Goal: Communication & Community: Answer question/provide support

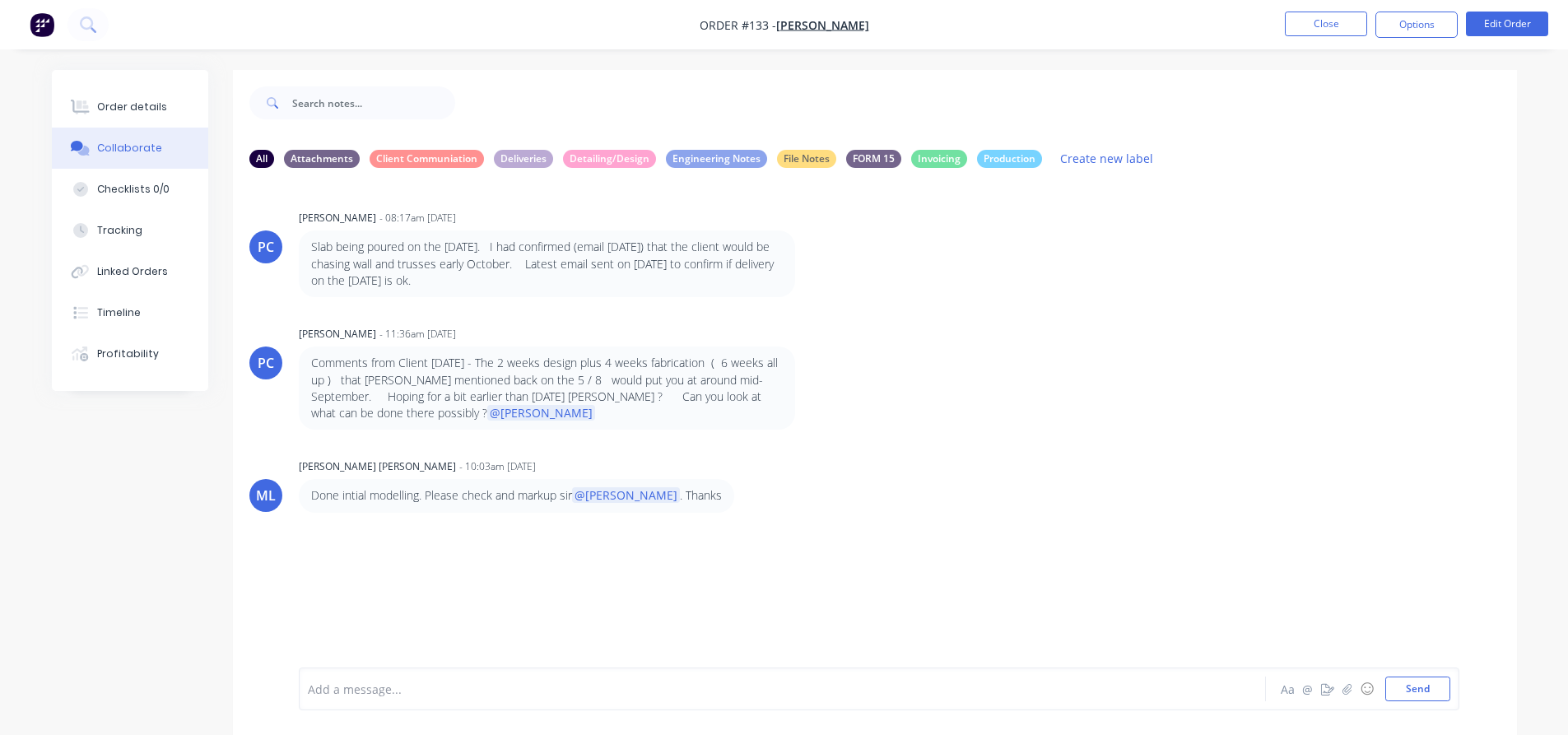
scroll to position [293, 0]
click at [1412, 88] on div at bounding box center [986, 103] width 1062 height 66
click at [153, 149] on div "Collaborate" at bounding box center [129, 148] width 65 height 15
click at [846, 29] on span "[PERSON_NAME]" at bounding box center [822, 24] width 93 height 16
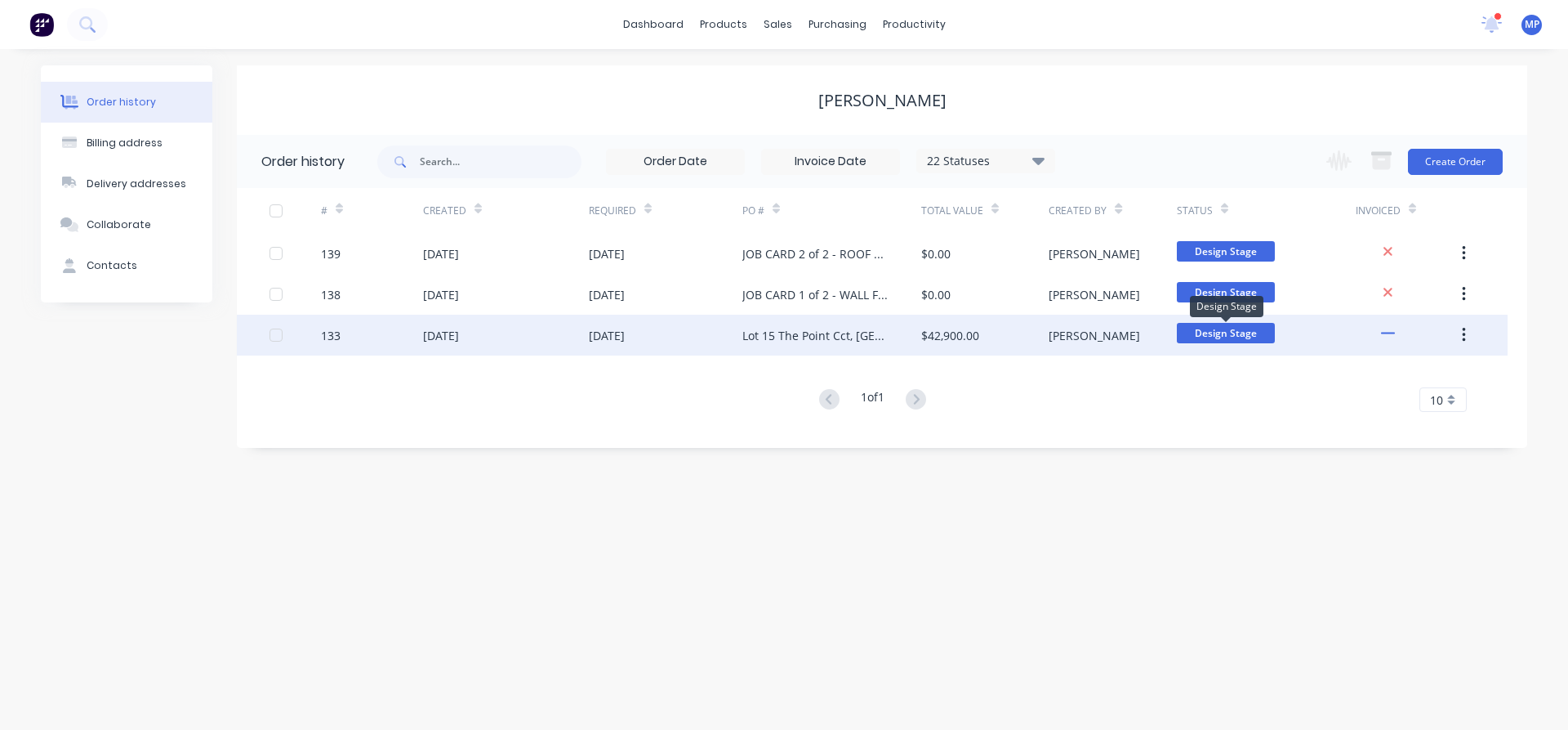
click at [1233, 331] on span "Design Stage" at bounding box center [1225, 333] width 98 height 20
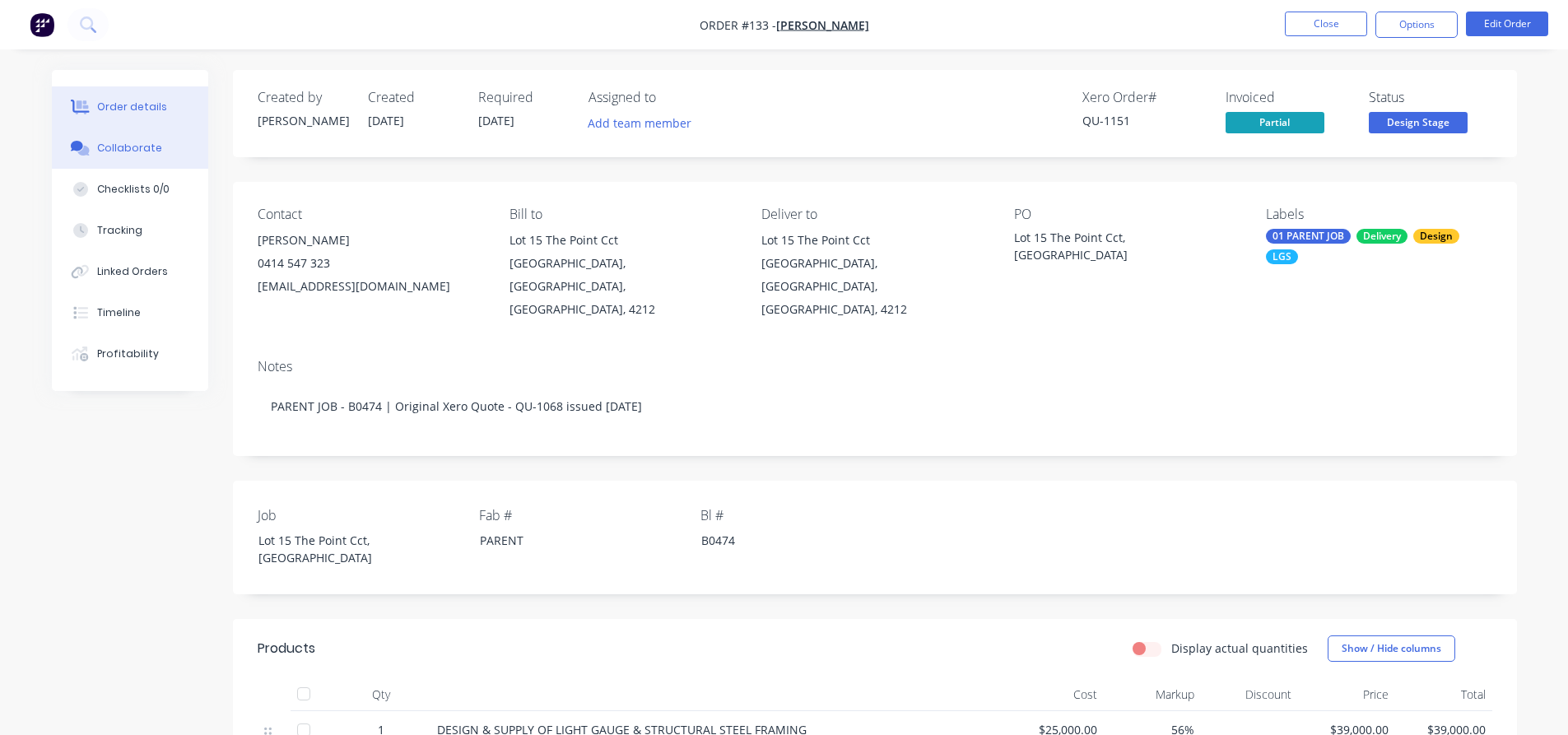
click at [141, 154] on div "Collaborate" at bounding box center [129, 148] width 65 height 15
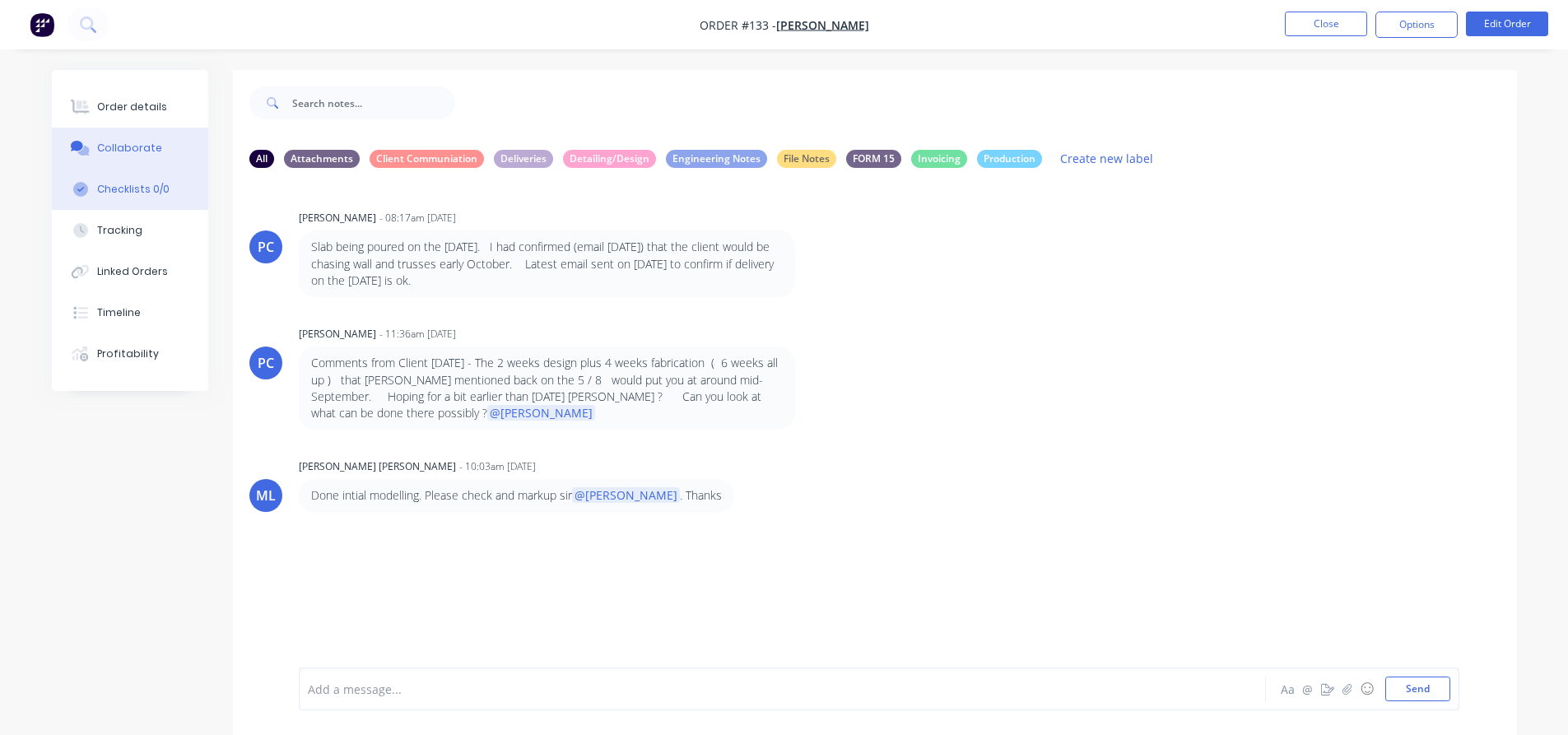
click at [155, 186] on div "Checklists 0/0" at bounding box center [133, 189] width 72 height 15
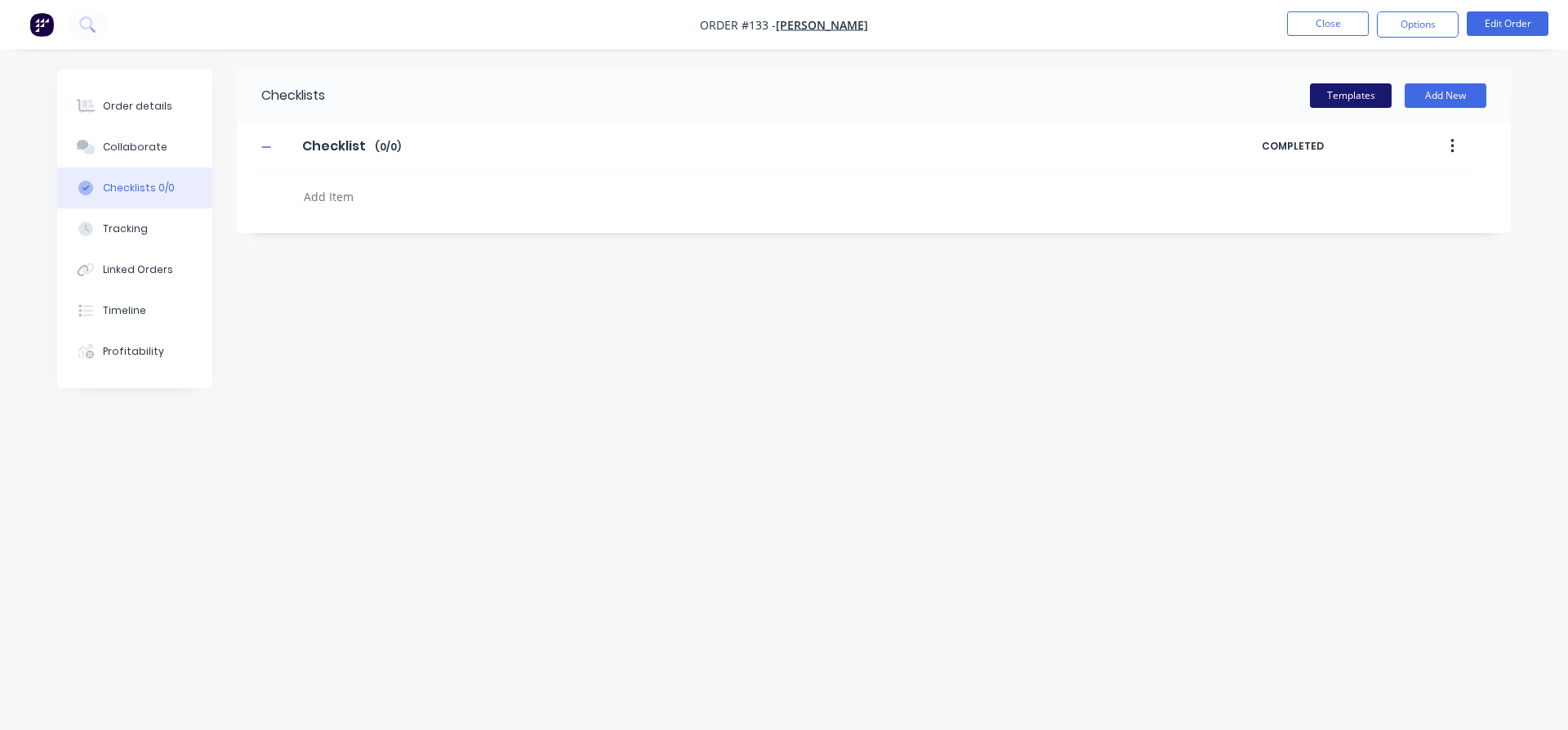
click at [1349, 91] on button "Templates" at bounding box center [1351, 96] width 82 height 24
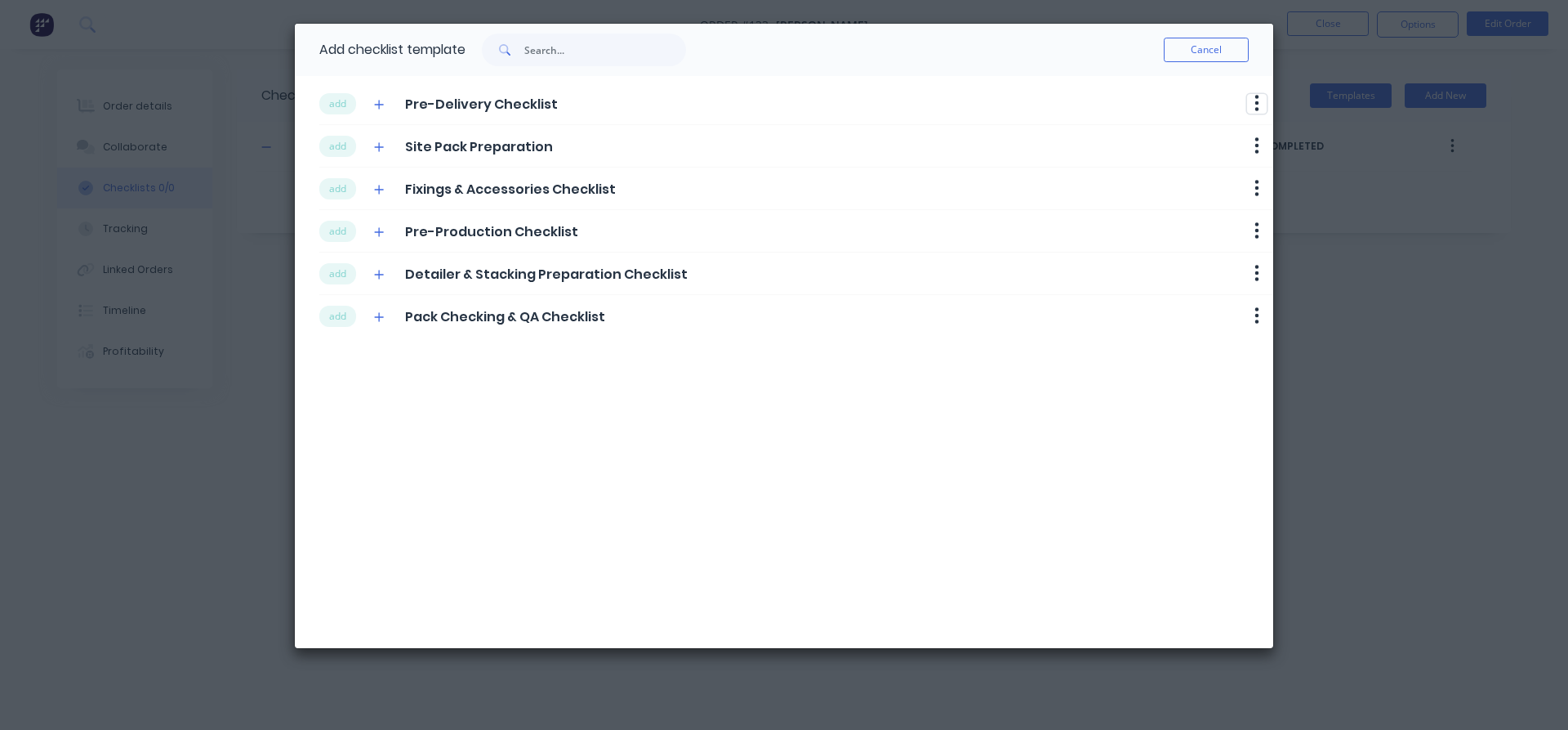
click at [1257, 100] on icon "button" at bounding box center [1257, 103] width 5 height 20
click at [772, 472] on div "add Pre-Delivery Checklist Delete add Site Pack Preparation Delete add Fixings …" at bounding box center [784, 362] width 979 height 572
click at [657, 280] on span "Detailer & Stacking Preparation Checklist" at bounding box center [547, 274] width 283 height 20
drag, startPoint x: 579, startPoint y: 431, endPoint x: 825, endPoint y: 307, distance: 275.5
click at [580, 431] on div "add Pre-Delivery Checklist Delete add Site Pack Preparation Delete add Fixings …" at bounding box center [784, 362] width 979 height 572
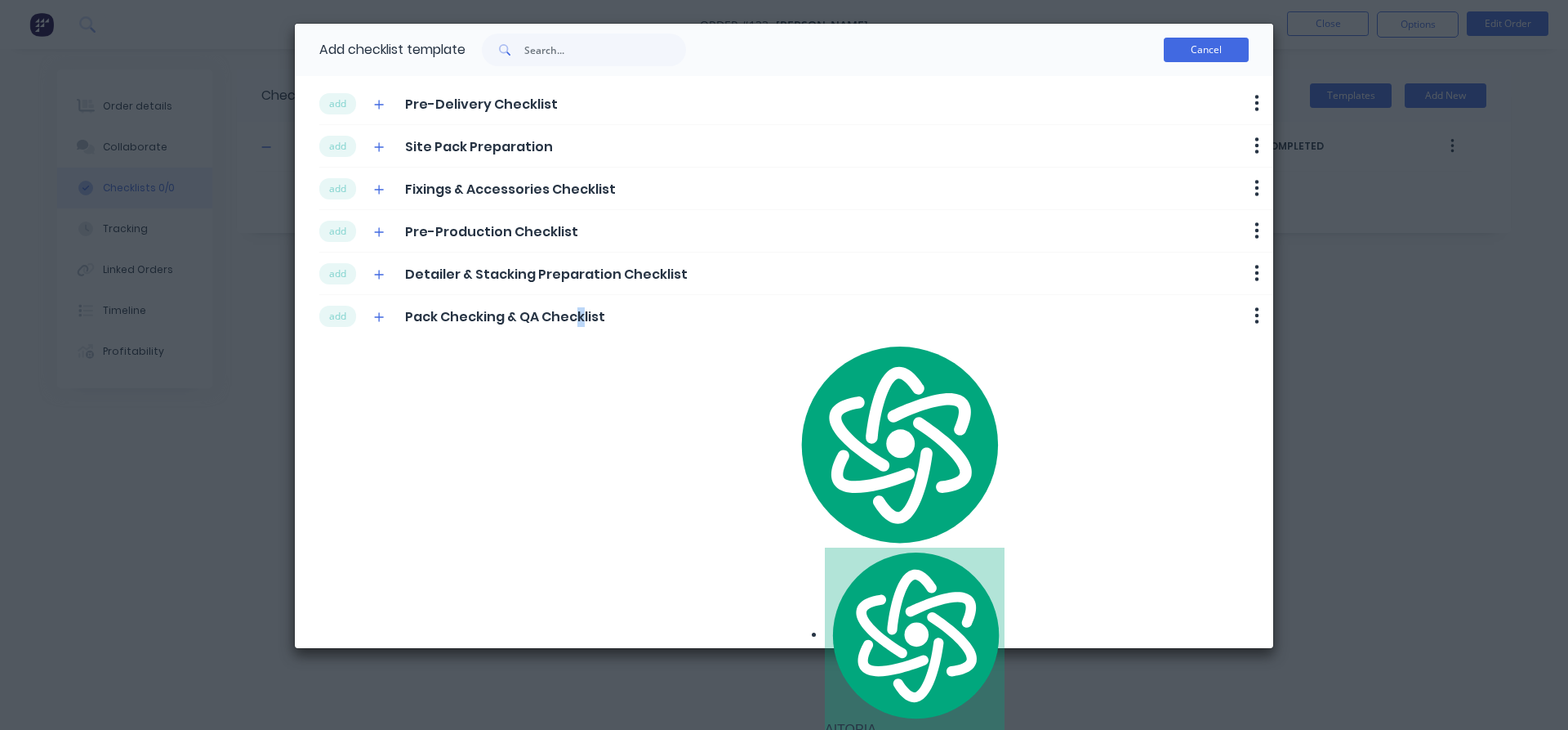
click at [1204, 48] on button "Cancel" at bounding box center [1206, 49] width 85 height 24
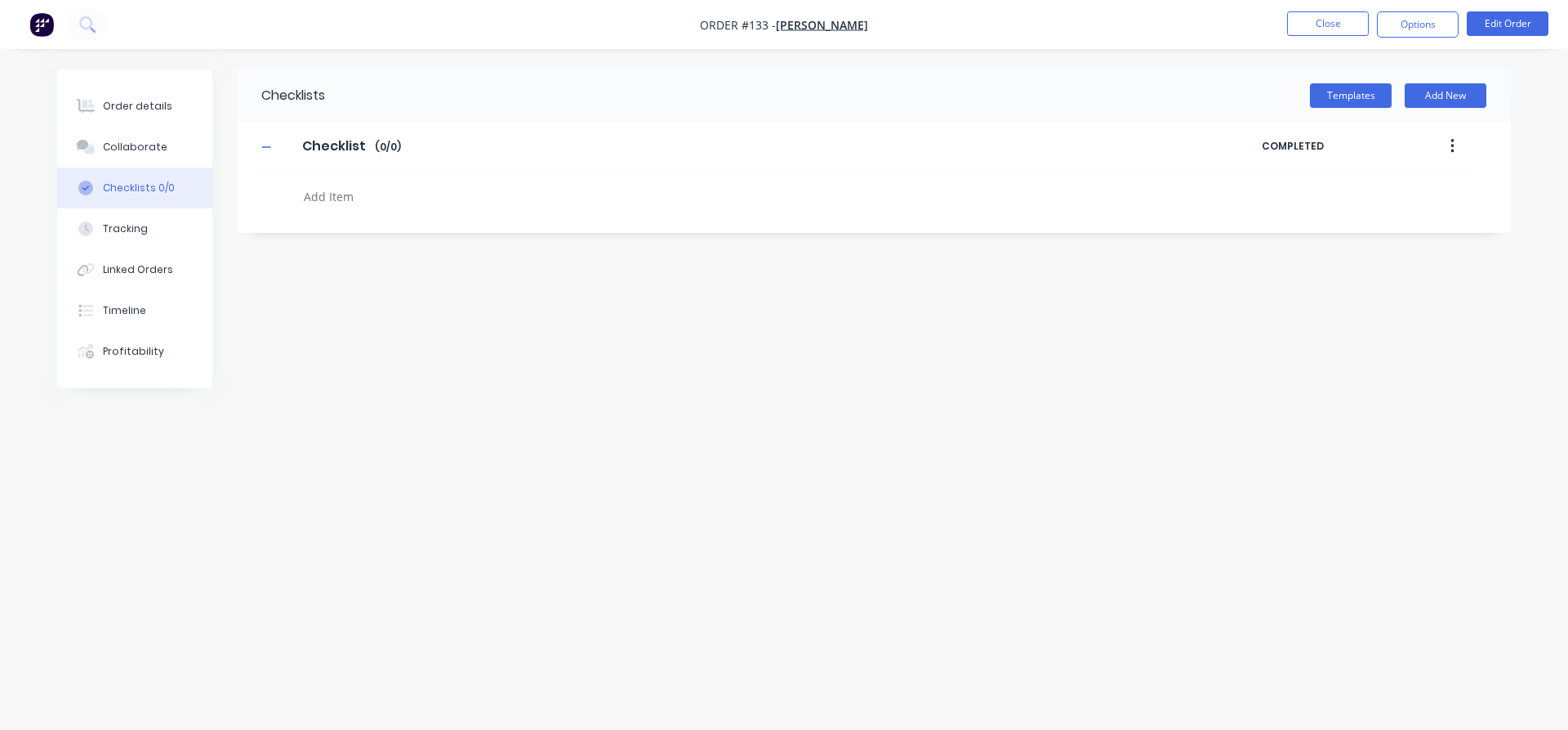
click at [1087, 386] on div "Checklists Templates Add New Checklist Checklist Enter Checklist name ( 0 / 0 )…" at bounding box center [784, 334] width 1454 height 529
drag, startPoint x: 1448, startPoint y: 100, endPoint x: 415, endPoint y: 177, distance: 1035.9
click at [562, 227] on div "Checklists Templates Add New Checklist Checklist Enter Checklist name ( 0 / 0 )…" at bounding box center [874, 152] width 1274 height 164
click at [326, 140] on input "Checklist" at bounding box center [334, 146] width 83 height 24
click at [404, 140] on div "Checklist Checklist Enter Checklist name ( 0 / 0 )" at bounding box center [759, 146] width 1006 height 30
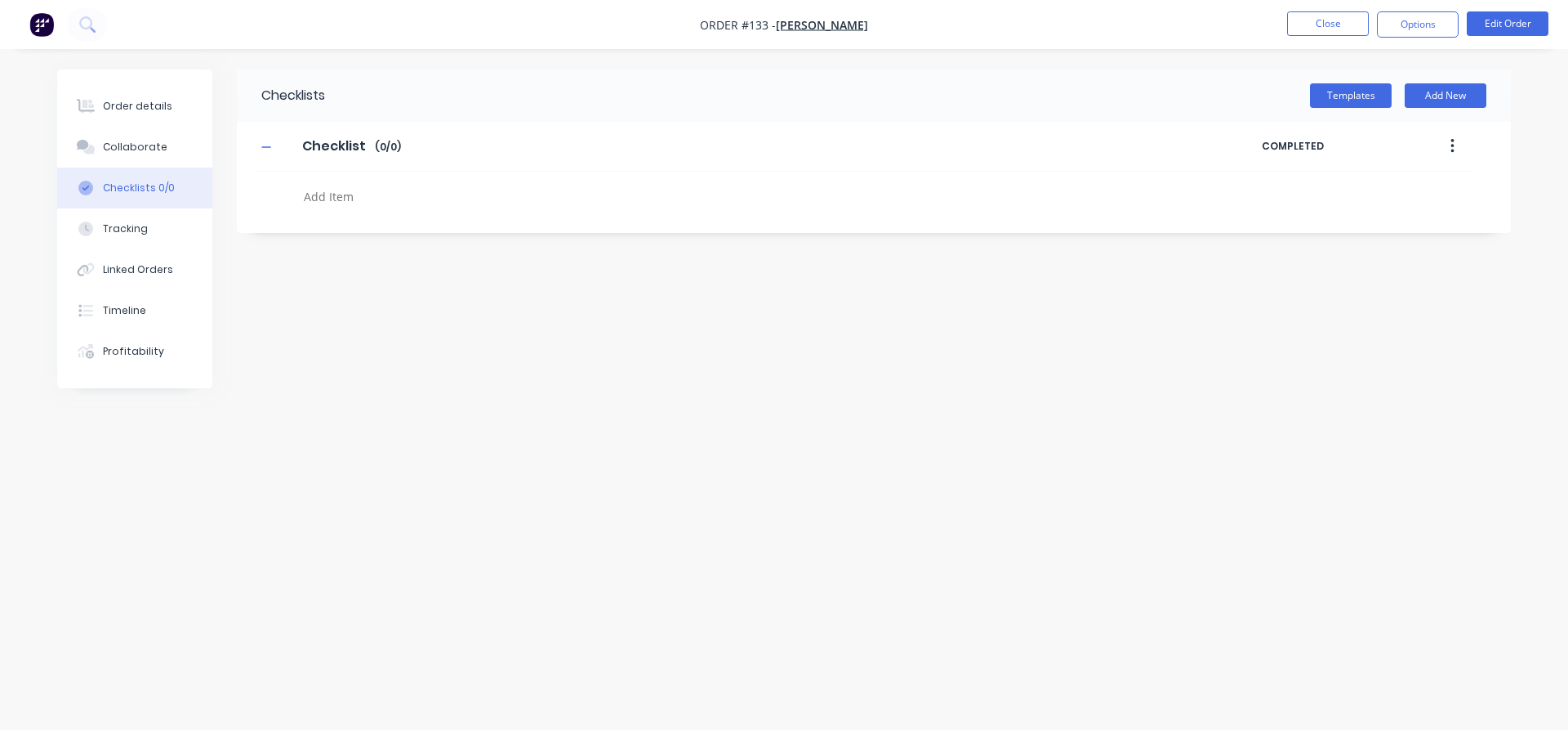
click at [1454, 141] on icon "button" at bounding box center [1453, 146] width 4 height 15
click at [937, 347] on div "Checklists Templates Add New Checklist Checklist Enter Checklist name ( 0 / 0 )…" at bounding box center [784, 334] width 1454 height 529
click at [326, 195] on textarea at bounding box center [690, 196] width 785 height 23
click at [947, 338] on div "Checklists Templates Add New Checklist Checklist Enter Checklist name ( 0 / 0 )…" at bounding box center [784, 334] width 1454 height 529
click at [116, 226] on div "Tracking" at bounding box center [125, 229] width 45 height 15
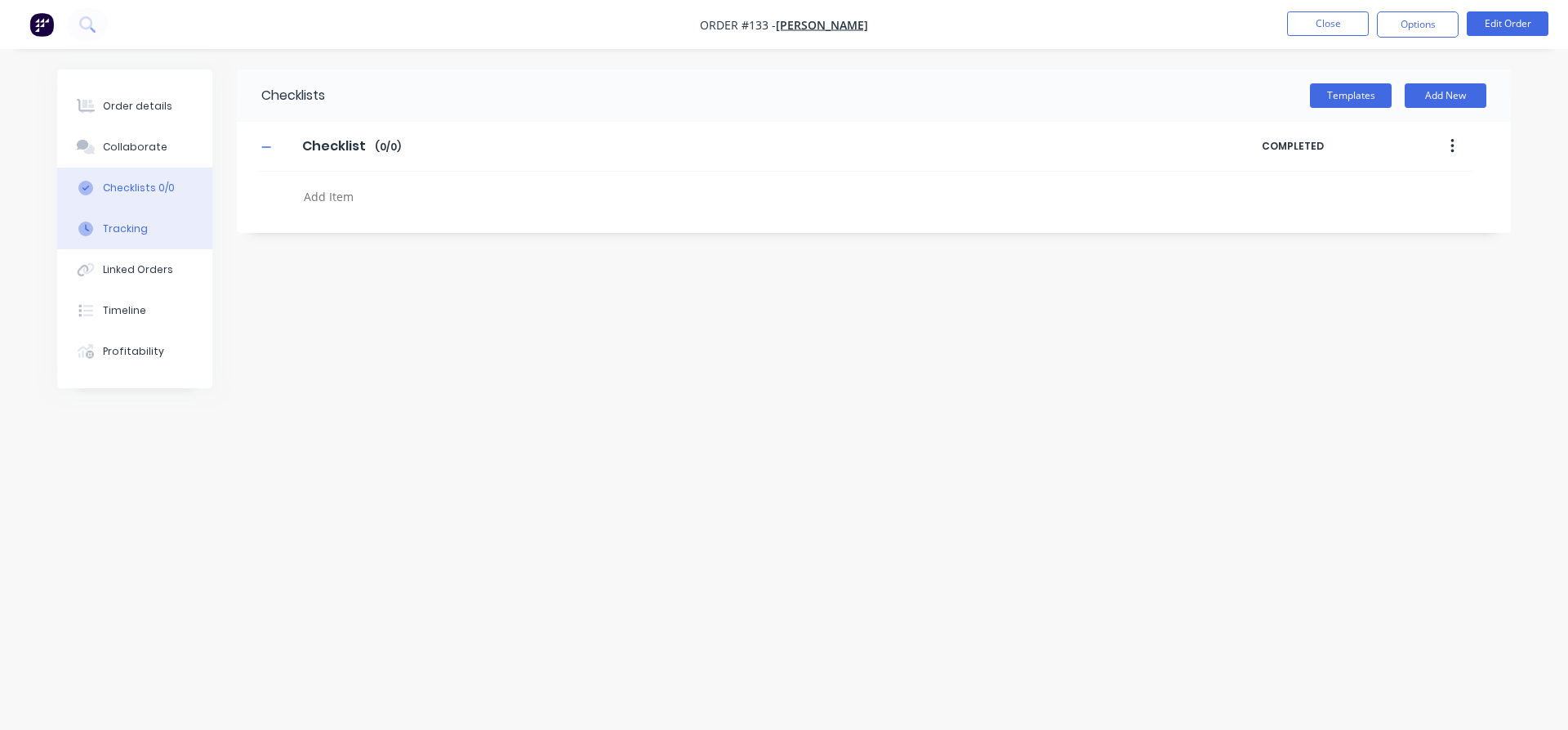
click at [116, 226] on div "Tracking" at bounding box center [125, 229] width 45 height 15
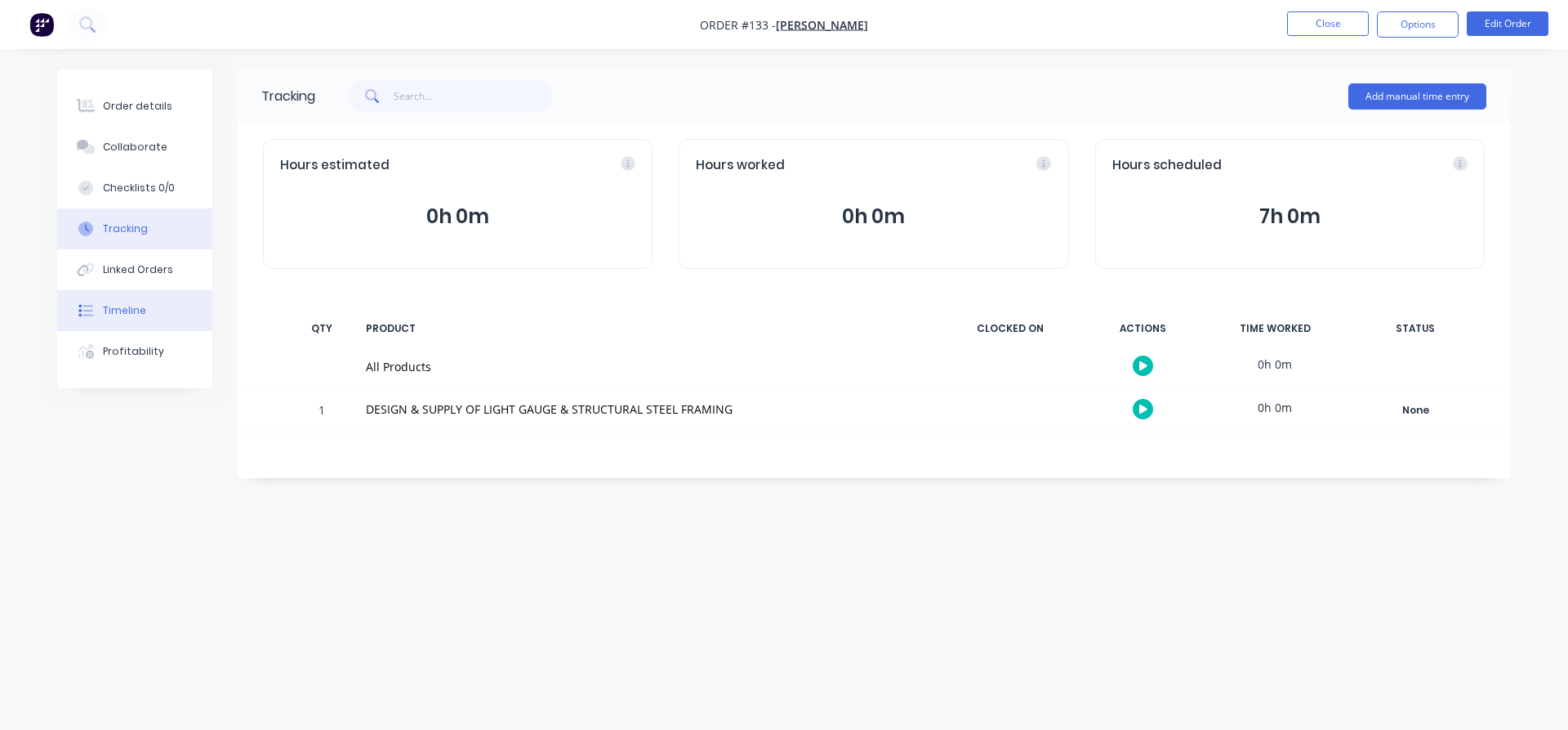
click at [126, 312] on div "Timeline" at bounding box center [125, 311] width 44 height 15
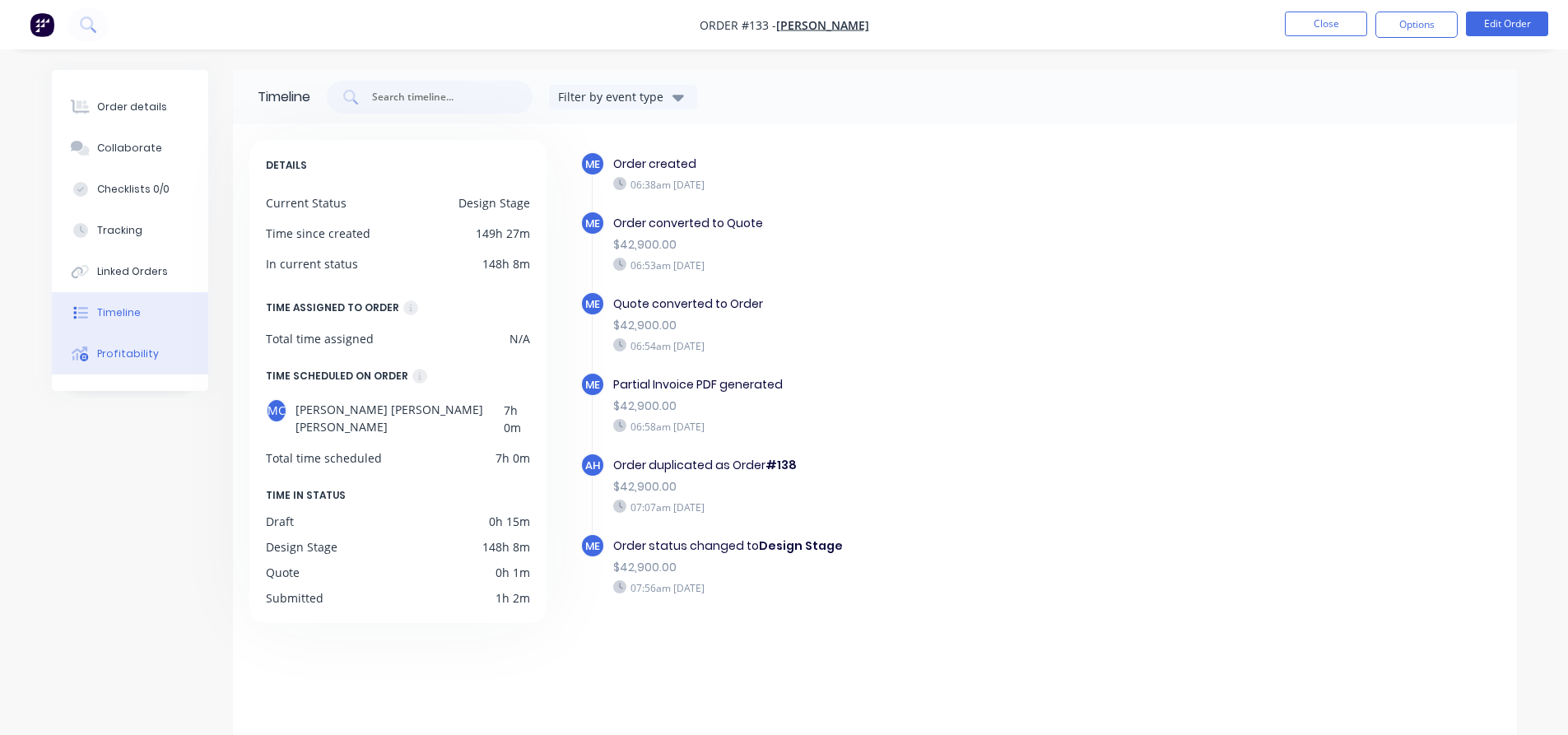
click at [122, 350] on div "Profitability" at bounding box center [128, 354] width 62 height 15
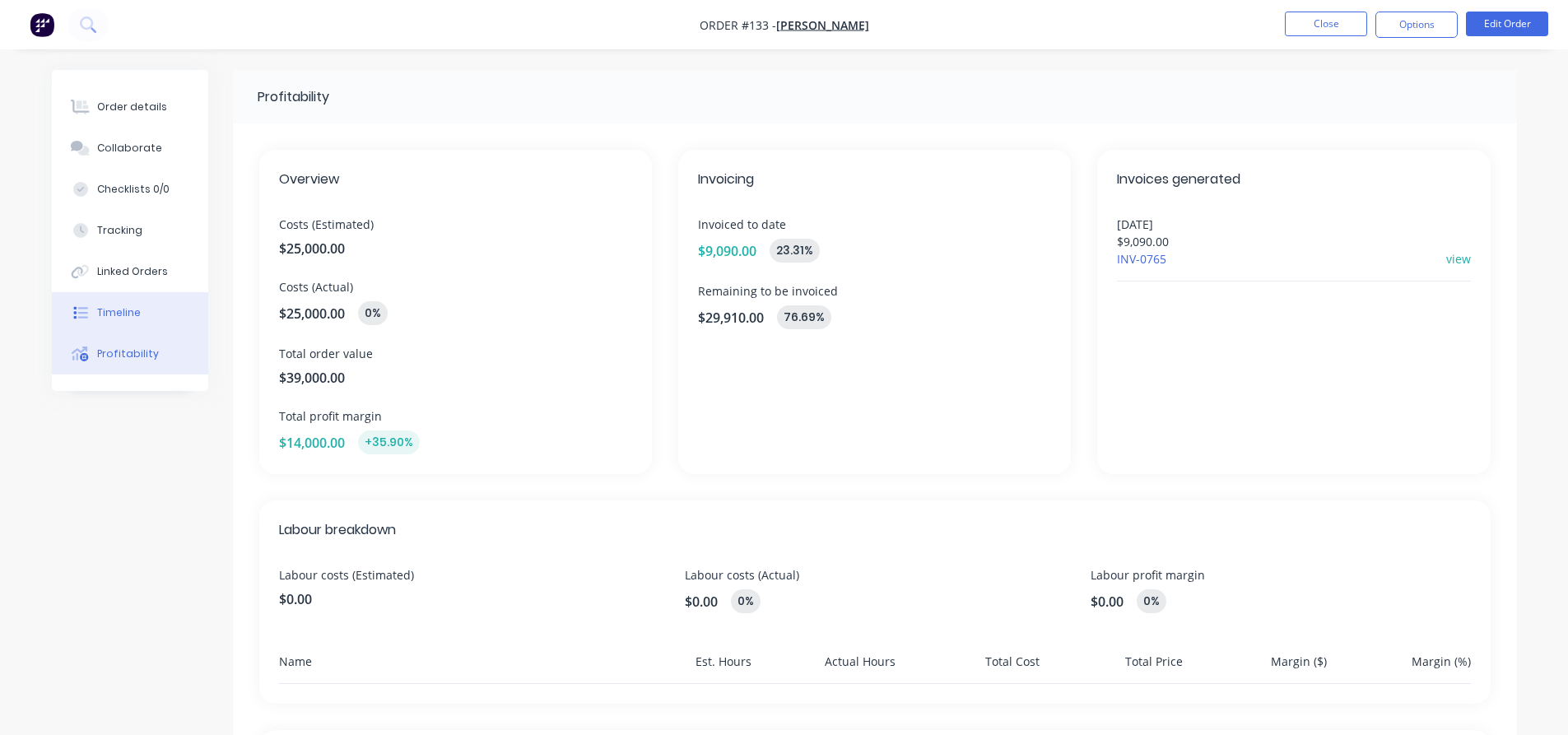
click at [111, 309] on div "Timeline" at bounding box center [119, 313] width 44 height 15
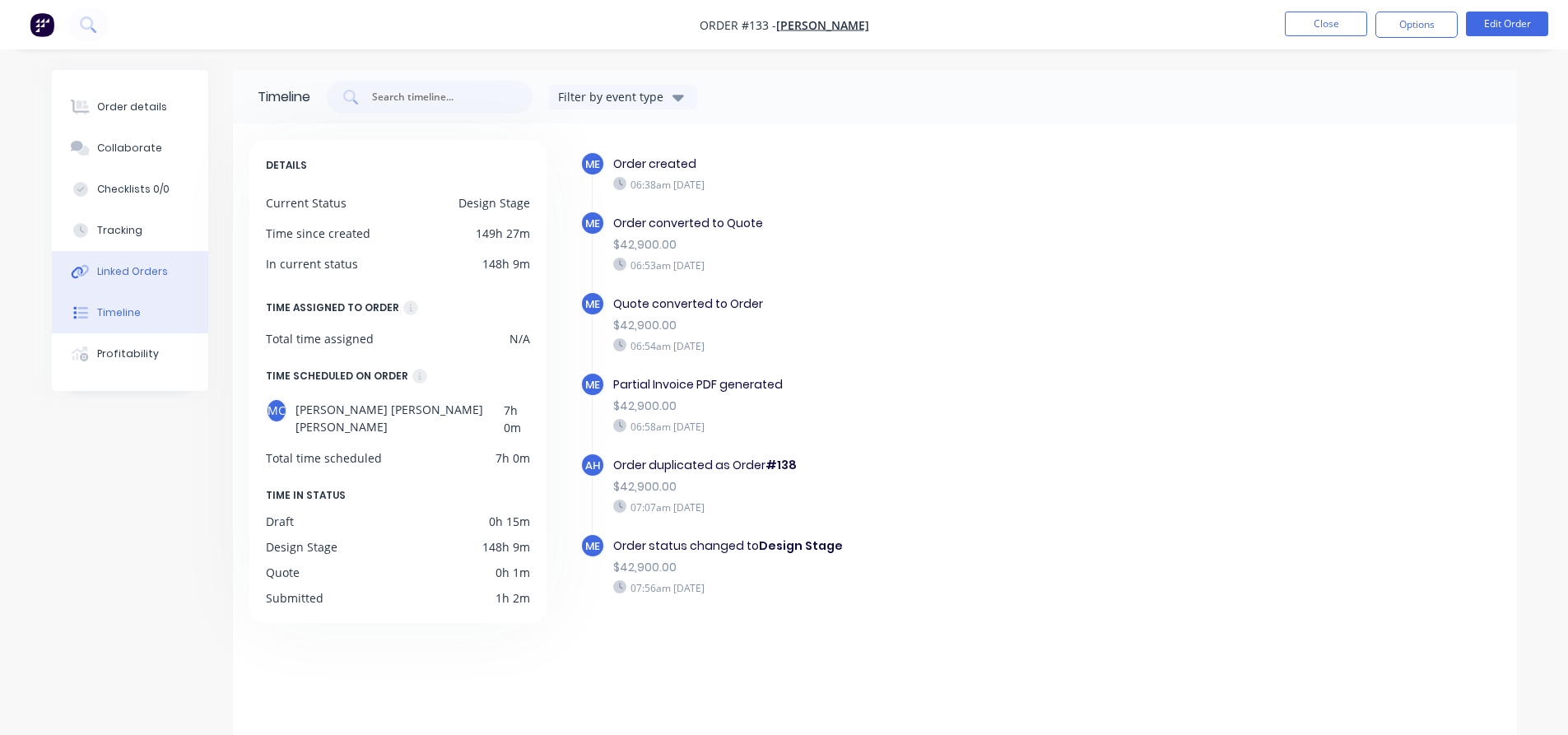
click at [126, 280] on button "Linked Orders" at bounding box center [129, 272] width 156 height 41
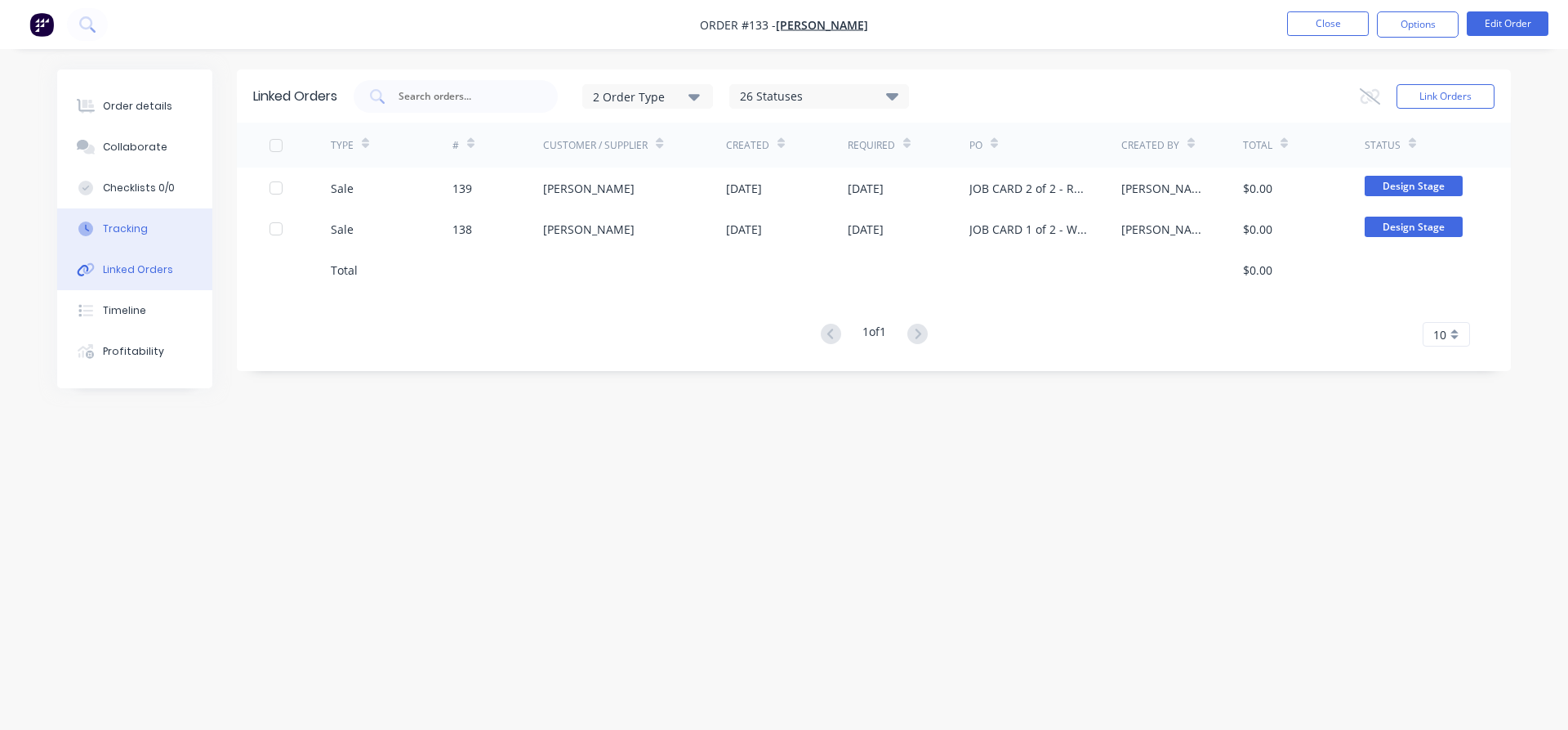
click at [123, 229] on div "Tracking" at bounding box center [125, 229] width 45 height 15
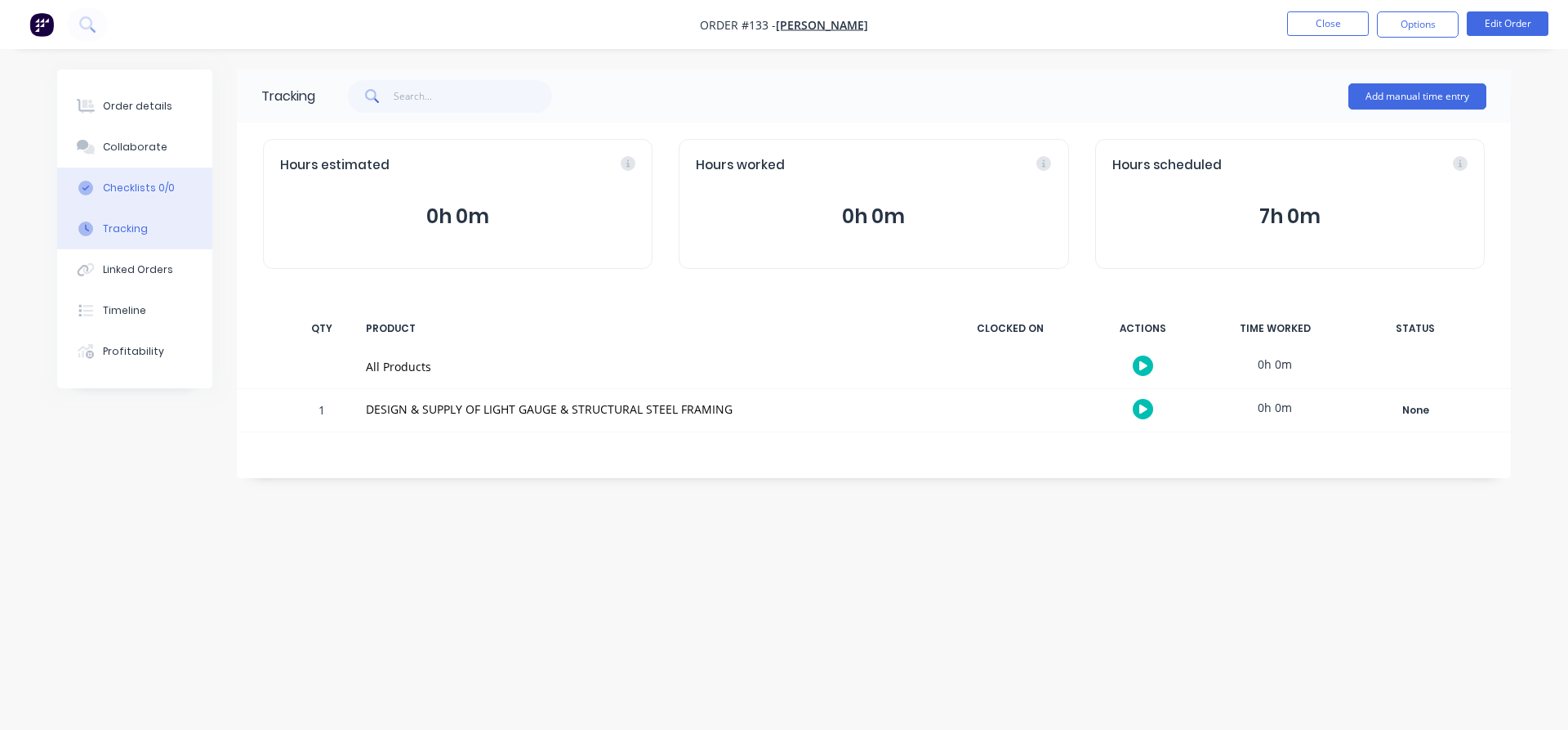
click at [129, 186] on div "Checklists 0/0" at bounding box center [138, 188] width 72 height 15
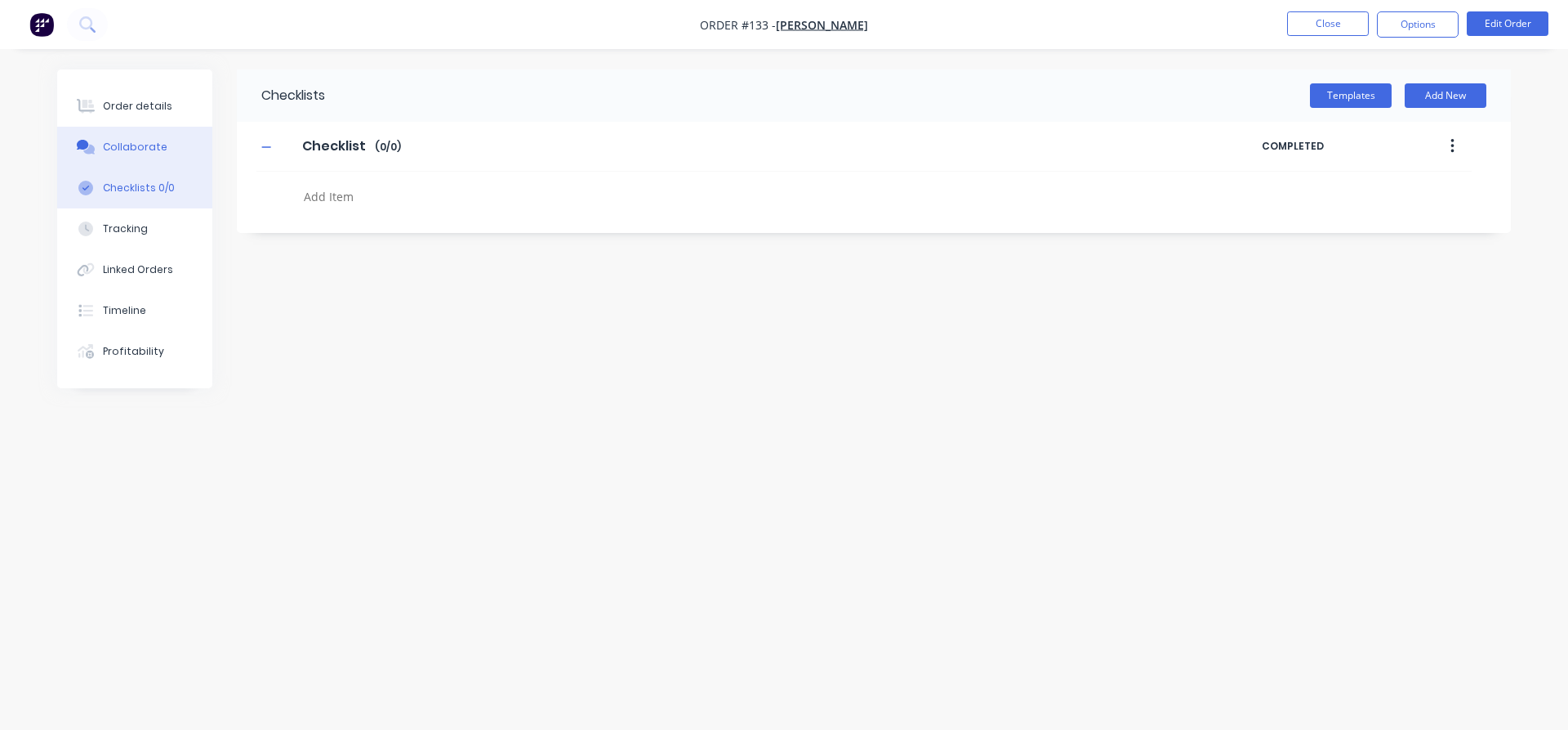
click at [152, 141] on div "Collaborate" at bounding box center [135, 147] width 64 height 15
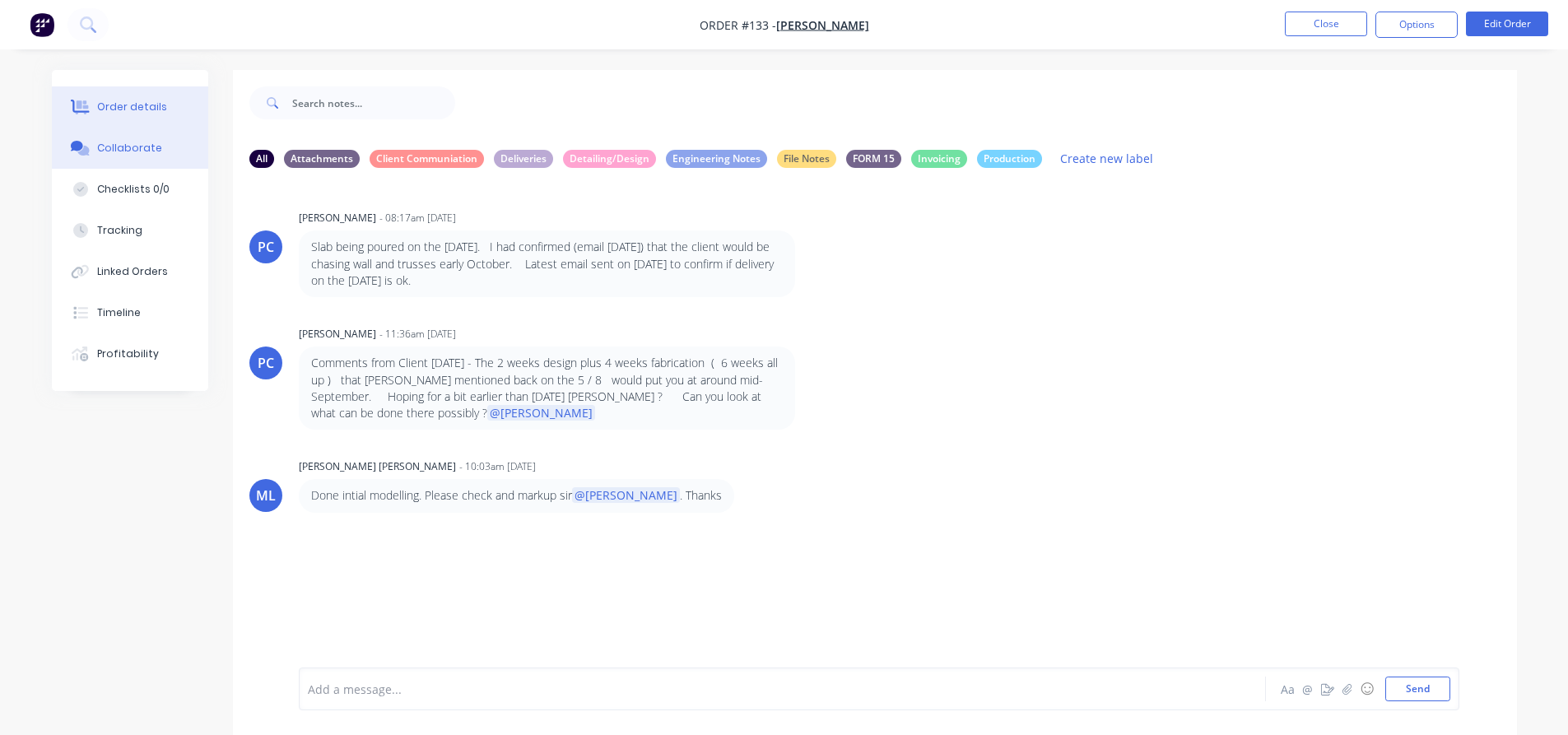
click at [141, 108] on div "Order details" at bounding box center [132, 107] width 70 height 15
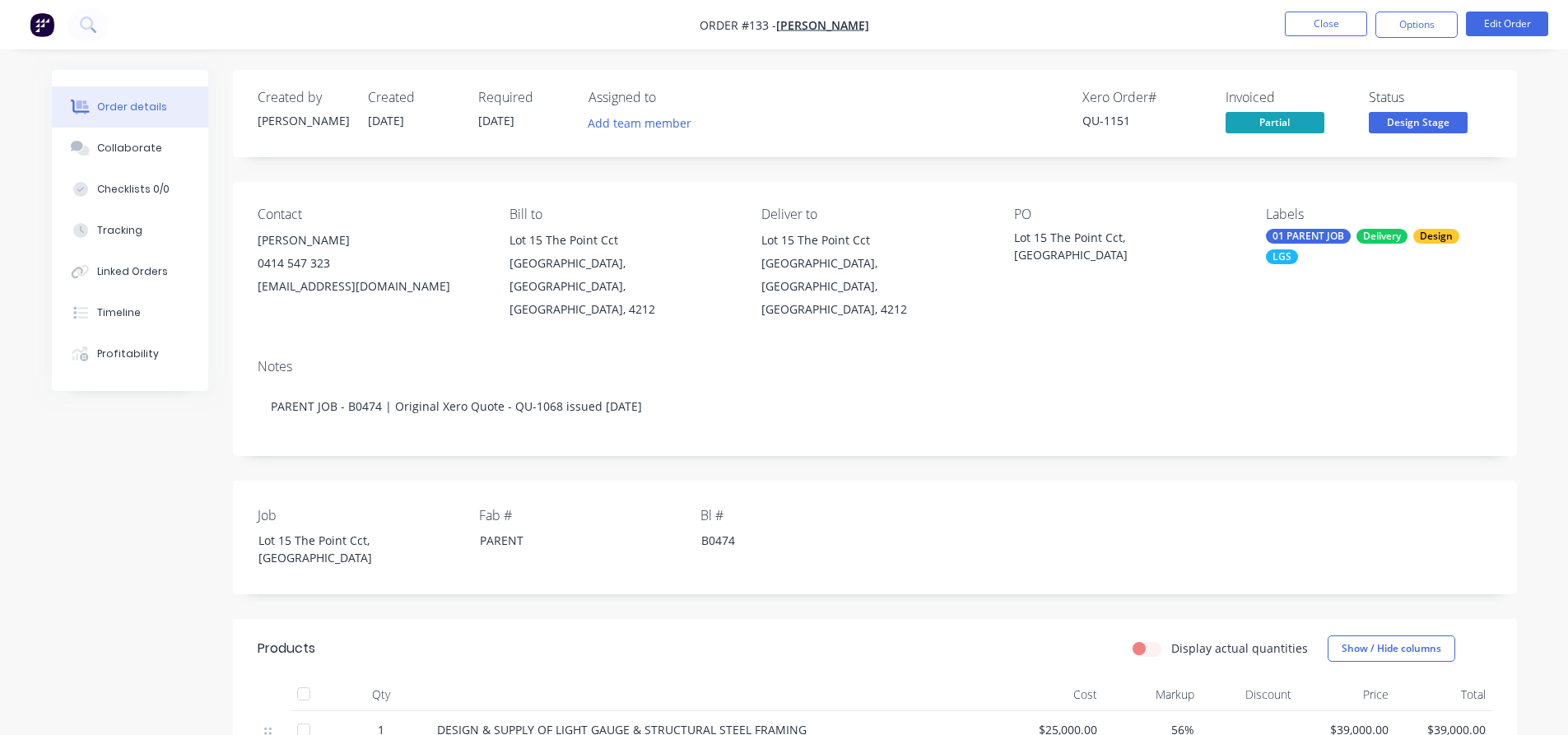
click at [1016, 17] on nav "Order #133 - Brad Wescott Close Options Edit Order" at bounding box center [784, 24] width 1568 height 50
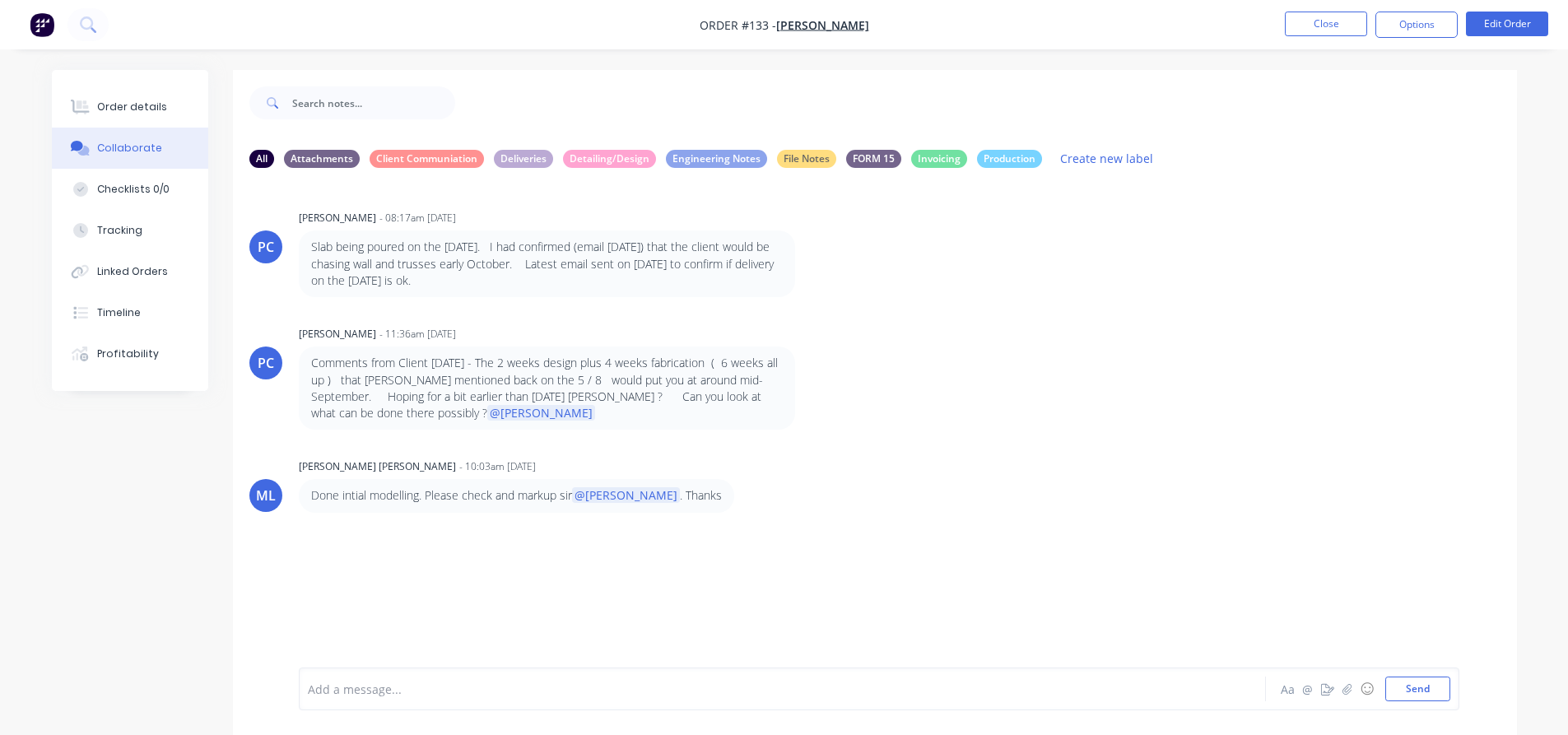
type textarea "x"
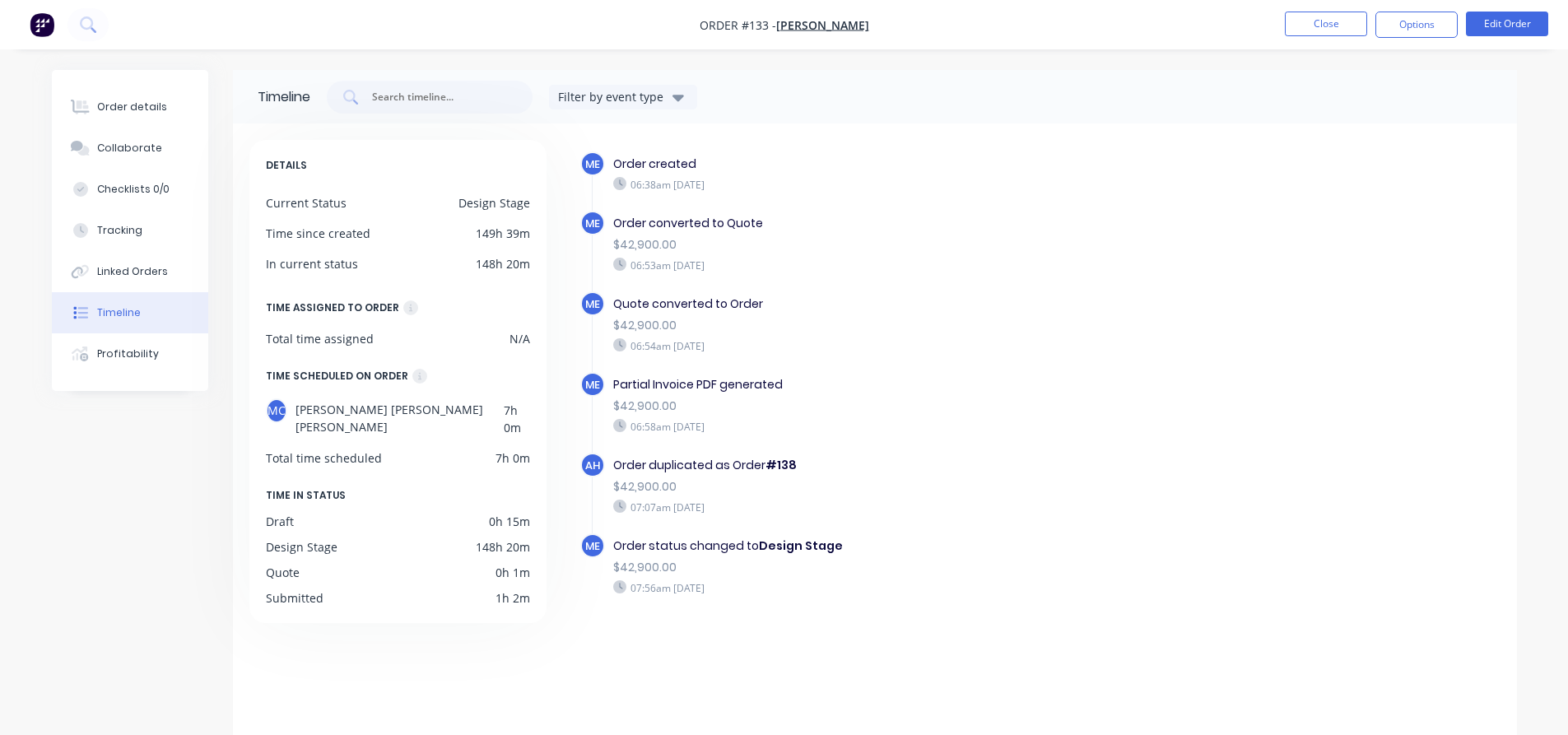
click at [38, 22] on img "button" at bounding box center [42, 24] width 24 height 24
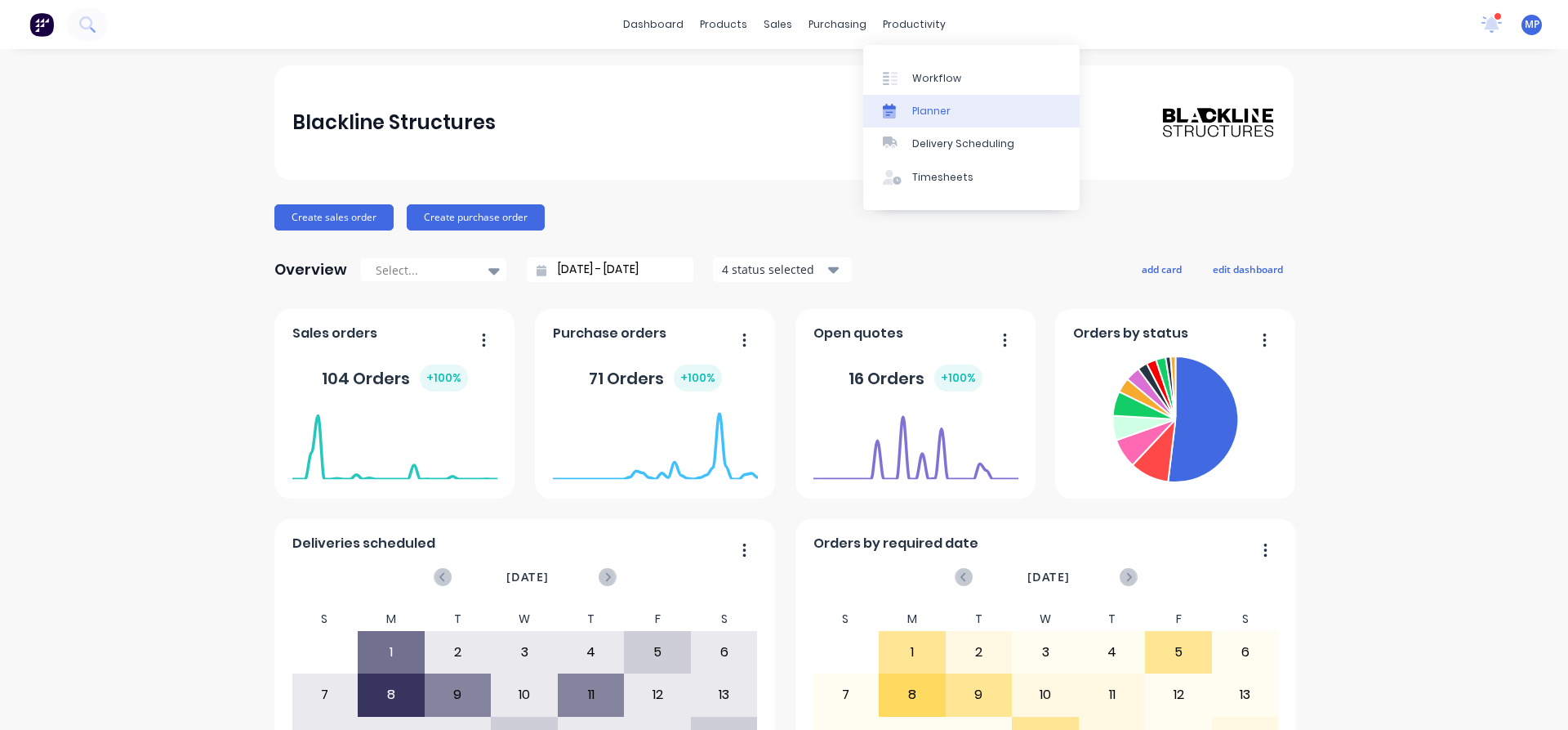
click at [932, 112] on div "Planner" at bounding box center [931, 112] width 38 height 15
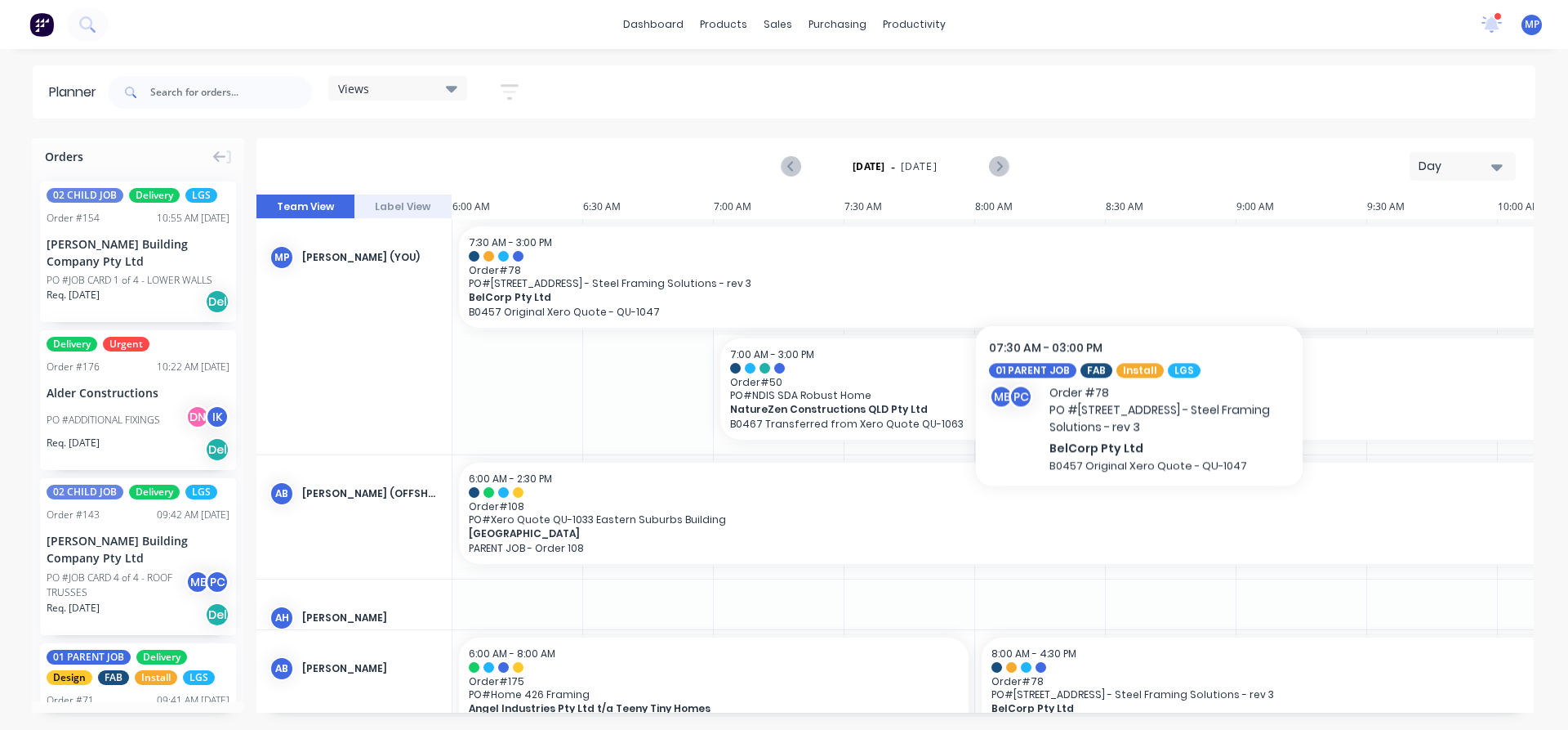
scroll to position [291, 0]
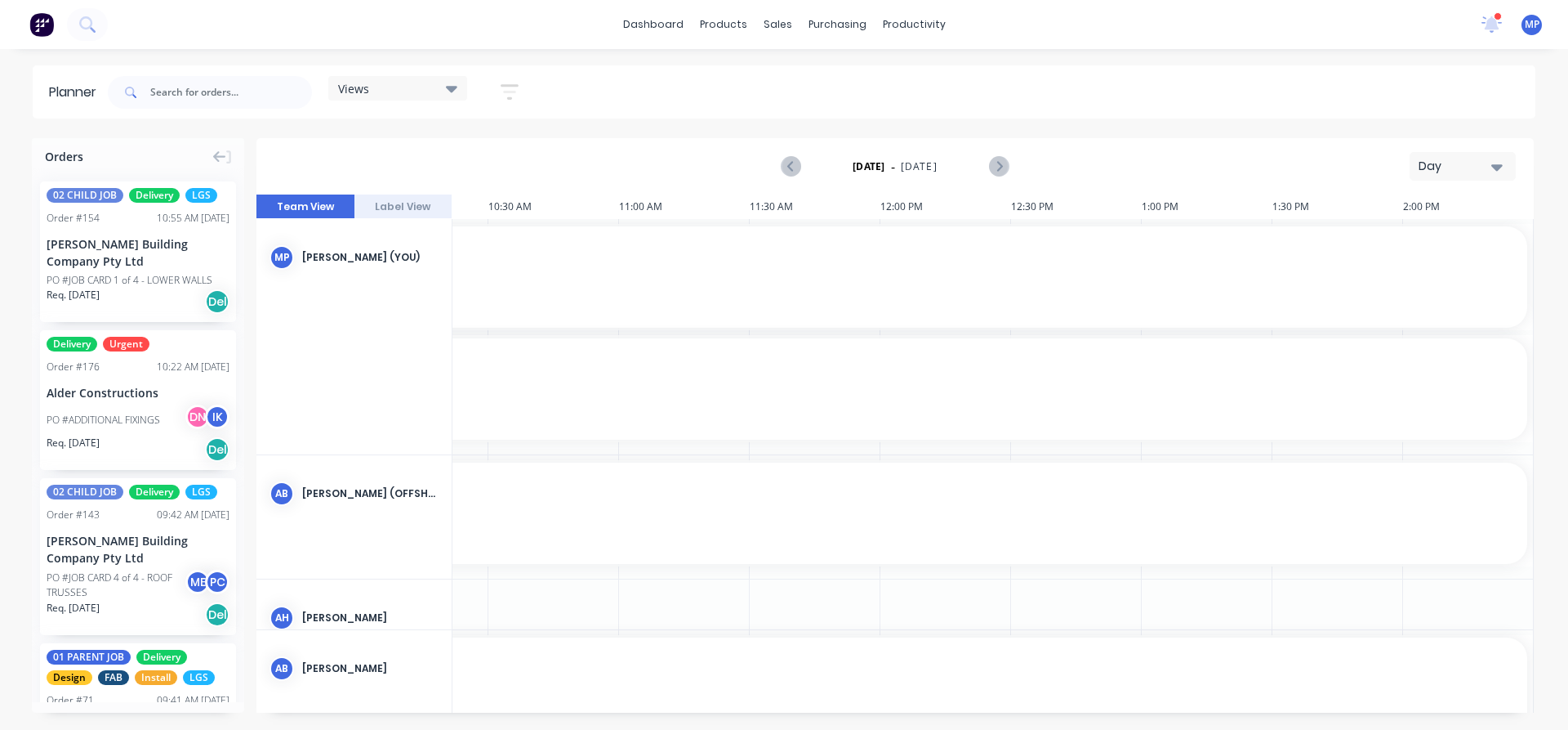
click at [1496, 168] on icon "button" at bounding box center [1497, 167] width 11 height 7
click at [1498, 23] on icon at bounding box center [1492, 24] width 22 height 19
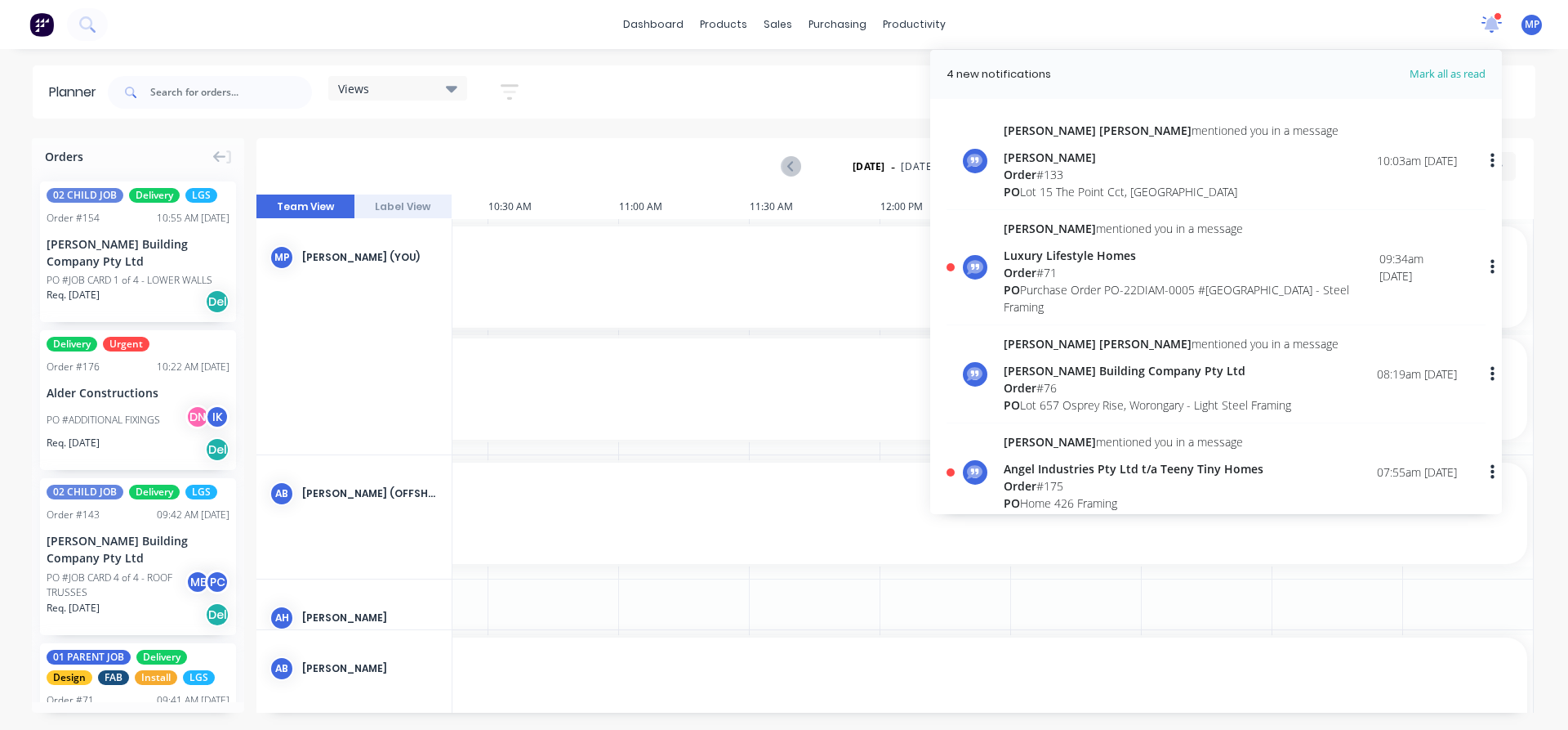
click at [1498, 23] on icon at bounding box center [1492, 25] width 20 height 17
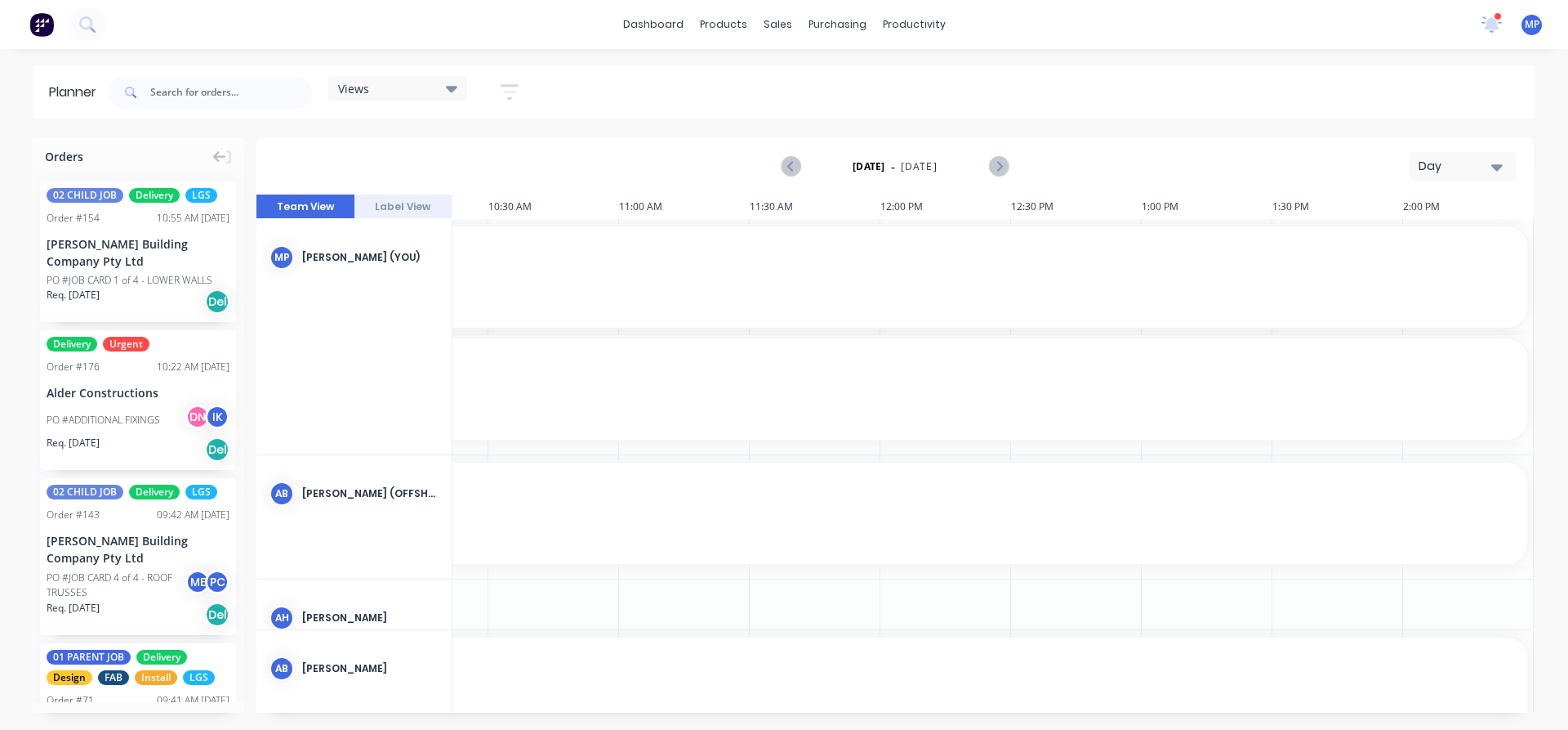
click at [1497, 163] on icon "button" at bounding box center [1497, 166] width 11 height 18
click at [1402, 234] on div "Week" at bounding box center [1433, 242] width 162 height 33
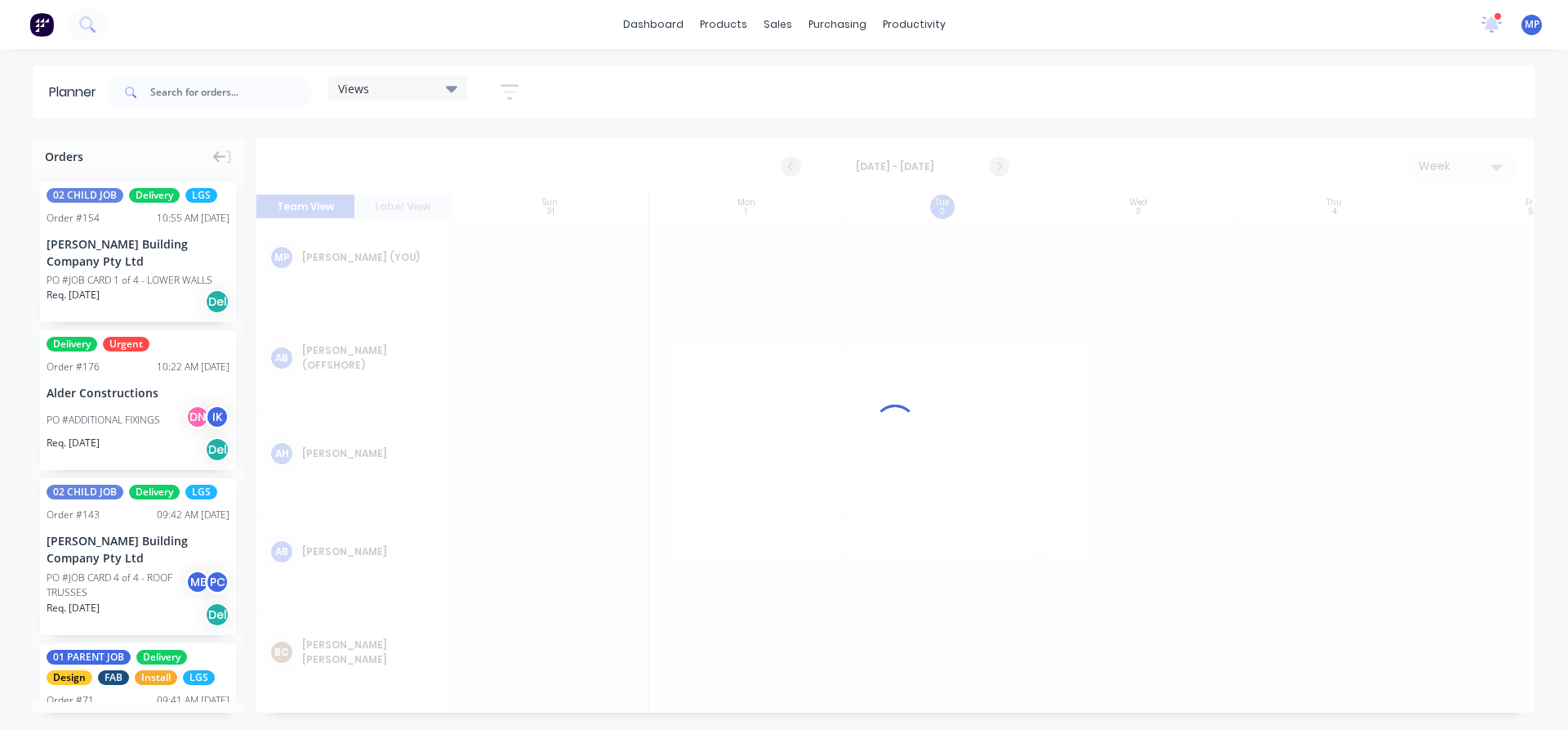
scroll to position [0, 1]
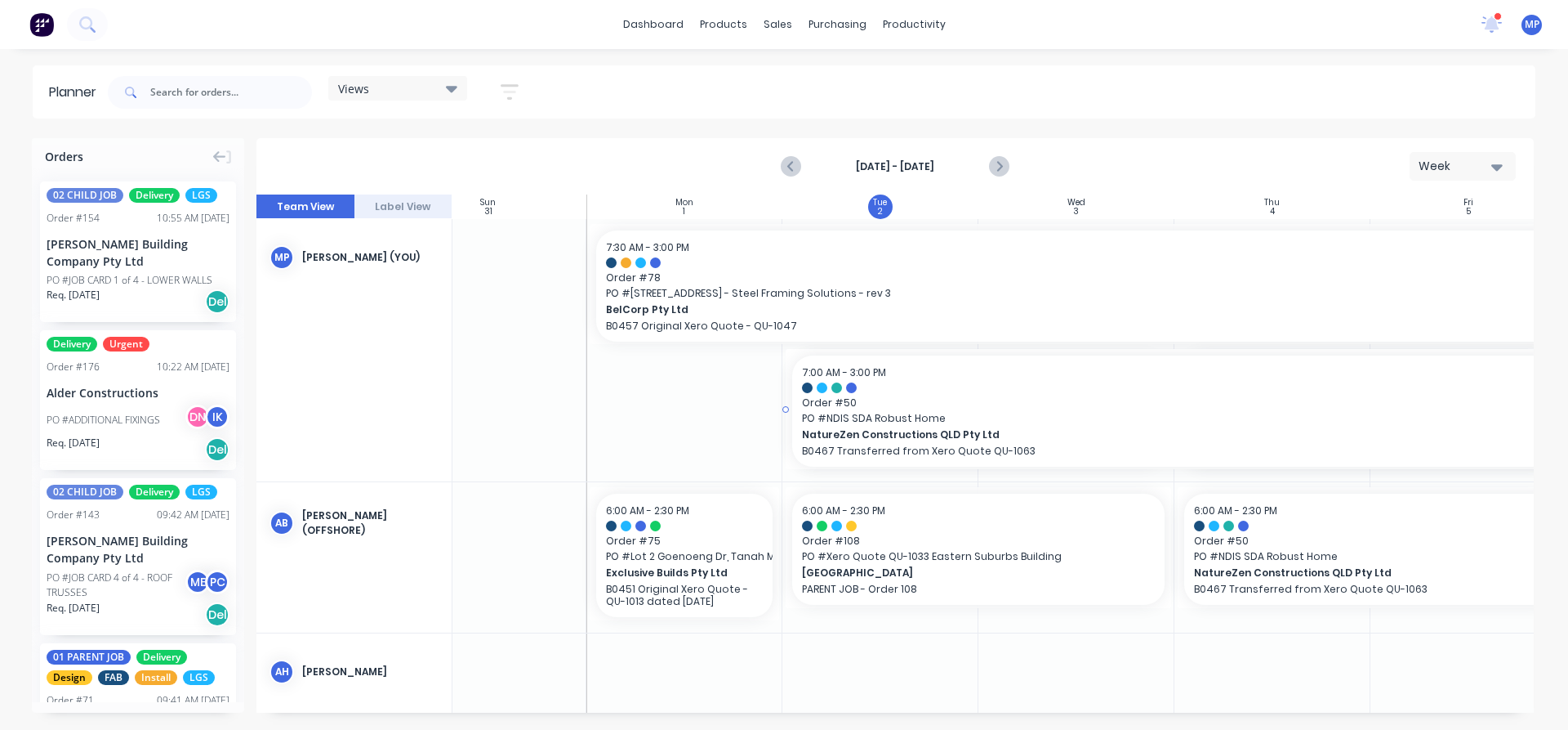
drag, startPoint x: 1232, startPoint y: 410, endPoint x: 1533, endPoint y: 394, distance: 301.4
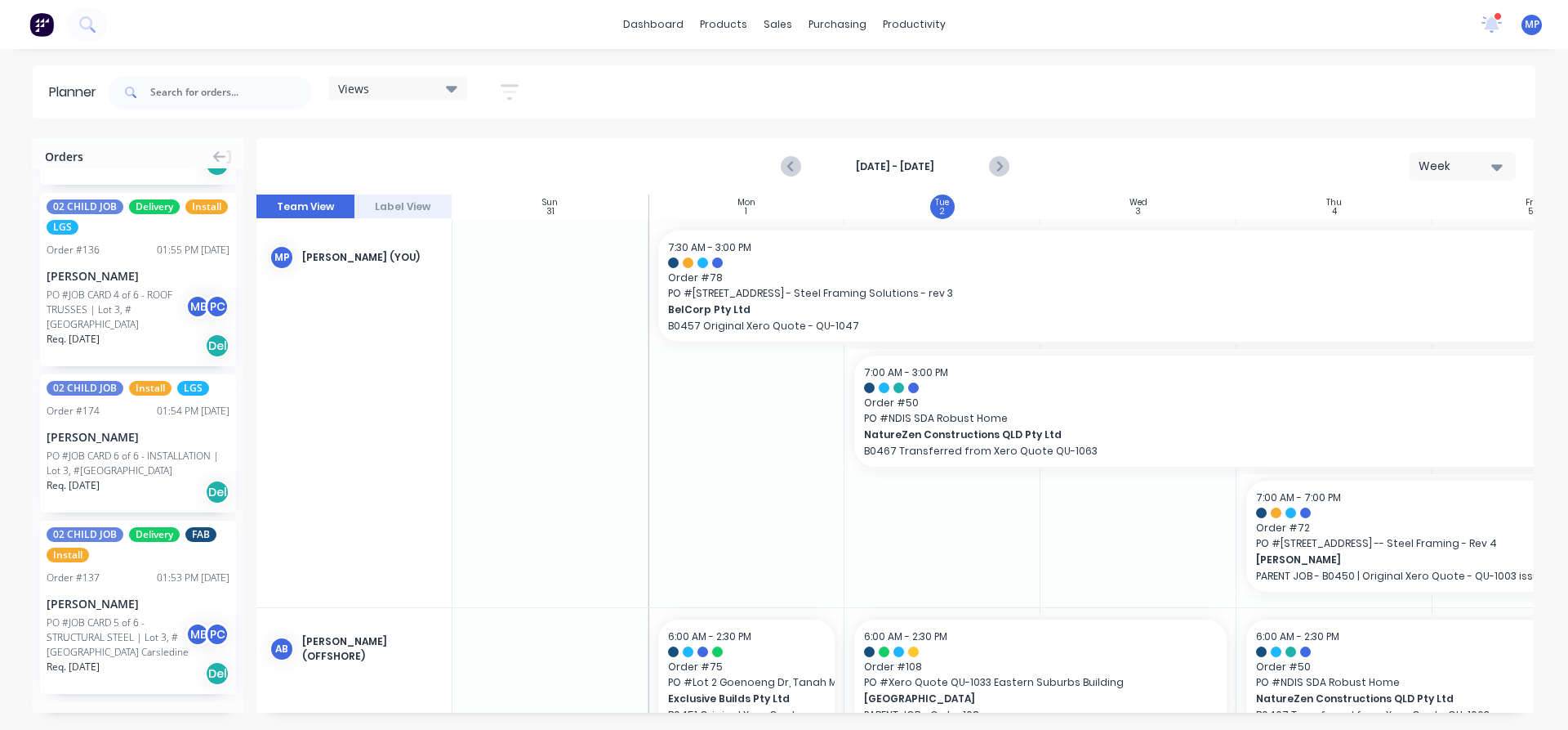
scroll to position [2955, 0]
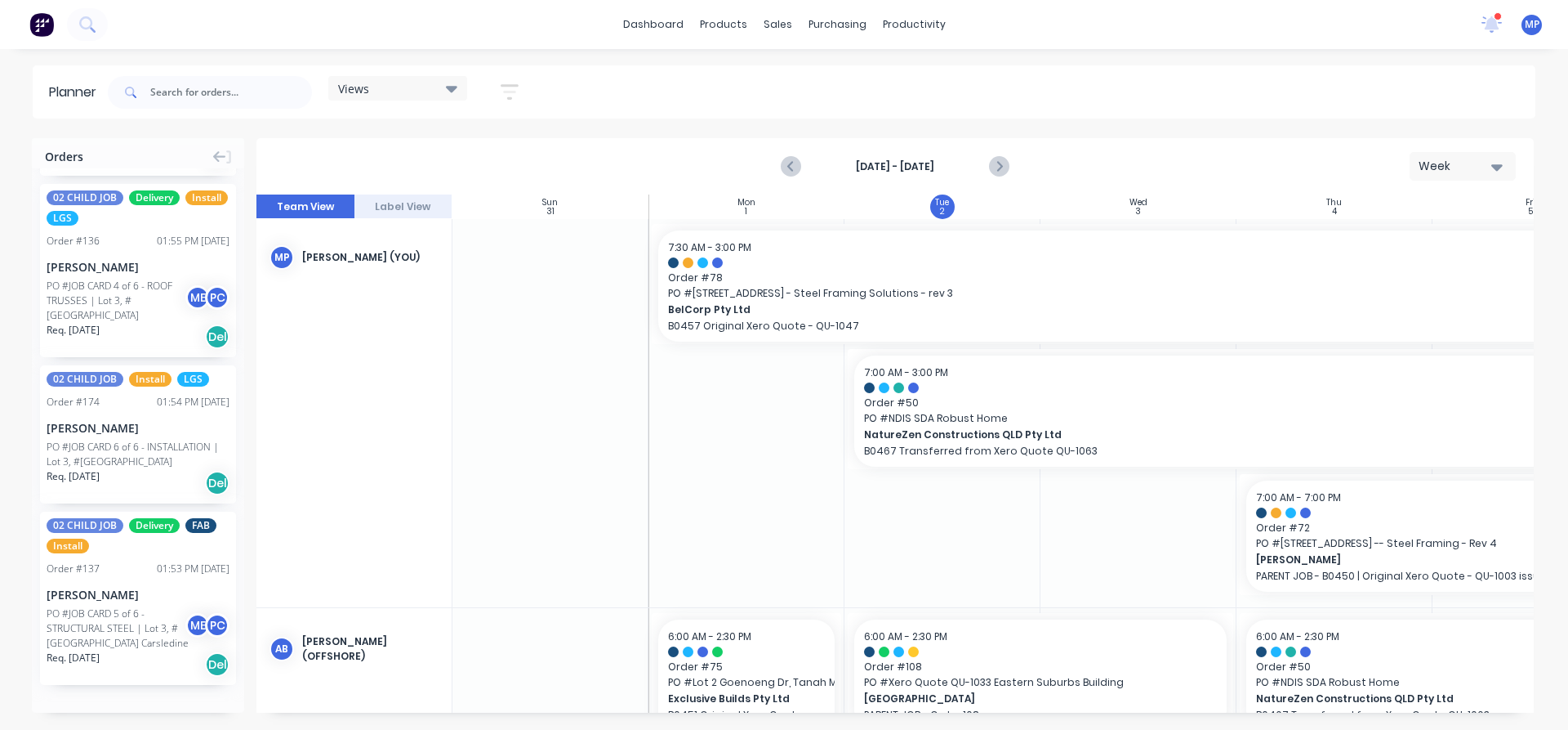
click at [178, 705] on button "Load more orders" at bounding box center [138, 719] width 196 height 29
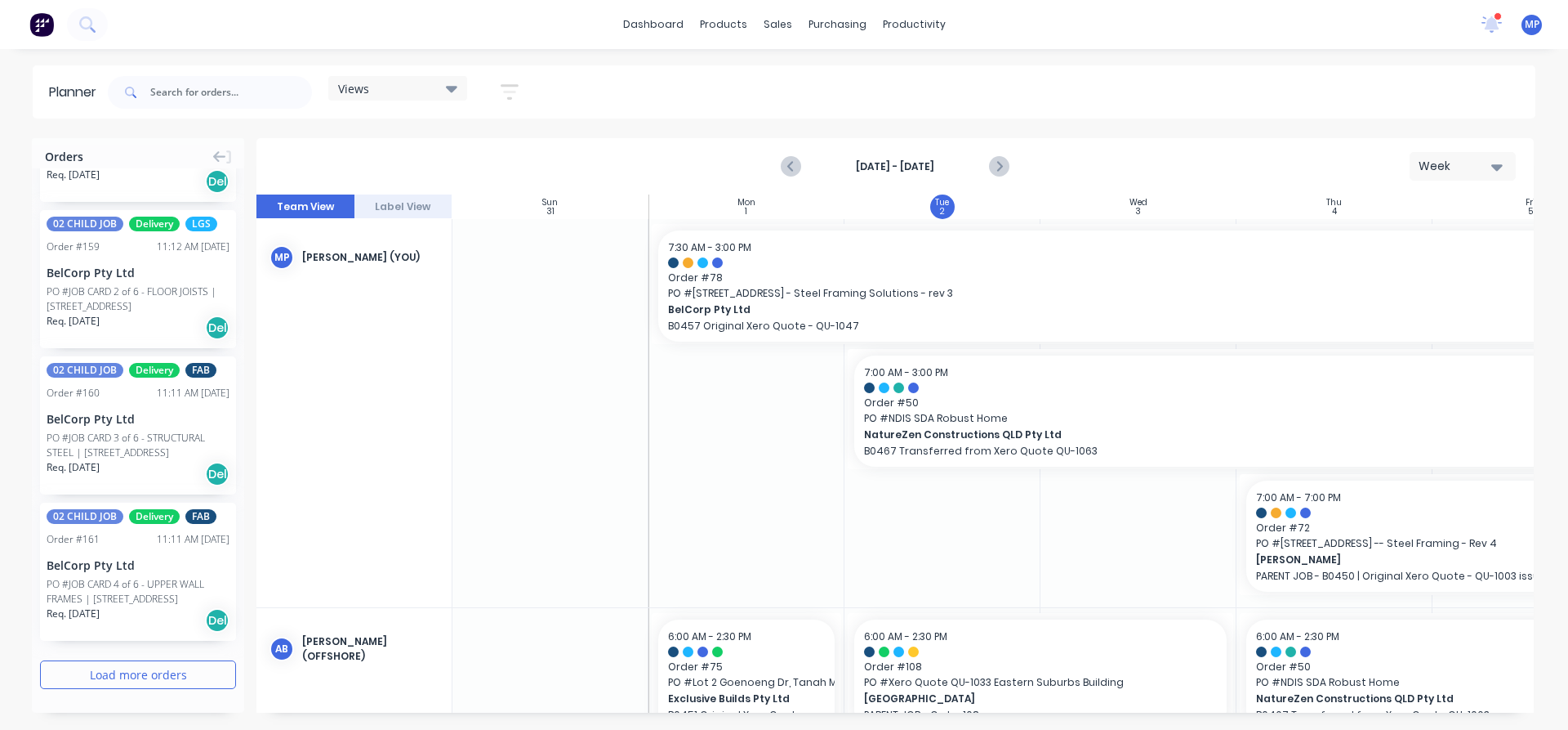
scroll to position [6210, 0]
click at [106, 673] on button "Load more orders" at bounding box center [138, 674] width 196 height 29
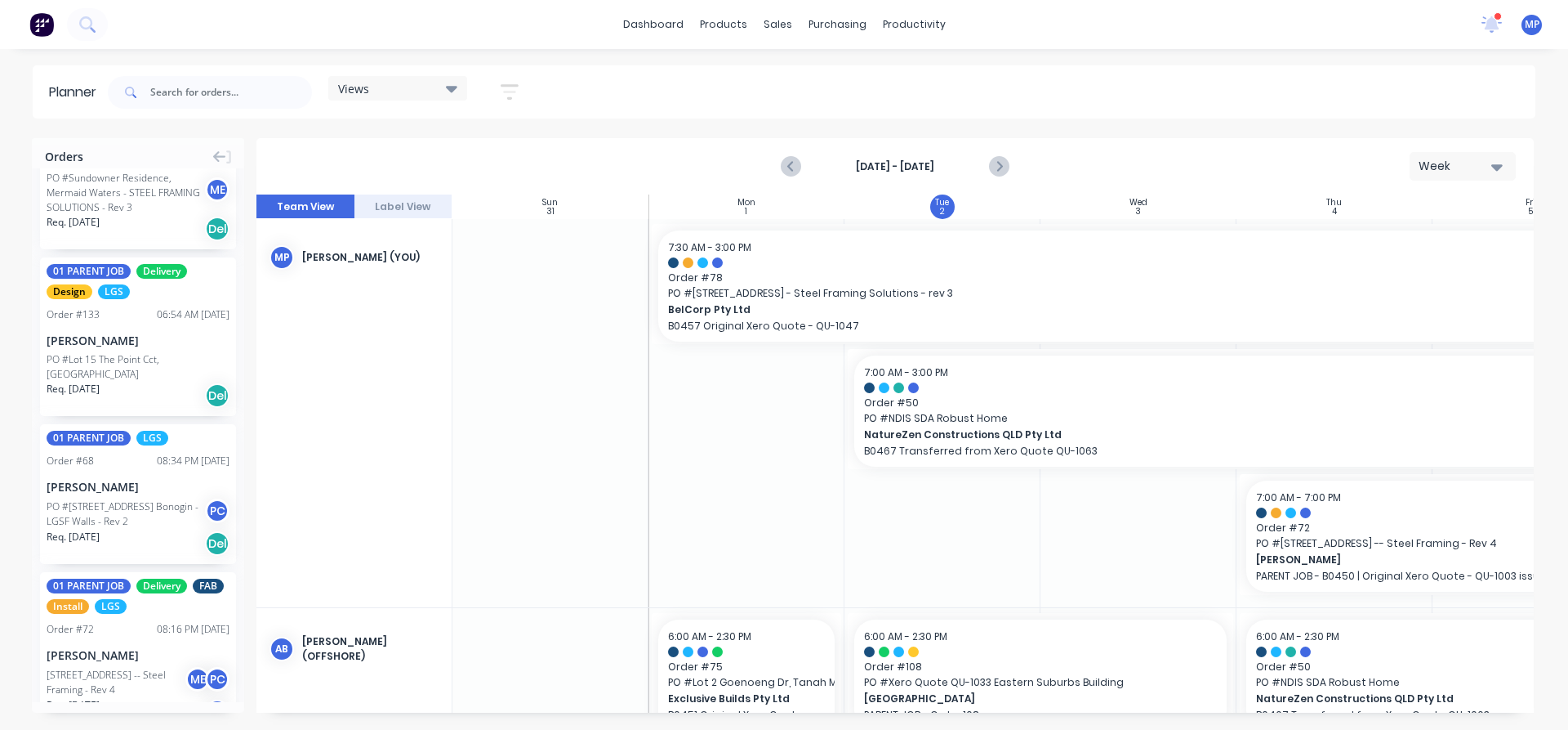
scroll to position [8498, 0]
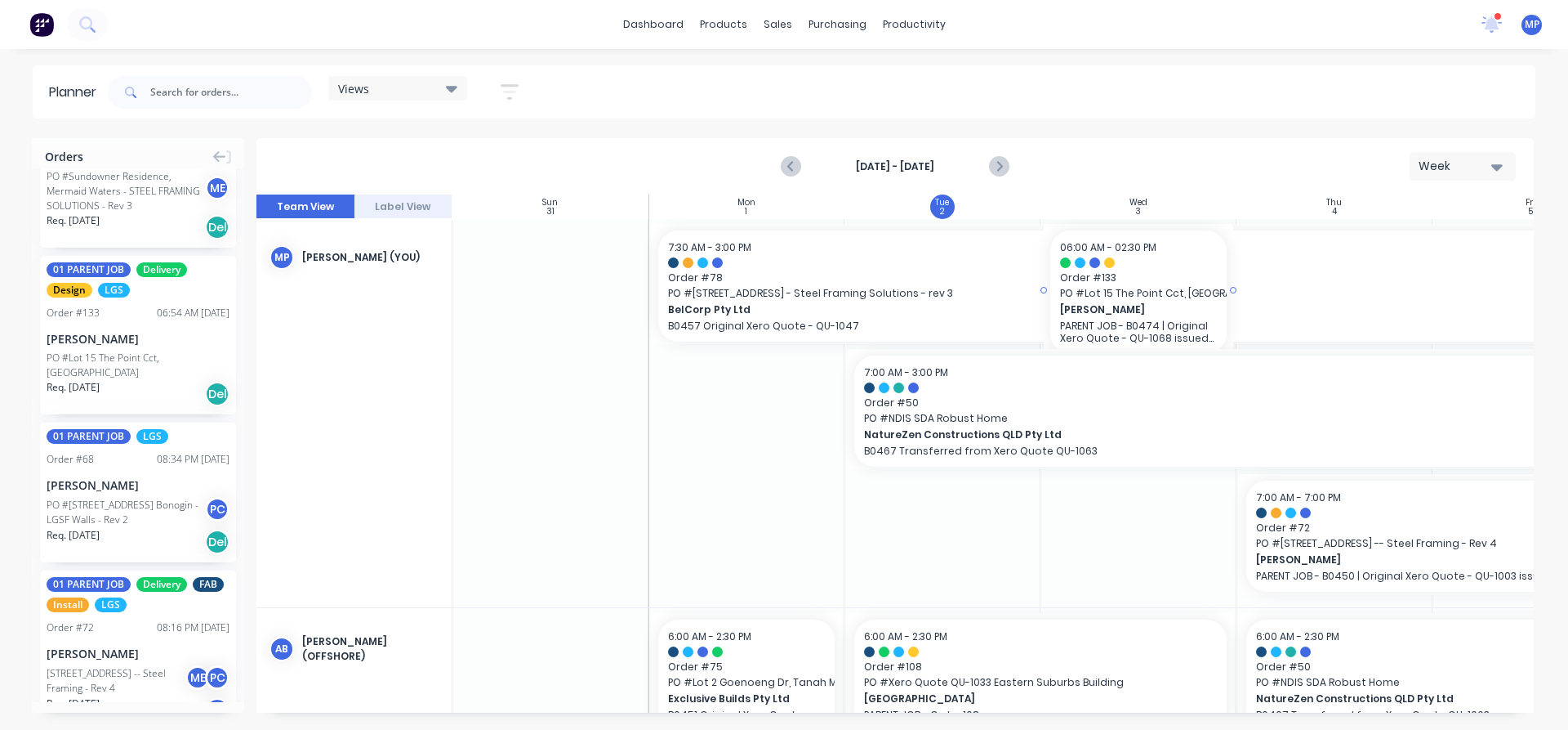
drag, startPoint x: 86, startPoint y: 428, endPoint x: 1183, endPoint y: 516, distance: 1100.5
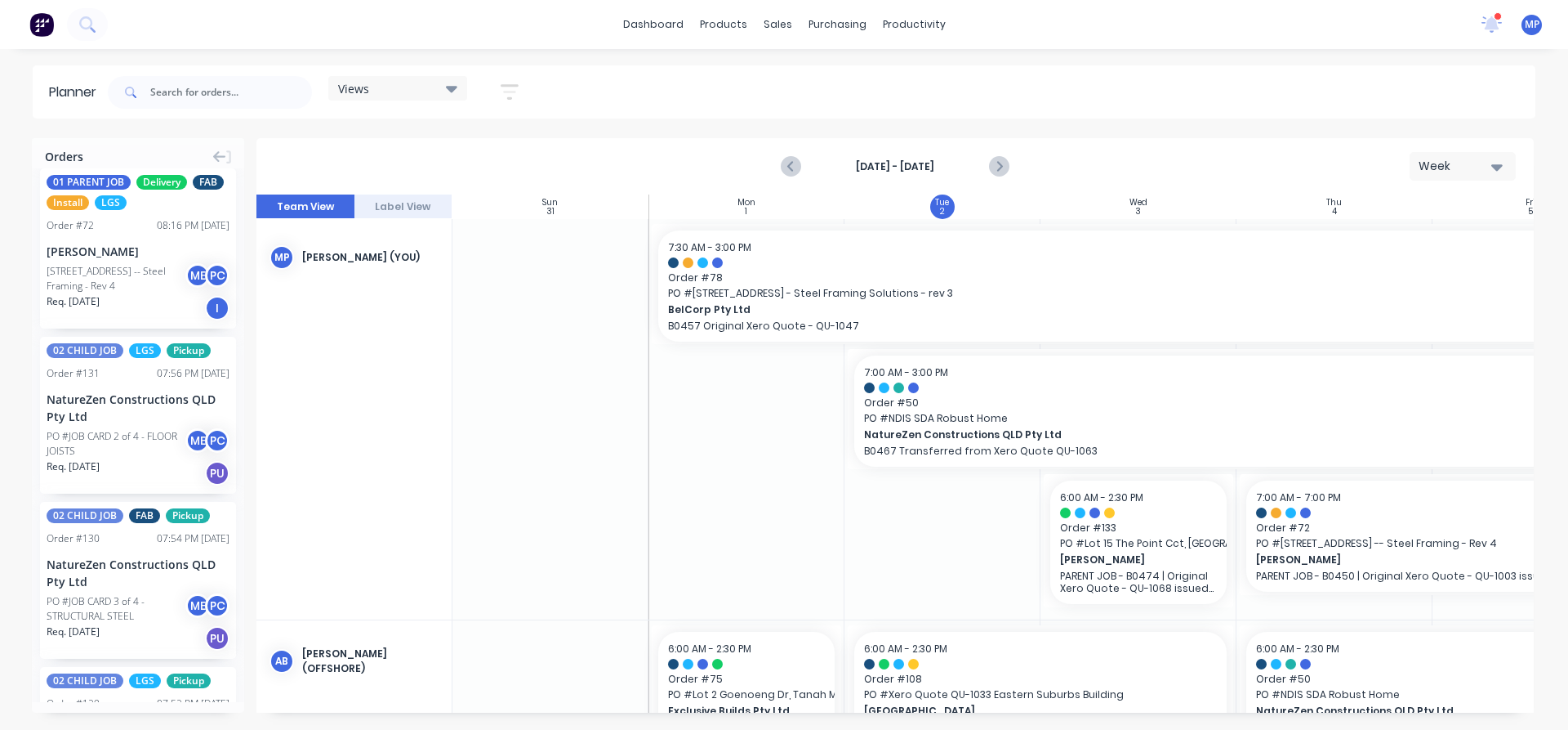
scroll to position [8907, 0]
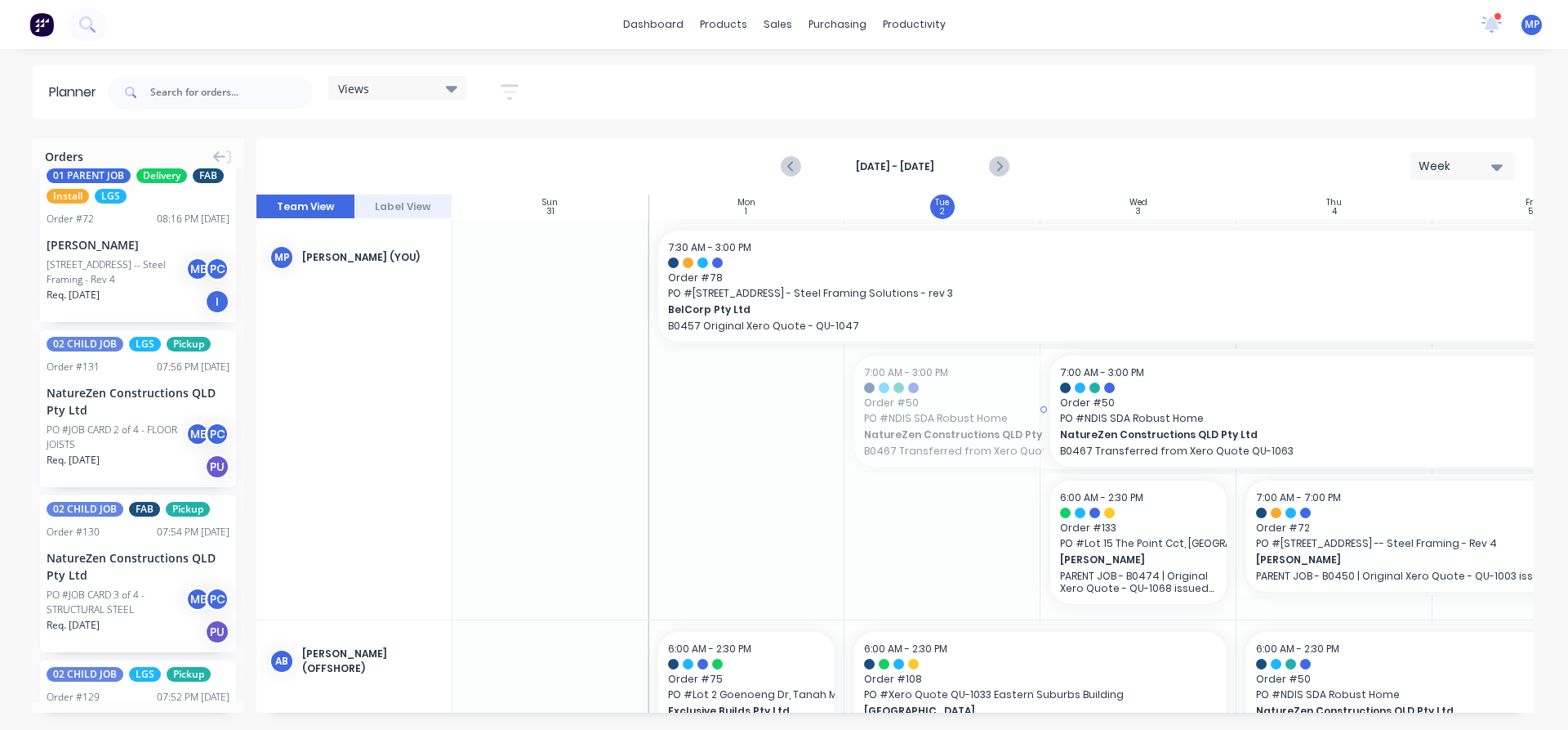
drag, startPoint x: 850, startPoint y: 410, endPoint x: 1098, endPoint y: 419, distance: 248.2
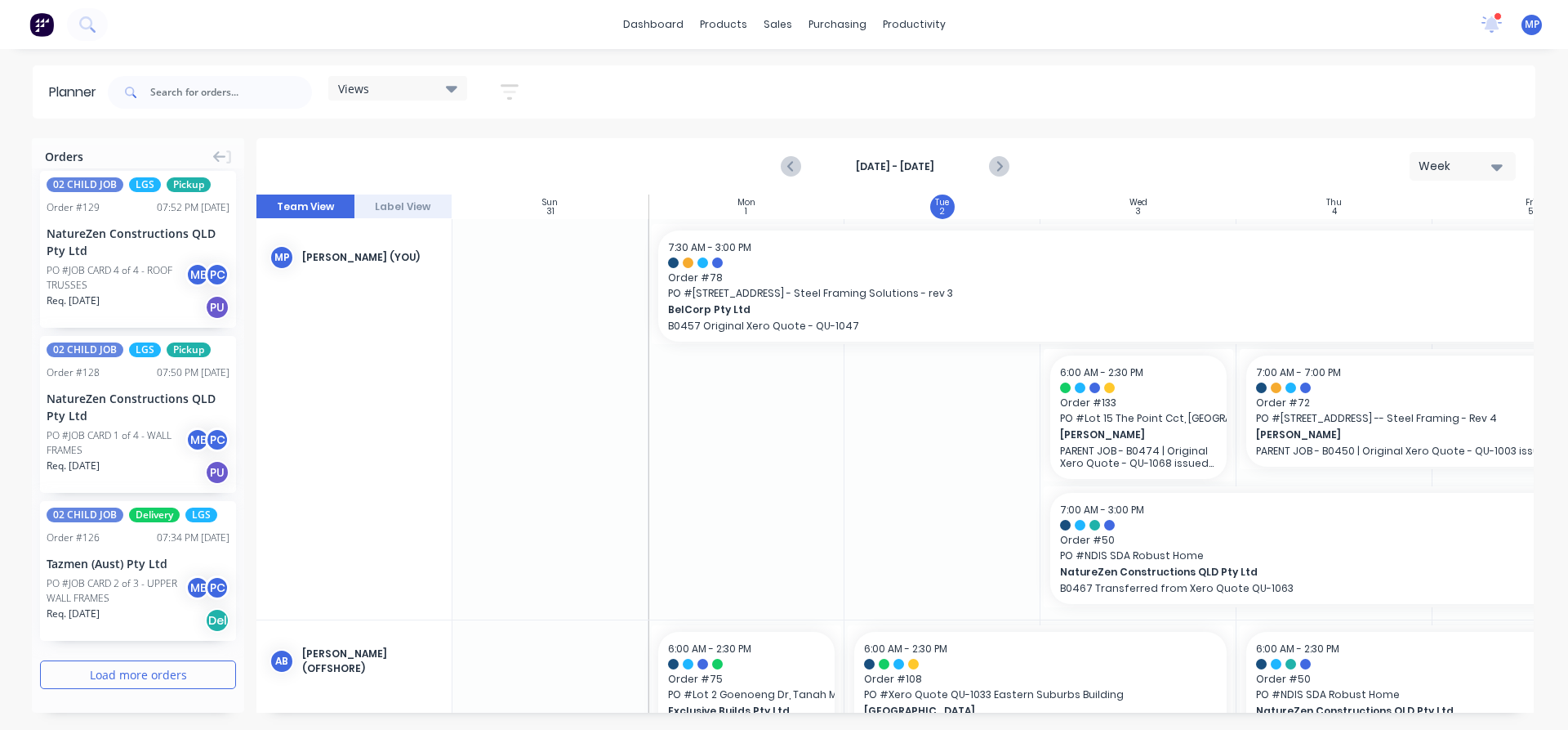
scroll to position [9482, 0]
click at [115, 680] on button "Load more orders" at bounding box center [138, 674] width 196 height 29
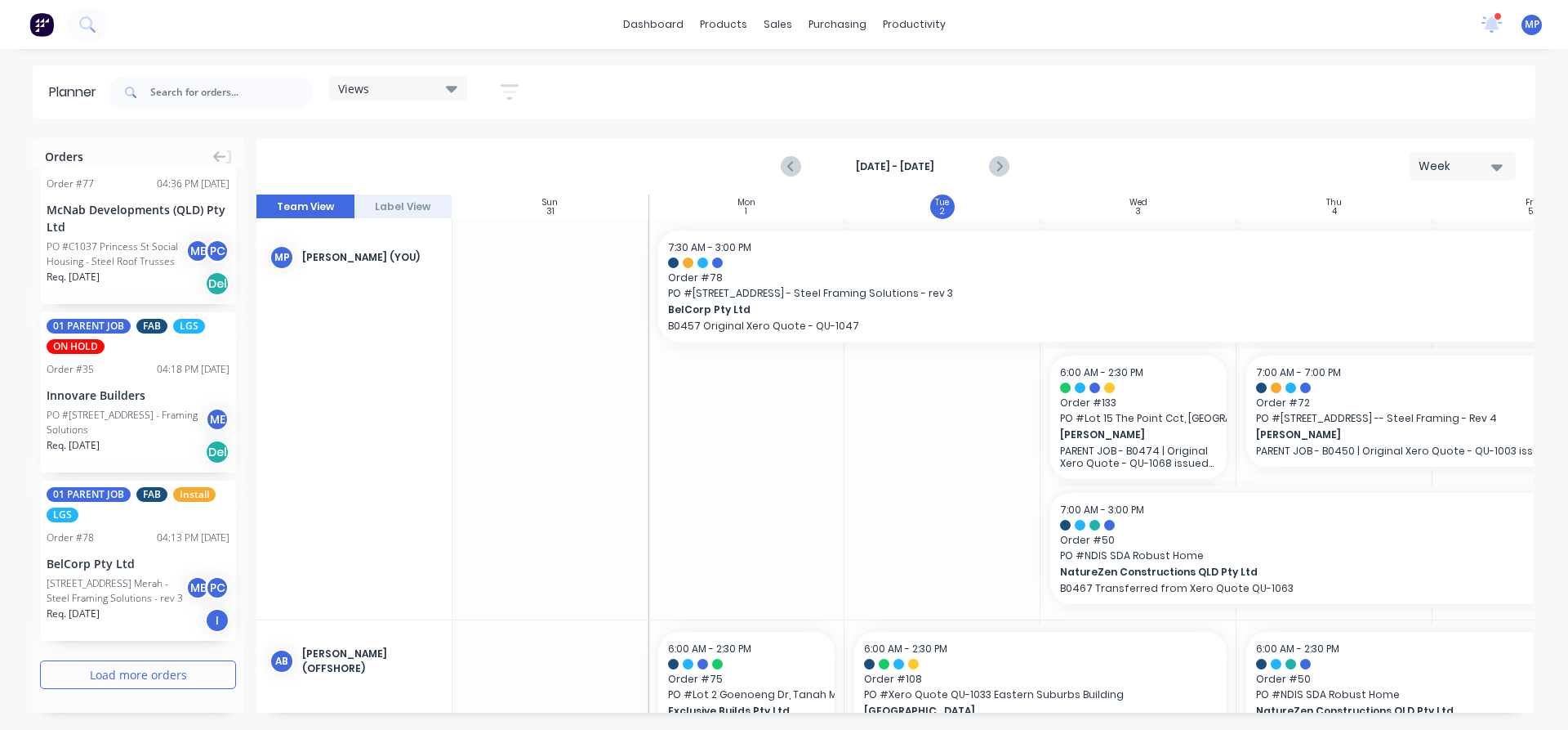
scroll to position [12864, 0]
click at [127, 676] on button "Load more orders" at bounding box center [138, 674] width 196 height 29
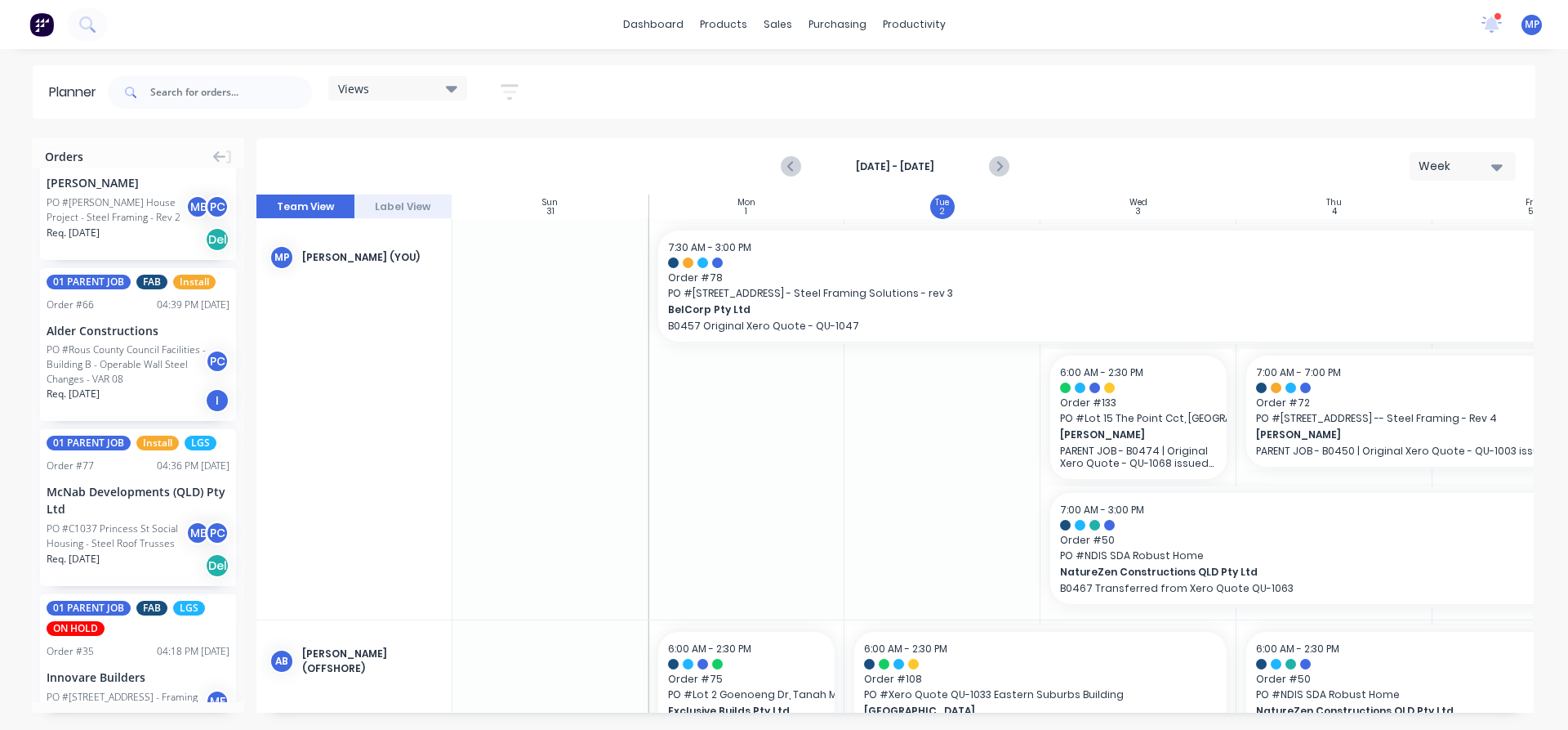
scroll to position [12430, 0]
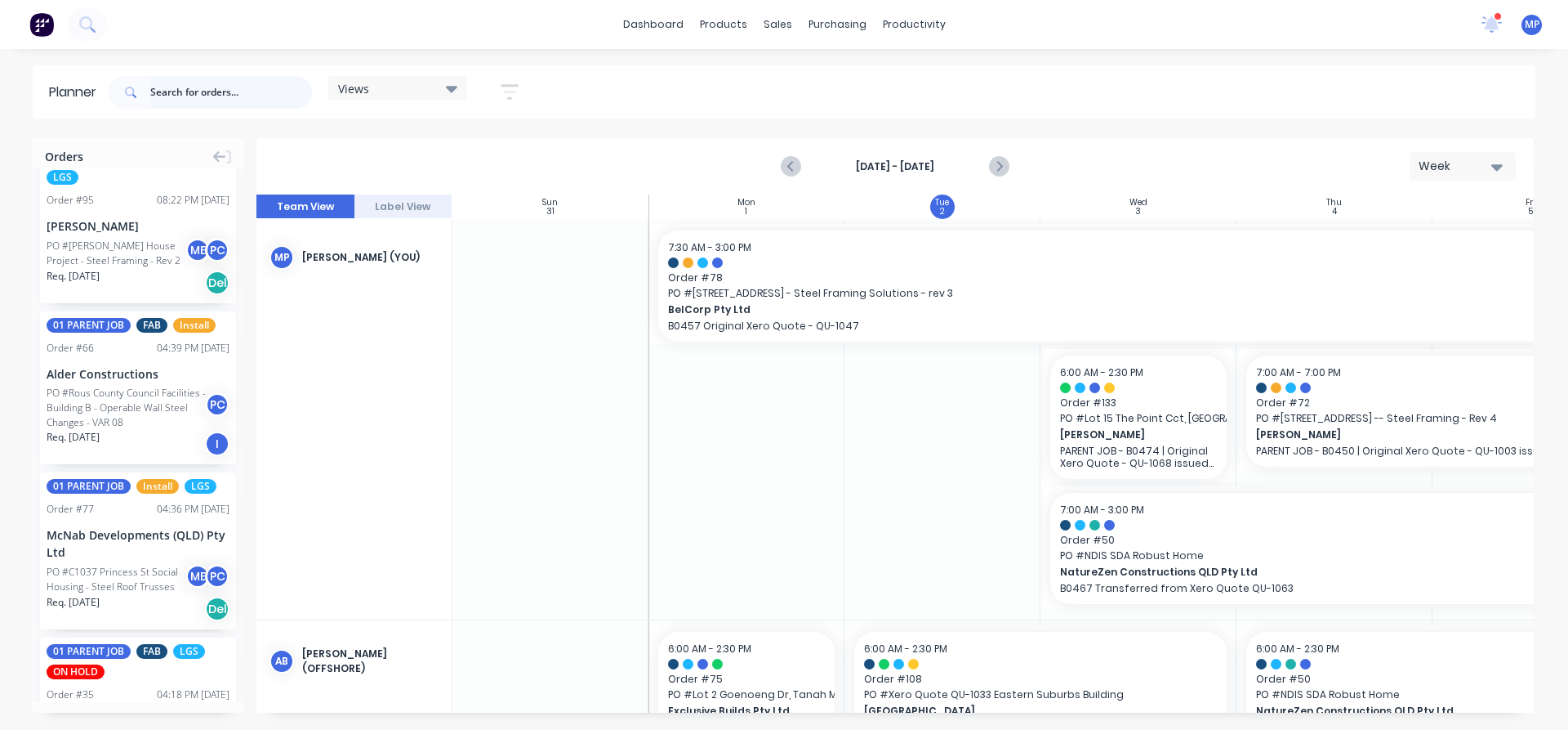
click at [152, 85] on input "text" at bounding box center [231, 92] width 162 height 33
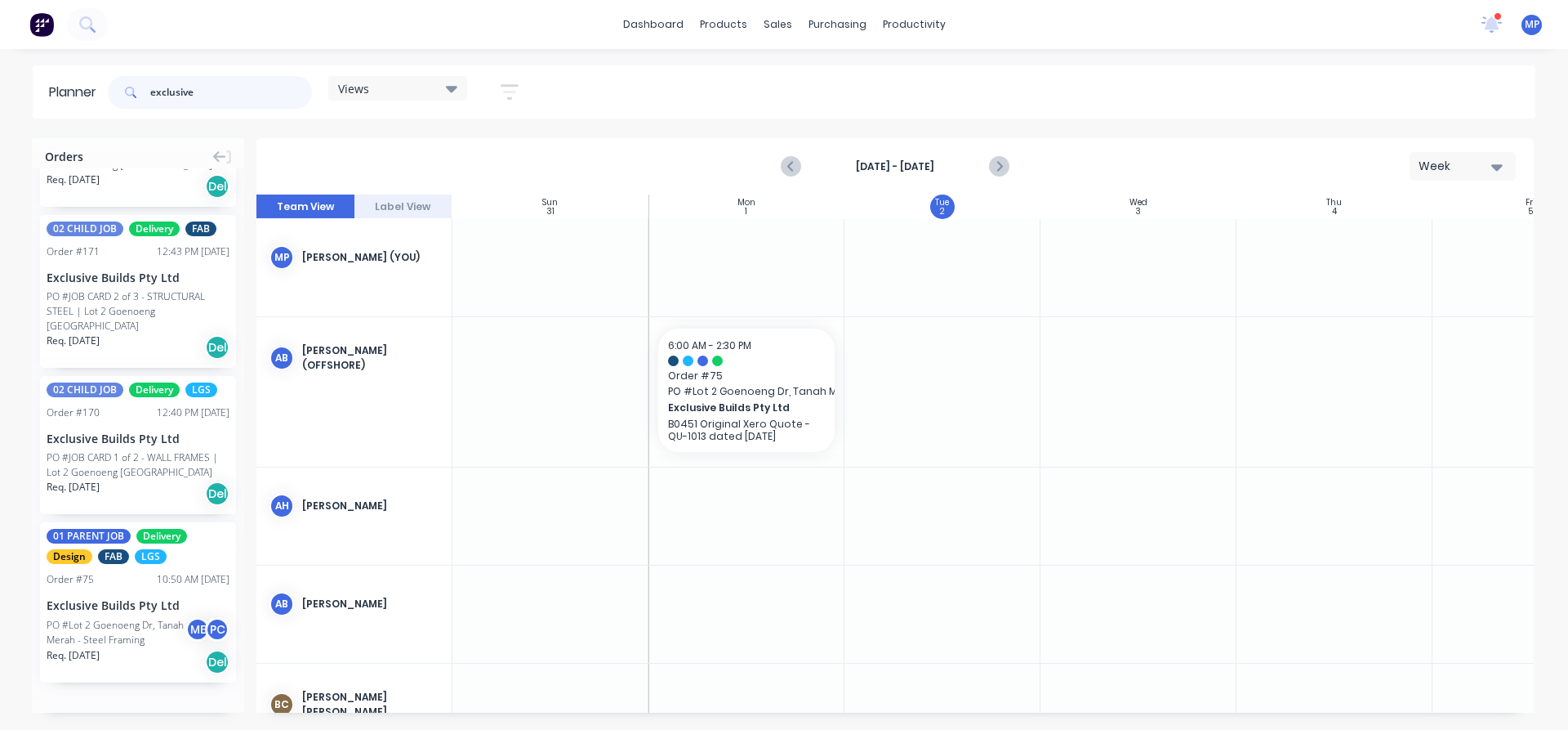
scroll to position [114, 0]
type input "exclusive"
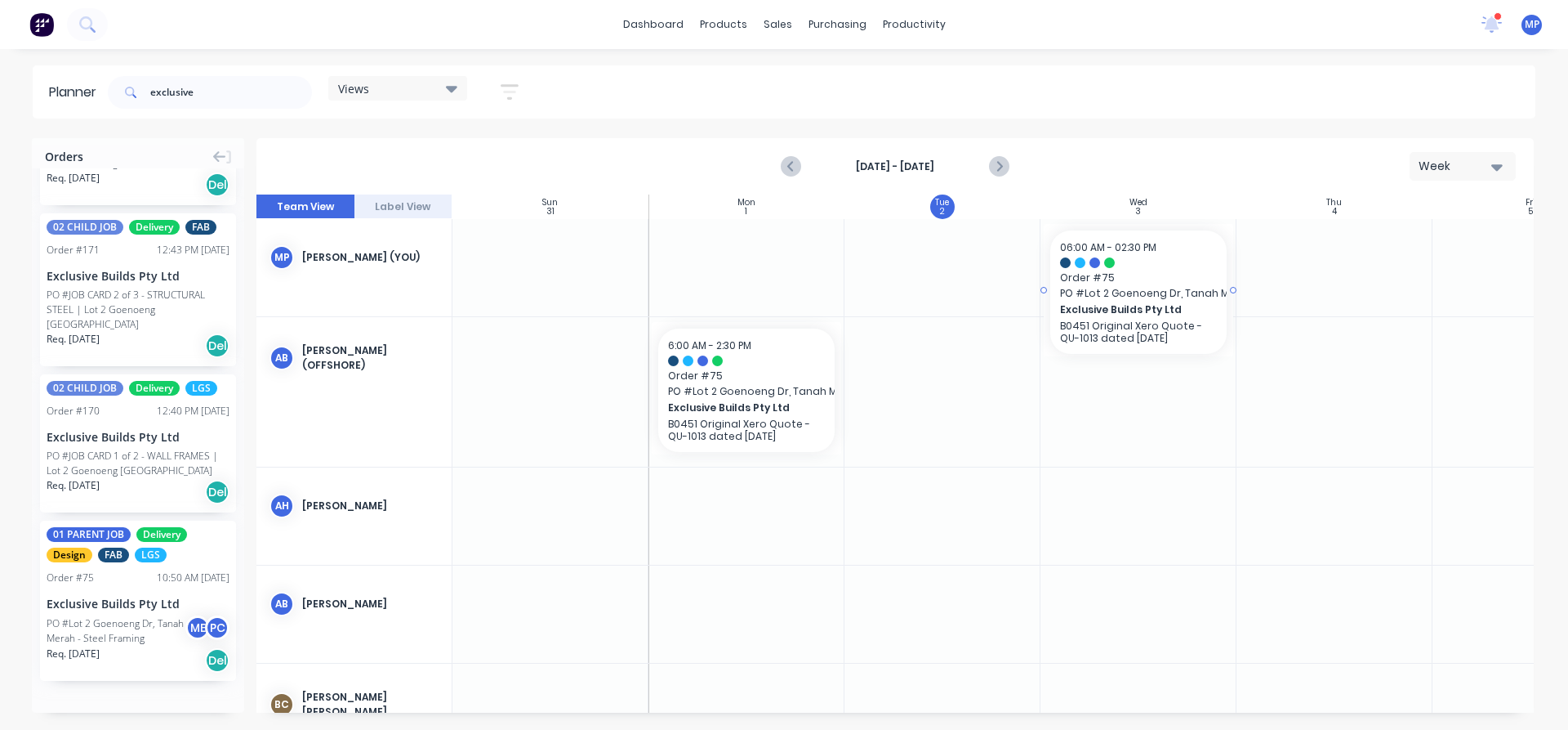
drag, startPoint x: 104, startPoint y: 626, endPoint x: 1130, endPoint y: 275, distance: 1084.4
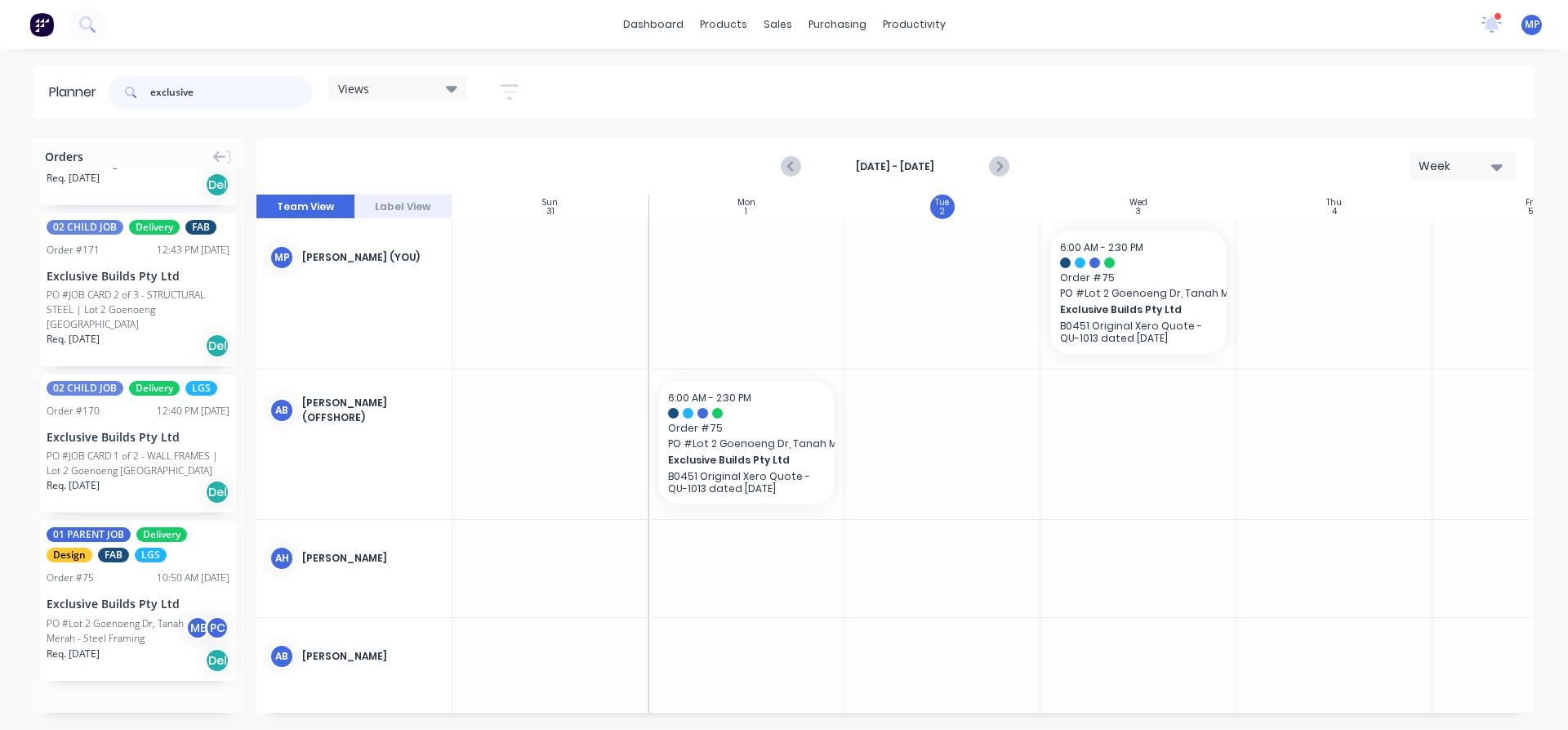
type textarea "e"
drag, startPoint x: 204, startPoint y: 98, endPoint x: 143, endPoint y: 100, distance: 61.0
click at [143, 100] on div "exclusive" at bounding box center [210, 92] width 204 height 33
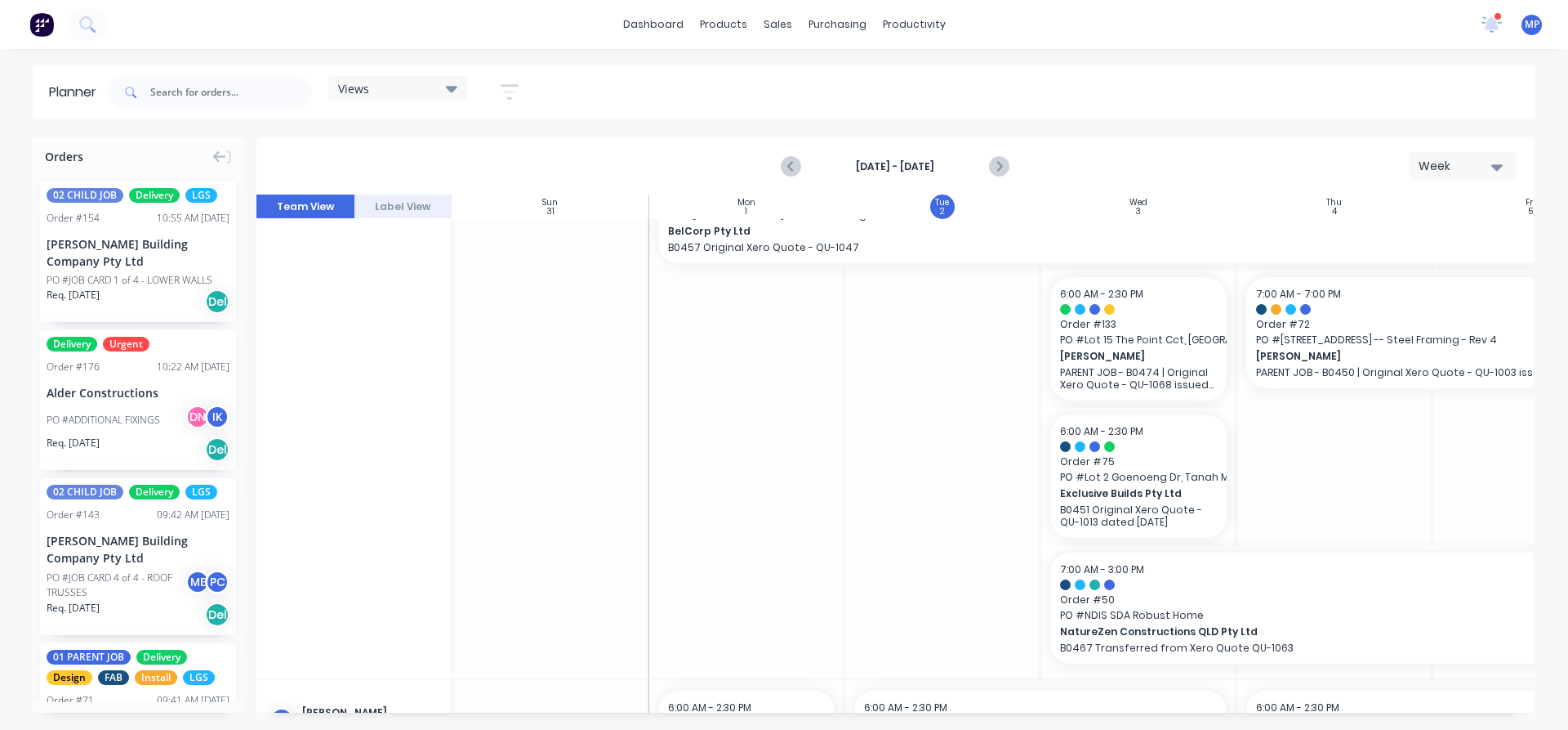
scroll to position [0, 0]
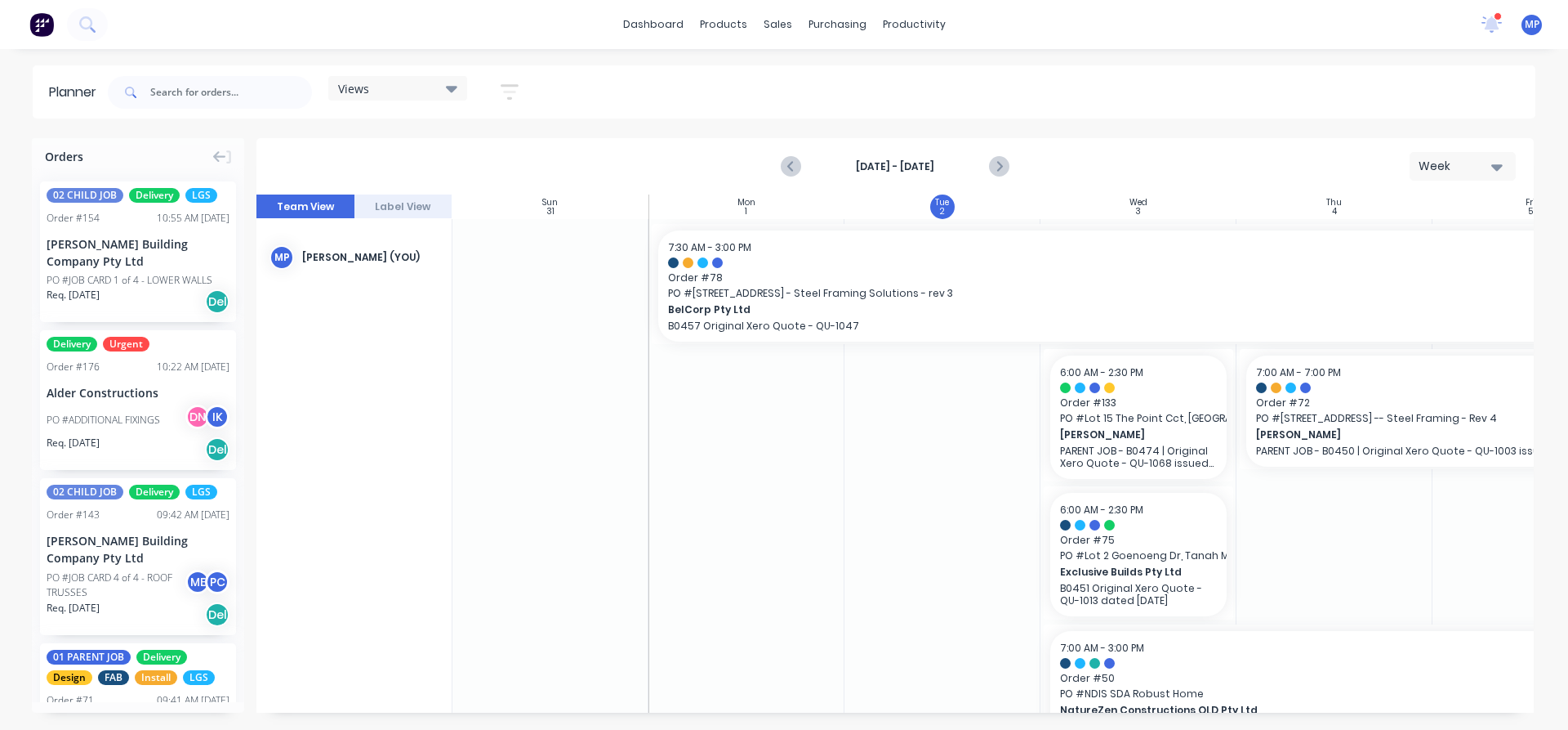
drag, startPoint x: 1106, startPoint y: 85, endPoint x: 657, endPoint y: 195, distance: 462.3
click at [1106, 85] on div "Views Save new view None (Default) edit DESIGN TEAM (INTERNAL) edit ENGINEERING…" at bounding box center [820, 92] width 1431 height 49
click at [1153, 40] on div "dashboard products sales purchasing productivity dashboard products Product Cat…" at bounding box center [784, 24] width 1568 height 49
click at [106, 247] on div "[PERSON_NAME] Building Company Pty Ltd" at bounding box center [138, 252] width 183 height 34
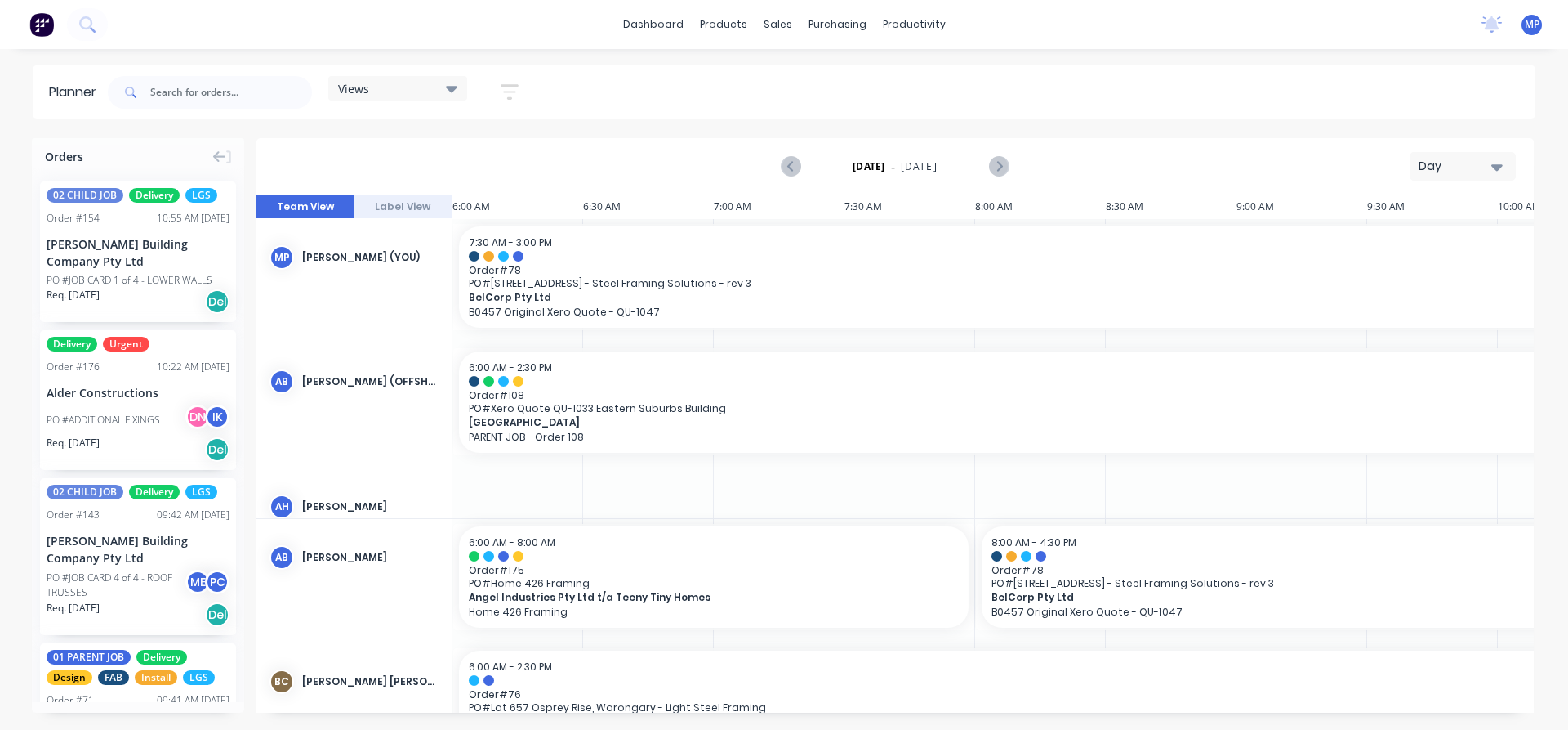
scroll to position [291, 0]
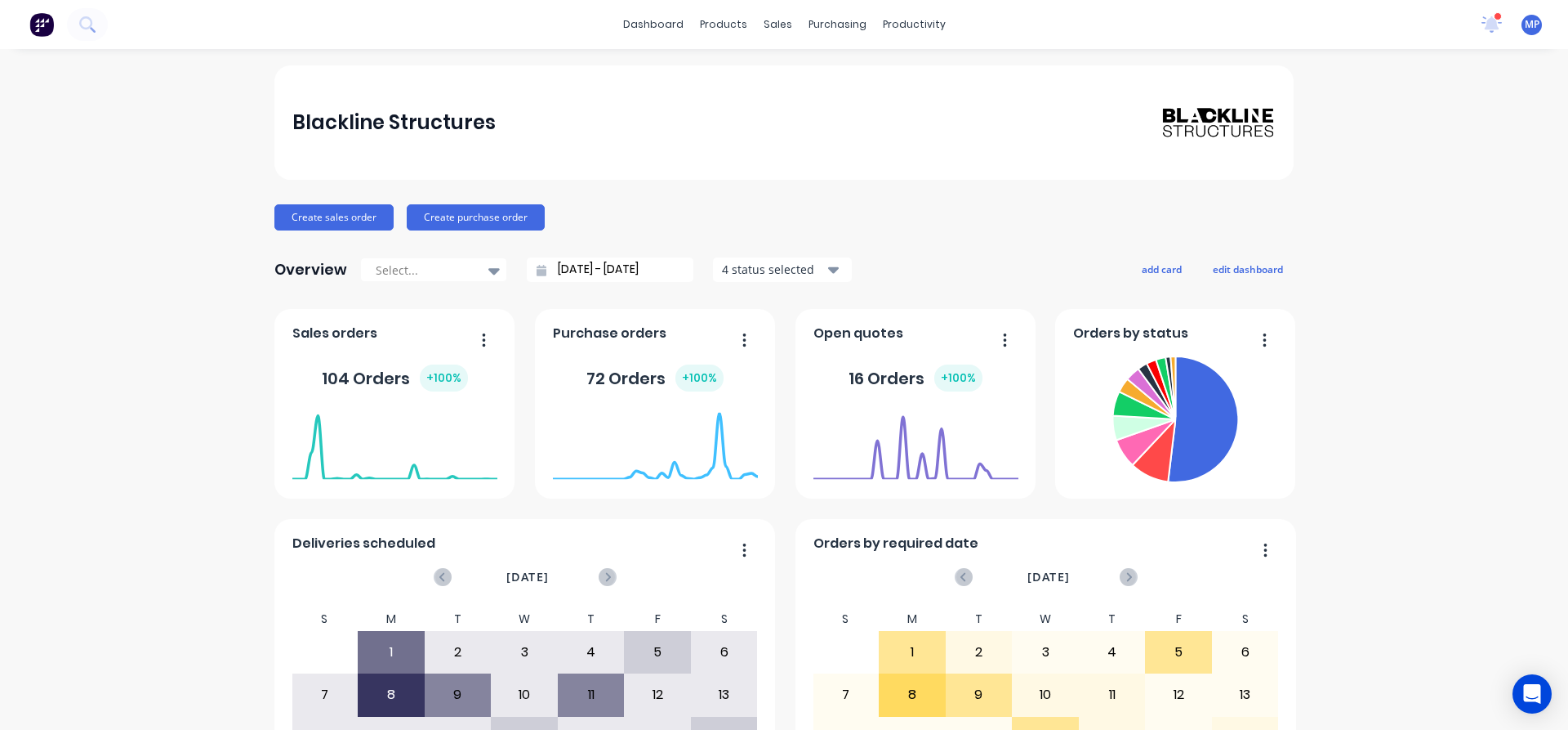
drag, startPoint x: 1473, startPoint y: 192, endPoint x: 1400, endPoint y: 226, distance: 80.5
click at [1473, 192] on div "Blackline Structures Create sales order Create purchase order Overview Select..…" at bounding box center [784, 492] width 1568 height 854
click at [1482, 34] on div at bounding box center [1492, 24] width 20 height 24
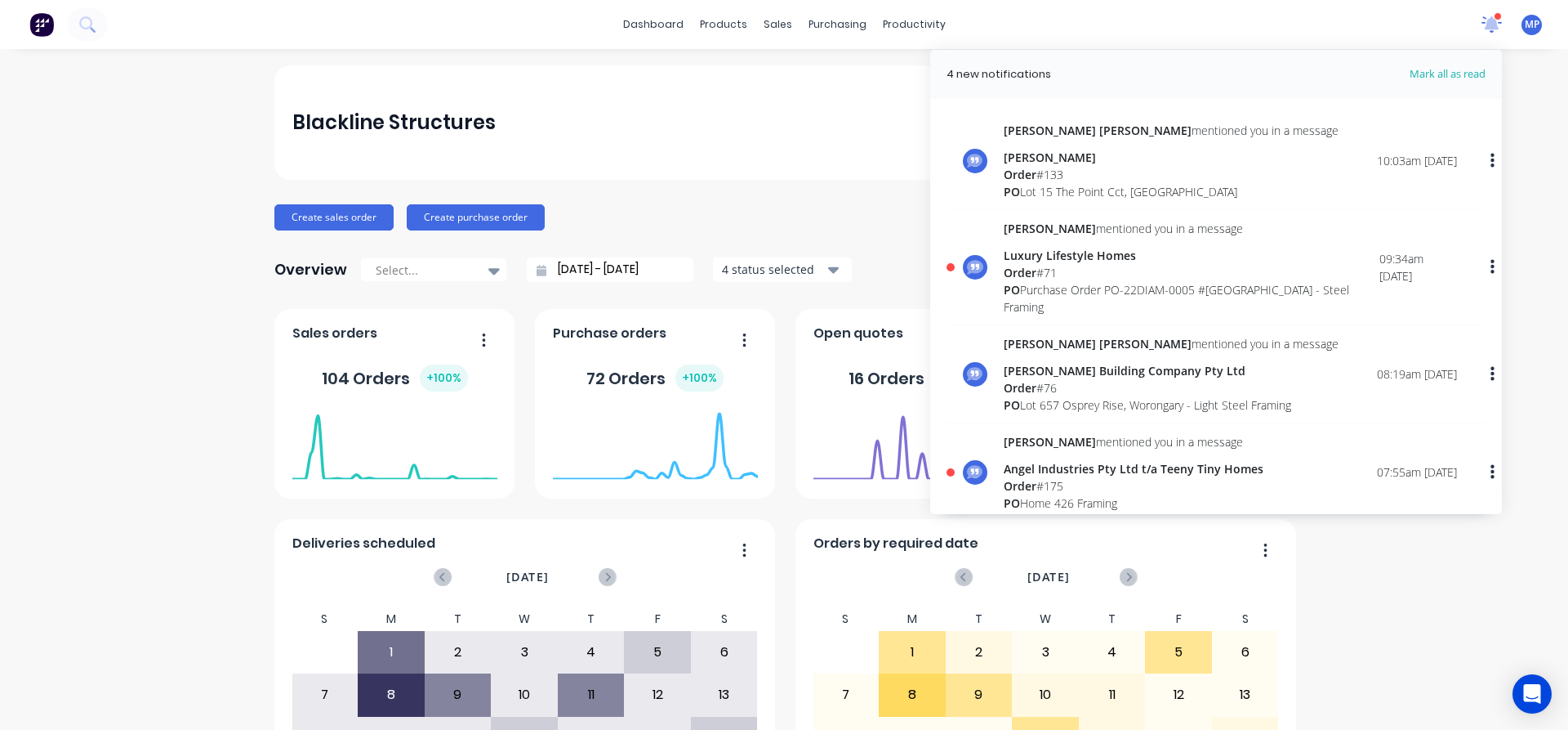
click at [1482, 33] on div at bounding box center [1492, 24] width 20 height 24
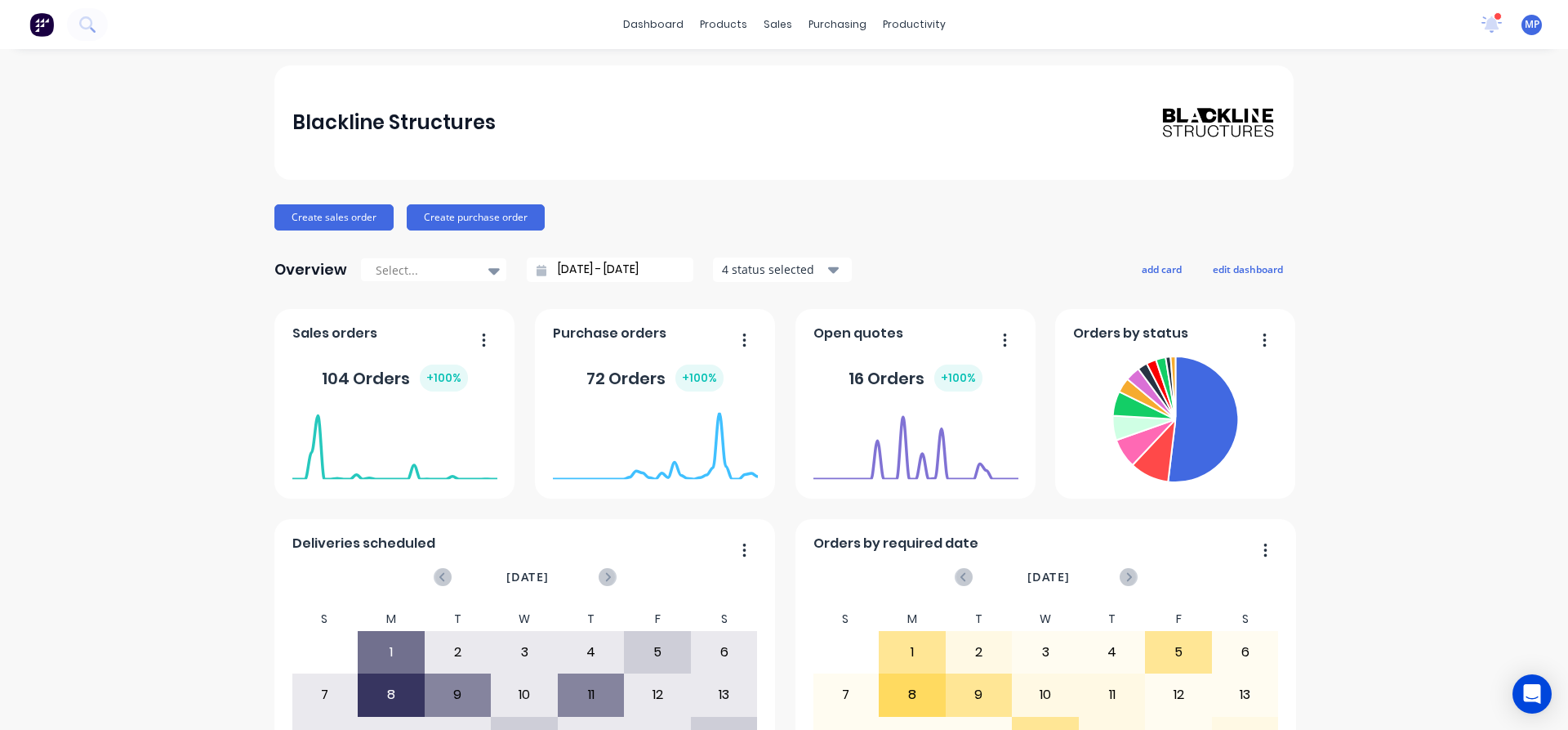
drag, startPoint x: 178, startPoint y: 114, endPoint x: 121, endPoint y: 137, distance: 61.5
click at [178, 114] on div "Blackline Structures Create sales order Create purchase order Overview Select..…" at bounding box center [784, 492] width 1568 height 854
click at [893, 91] on div "Blackline Structures" at bounding box center [784, 122] width 1020 height 114
click at [1482, 27] on icon at bounding box center [1492, 25] width 20 height 17
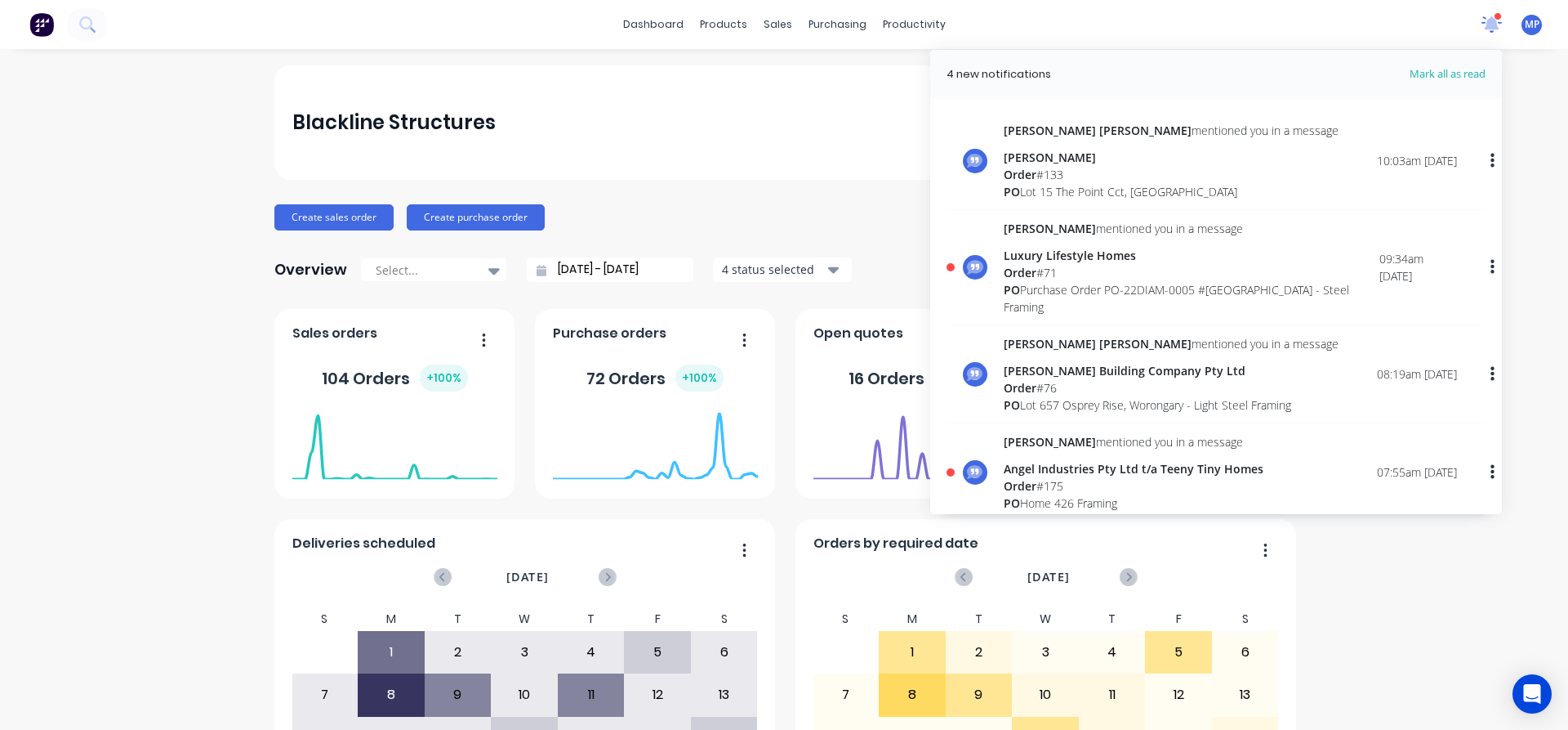
click at [1485, 29] on icon at bounding box center [1493, 22] width 15 height 14
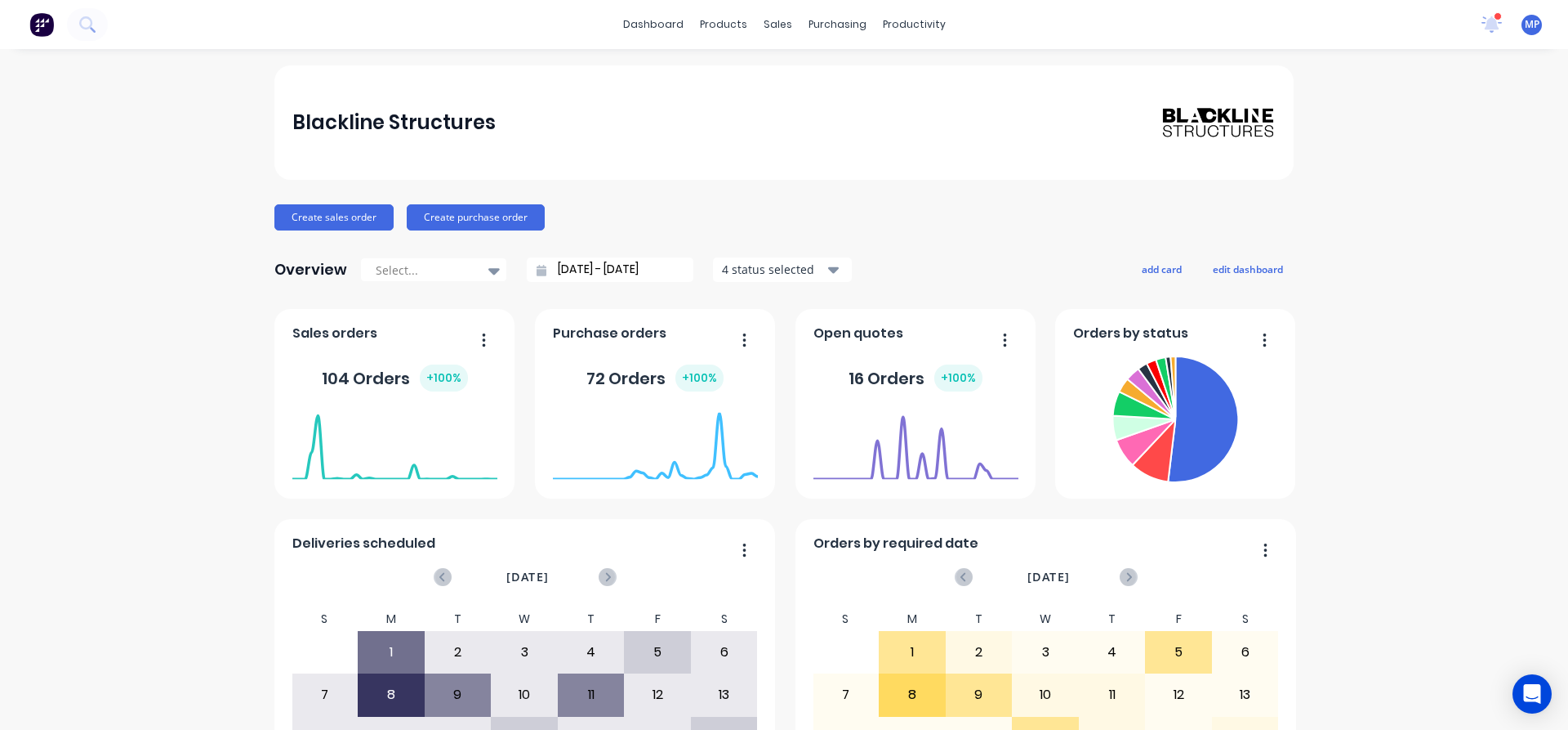
click at [1001, 104] on div "Blackline Structures" at bounding box center [784, 122] width 1020 height 114
click at [1433, 131] on div "Blackline Structures Create sales order Create purchase order Overview Select..…" at bounding box center [784, 492] width 1568 height 854
click at [154, 125] on div "Blackline Structures Create sales order Create purchase order Overview Select..…" at bounding box center [784, 492] width 1568 height 854
click at [701, 92] on div "Blackline Structures" at bounding box center [784, 122] width 1020 height 114
click at [112, 143] on div "Blackline Structures Create sales order Create purchase order Overview Select..…" at bounding box center [784, 492] width 1568 height 854
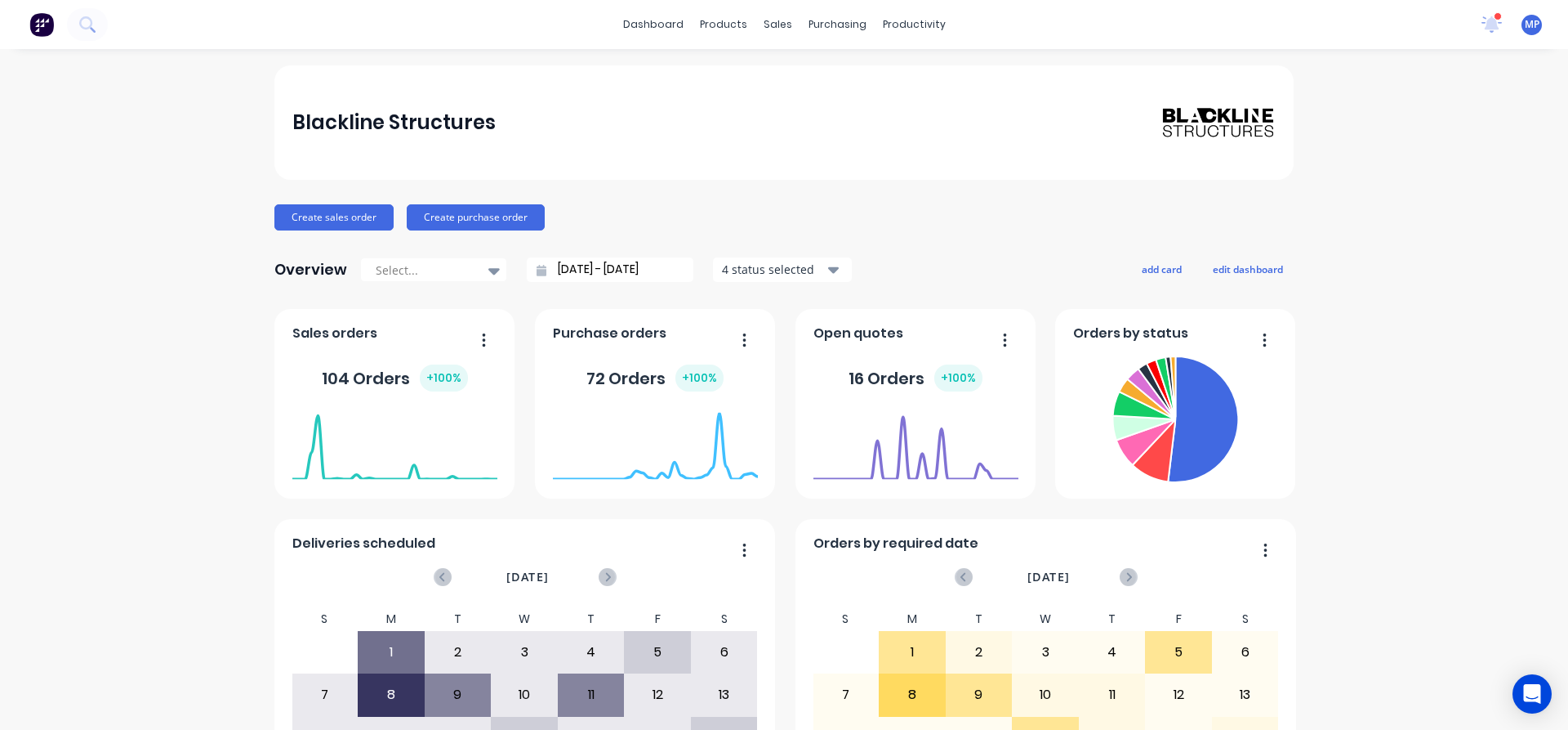
drag, startPoint x: 1421, startPoint y: 257, endPoint x: 980, endPoint y: 404, distance: 464.9
click at [1420, 258] on div "Blackline Structures Create sales order Create purchase order Overview Select..…" at bounding box center [784, 492] width 1568 height 854
click at [784, 106] on div "Blackline Structures" at bounding box center [784, 122] width 984 height 33
click at [778, 147] on div "Blackline Structures" at bounding box center [784, 122] width 1020 height 114
click at [1453, 200] on div "Blackline Structures Create sales order Create purchase order Overview Select..…" at bounding box center [784, 492] width 1568 height 854
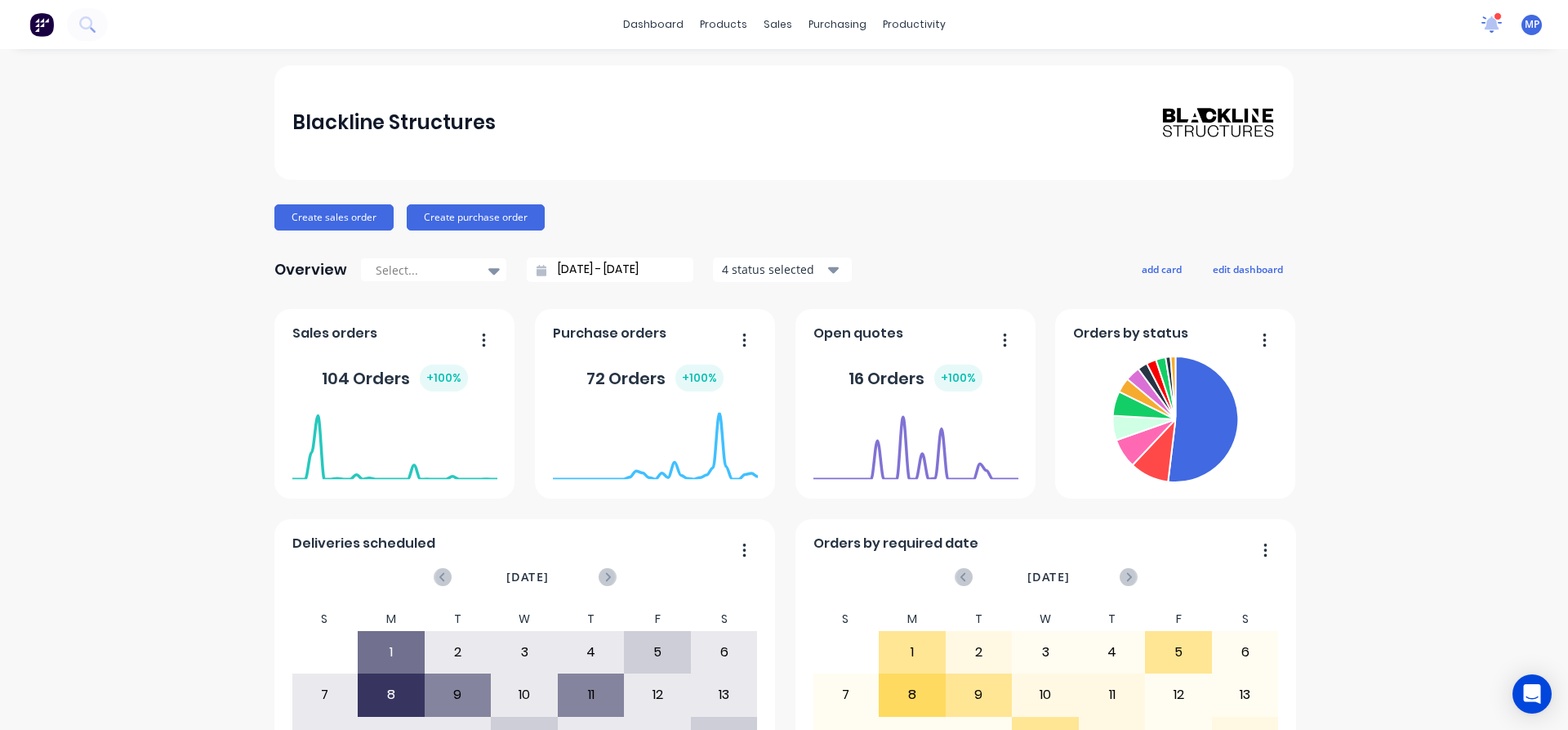
click at [1485, 25] on icon at bounding box center [1493, 23] width 15 height 13
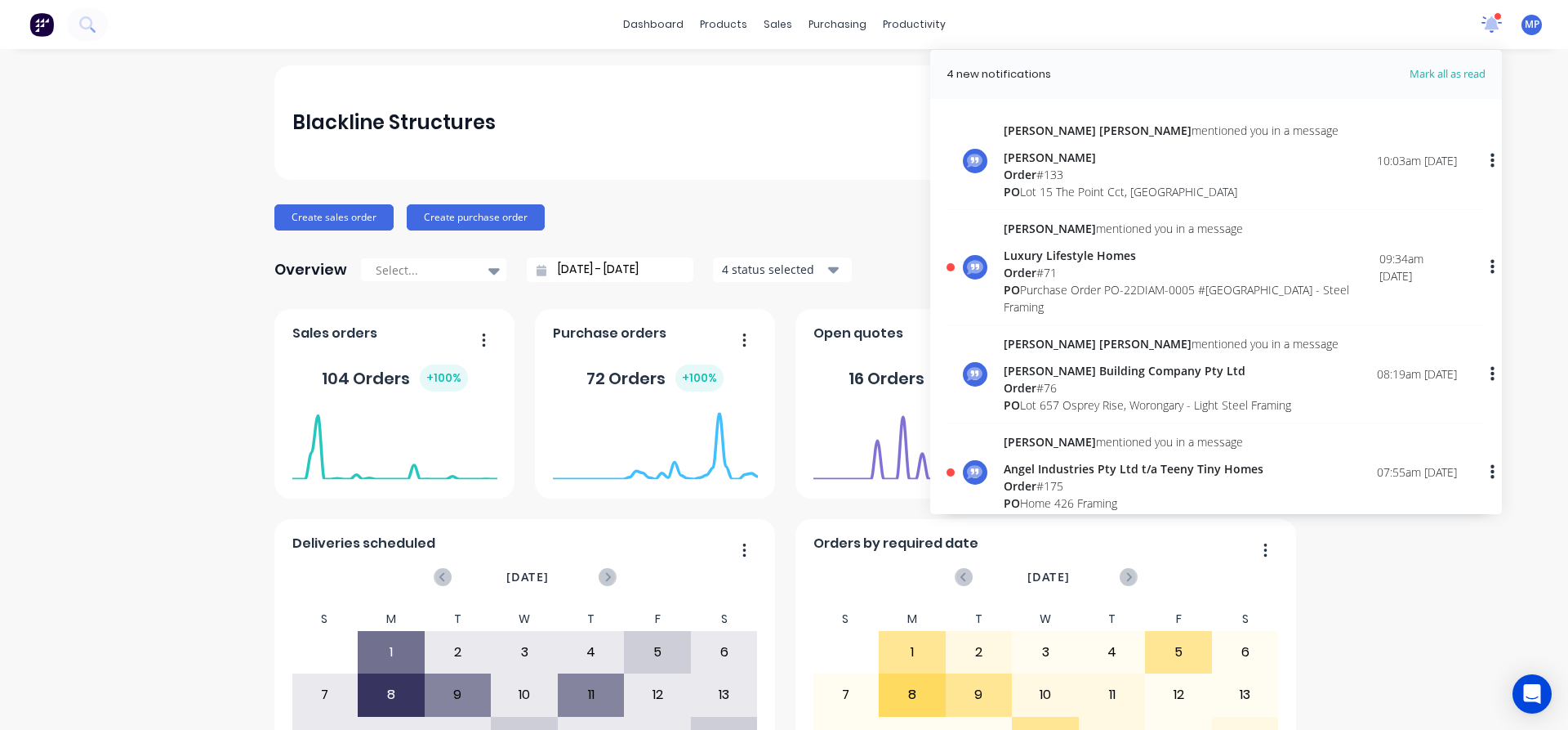
click at [1485, 25] on icon at bounding box center [1493, 22] width 15 height 14
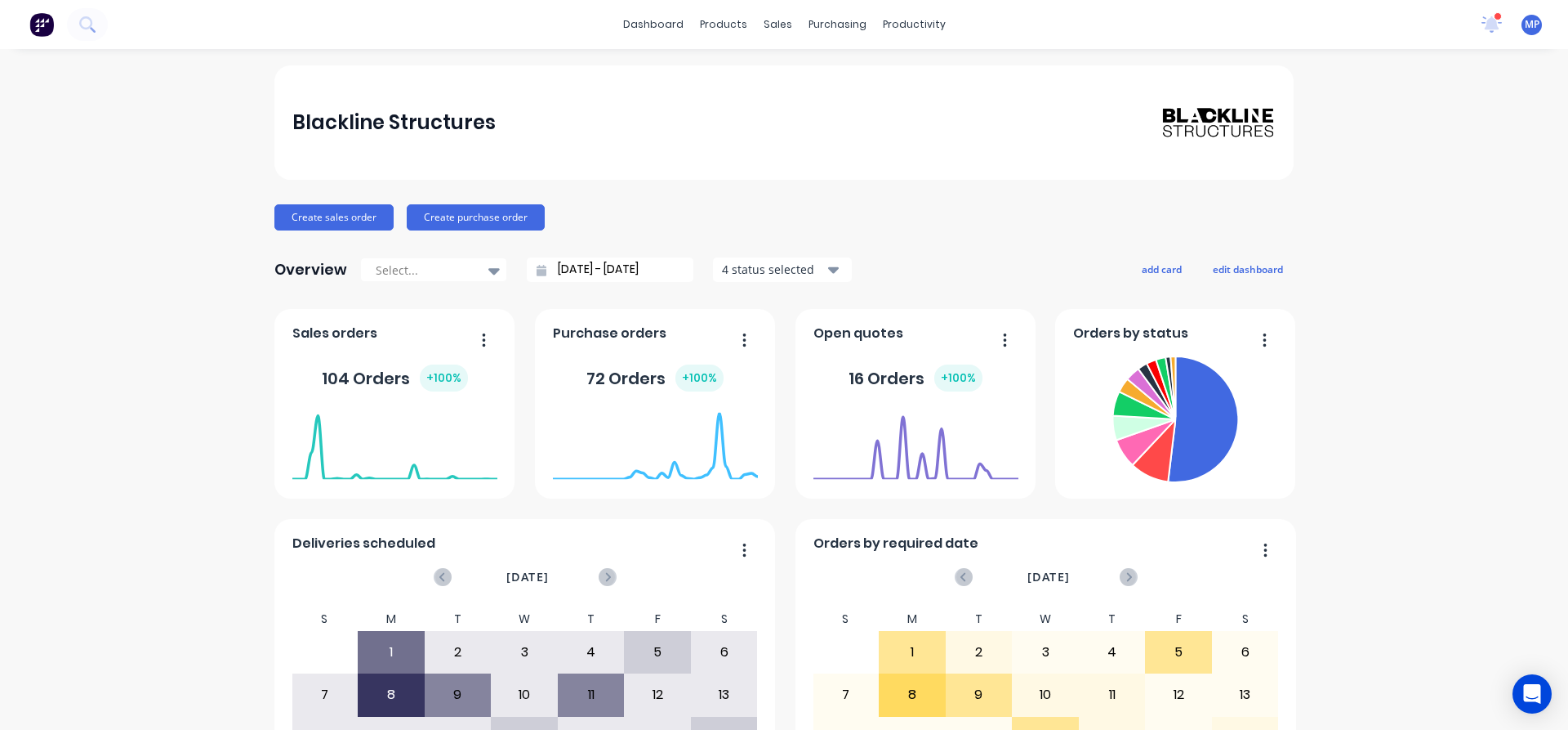
click at [1417, 268] on div "Blackline Structures Create sales order Create purchase order Overview Select..…" at bounding box center [784, 492] width 1568 height 854
click at [147, 143] on div "Blackline Structures Create sales order Create purchase order Overview Select..…" at bounding box center [784, 492] width 1568 height 854
click at [785, 123] on div "Blackline Structures" at bounding box center [784, 122] width 984 height 33
click at [665, 71] on div "Blackline Structures" at bounding box center [784, 122] width 1020 height 114
drag, startPoint x: 1417, startPoint y: 131, endPoint x: 1426, endPoint y: 123, distance: 12.0
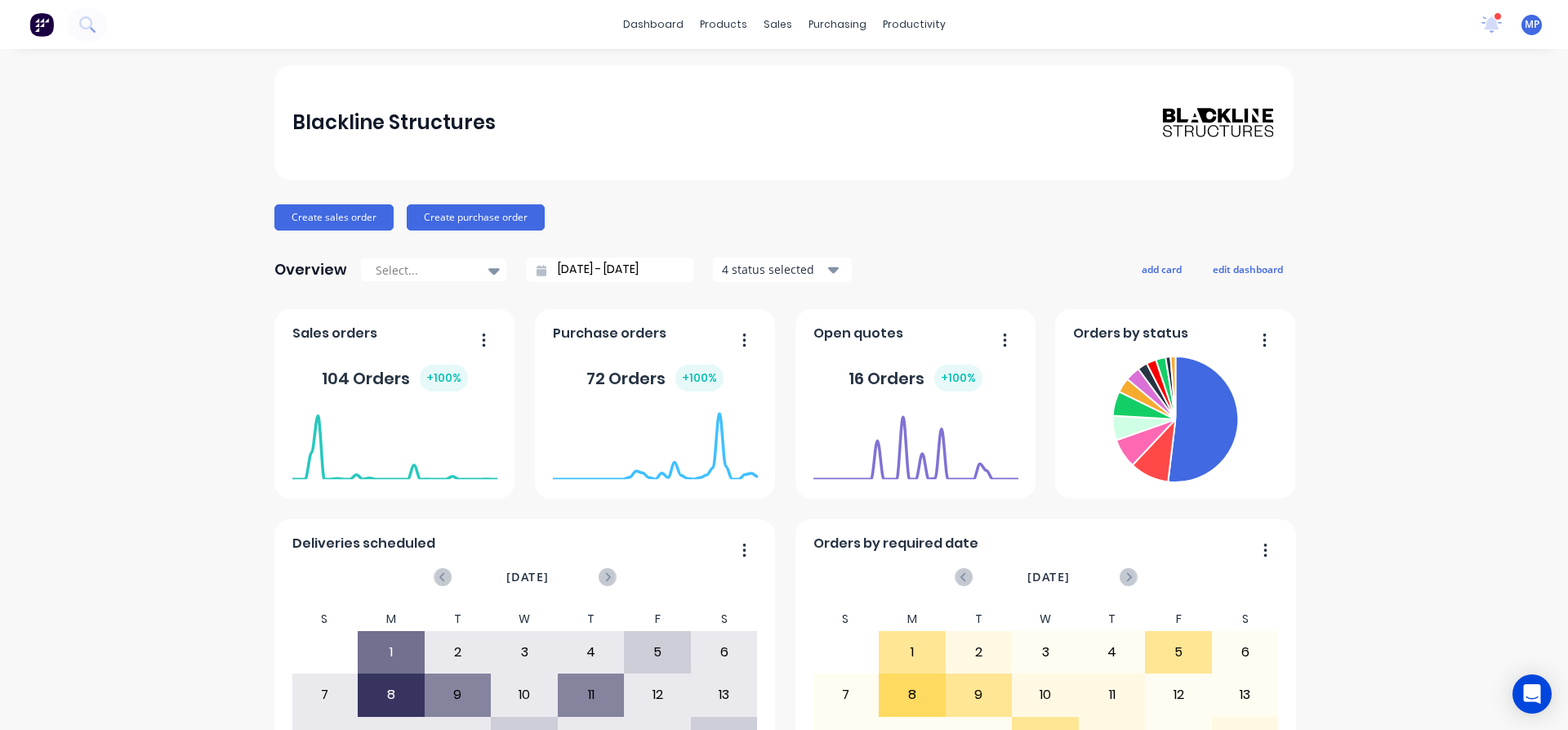
click at [1417, 131] on div "Blackline Structures Create sales order Create purchase order Overview Select..…" at bounding box center [784, 492] width 1568 height 854
click at [1485, 23] on icon at bounding box center [1493, 23] width 15 height 13
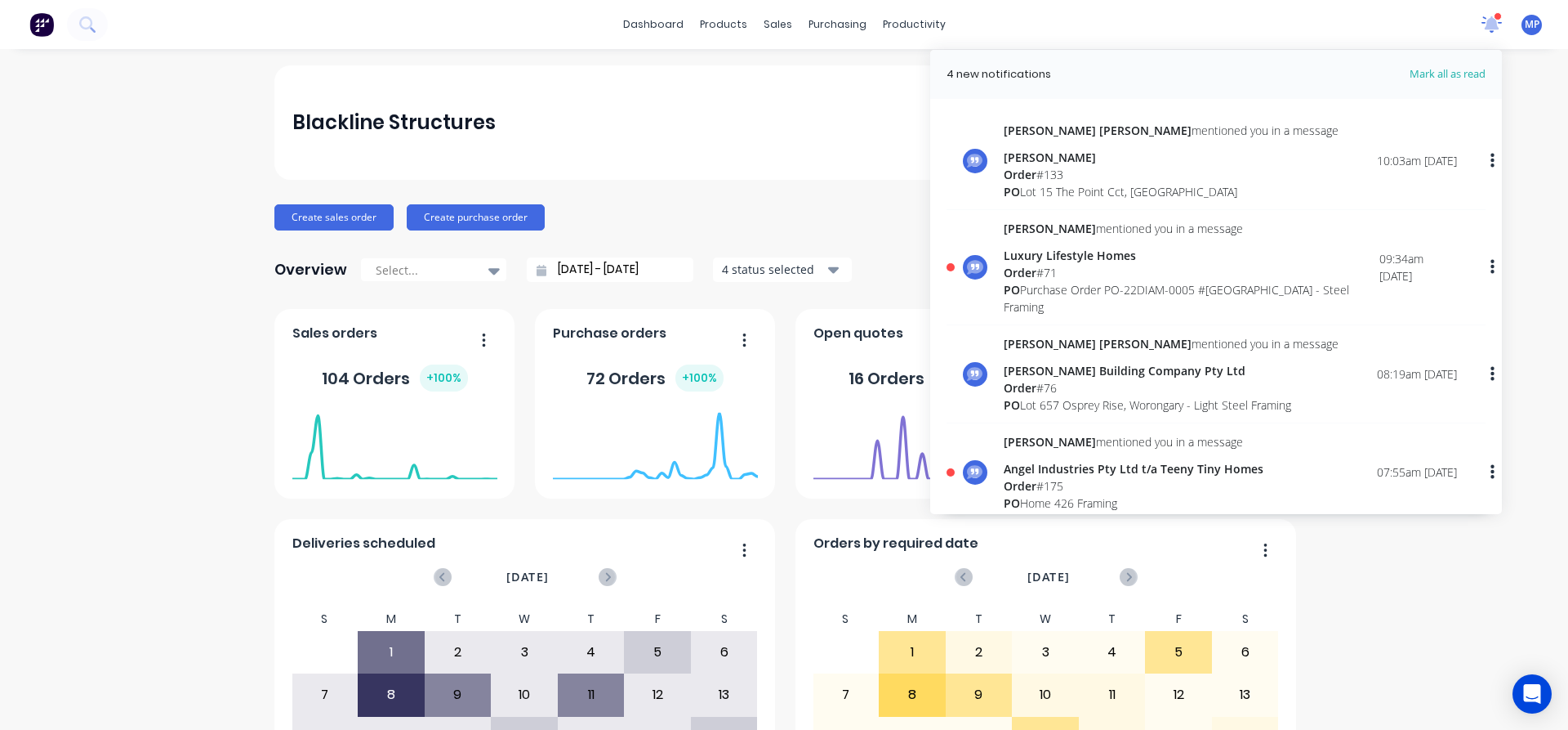
click at [1485, 23] on icon at bounding box center [1493, 23] width 15 height 13
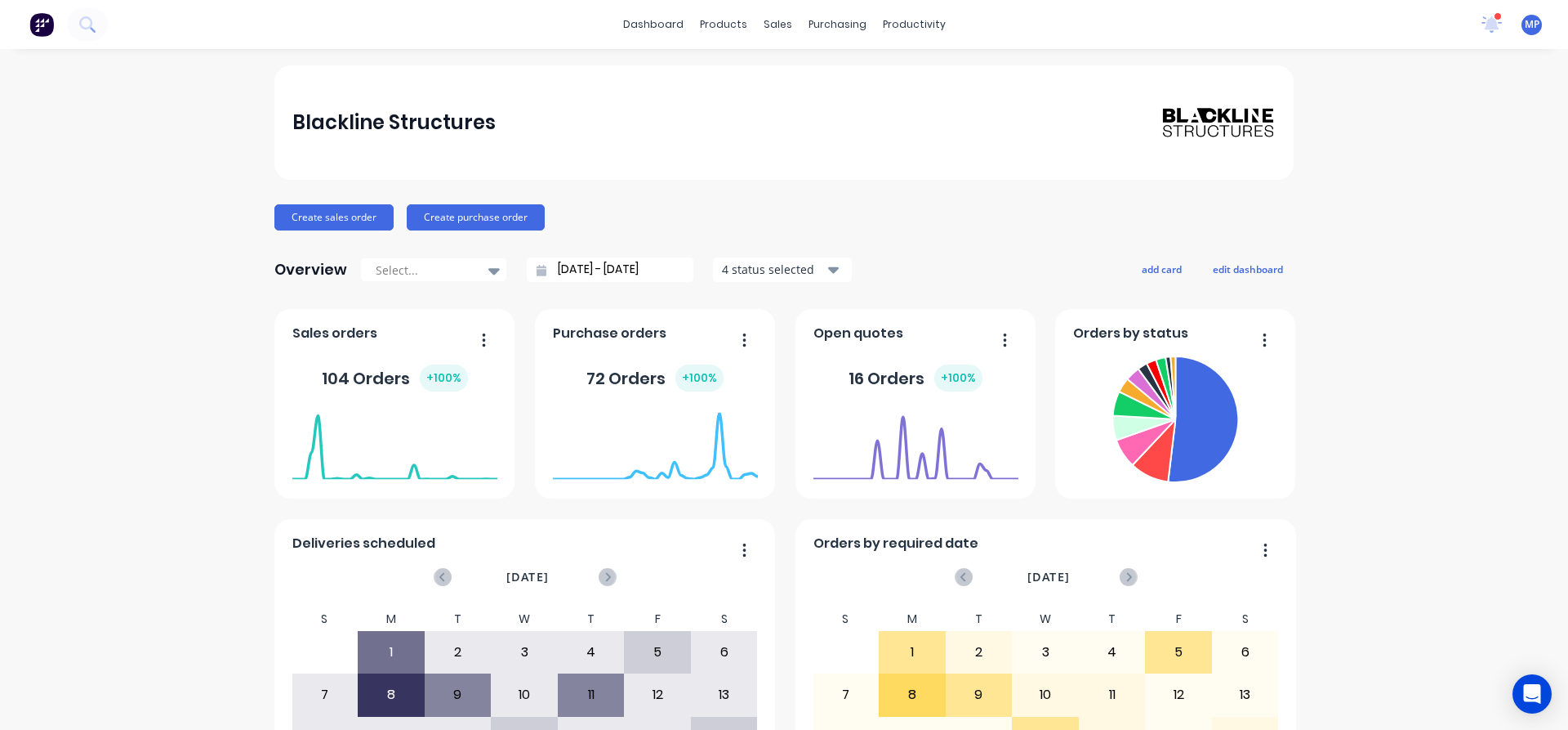
click at [1487, 240] on div "Blackline Structures Create sales order Create purchase order Overview Select..…" at bounding box center [784, 492] width 1568 height 854
click at [1485, 22] on icon at bounding box center [1493, 22] width 15 height 14
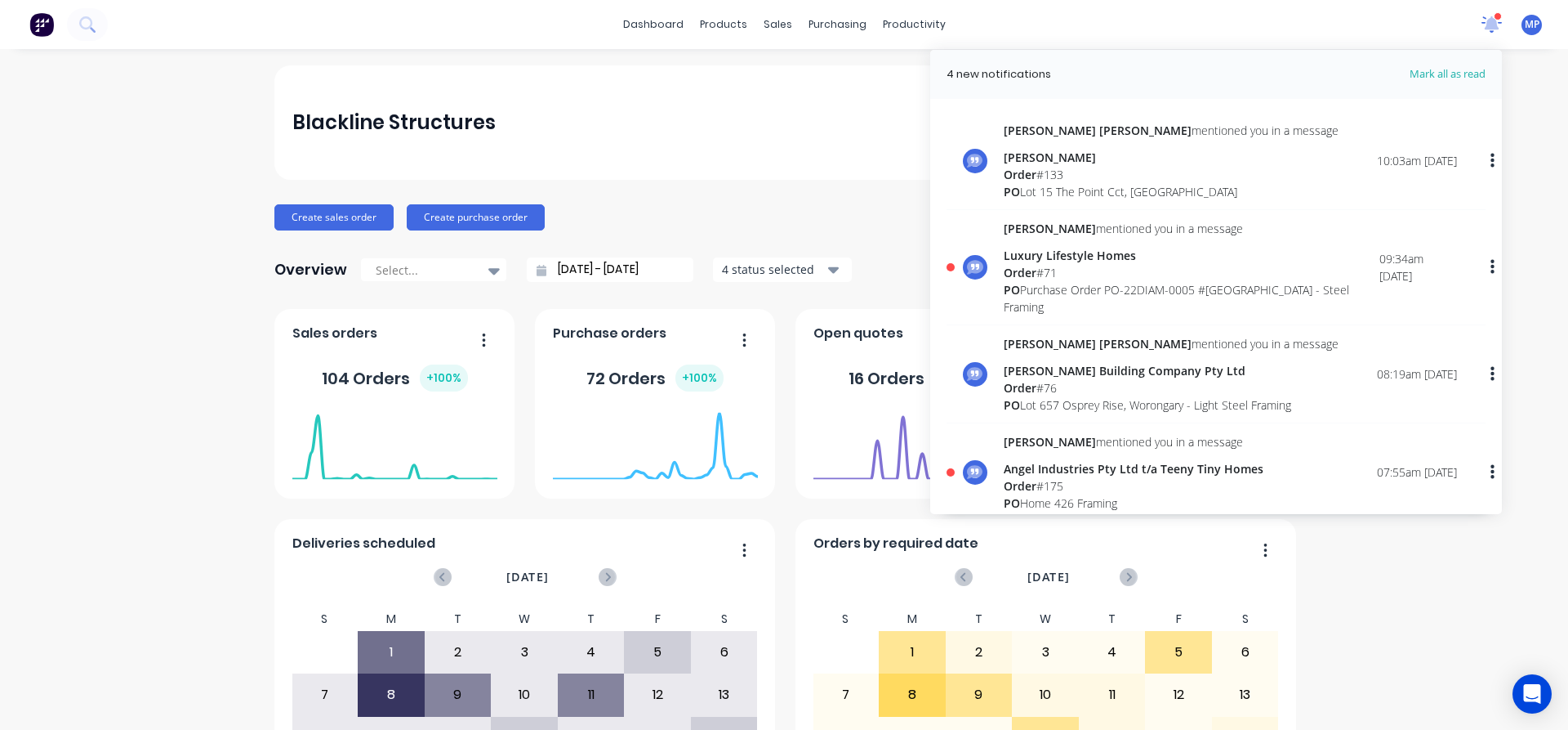
click at [1485, 23] on icon at bounding box center [1493, 22] width 15 height 14
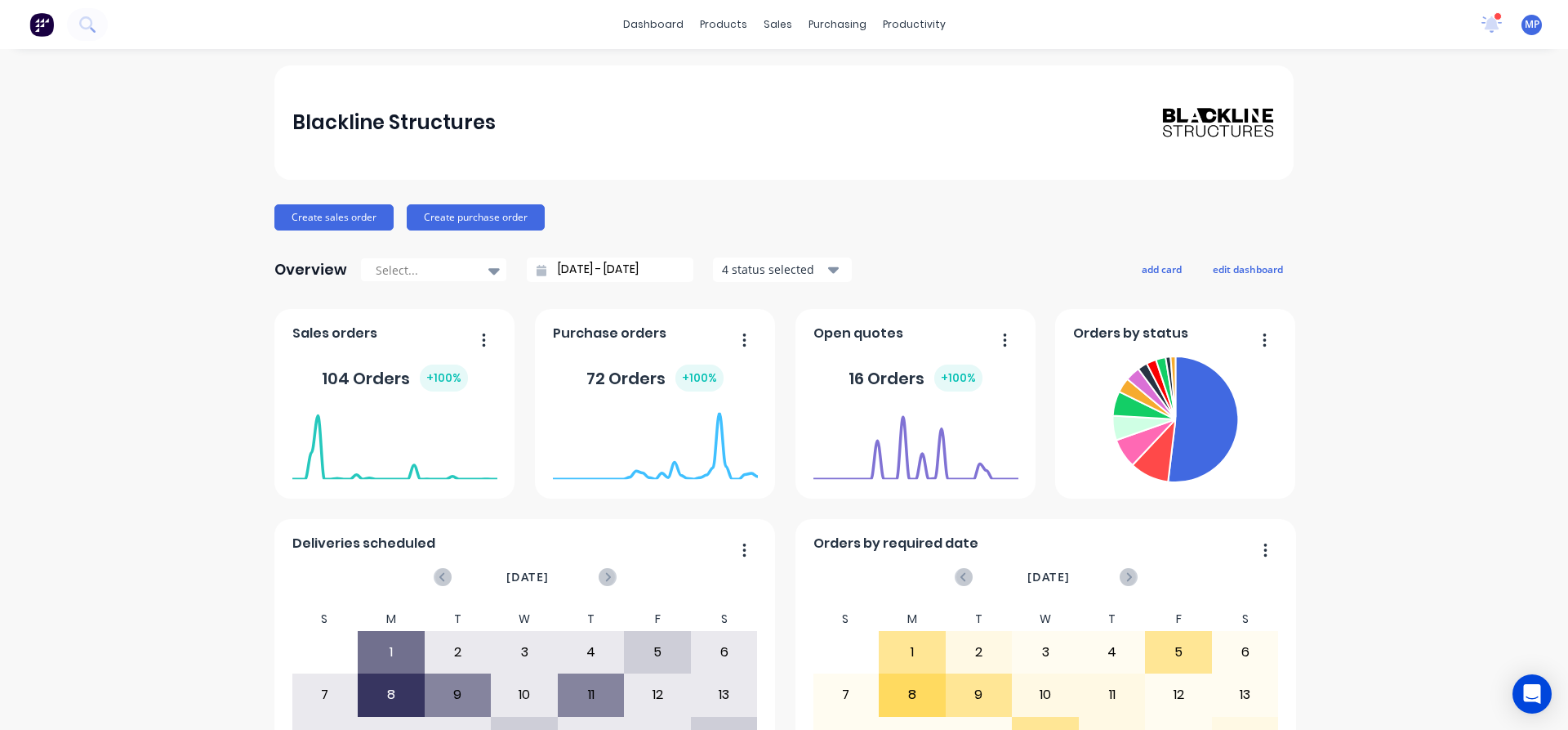
click at [1447, 265] on div "Blackline Structures Create sales order Create purchase order Overview Select..…" at bounding box center [784, 492] width 1568 height 854
click at [1485, 26] on icon at bounding box center [1493, 22] width 15 height 14
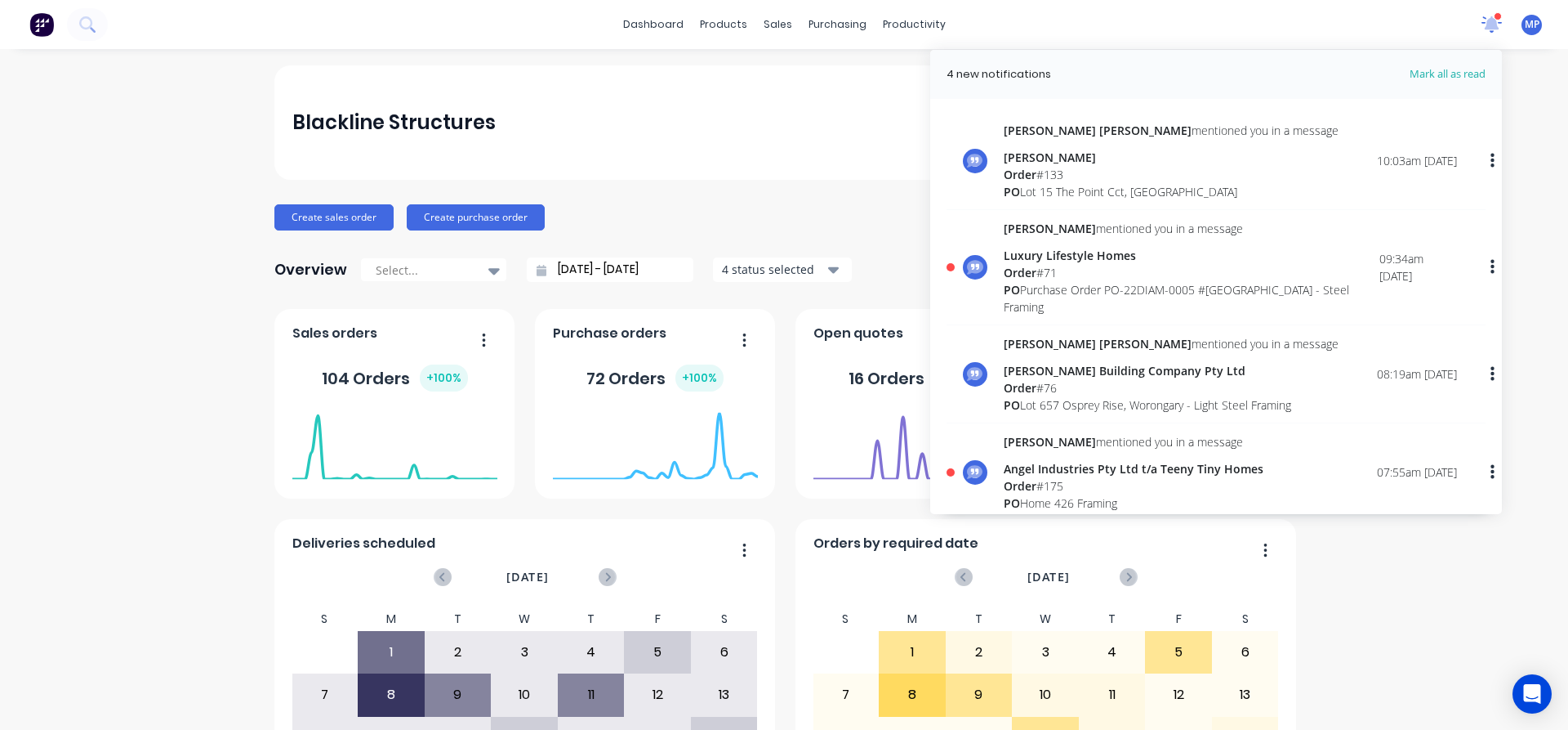
click at [1485, 26] on icon at bounding box center [1493, 23] width 15 height 13
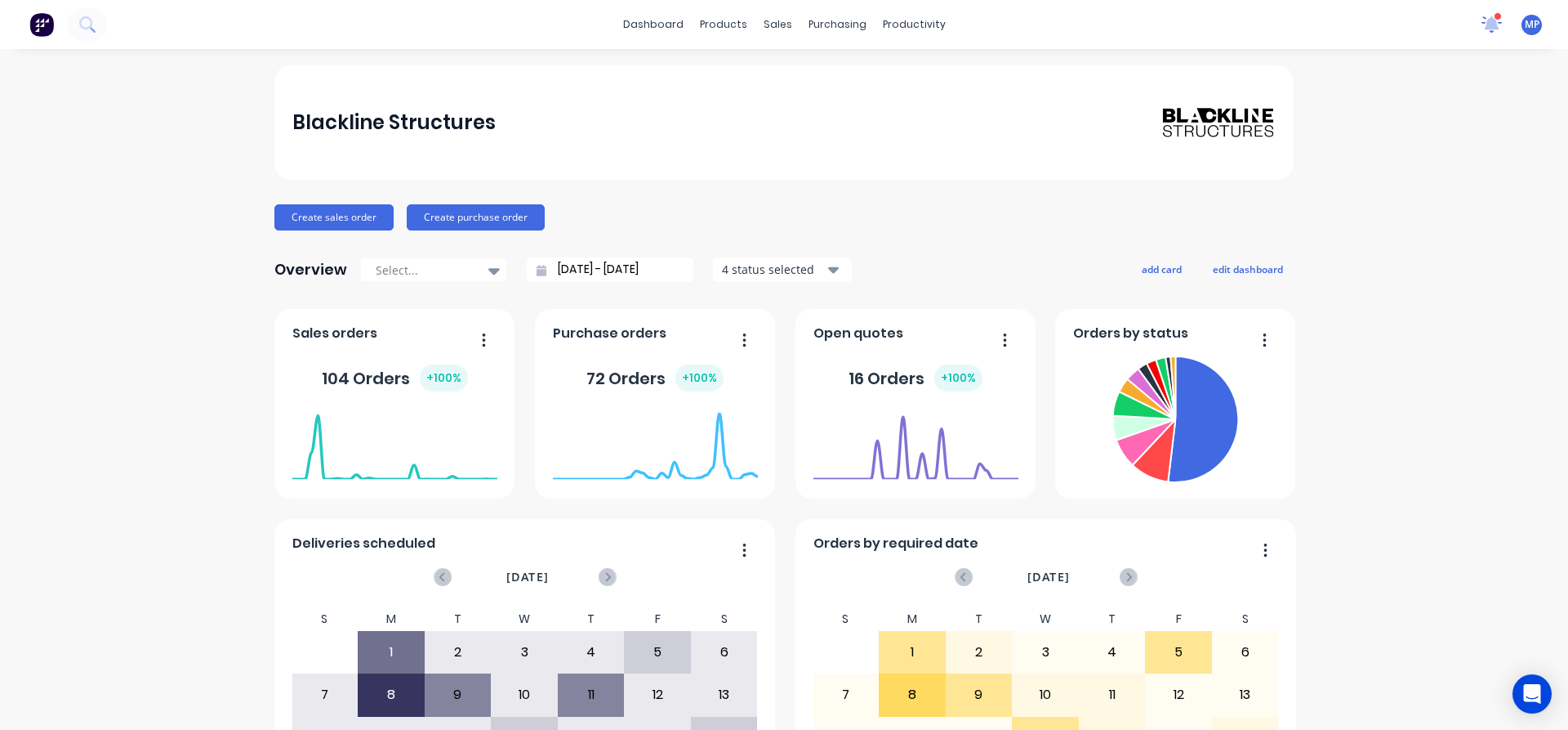
click at [1485, 26] on icon at bounding box center [1493, 23] width 15 height 13
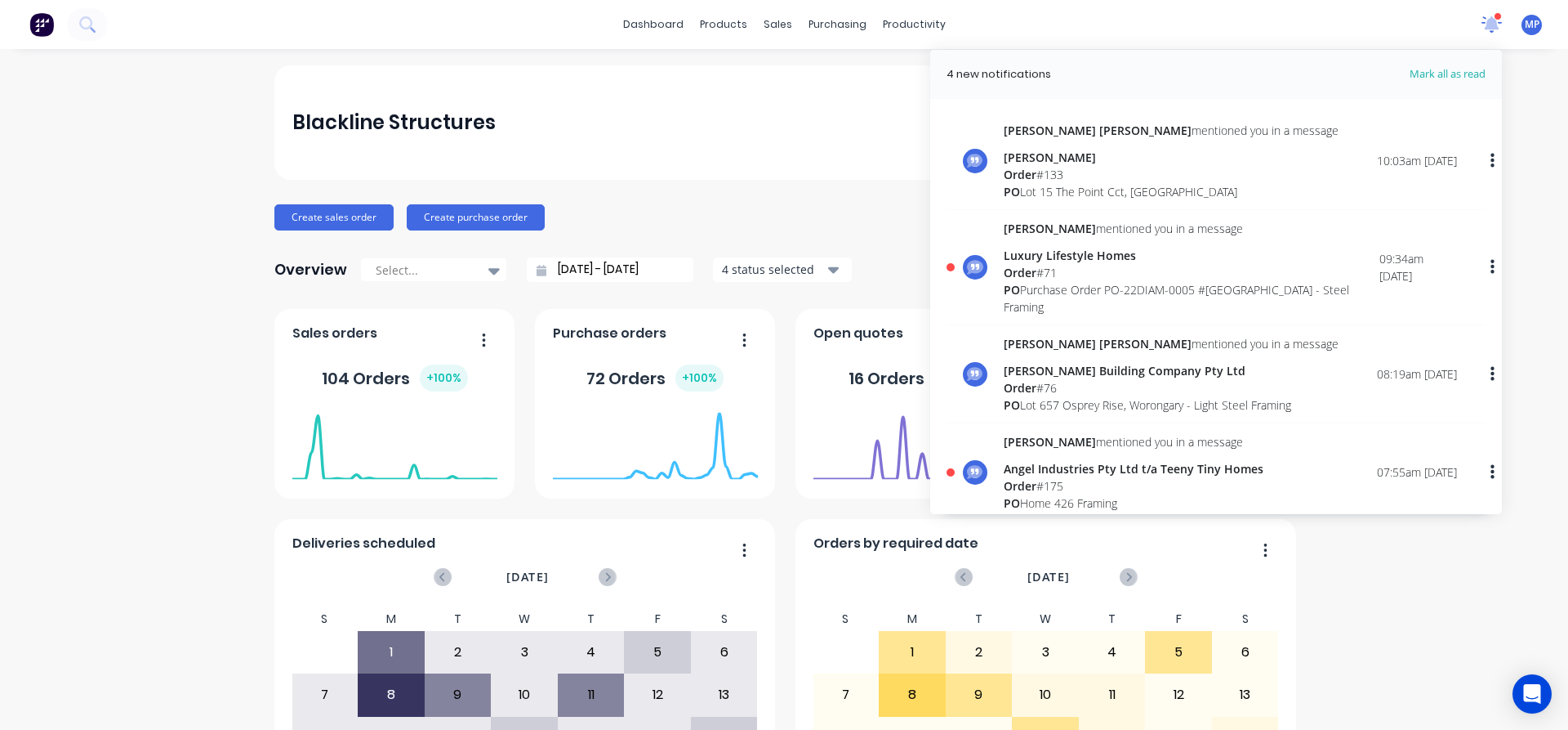
click at [1485, 26] on icon at bounding box center [1493, 22] width 15 height 14
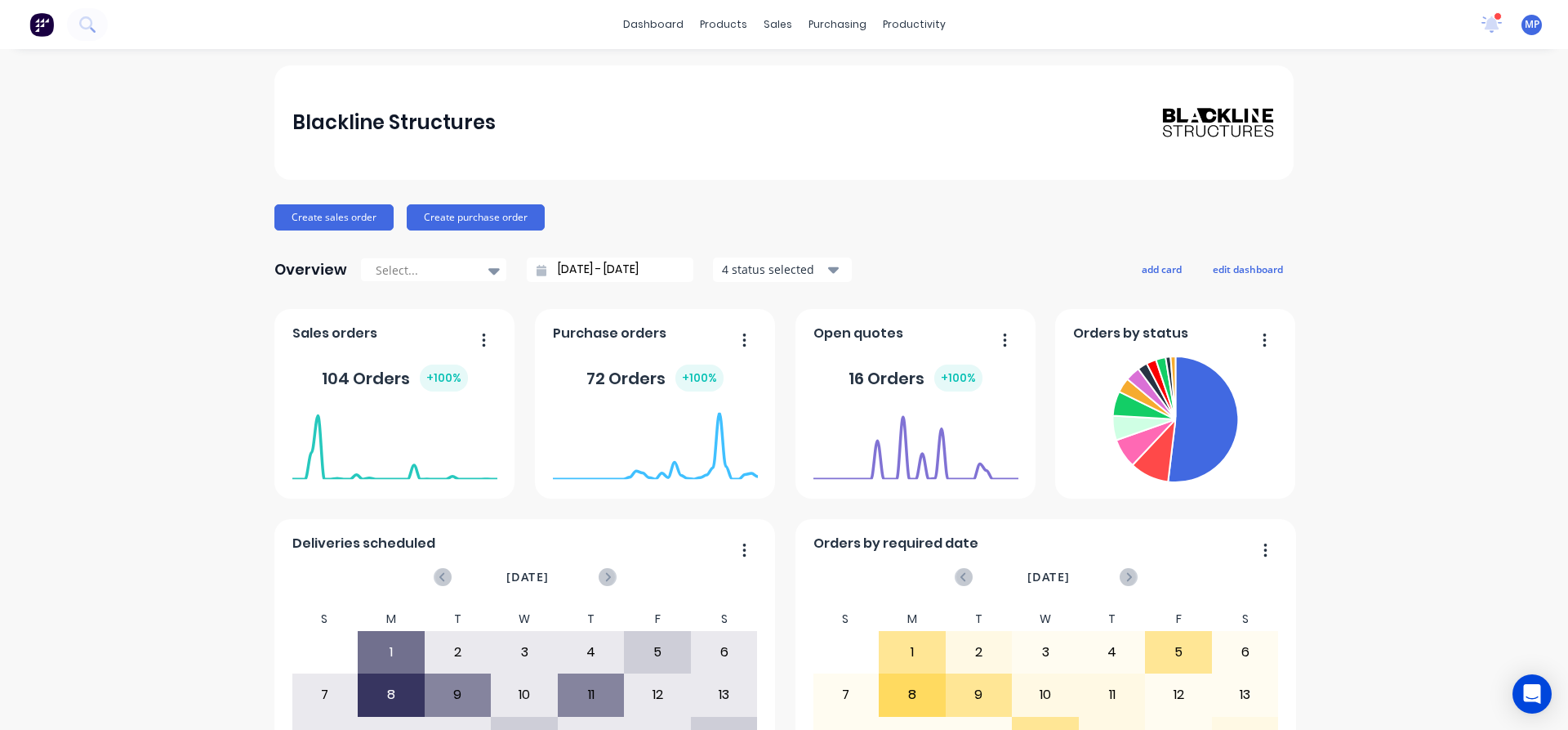
click at [1413, 209] on div "Blackline Structures Create sales order Create purchase order Overview Select..…" at bounding box center [784, 492] width 1568 height 854
click at [1485, 22] on icon at bounding box center [1493, 23] width 15 height 13
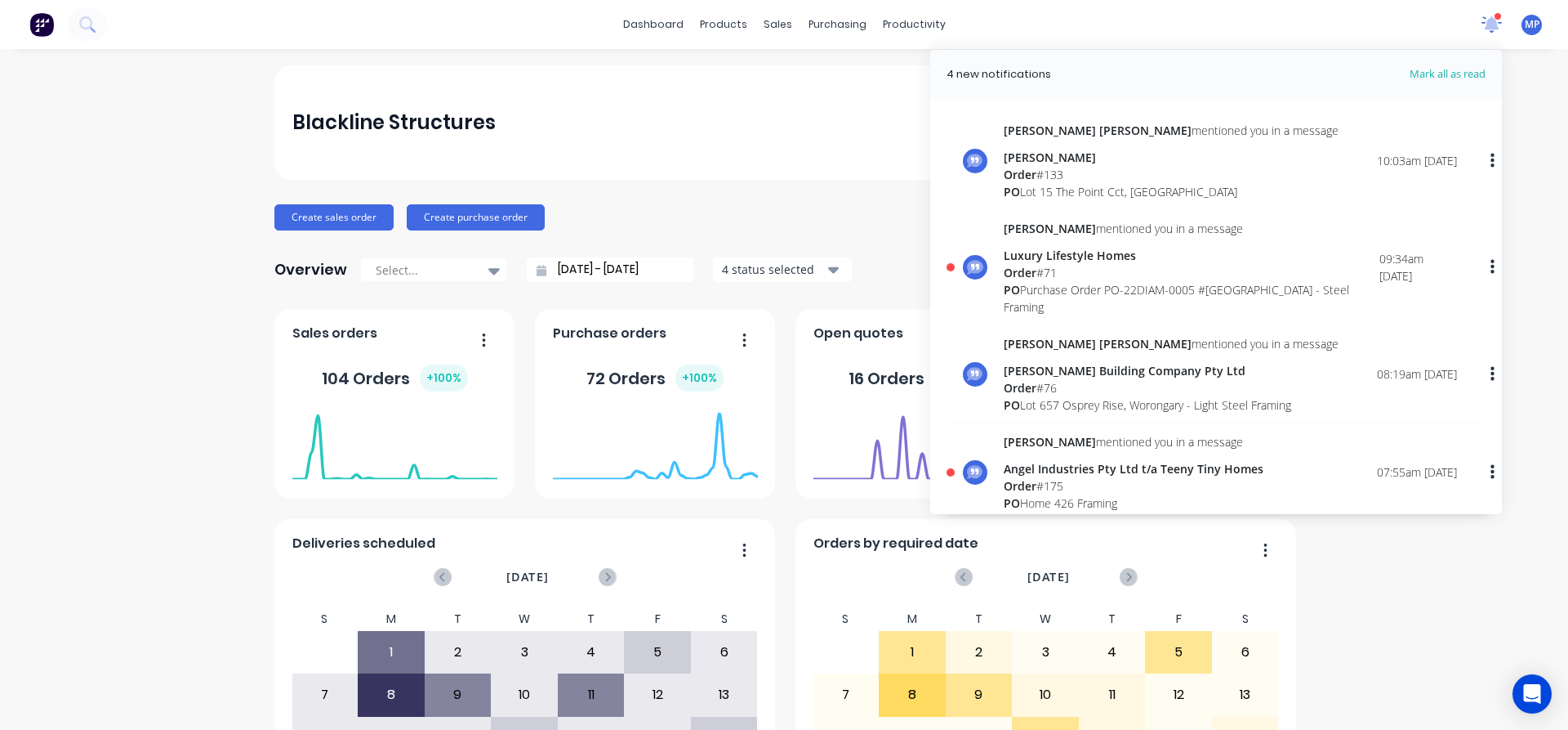
click at [1485, 23] on icon at bounding box center [1493, 22] width 15 height 14
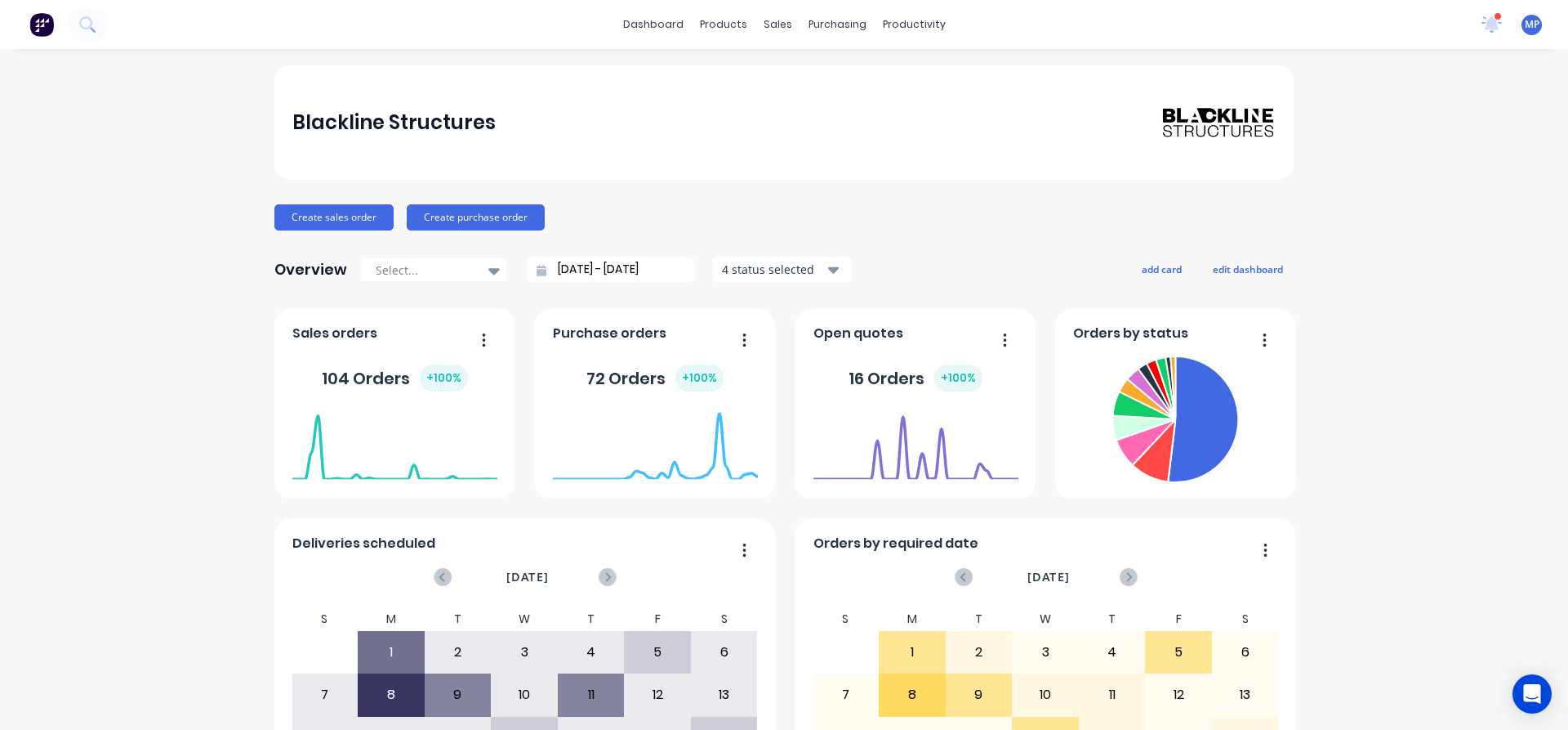
click at [1405, 215] on div "Blackline Structures Create sales order Create purchase order Overview Select..…" at bounding box center [784, 492] width 1568 height 854
click at [818, 118] on div "Blackline Structures" at bounding box center [784, 122] width 984 height 33
click at [799, 139] on div "Blackline Structures" at bounding box center [784, 122] width 984 height 33
click at [927, 113] on div "Blackline Structures" at bounding box center [784, 122] width 984 height 33
click at [802, 132] on div "Blackline Structures" at bounding box center [784, 122] width 984 height 33
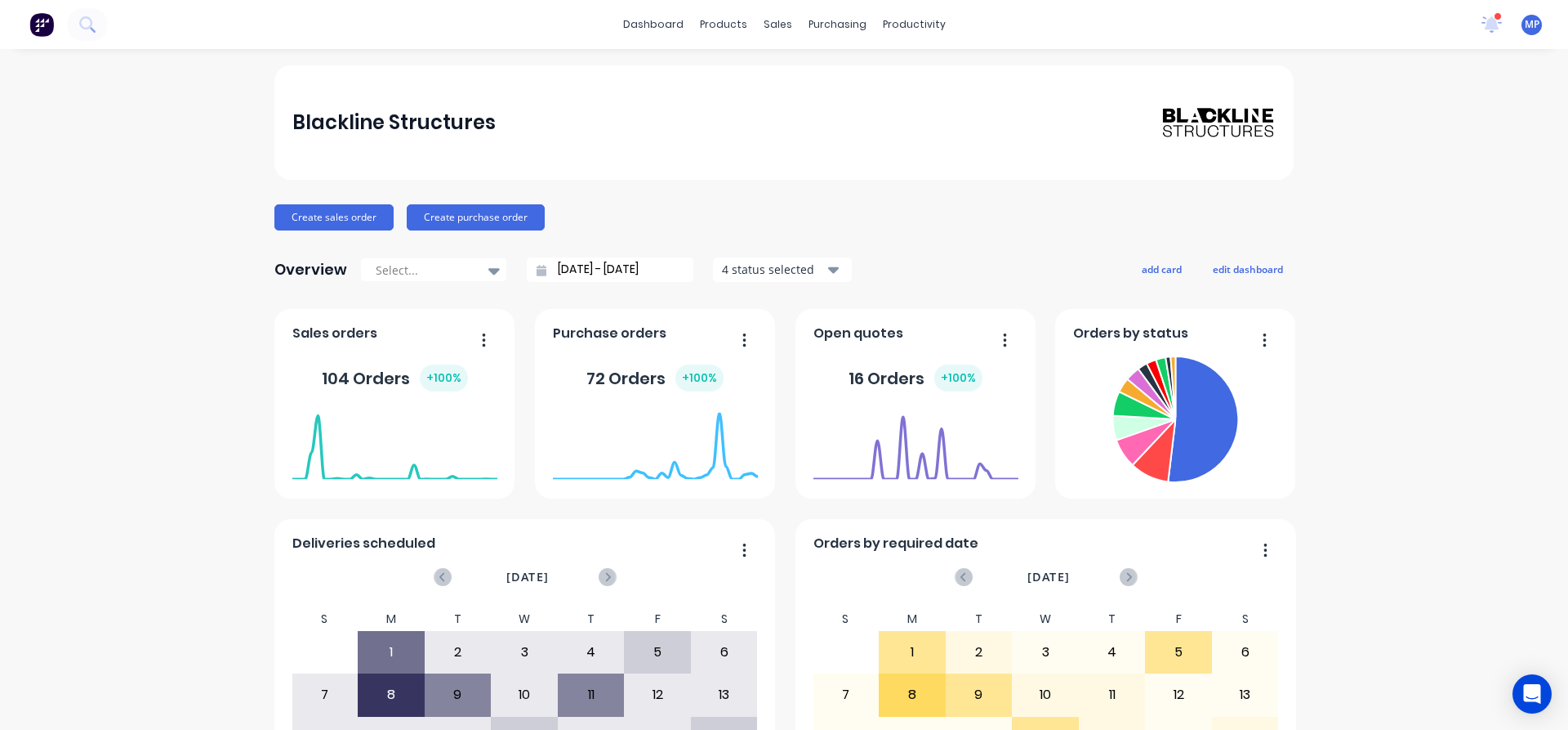
drag, startPoint x: 1407, startPoint y: 186, endPoint x: 1399, endPoint y: 190, distance: 8.9
click at [1407, 186] on div "Blackline Structures Create sales order Create purchase order Overview Select..…" at bounding box center [784, 492] width 1568 height 854
click at [1485, 20] on icon at bounding box center [1493, 22] width 15 height 14
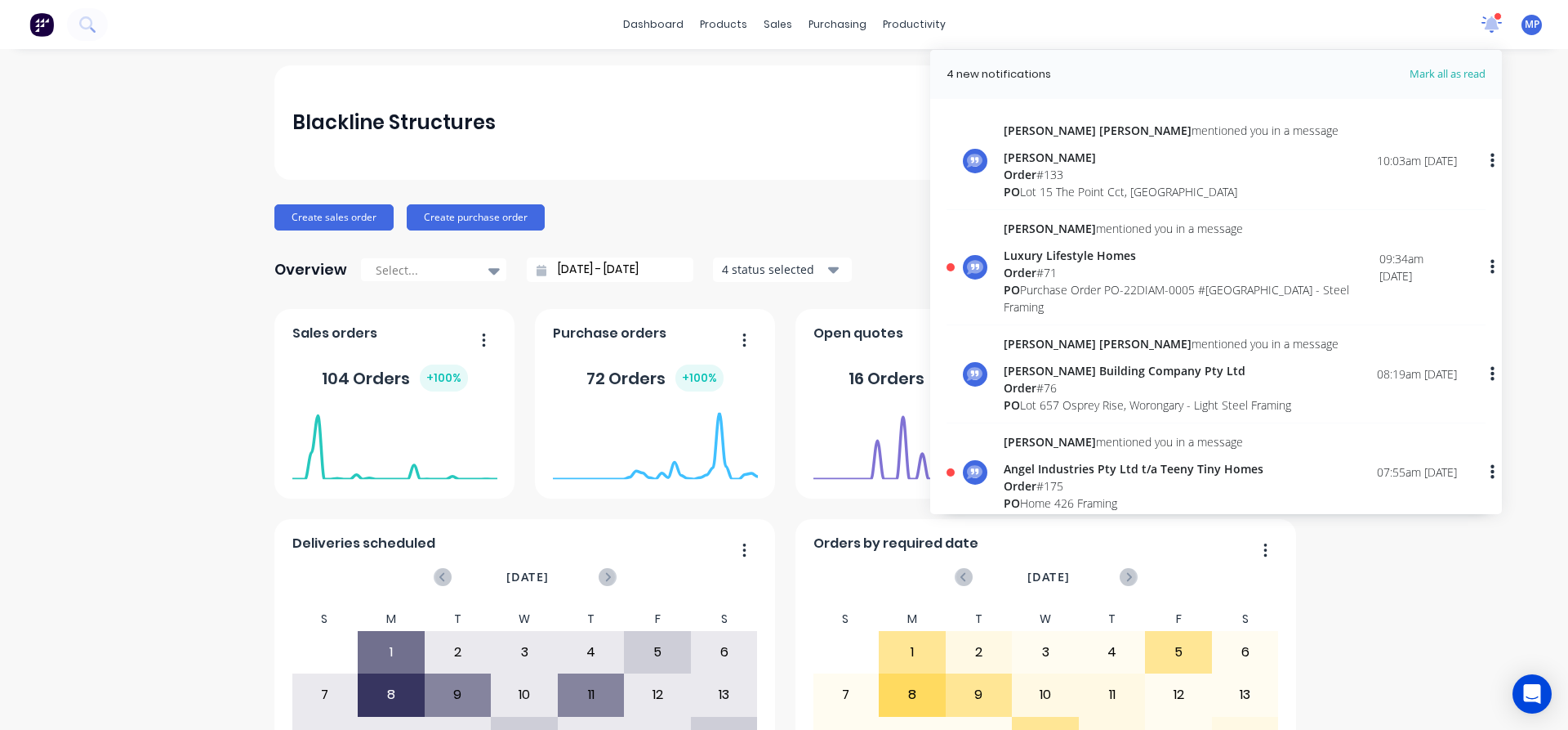
click at [1484, 20] on icon at bounding box center [1492, 23] width 16 height 15
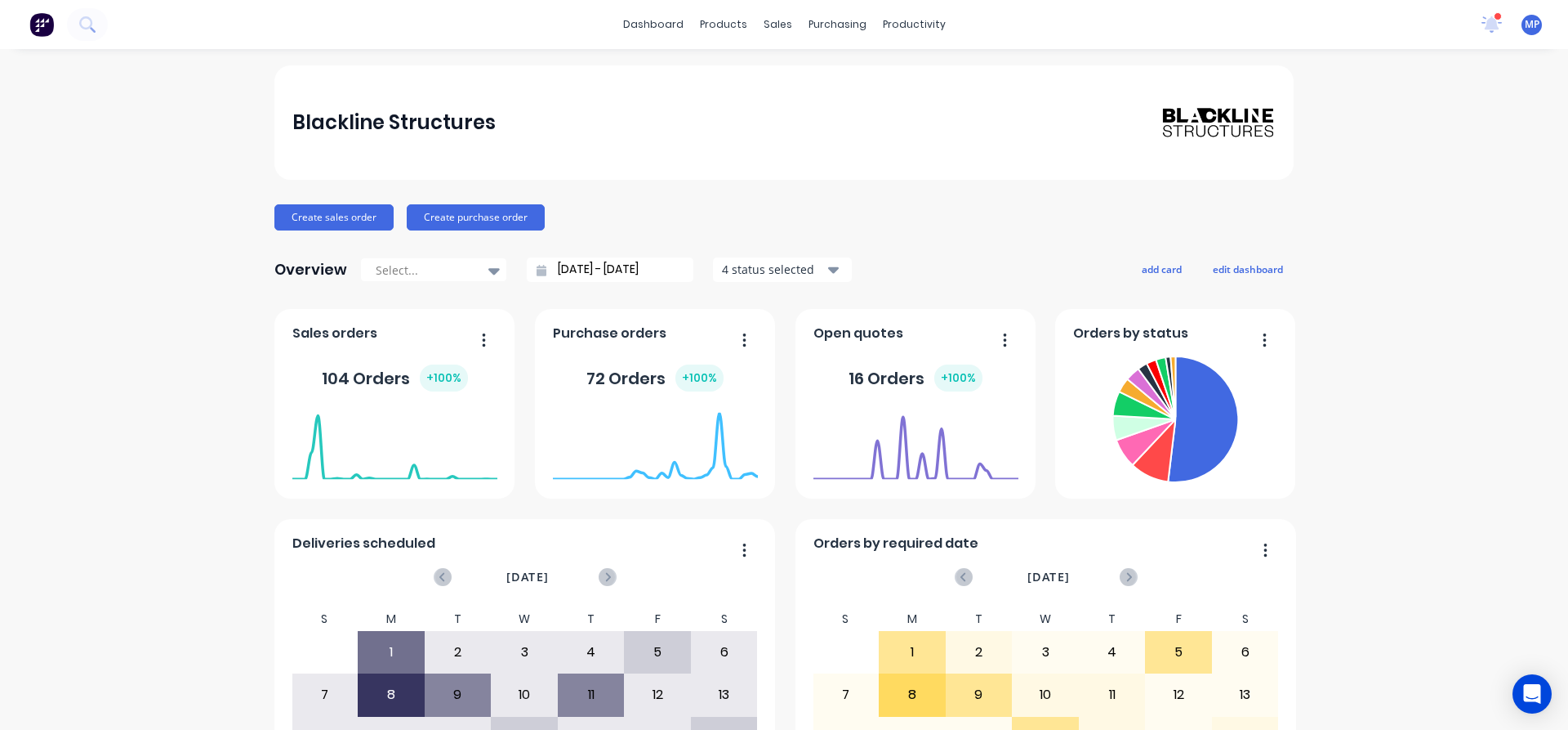
click at [906, 106] on div "Blackline Structures" at bounding box center [784, 122] width 984 height 33
click at [1403, 248] on div "Blackline Structures Create sales order Create purchase order Overview Select..…" at bounding box center [784, 492] width 1568 height 854
click at [1486, 24] on icon at bounding box center [1492, 24] width 21 height 17
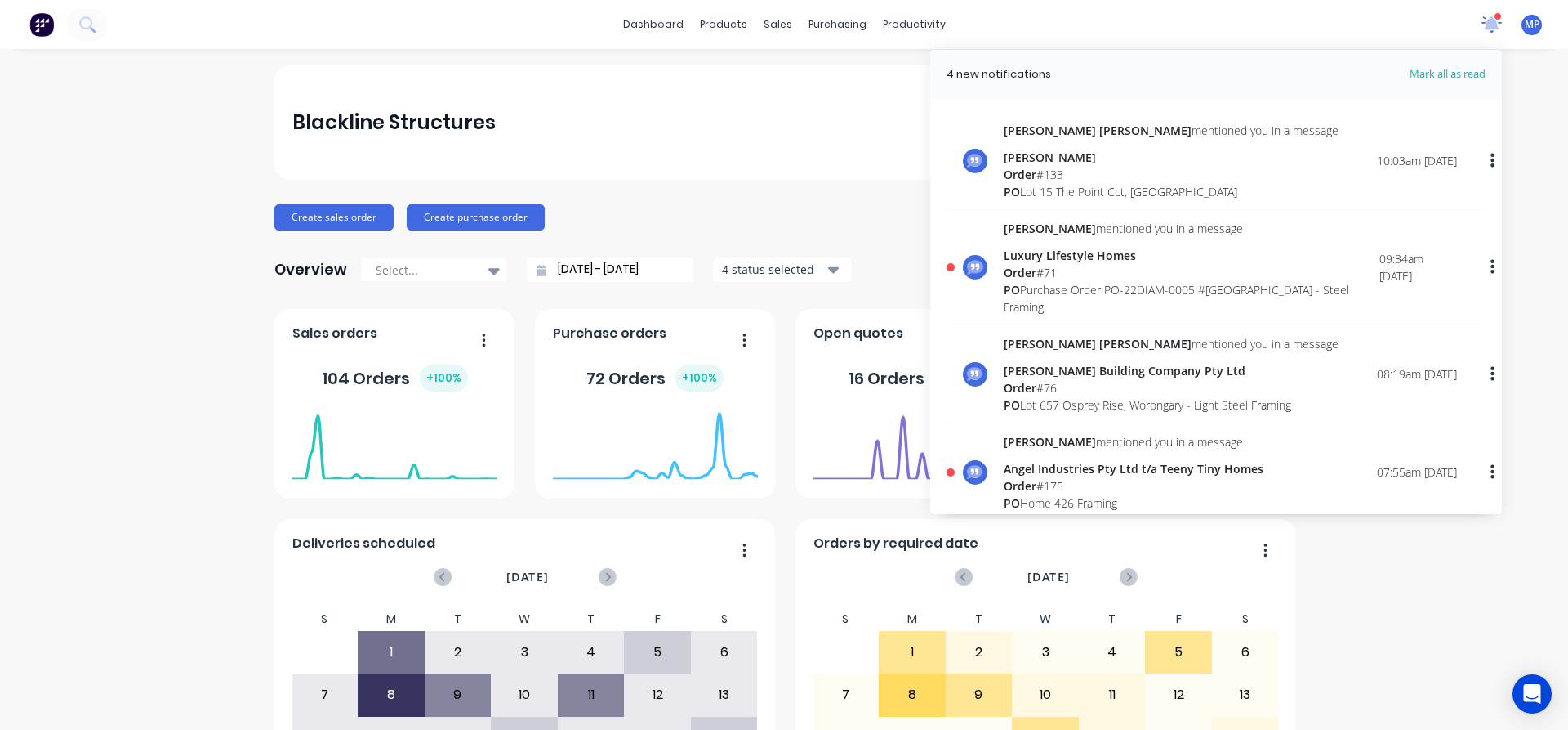
click at [1485, 24] on icon at bounding box center [1492, 25] width 20 height 17
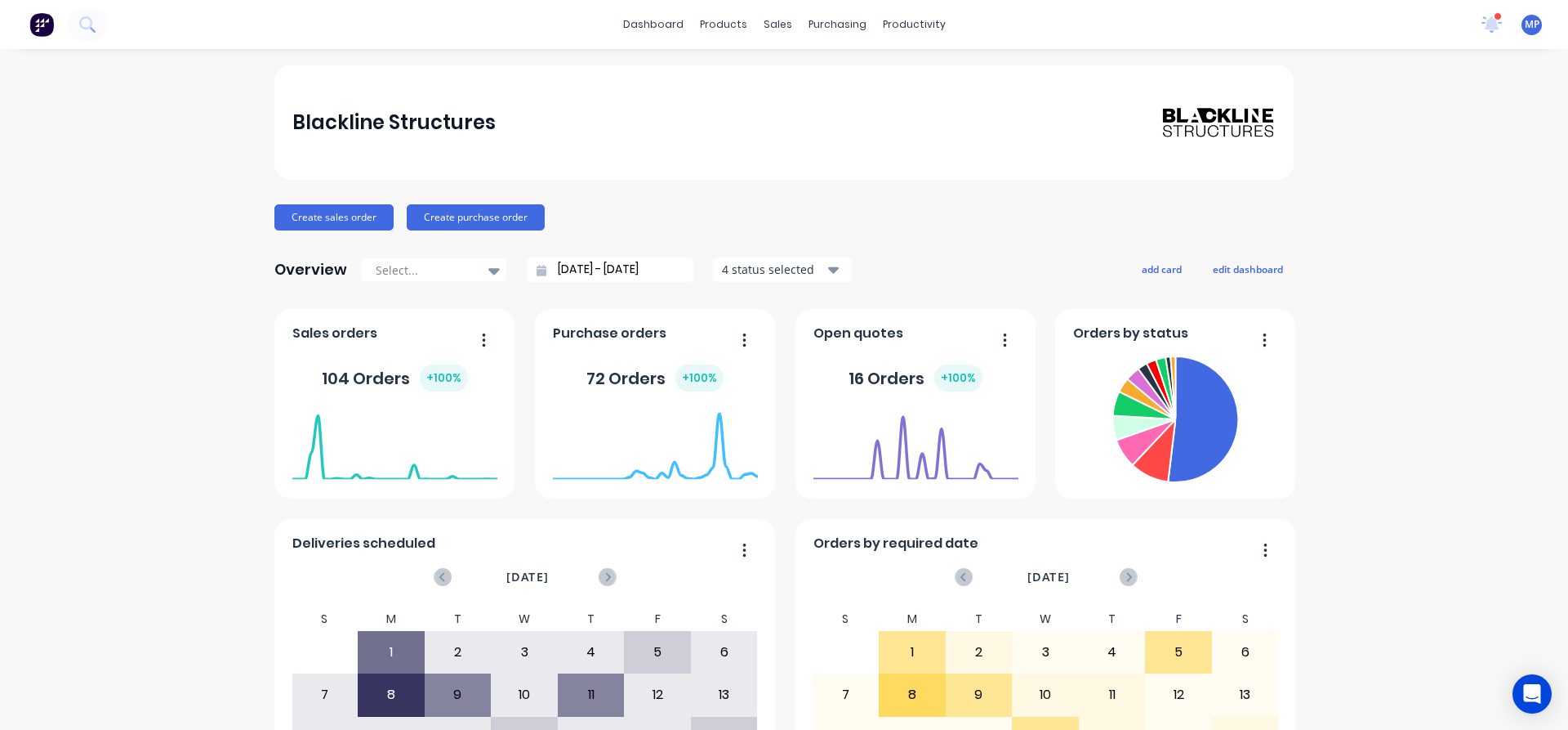
click at [213, 125] on div "Blackline Structures Create sales order Create purchase order Overview Select..…" at bounding box center [784, 492] width 1568 height 854
click at [785, 99] on div "Blackline Structures" at bounding box center [784, 122] width 1020 height 114
drag, startPoint x: 1028, startPoint y: 145, endPoint x: 1070, endPoint y: 145, distance: 42.0
click at [1028, 145] on div "Blackline Structures" at bounding box center [784, 122] width 1020 height 114
click at [1418, 136] on div "Blackline Structures Create sales order Create purchase order Overview Select..…" at bounding box center [784, 492] width 1568 height 854
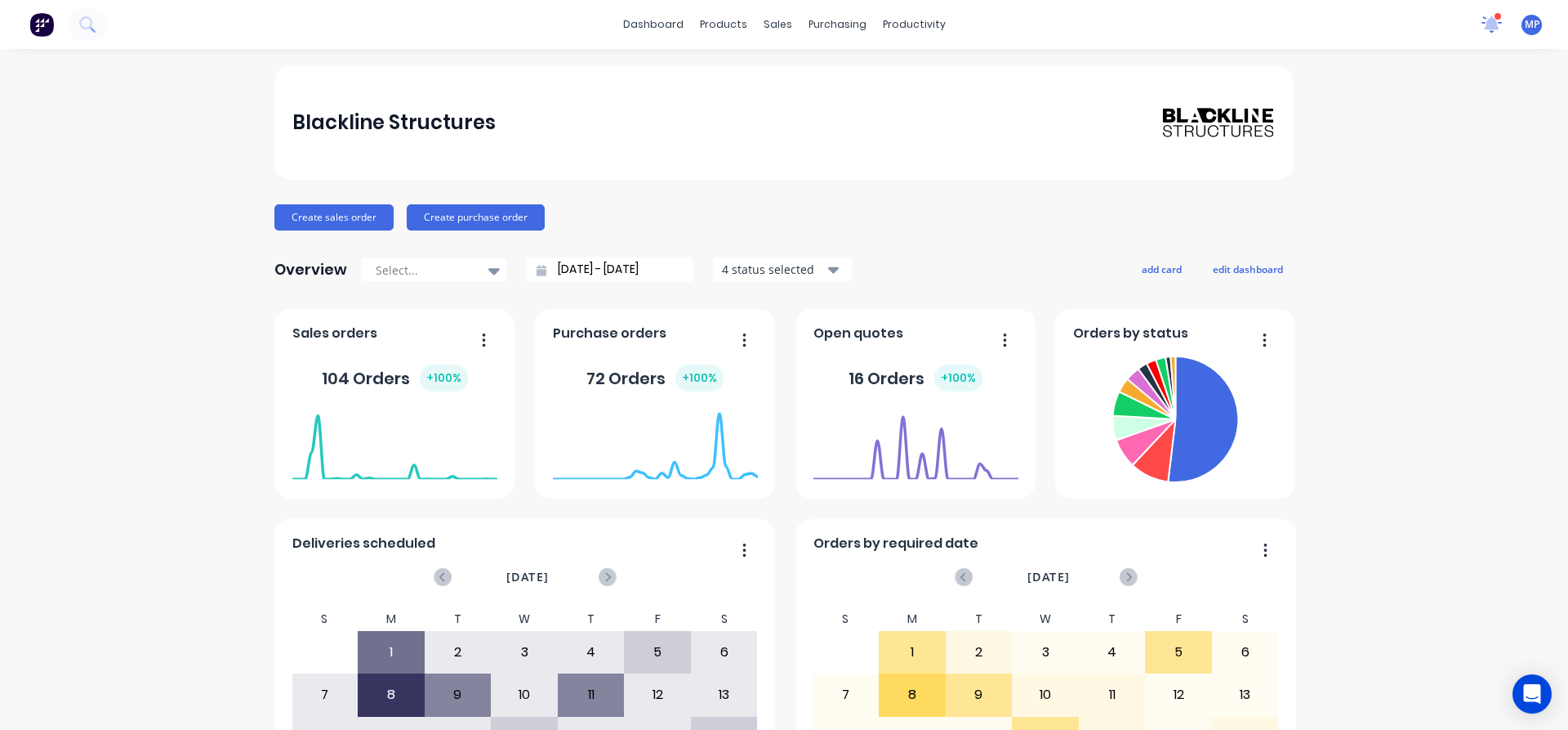
click at [1482, 17] on icon at bounding box center [1492, 24] width 21 height 17
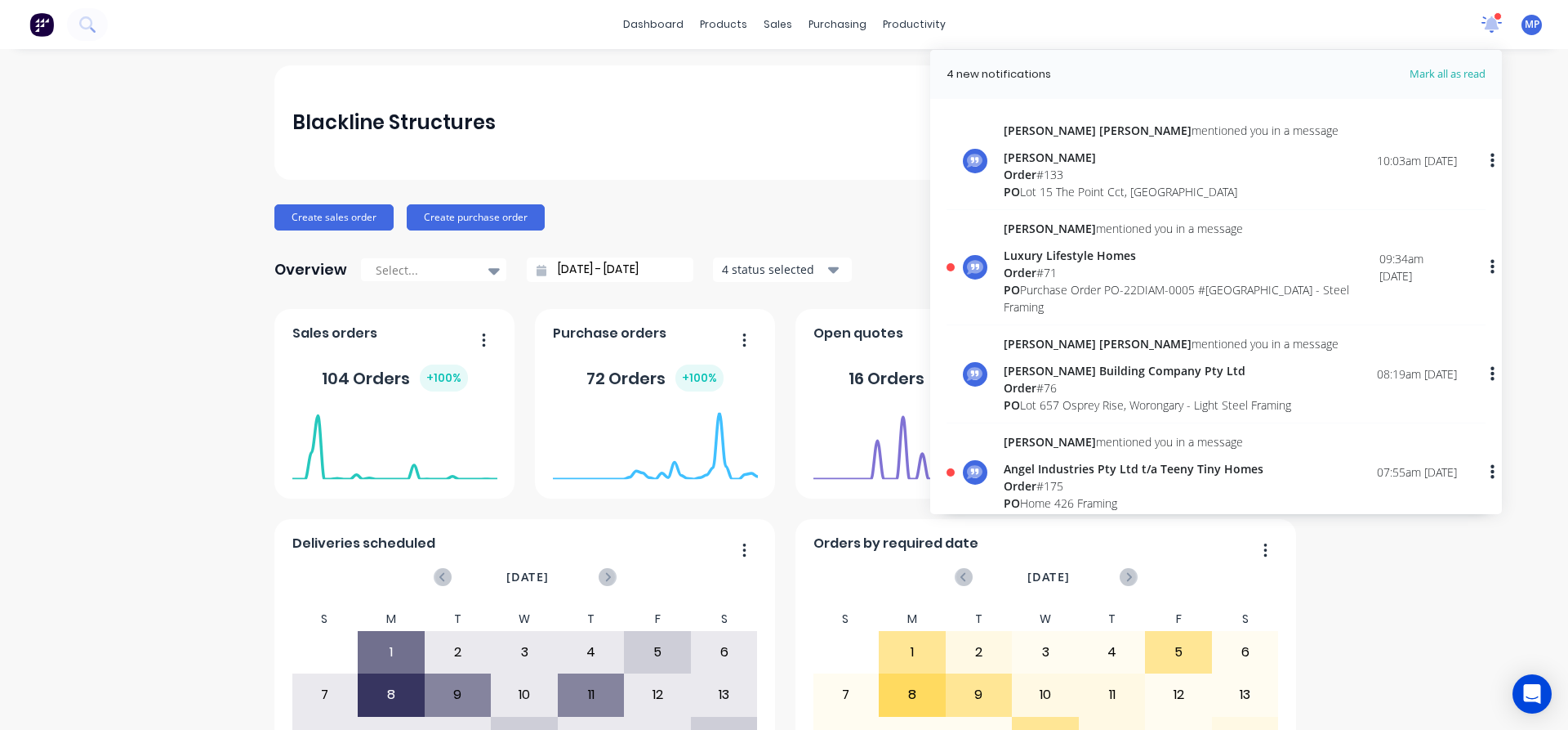
click at [1482, 17] on icon at bounding box center [1492, 25] width 20 height 17
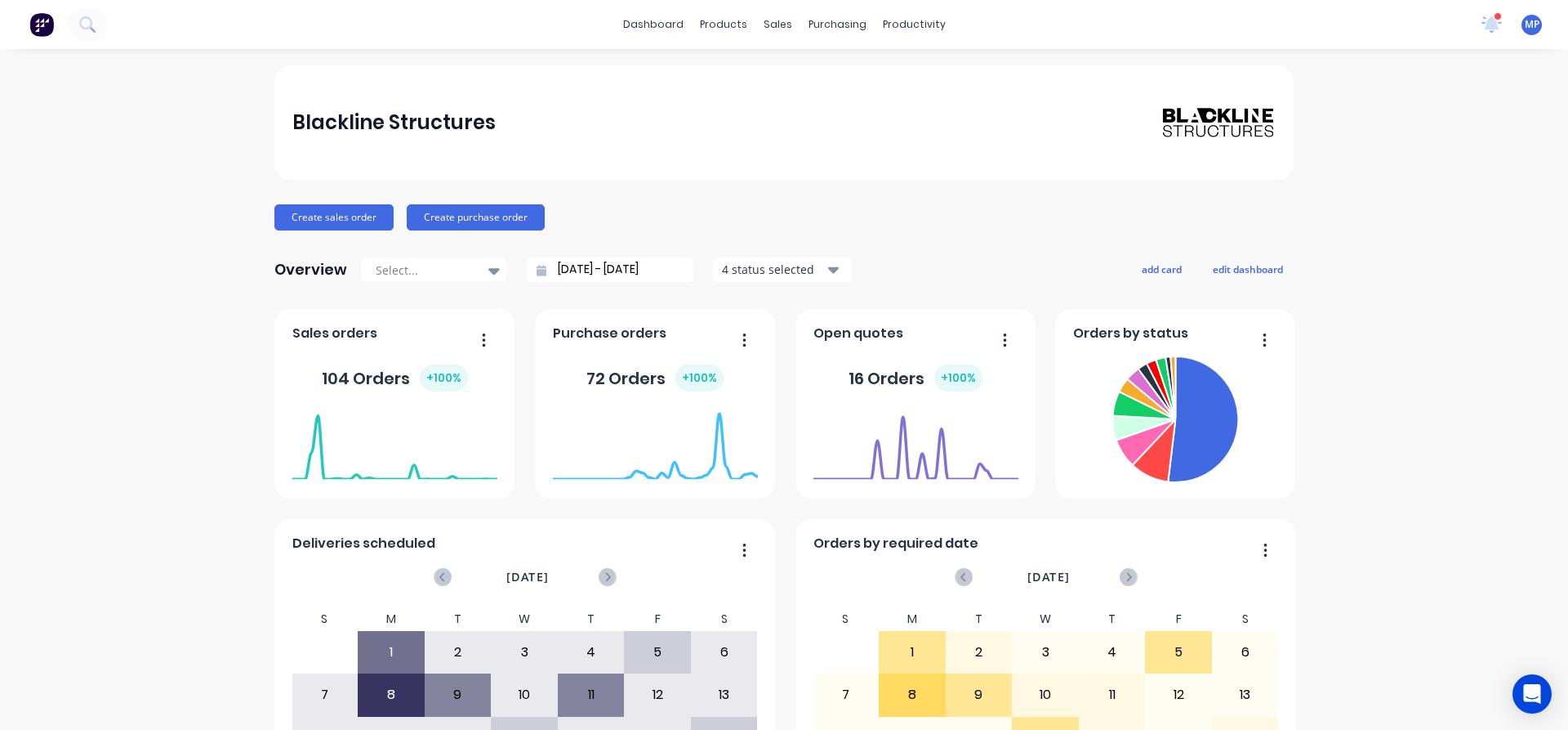
click at [1455, 210] on div "Blackline Structures Create sales order Create purchase order Overview Select..…" at bounding box center [784, 492] width 1568 height 854
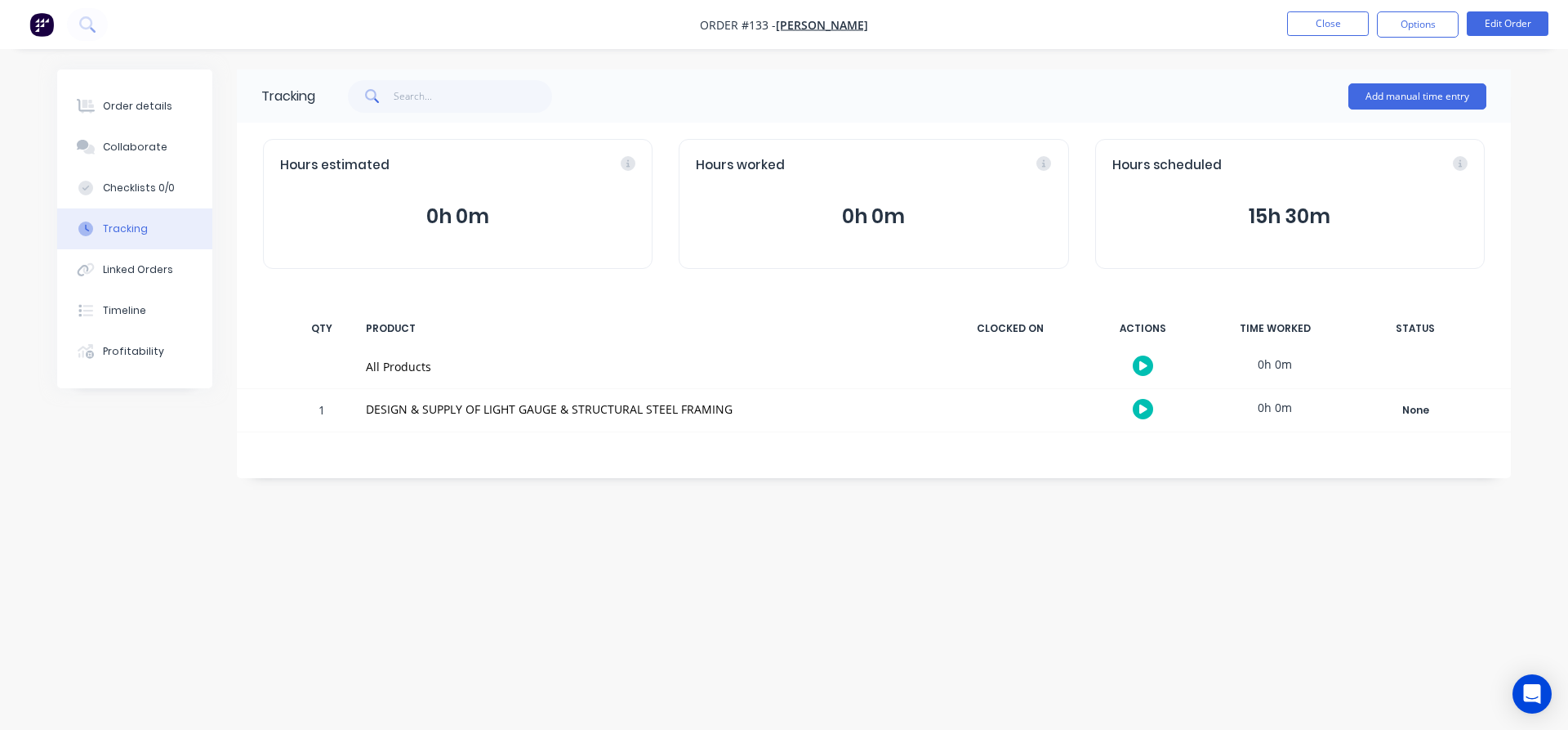
click at [49, 26] on img "button" at bounding box center [42, 24] width 24 height 24
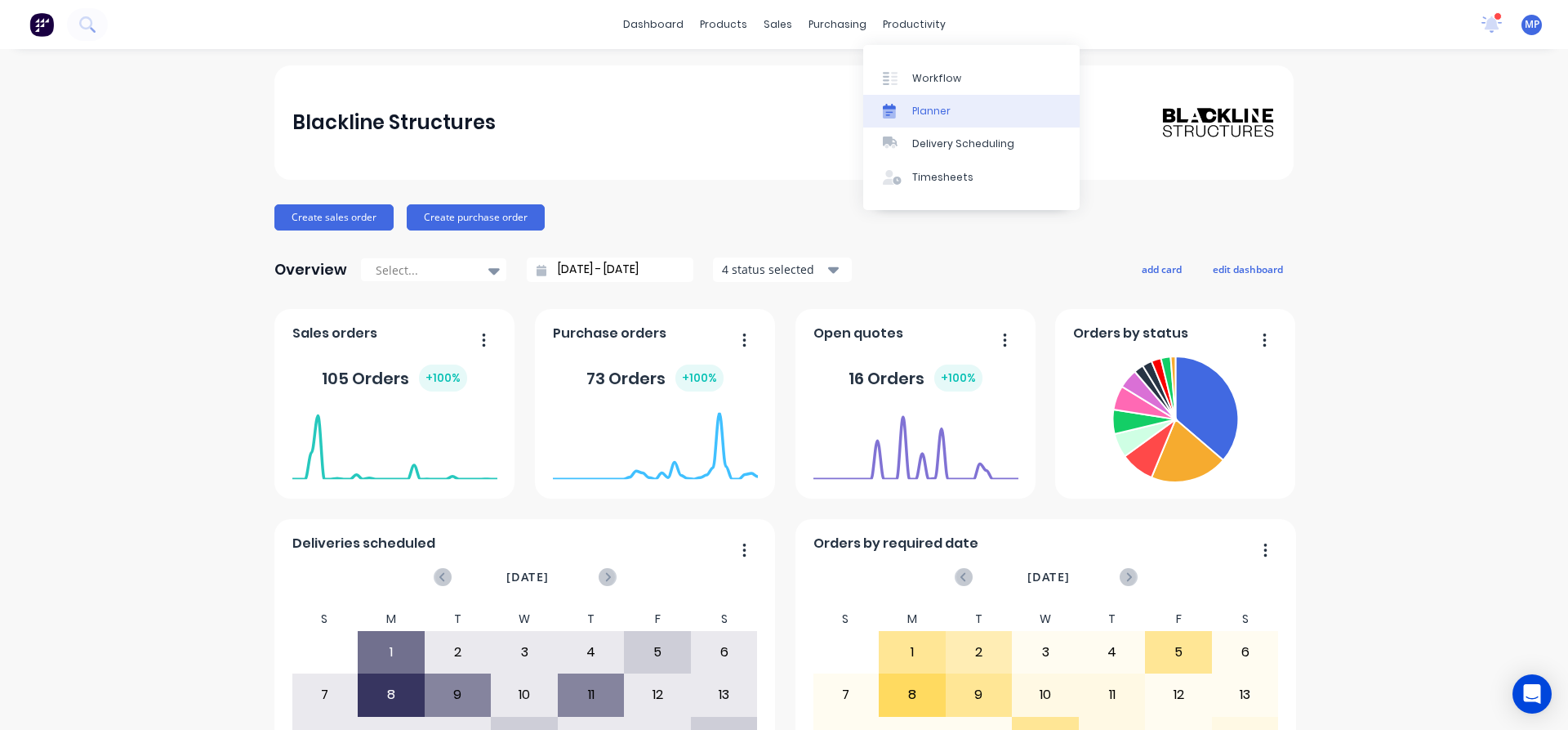
click at [932, 110] on div "Planner" at bounding box center [931, 112] width 38 height 15
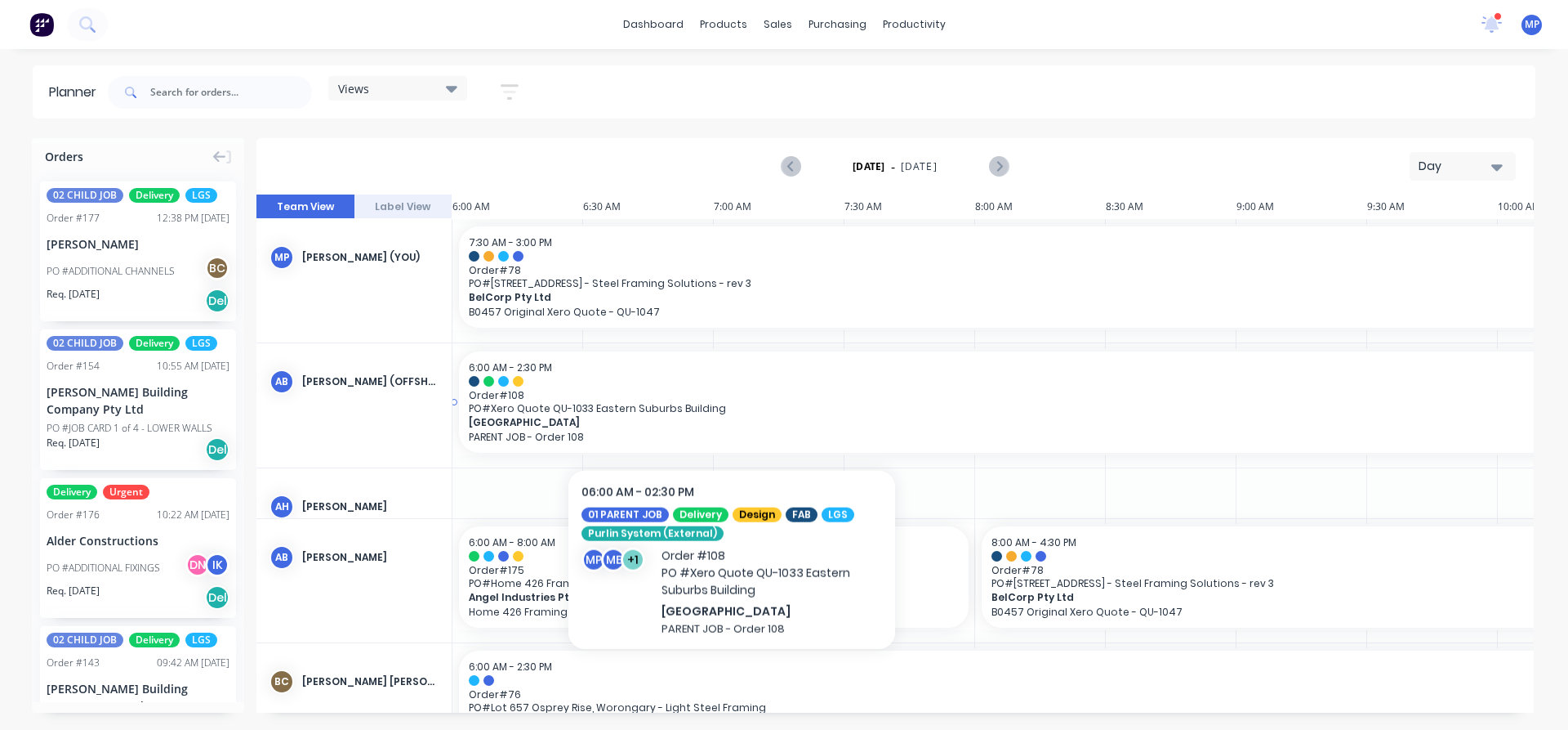
scroll to position [291, 0]
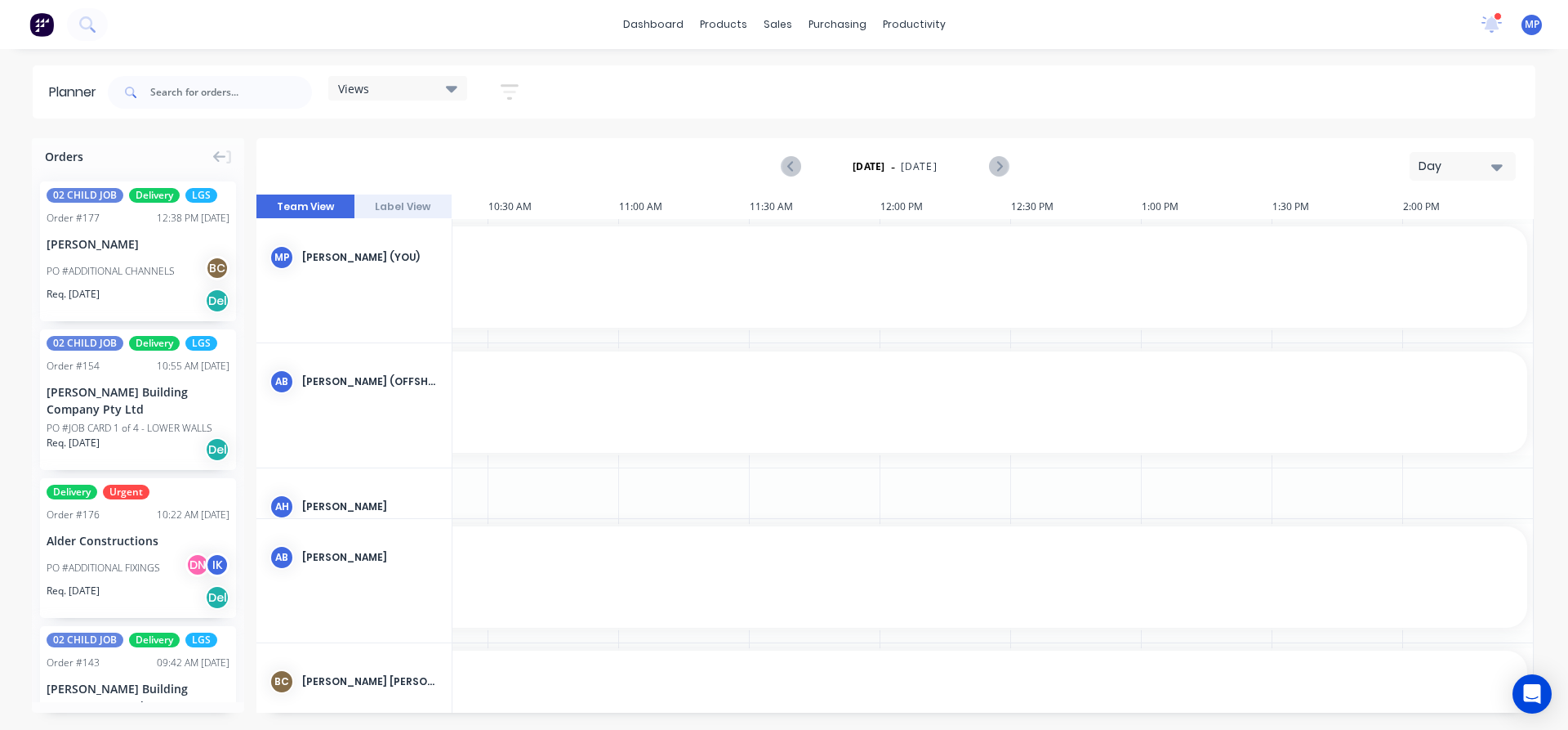
click at [1508, 170] on button "Day" at bounding box center [1463, 166] width 106 height 29
click at [1398, 249] on div "Week" at bounding box center [1433, 242] width 162 height 33
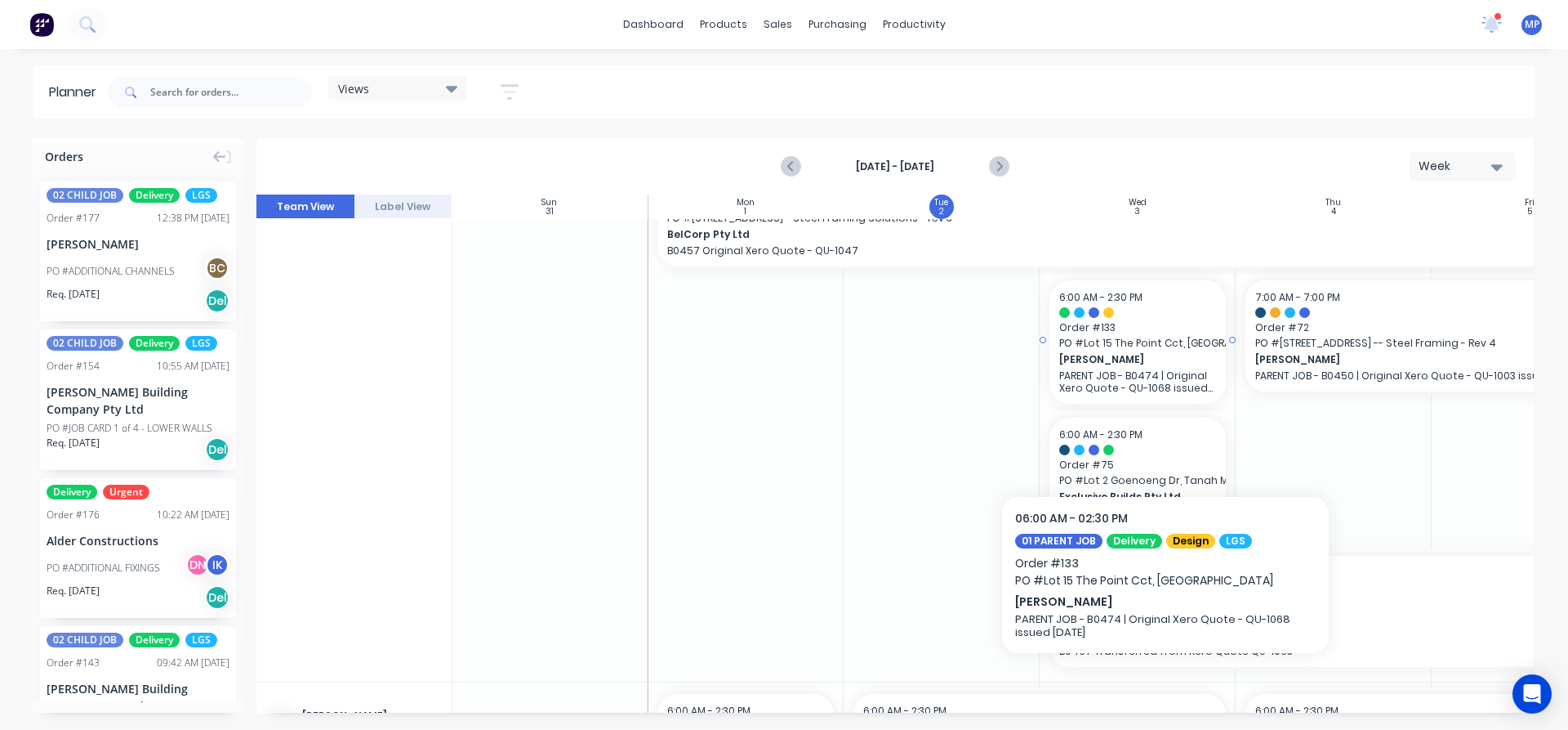
scroll to position [82, 1]
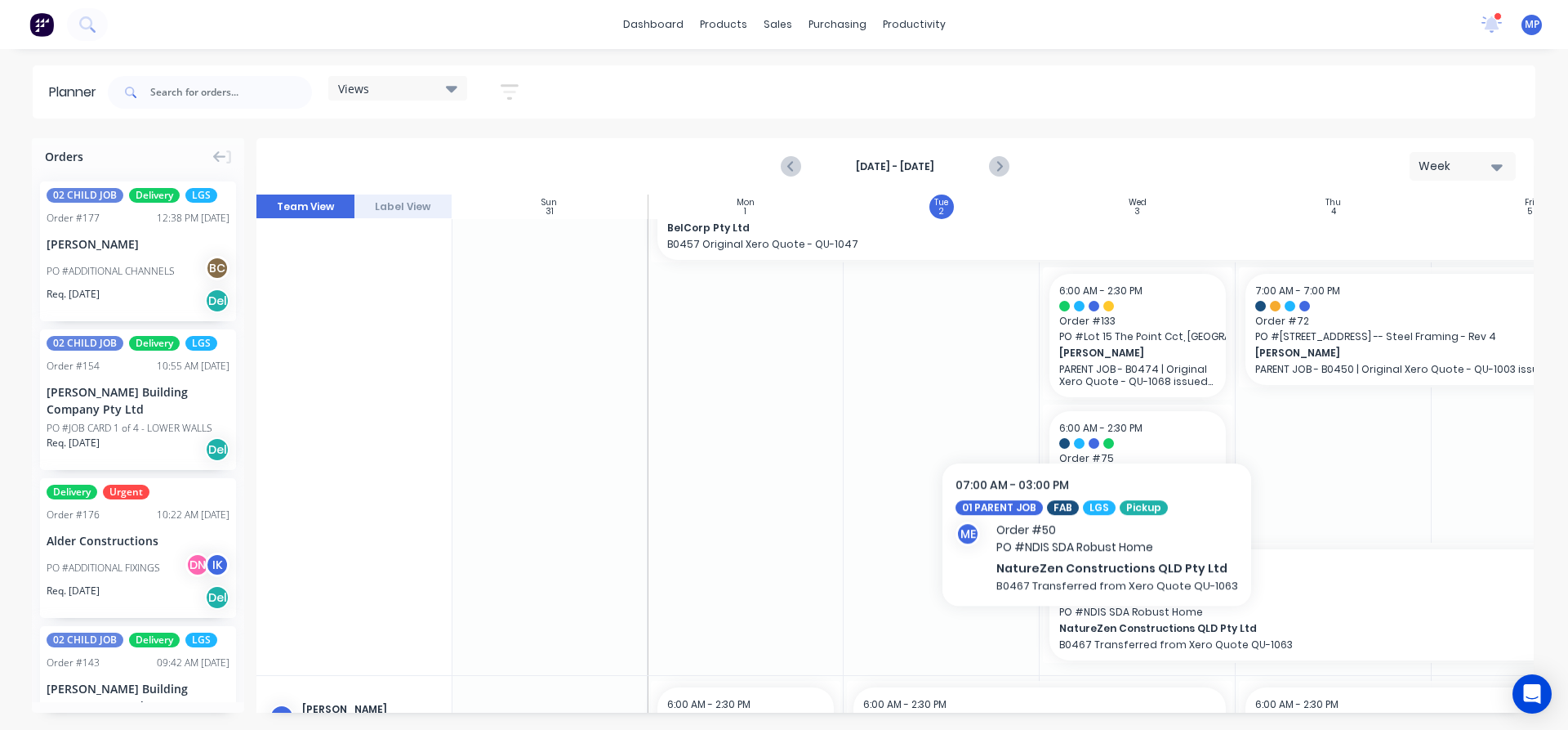
click at [1092, 631] on span "NatureZen Constructions QLD Pty Ltd" at bounding box center [1307, 629] width 494 height 15
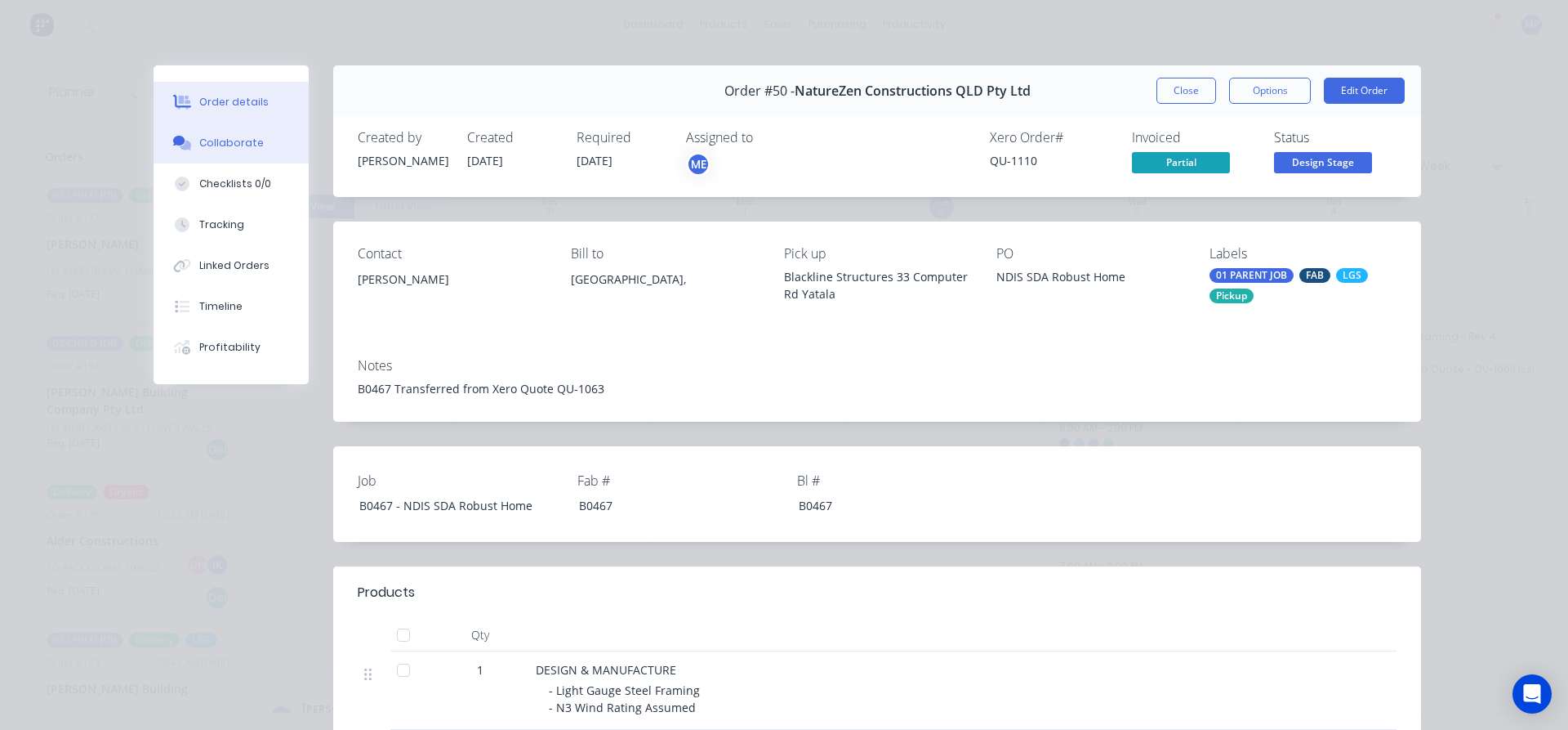
click at [227, 150] on div "Collaborate" at bounding box center [231, 143] width 64 height 15
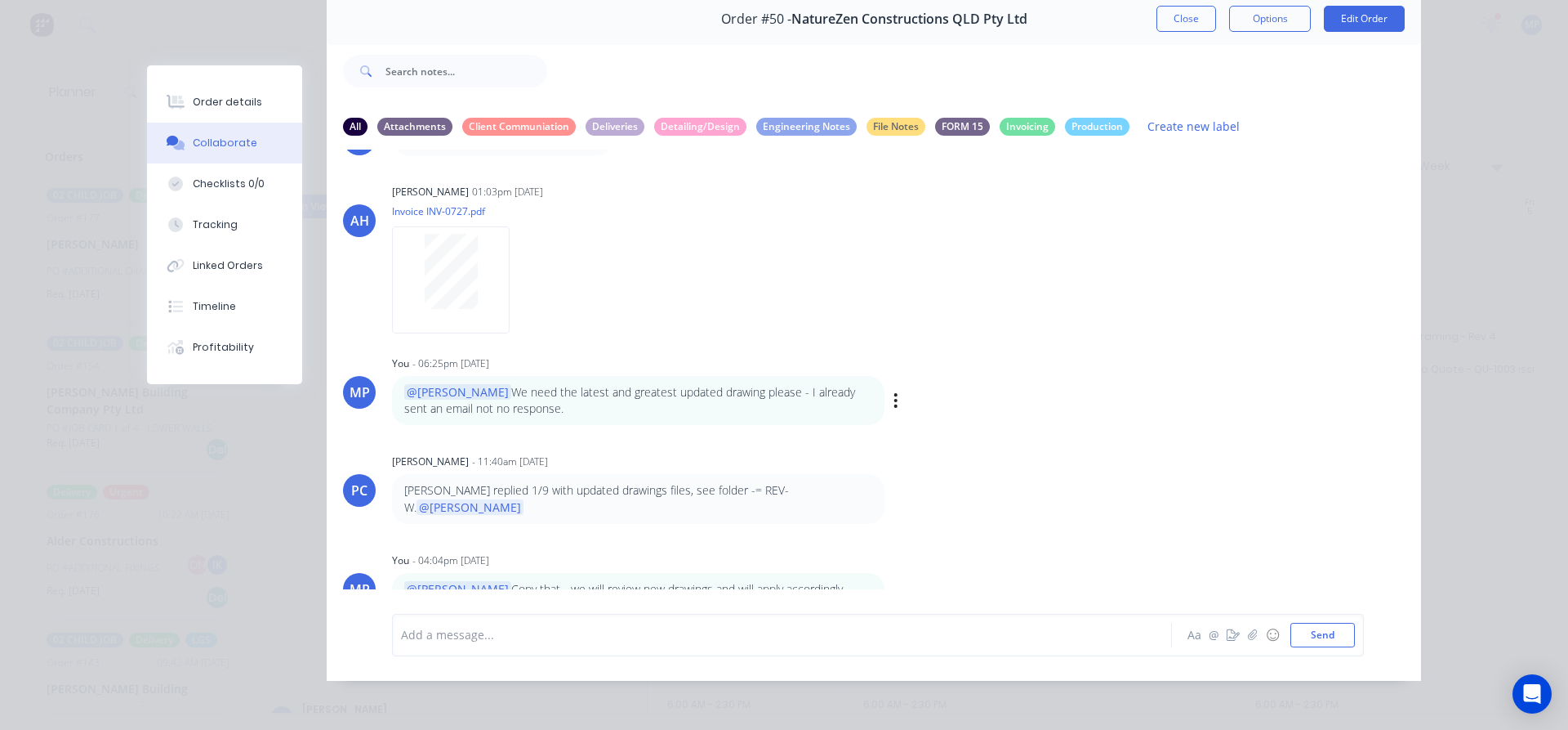
scroll to position [74, 0]
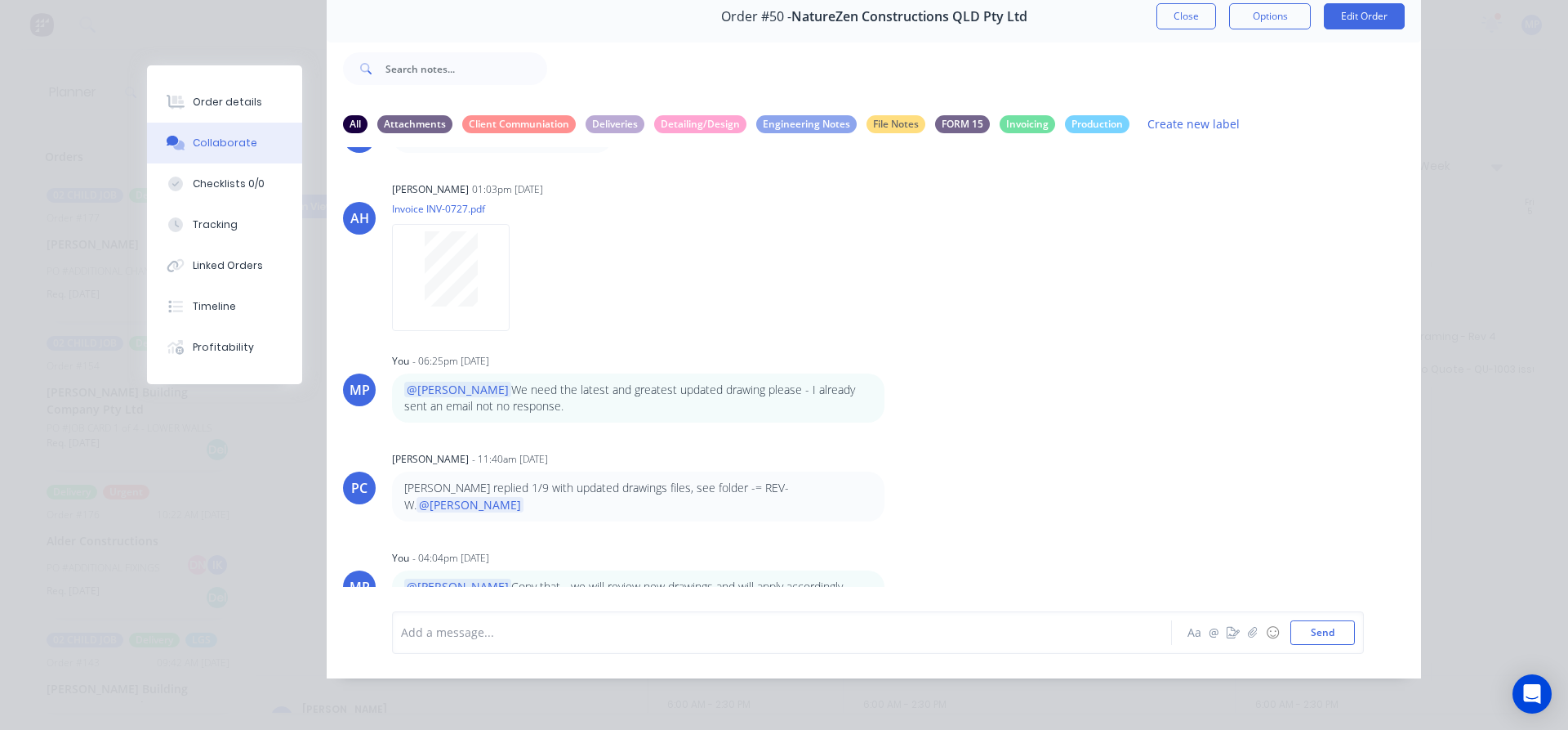
click at [591, 623] on div "Add a message..." at bounding box center [759, 632] width 716 height 24
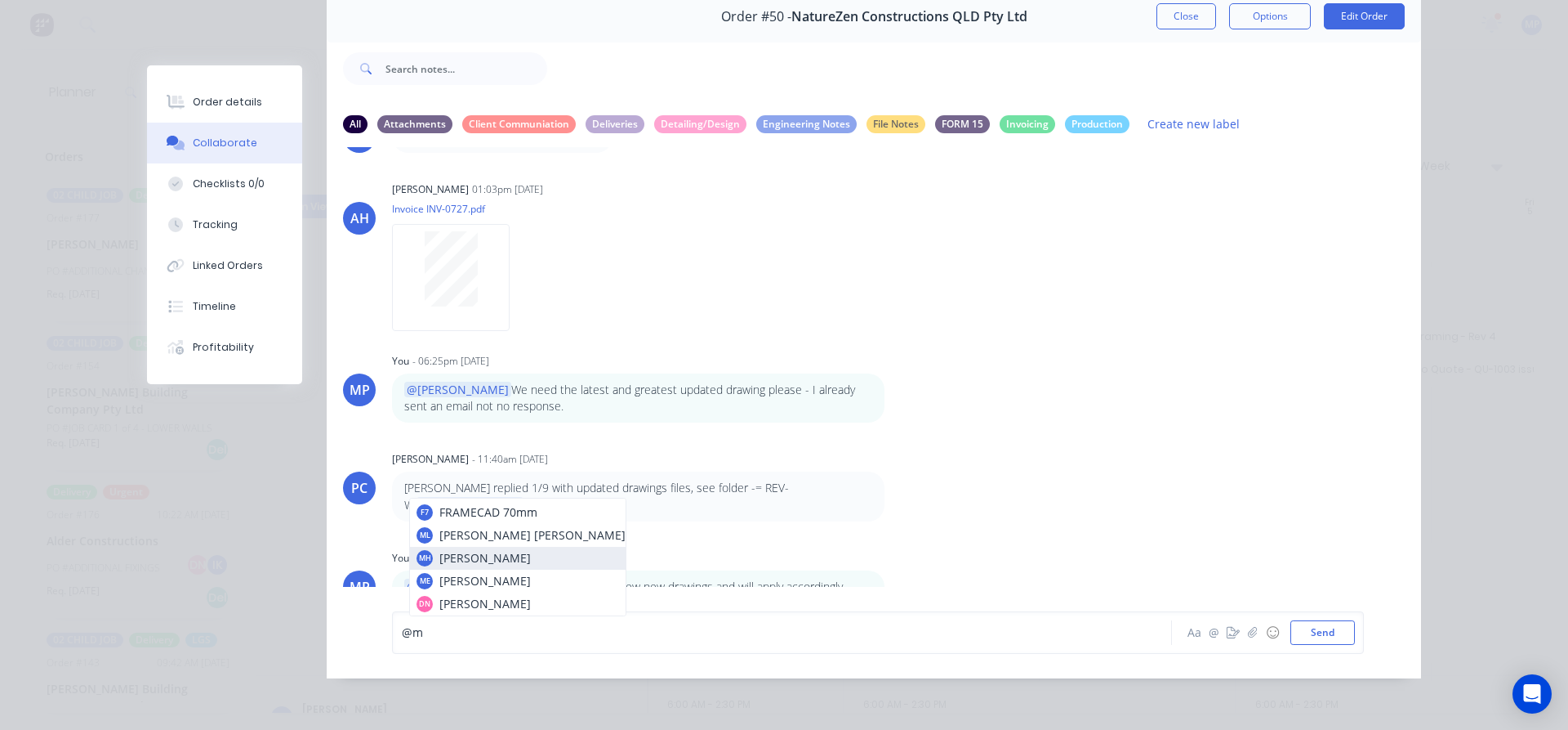
scroll to position [78, 0]
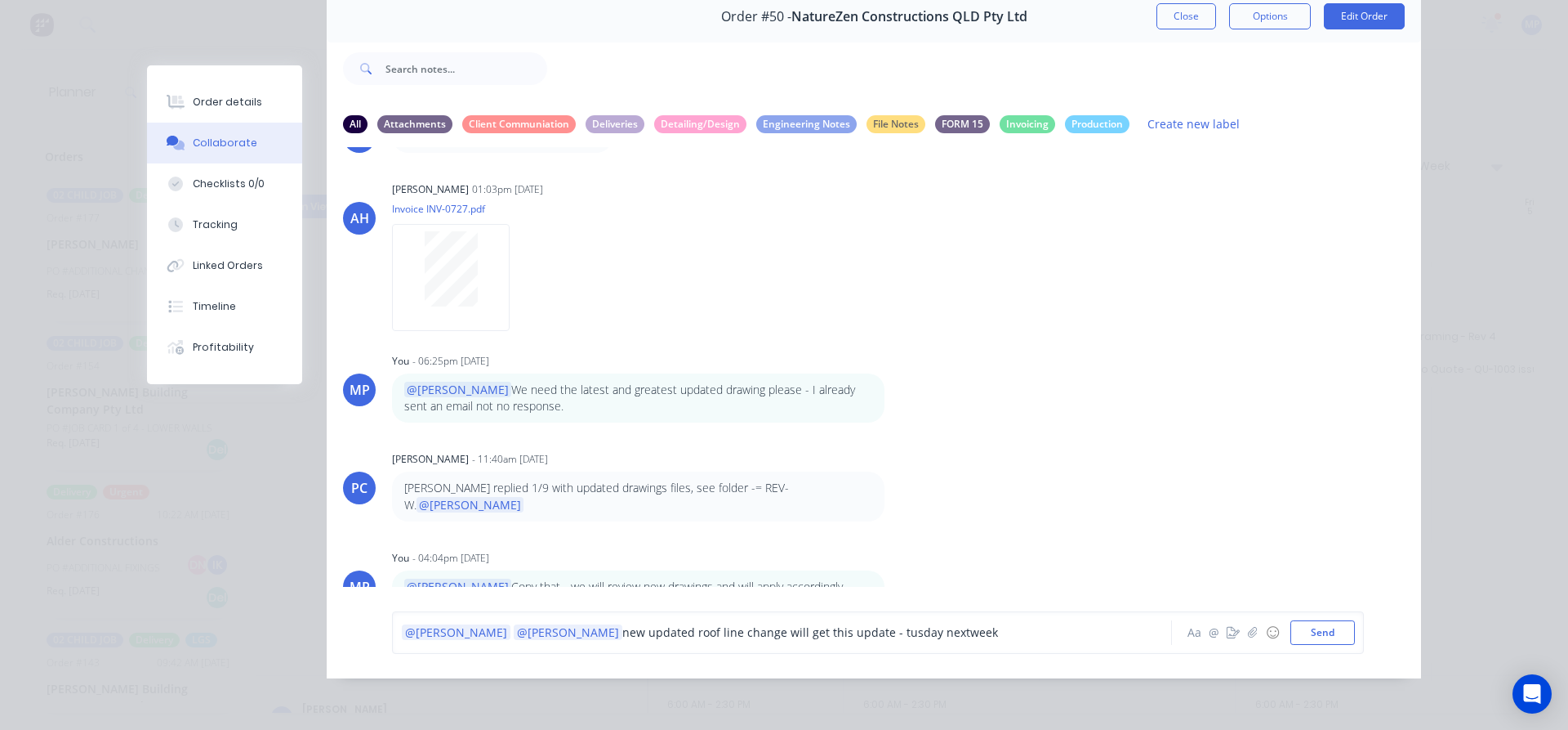
click at [838, 630] on span "new updated roof line change will get this update - tusday nextweek" at bounding box center [810, 631] width 376 height 16
click at [873, 633] on div "@[PERSON_NAME] @[PERSON_NAME] new updated roof line change will get this update…" at bounding box center [758, 632] width 715 height 17
click at [1325, 627] on button "Send" at bounding box center [1323, 632] width 64 height 24
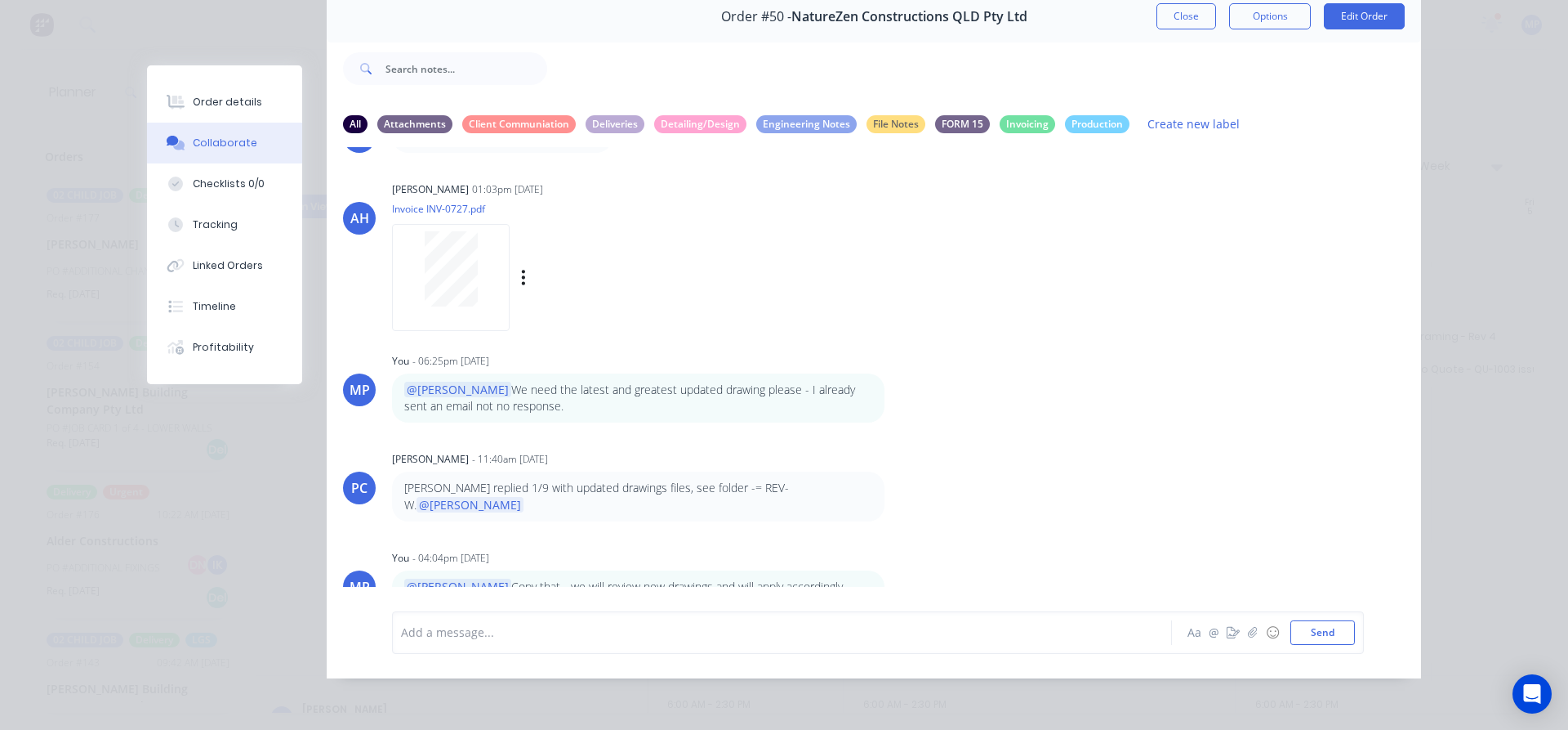
click at [793, 273] on div "[PERSON_NAME] 01:03pm [DATE] Invoice INV-0727.pdf Labels Download" at bounding box center [647, 251] width 510 height 147
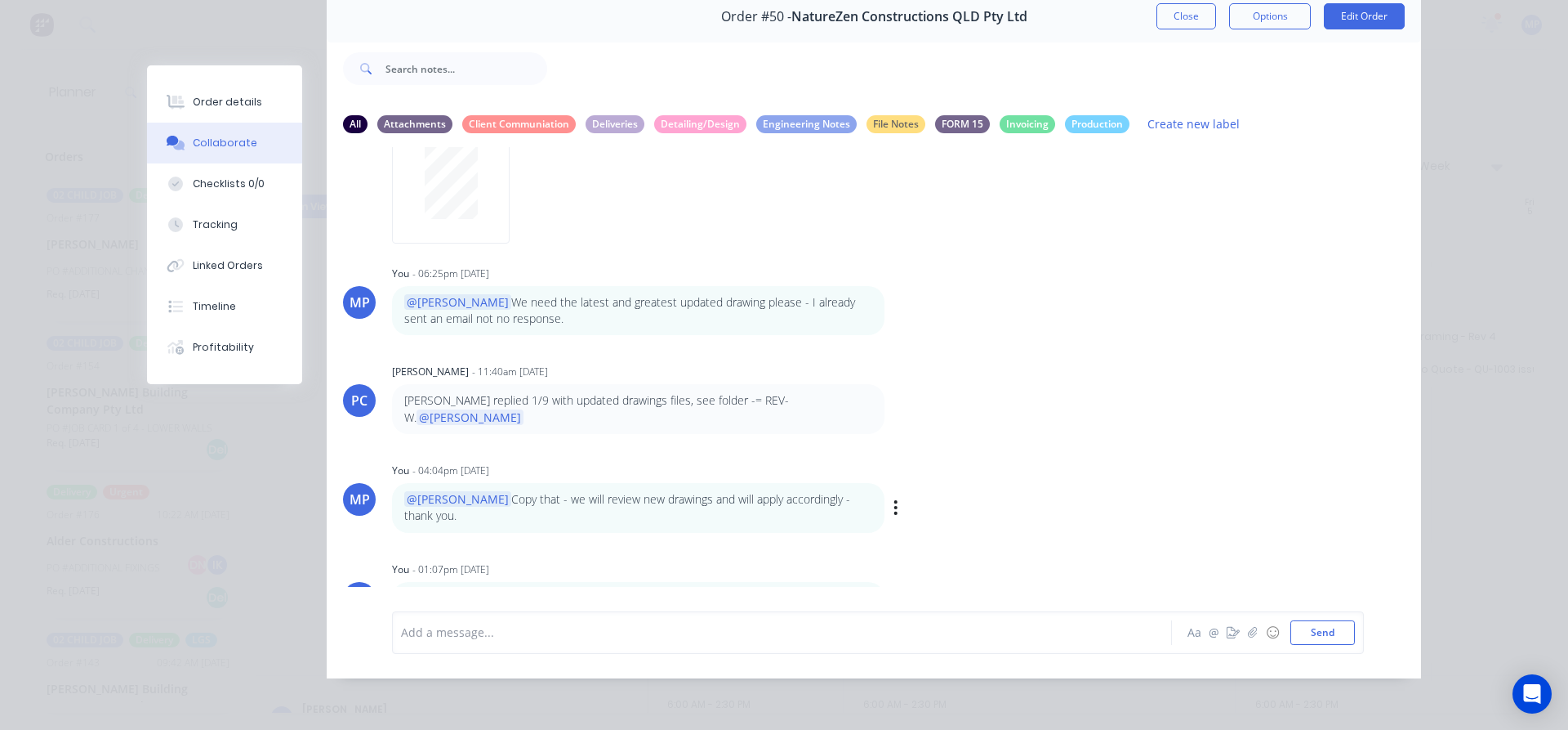
scroll to position [175, 0]
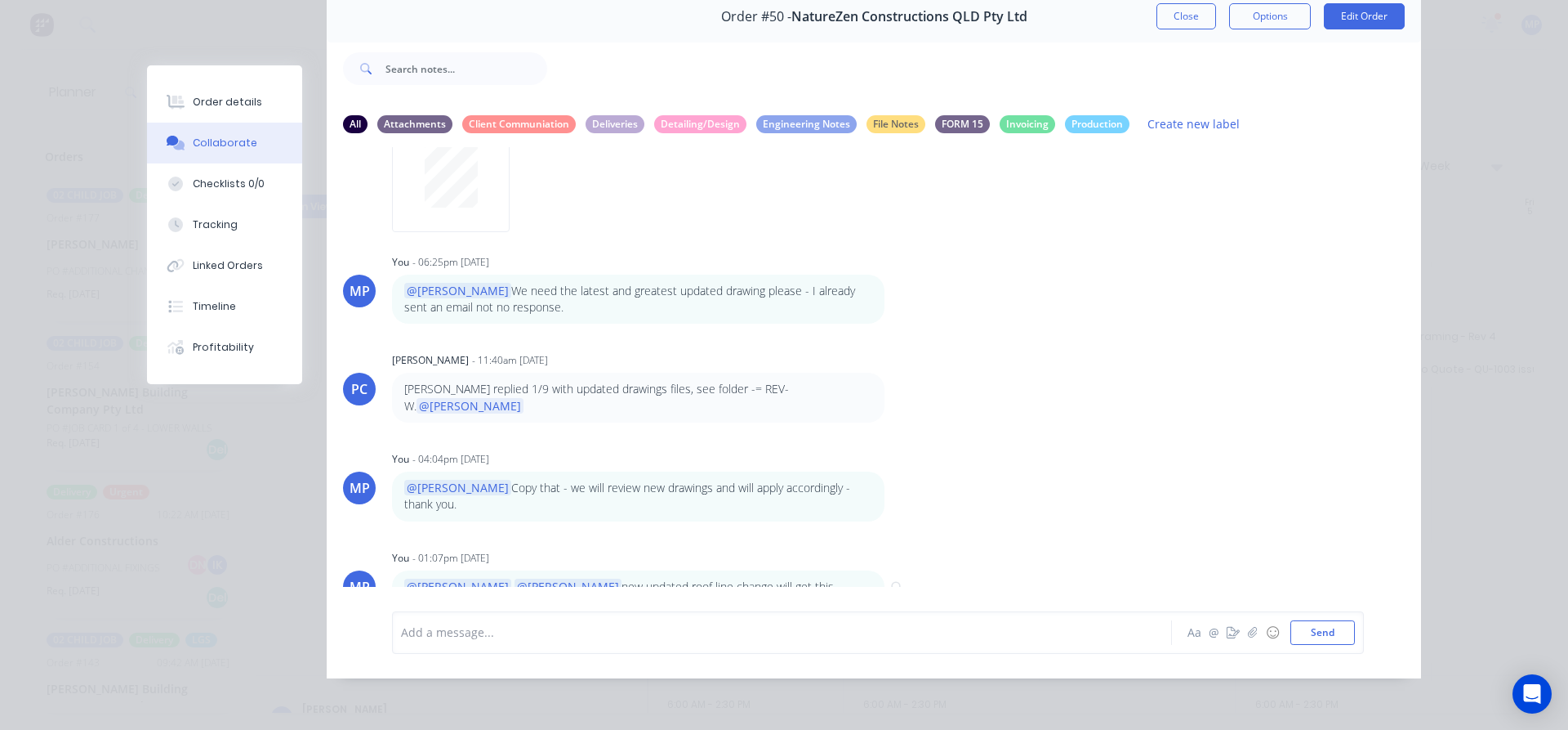
click at [893, 585] on icon "button" at bounding box center [895, 594] width 5 height 19
click at [921, 561] on button "Edit" at bounding box center [955, 574] width 103 height 27
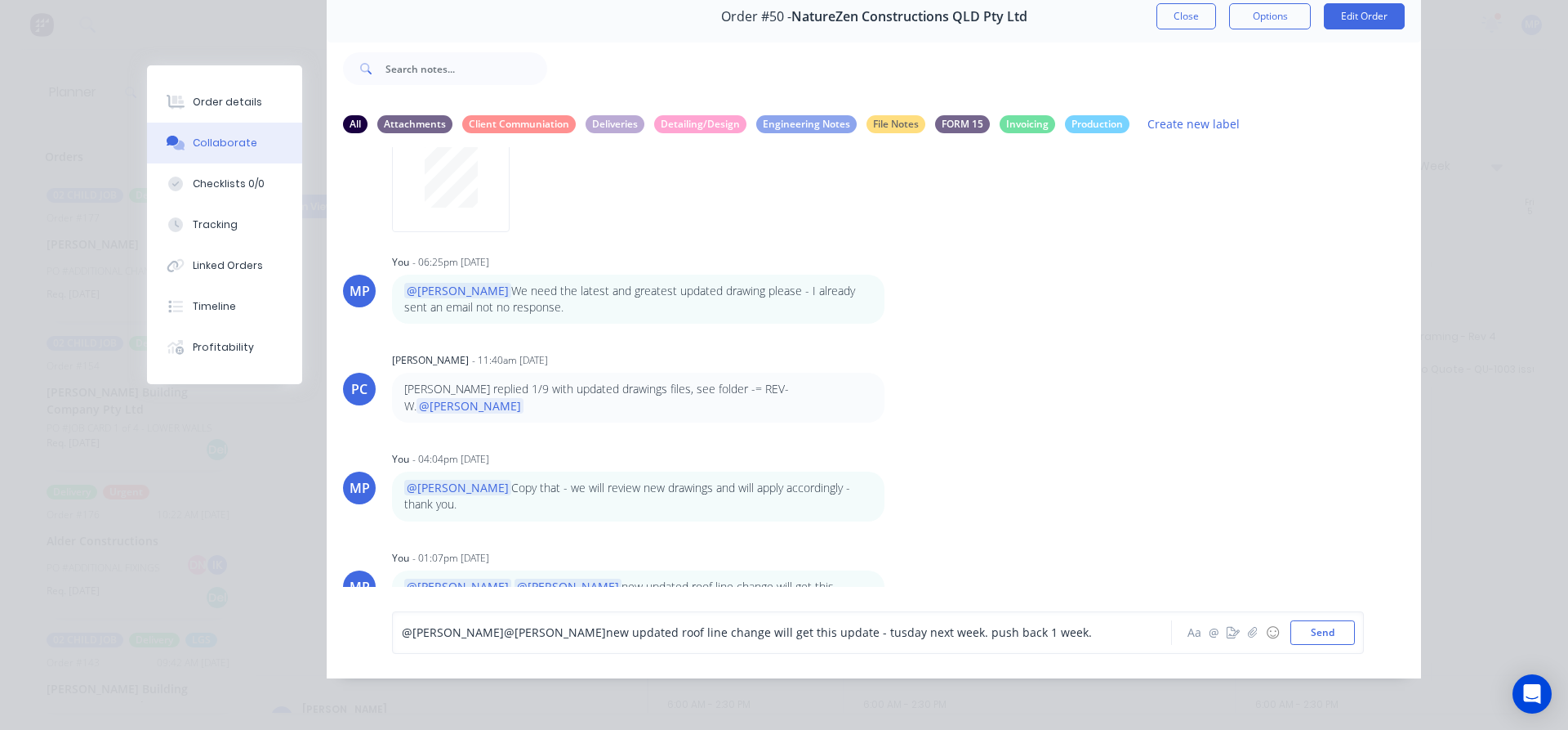
click at [771, 630] on span "new updated roof line change will get this update - tusday next week. push back…" at bounding box center [849, 631] width 486 height 16
click at [1339, 631] on button "Send" at bounding box center [1323, 632] width 64 height 24
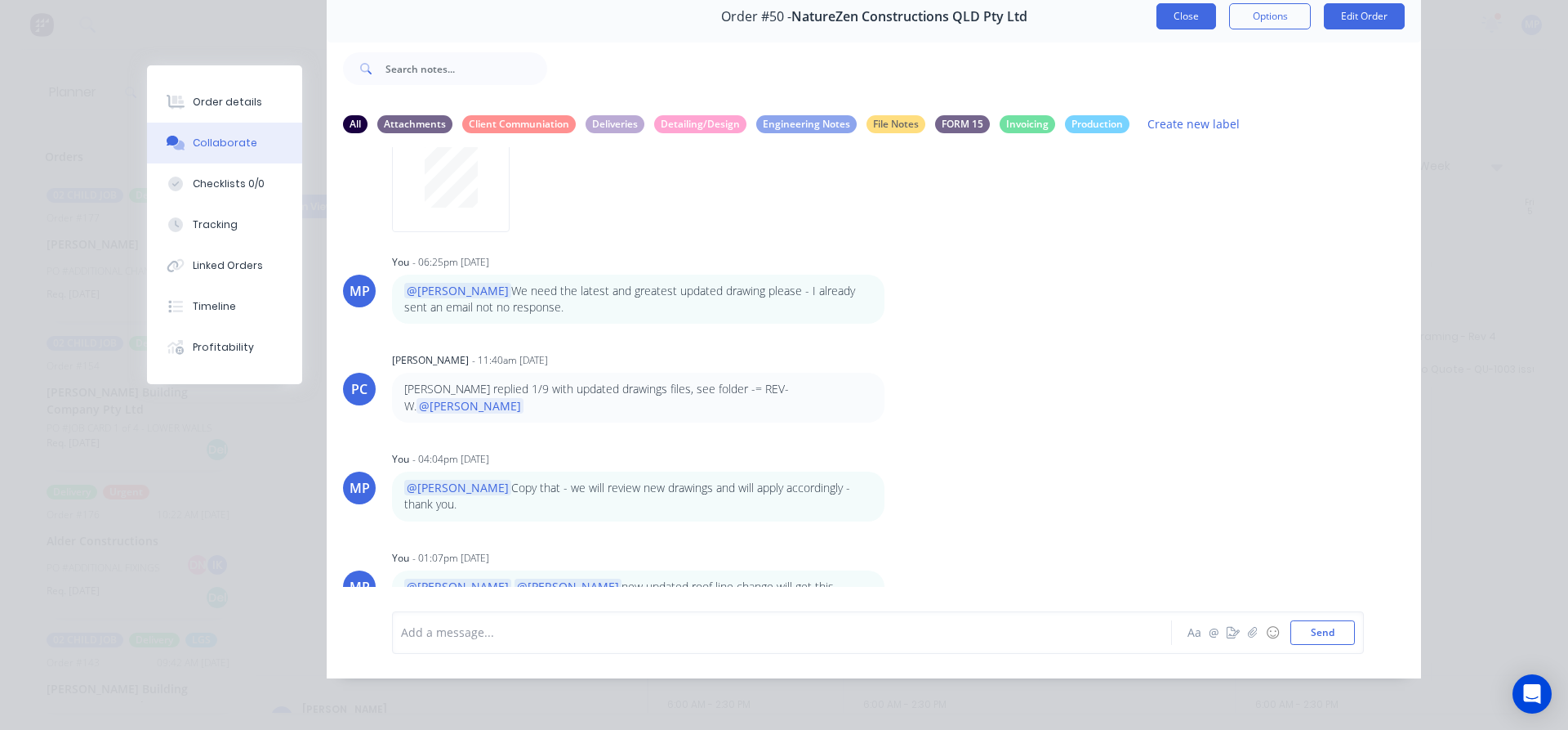
click at [1198, 12] on button "Close" at bounding box center [1186, 17] width 59 height 26
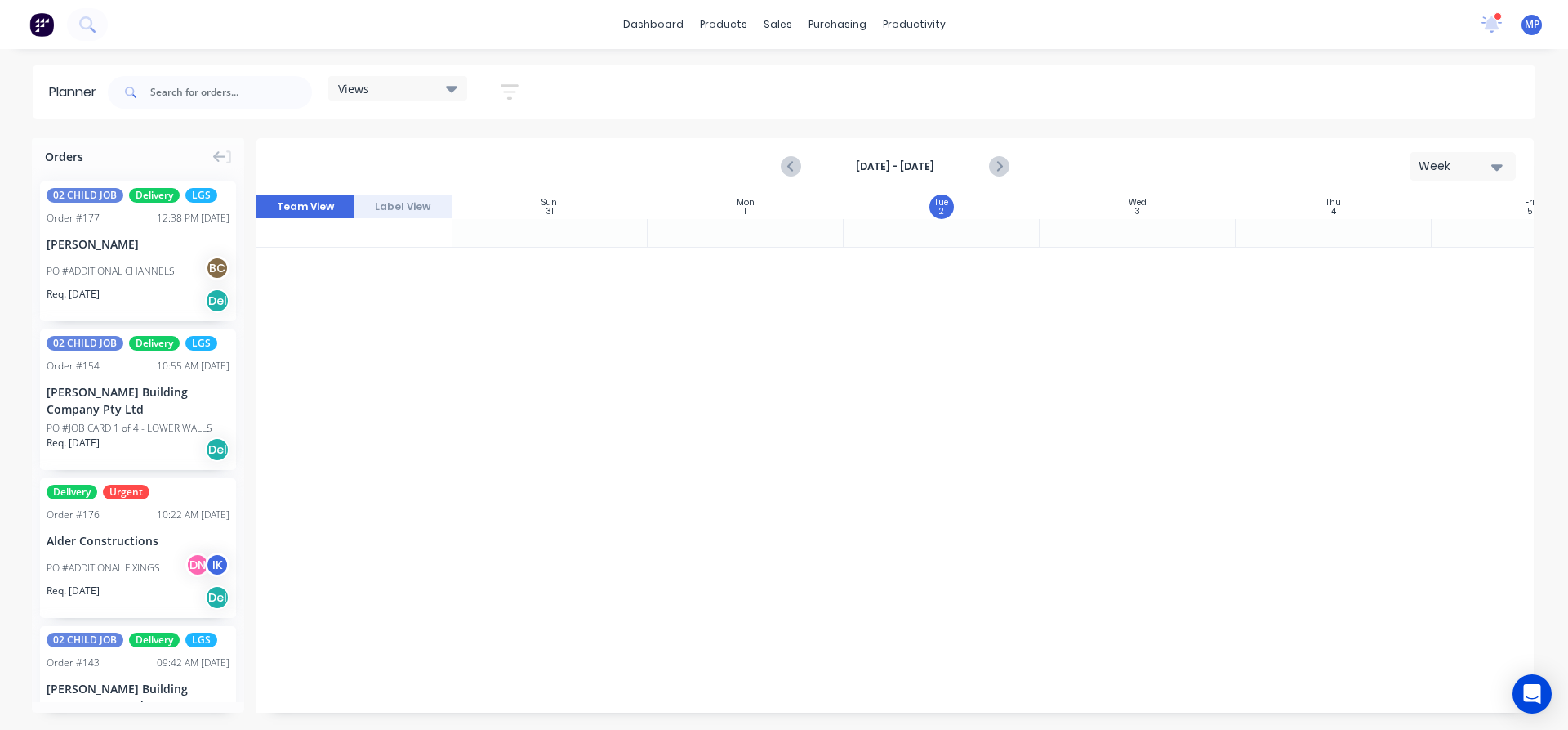
scroll to position [817, 1]
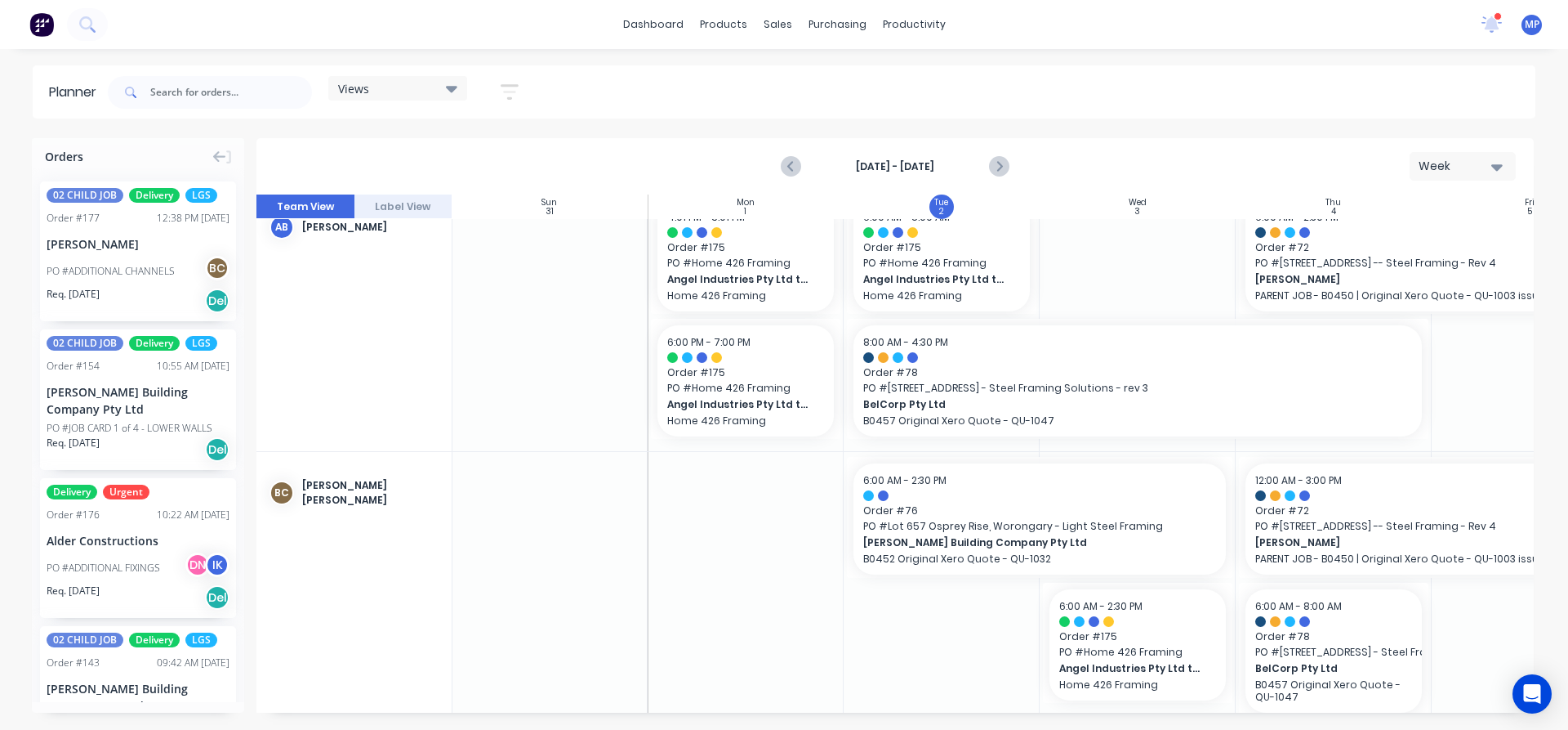
click at [444, 89] on div "Views" at bounding box center [398, 88] width 119 height 15
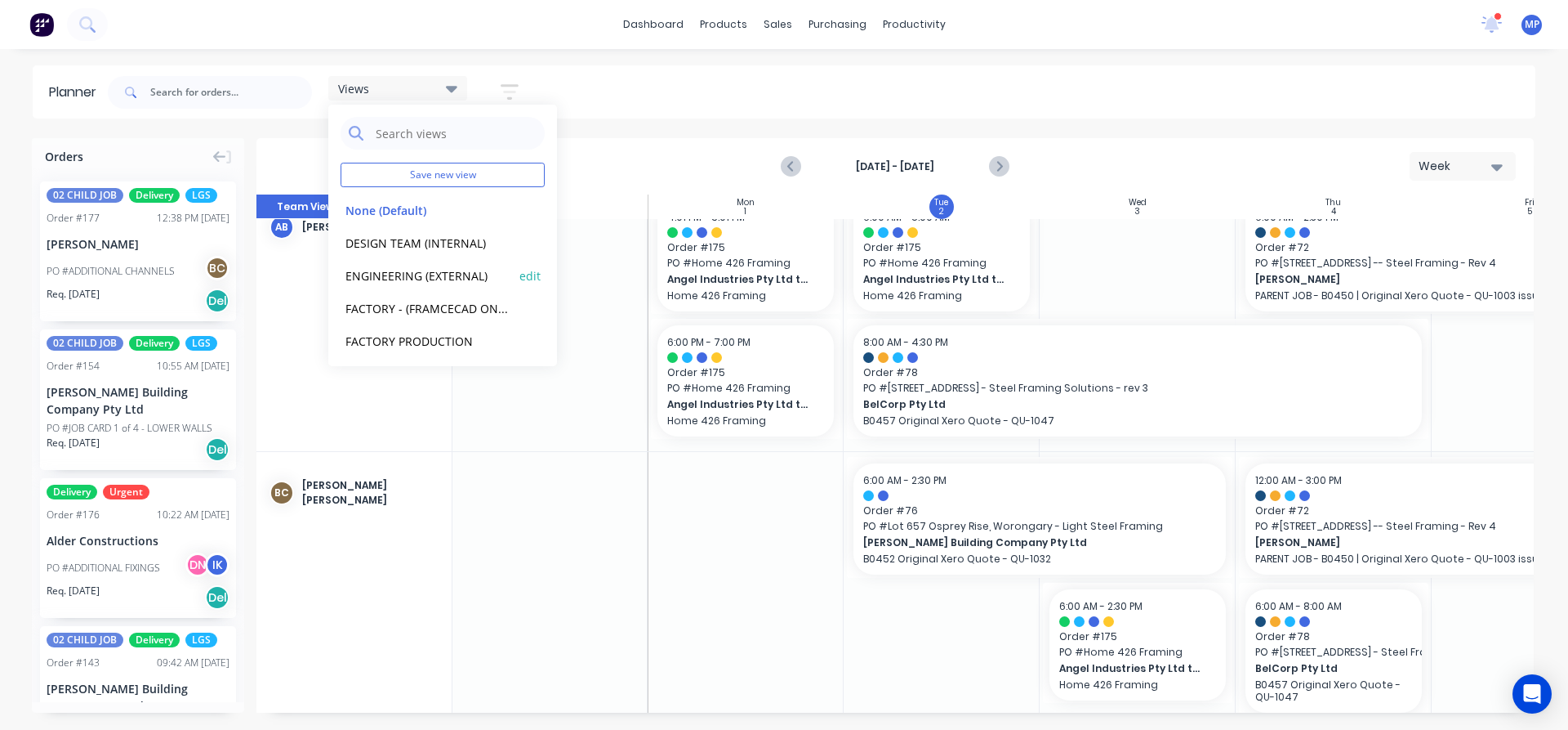
click at [455, 275] on button "ENGINEERING (EXTERNAL)" at bounding box center [427, 275] width 174 height 19
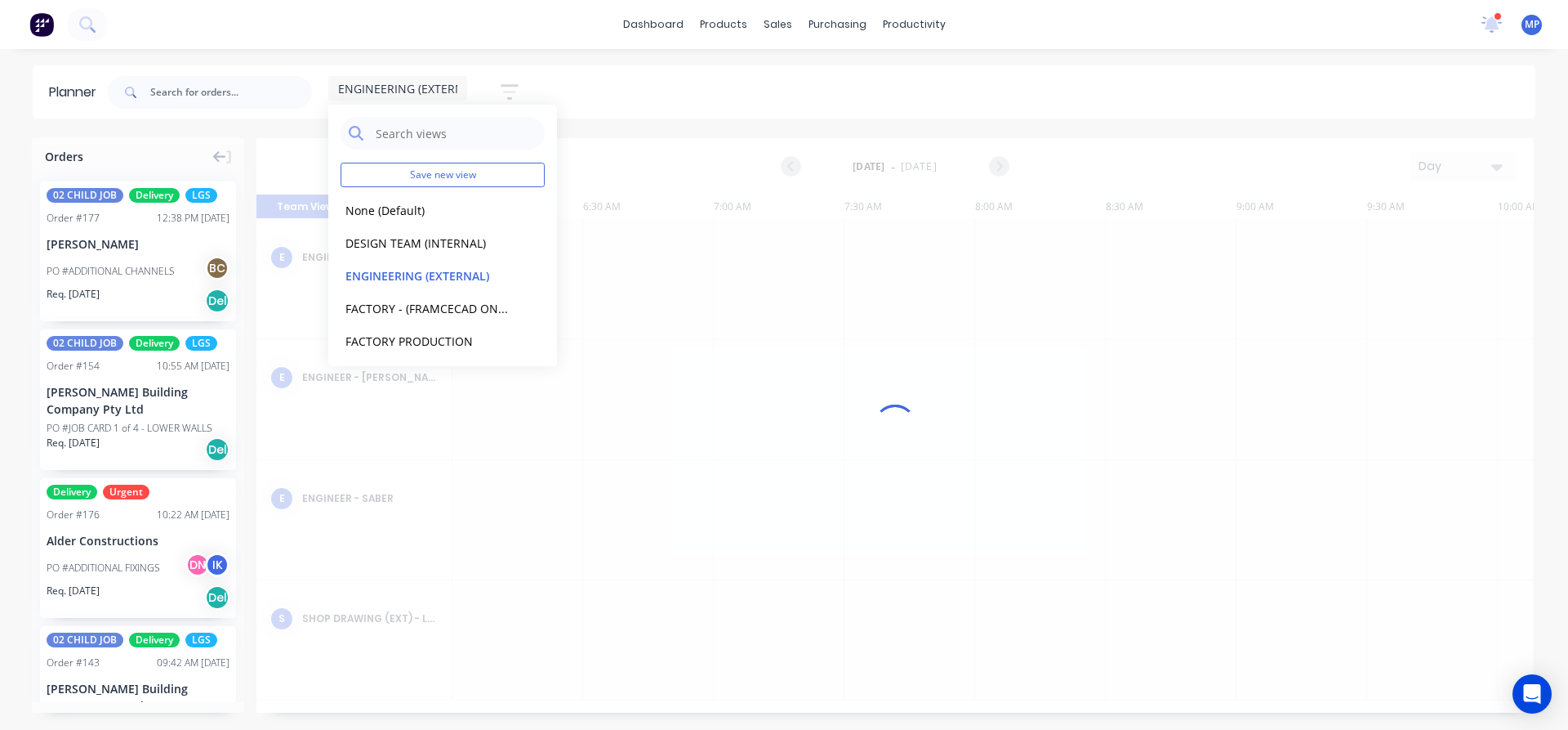
scroll to position [0, 1147]
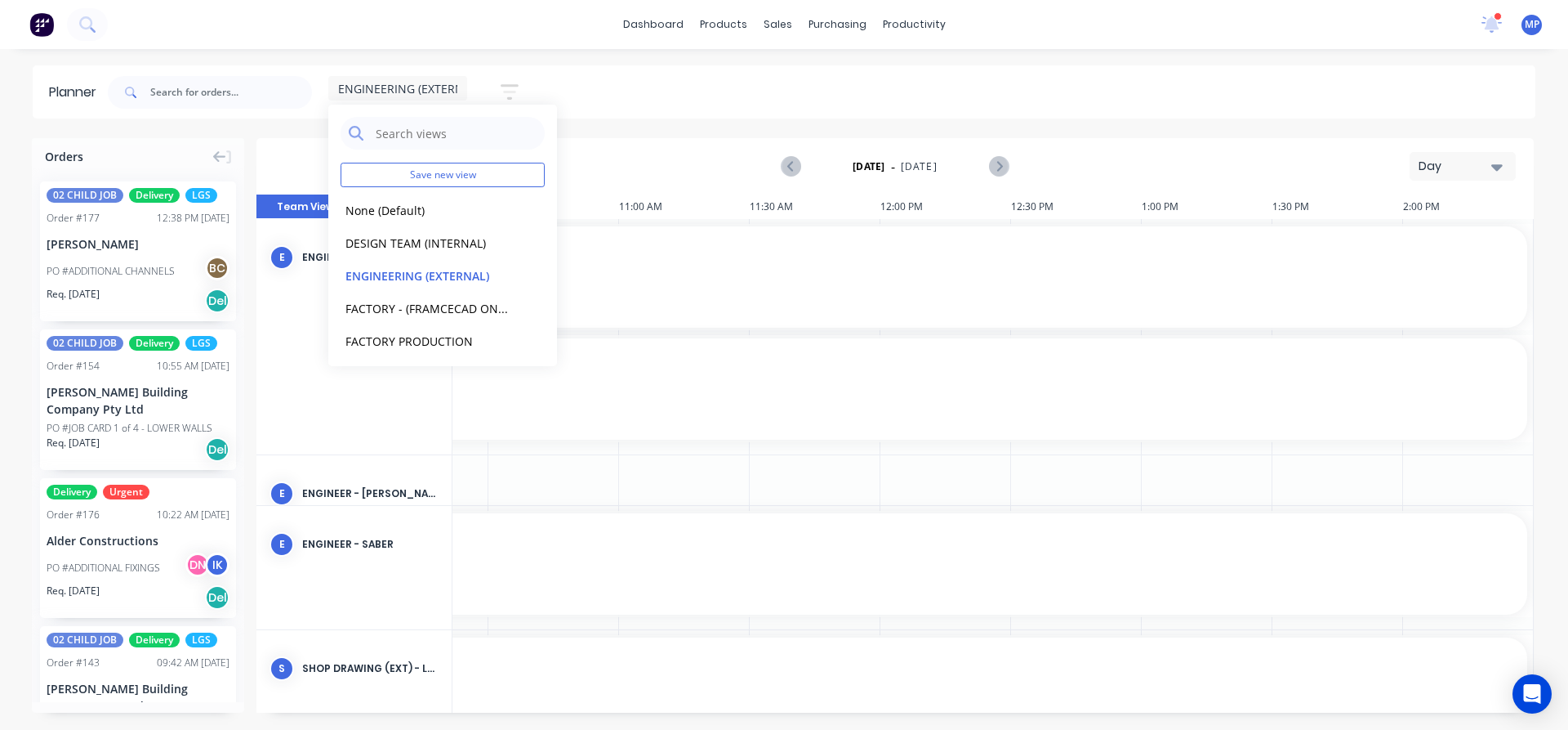
click at [758, 287] on span "PO # Sundowner Residence, Mermaid Waters - STEEL FRAMING SOLUTIONS - Rev 3" at bounding box center [423, 283] width 2189 height 12
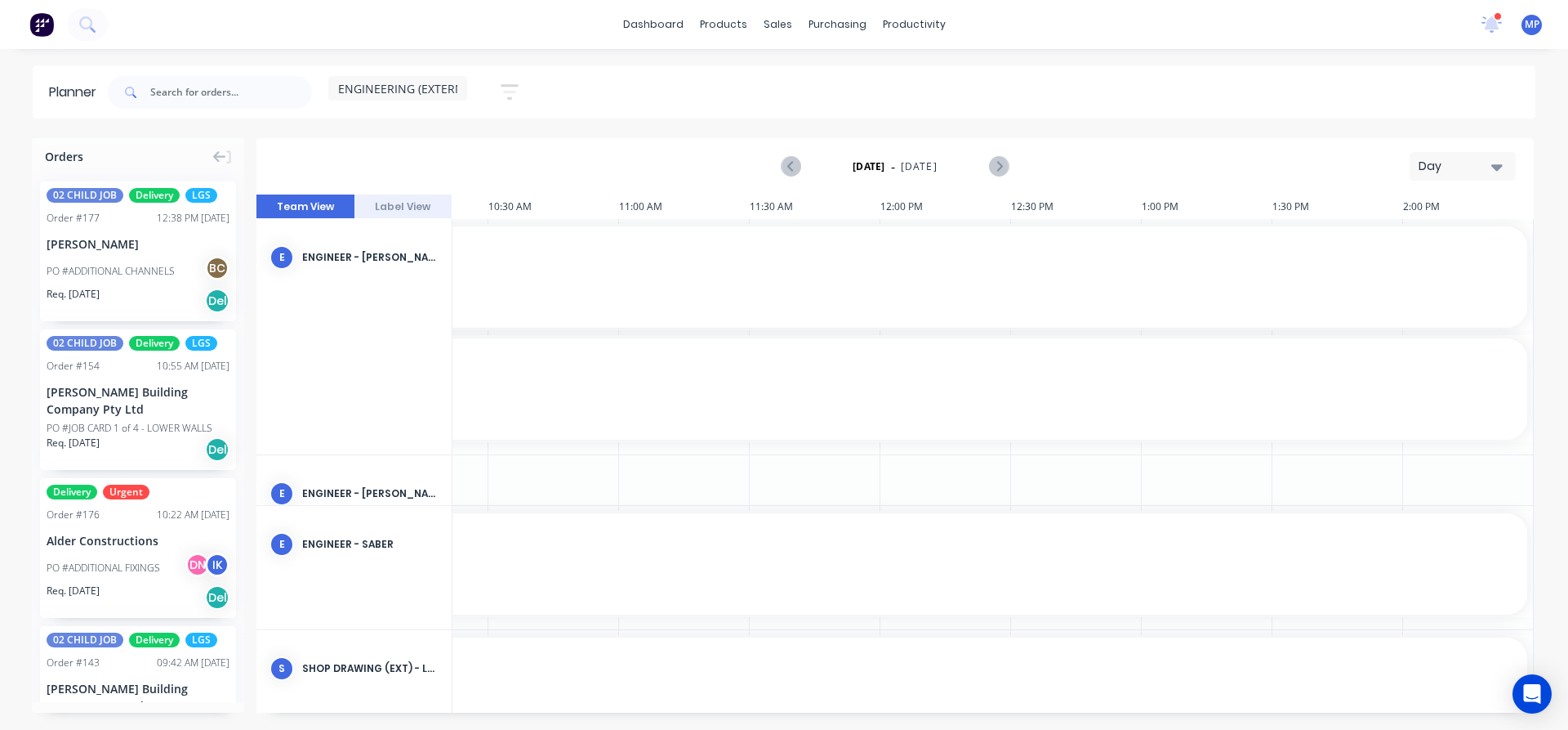
click at [1494, 168] on icon "button" at bounding box center [1497, 166] width 11 height 18
click at [1390, 246] on div "Week" at bounding box center [1433, 242] width 162 height 33
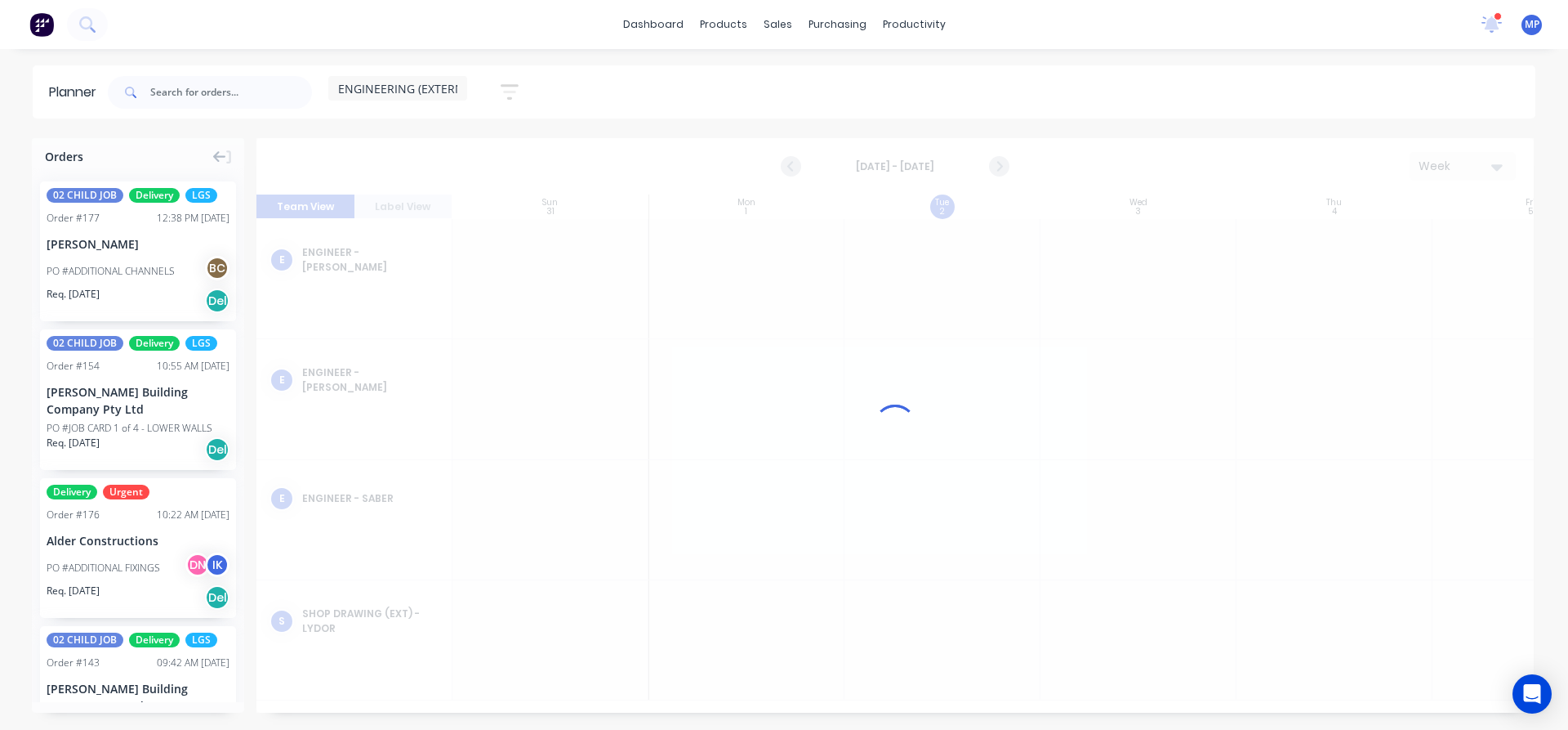
scroll to position [0, 1]
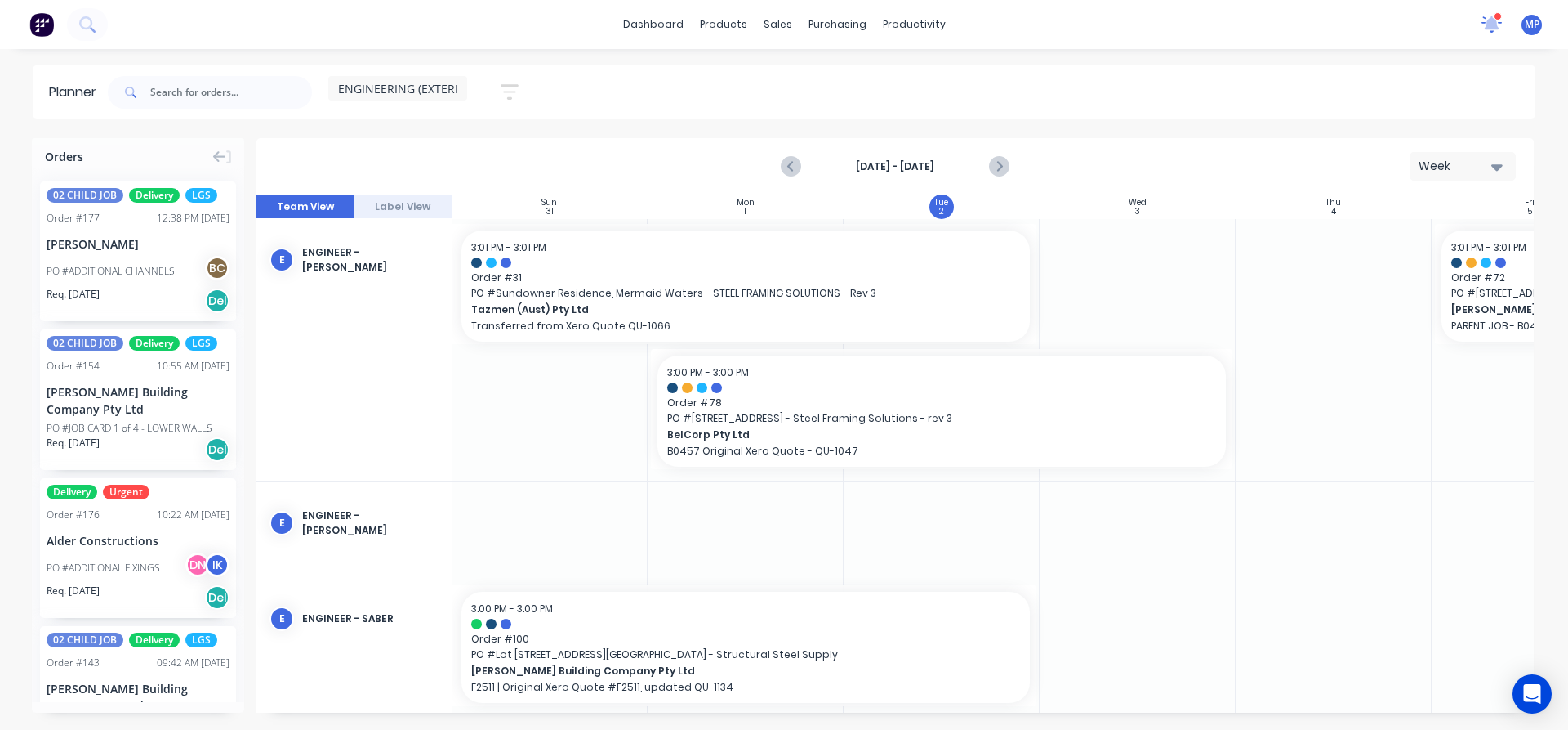
click at [1492, 23] on icon at bounding box center [1493, 22] width 15 height 14
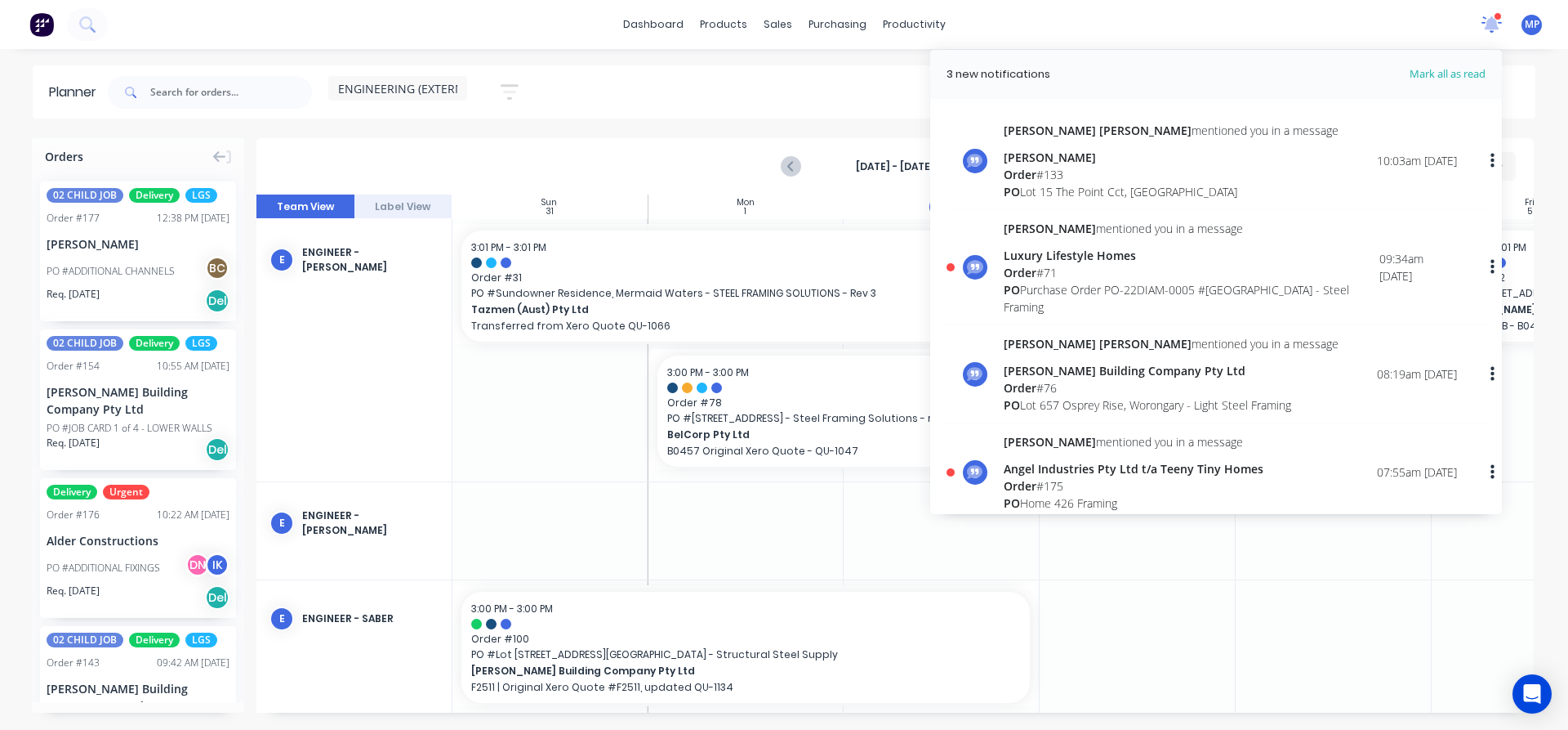
click at [1492, 23] on icon at bounding box center [1492, 22] width 15 height 14
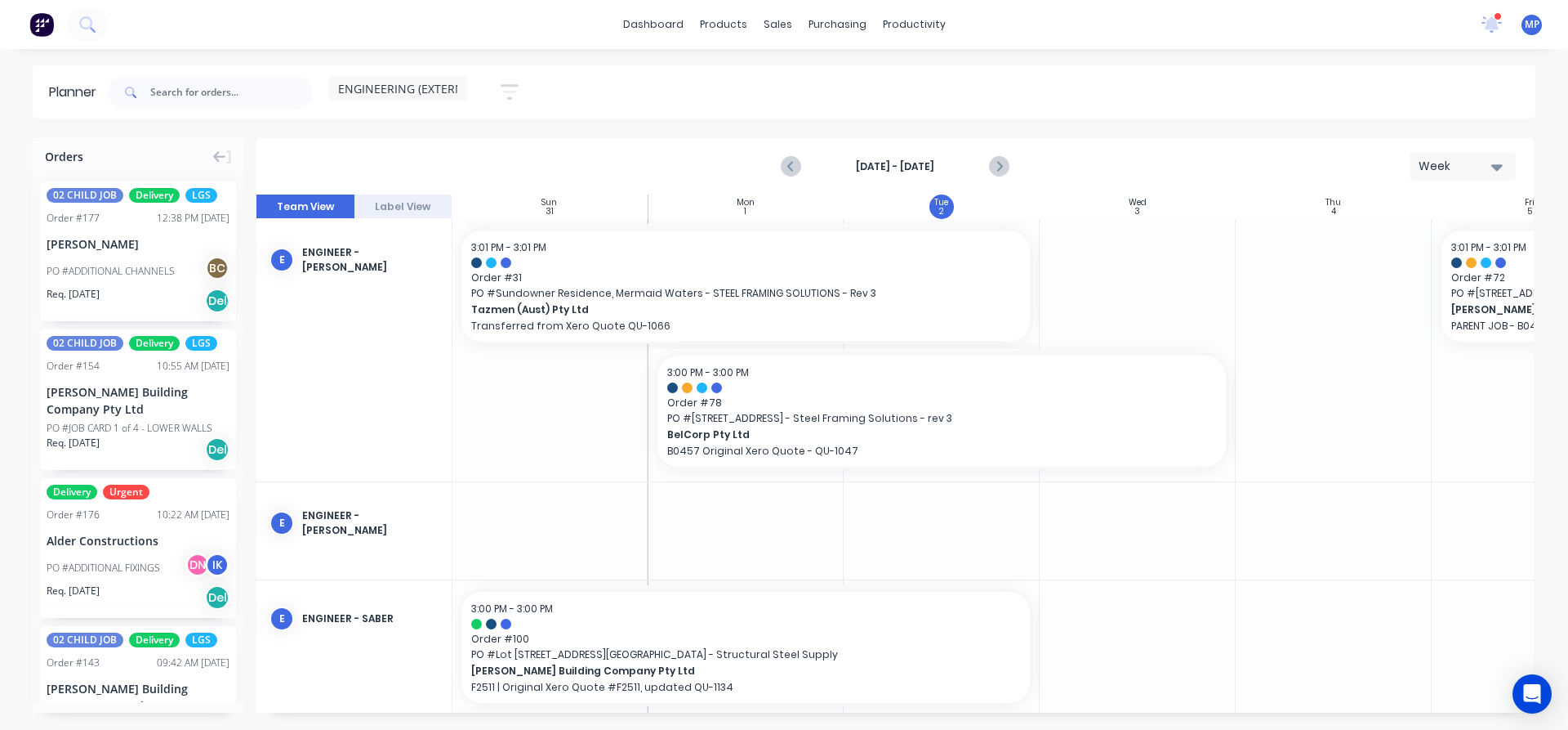
click at [1363, 88] on div "ENGINEERING (EXTERNAL) Save new view None (Default) edit DESIGN TEAM (INTERNAL)…" at bounding box center [820, 92] width 1431 height 49
click at [1498, 23] on icon at bounding box center [1492, 24] width 22 height 19
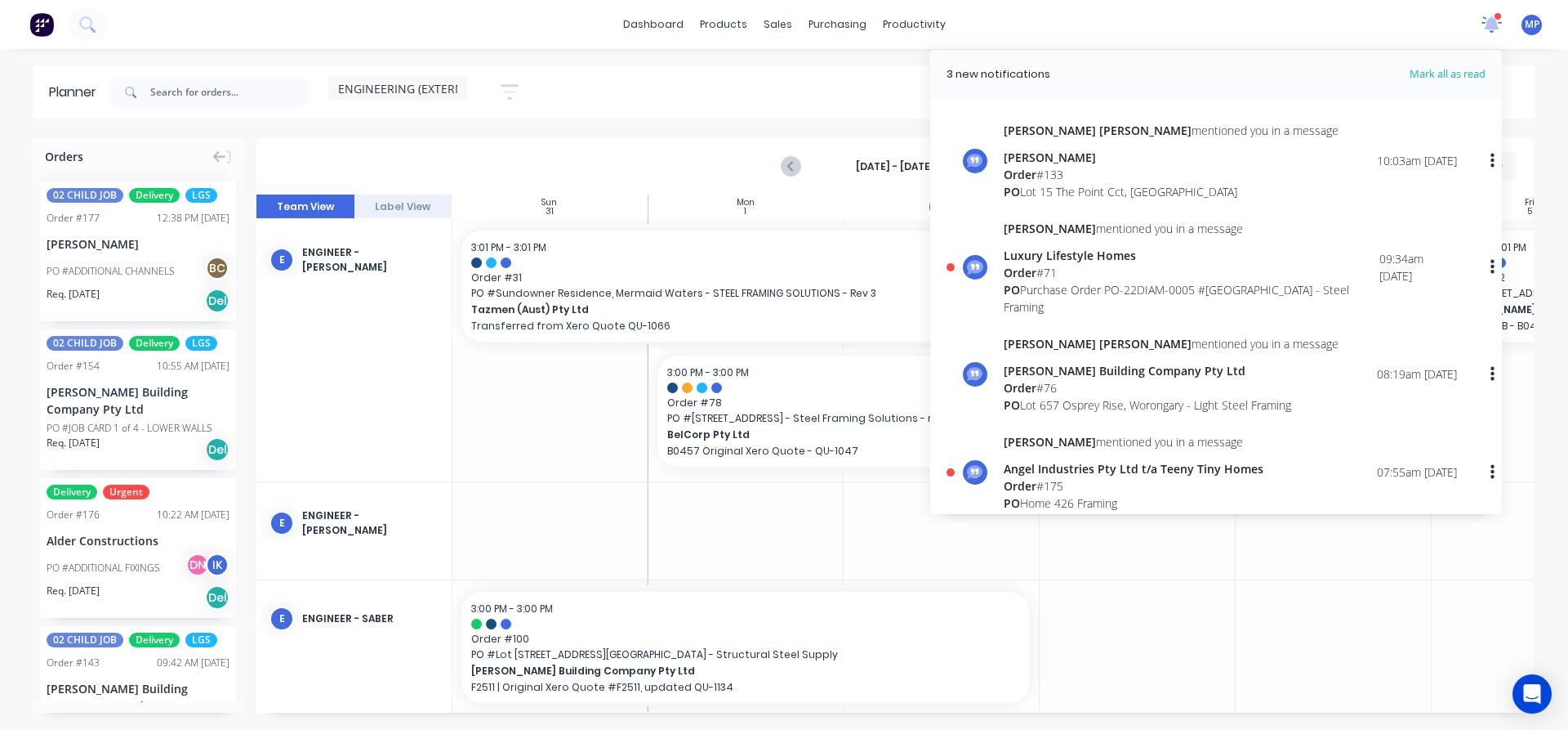
click at [1500, 23] on icon at bounding box center [1492, 24] width 21 height 17
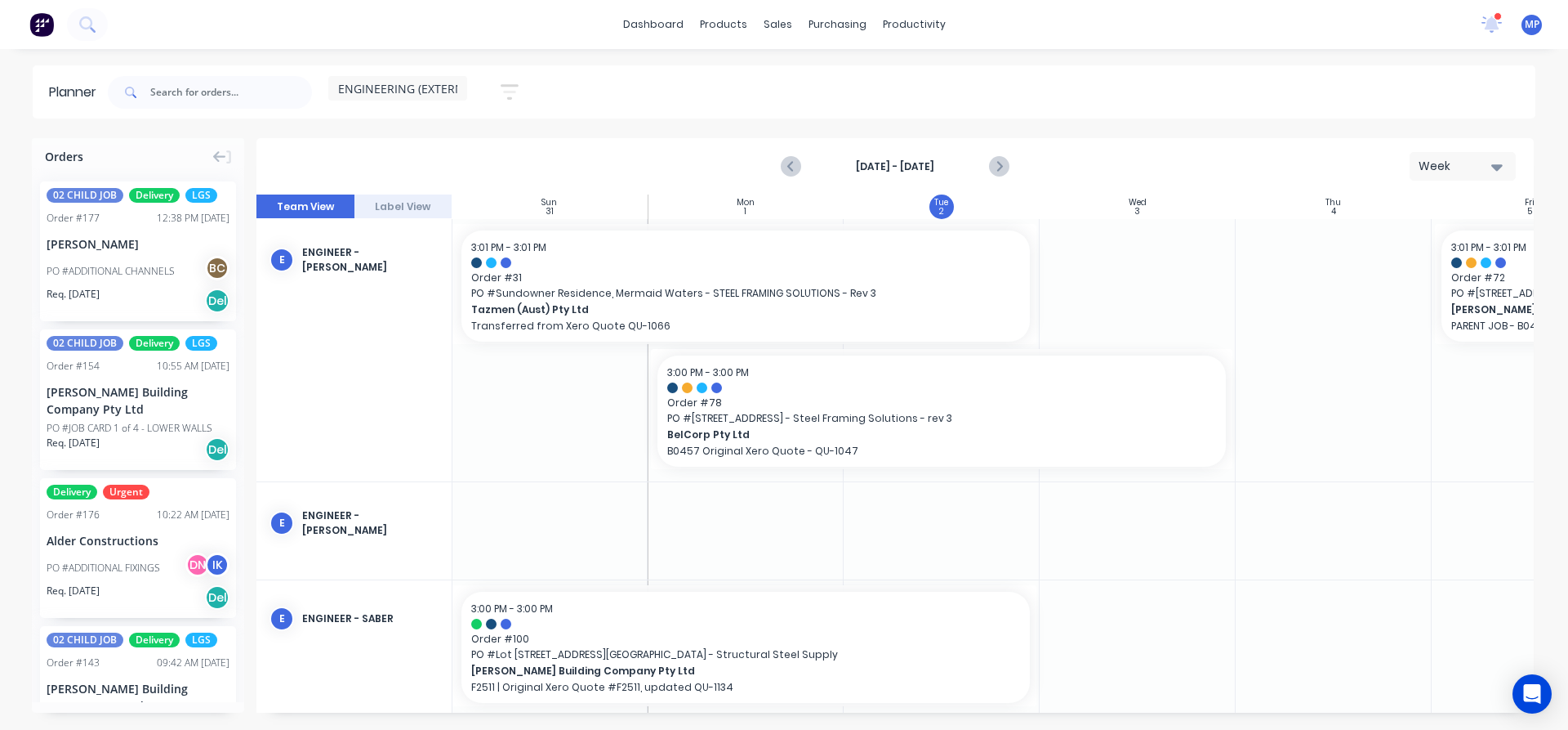
drag, startPoint x: 1408, startPoint y: 102, endPoint x: 1183, endPoint y: 91, distance: 225.3
click at [1407, 102] on div "ENGINEERING (EXTERNAL) Save new view None (Default) edit DESIGN TEAM (INTERNAL)…" at bounding box center [820, 92] width 1431 height 49
drag, startPoint x: 1036, startPoint y: 644, endPoint x: 1413, endPoint y: 660, distance: 377.3
drag, startPoint x: 1430, startPoint y: 644, endPoint x: 1408, endPoint y: 650, distance: 22.8
drag, startPoint x: 683, startPoint y: 281, endPoint x: 1161, endPoint y: 299, distance: 478.3
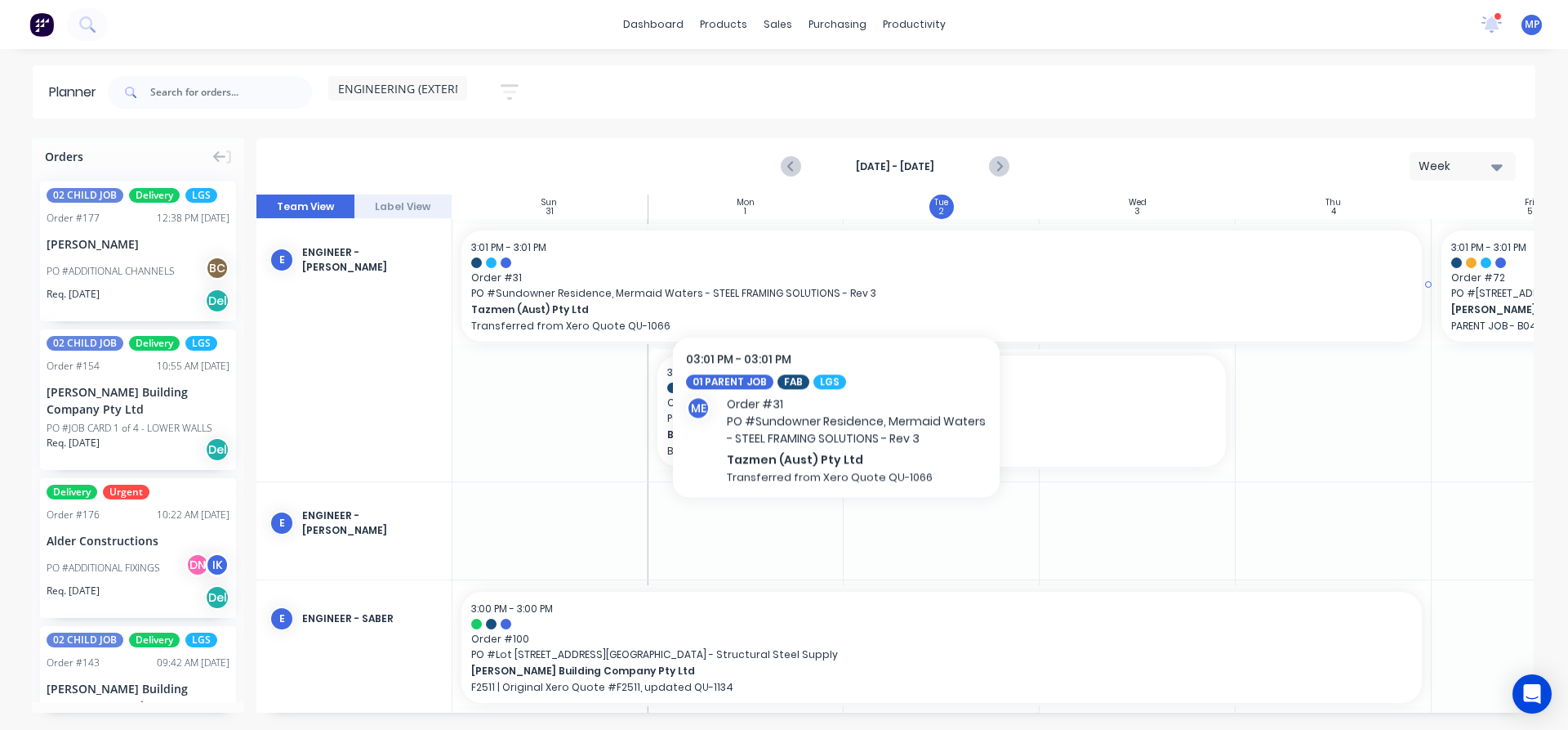
click at [837, 276] on span "Order # 31" at bounding box center [942, 278] width 941 height 15
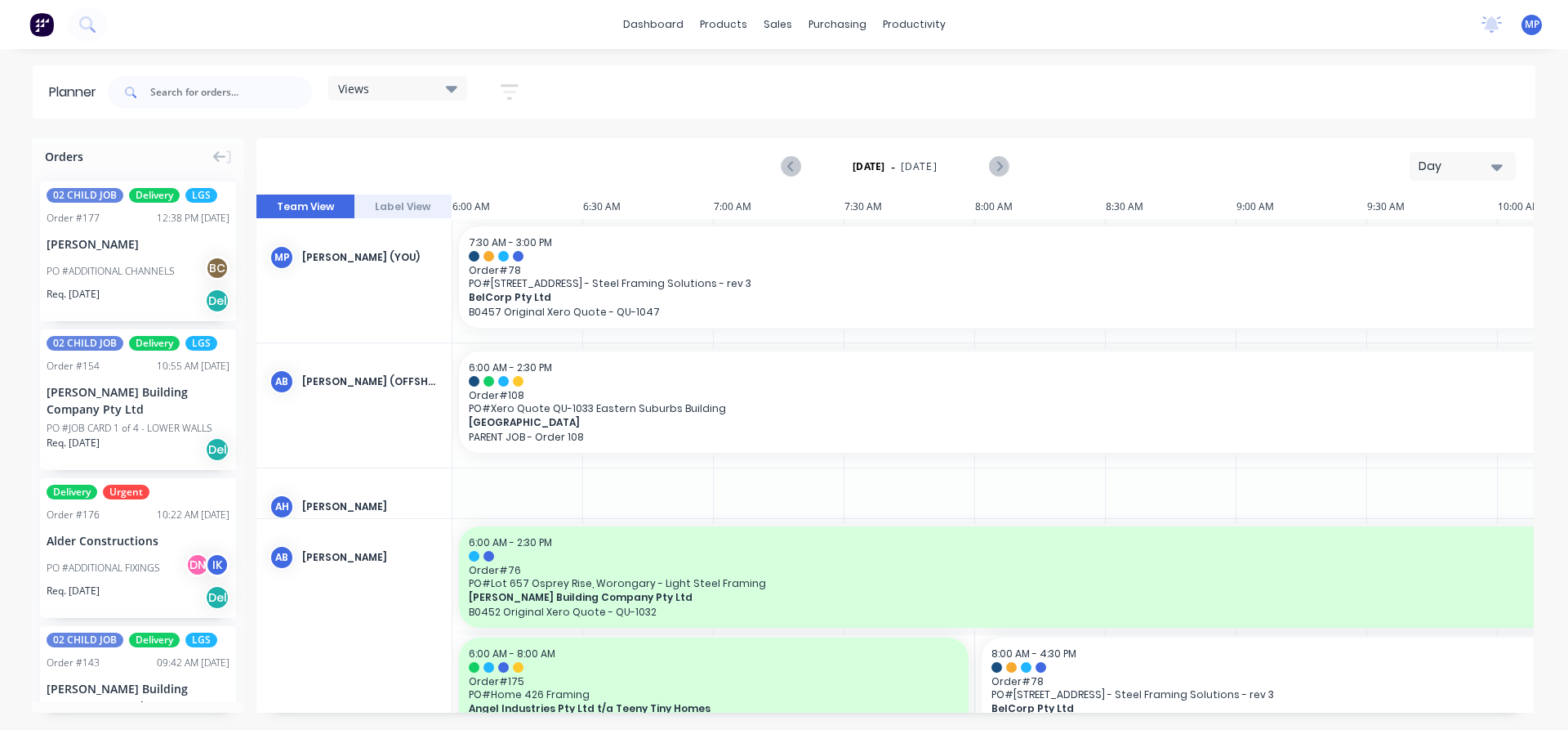
scroll to position [291, 0]
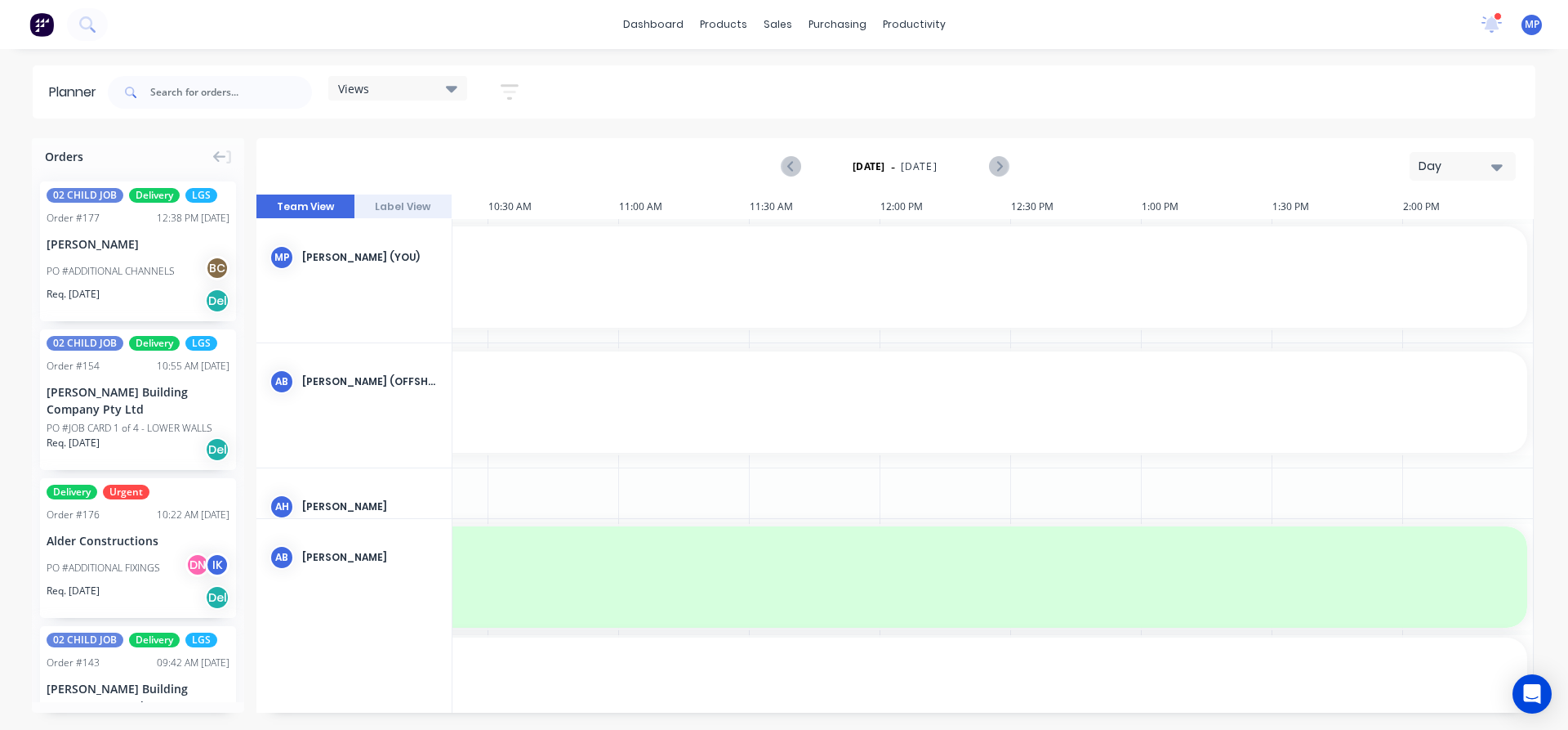
click at [1495, 158] on icon "button" at bounding box center [1497, 166] width 11 height 18
click at [1395, 240] on div "Week" at bounding box center [1433, 242] width 162 height 33
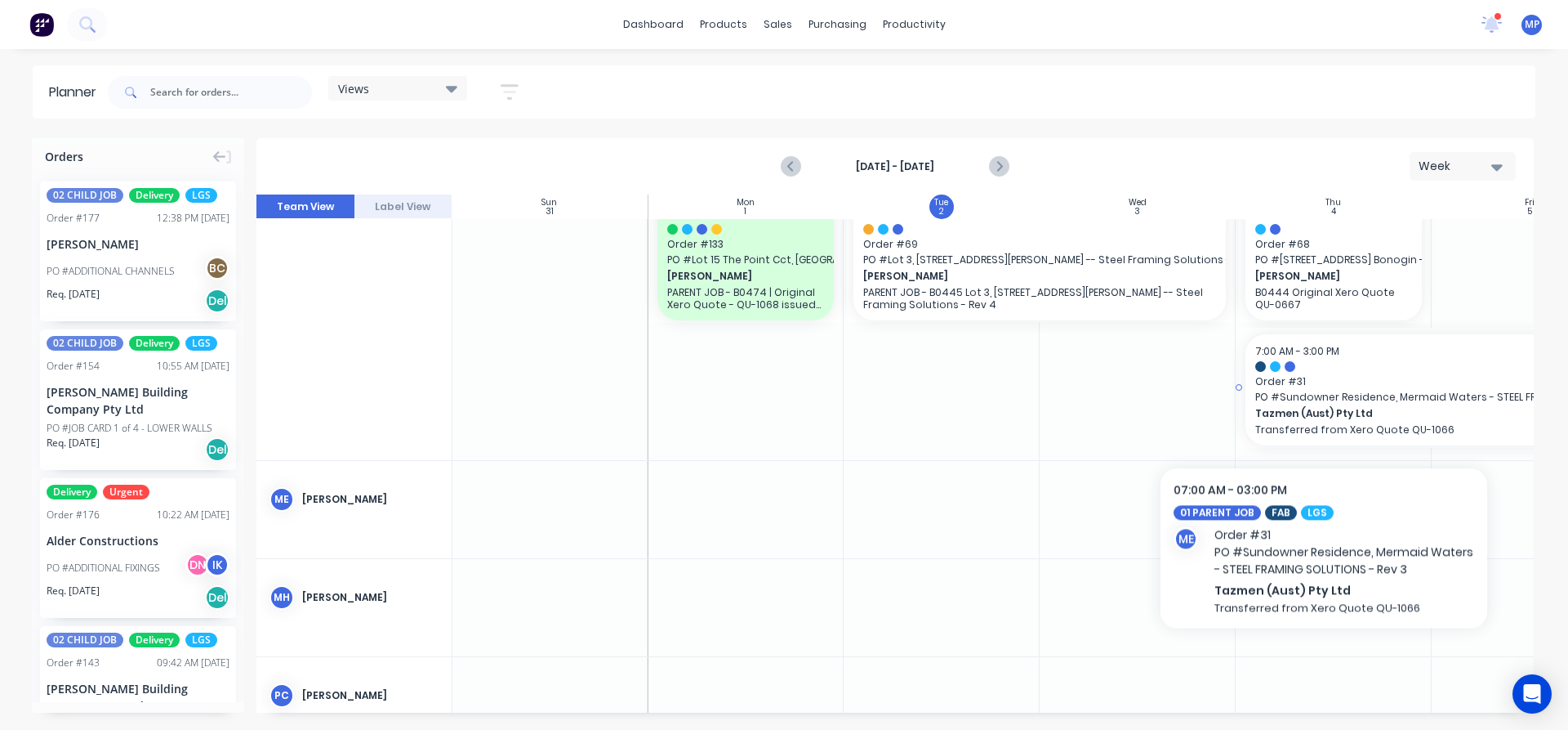
scroll to position [4086, 1]
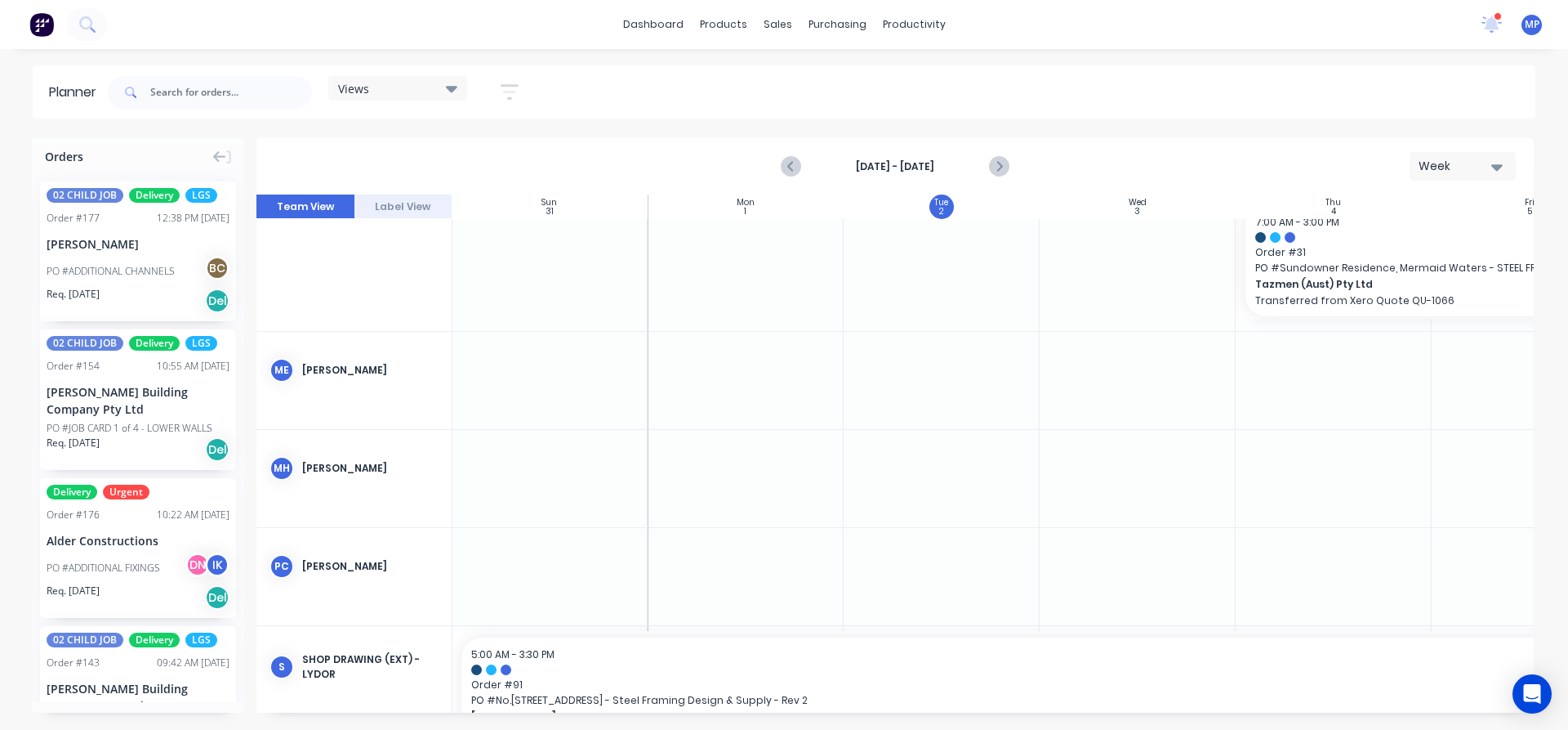
click at [423, 91] on div "Views" at bounding box center [398, 88] width 119 height 15
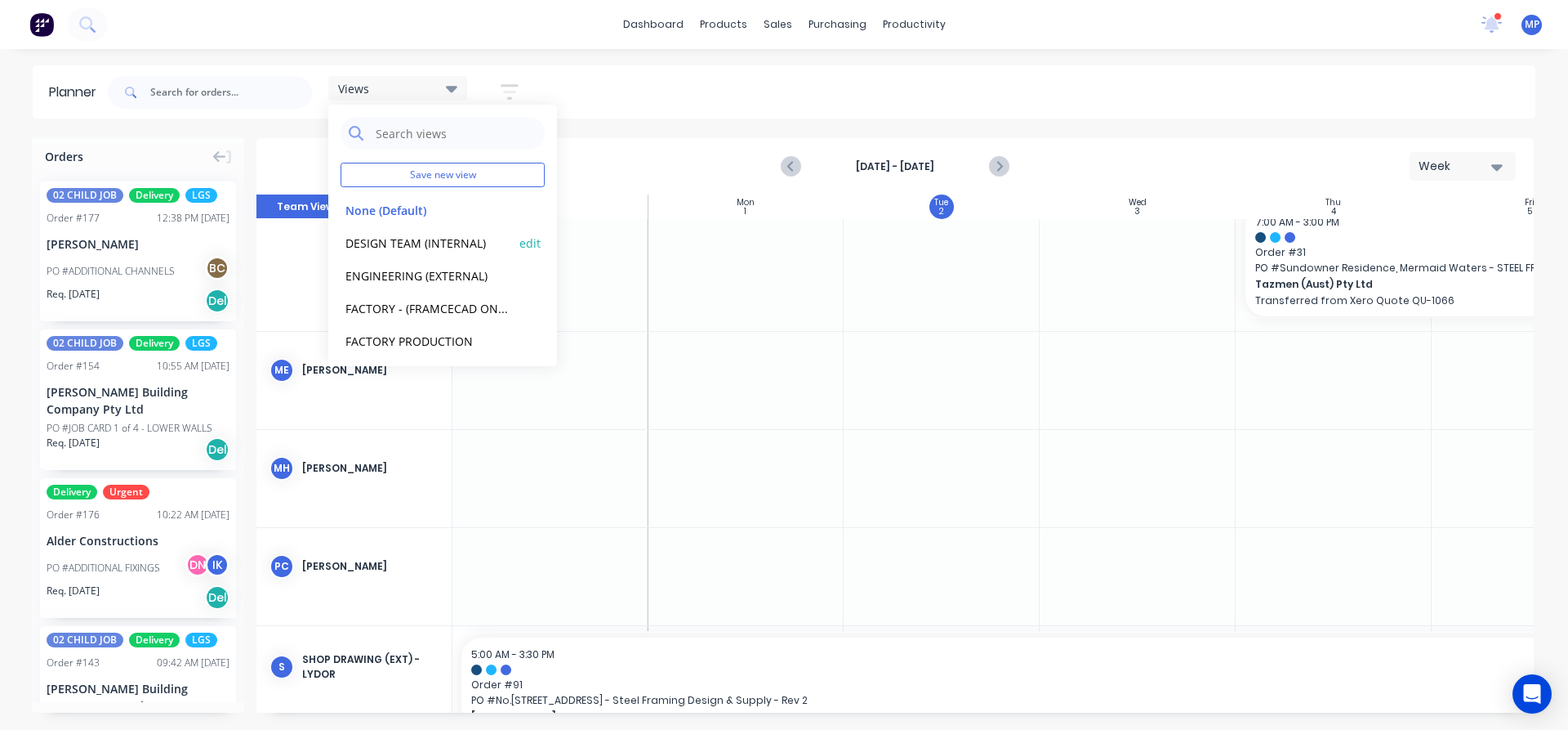
click at [415, 241] on button "DESIGN TEAM (INTERNAL)" at bounding box center [427, 242] width 174 height 19
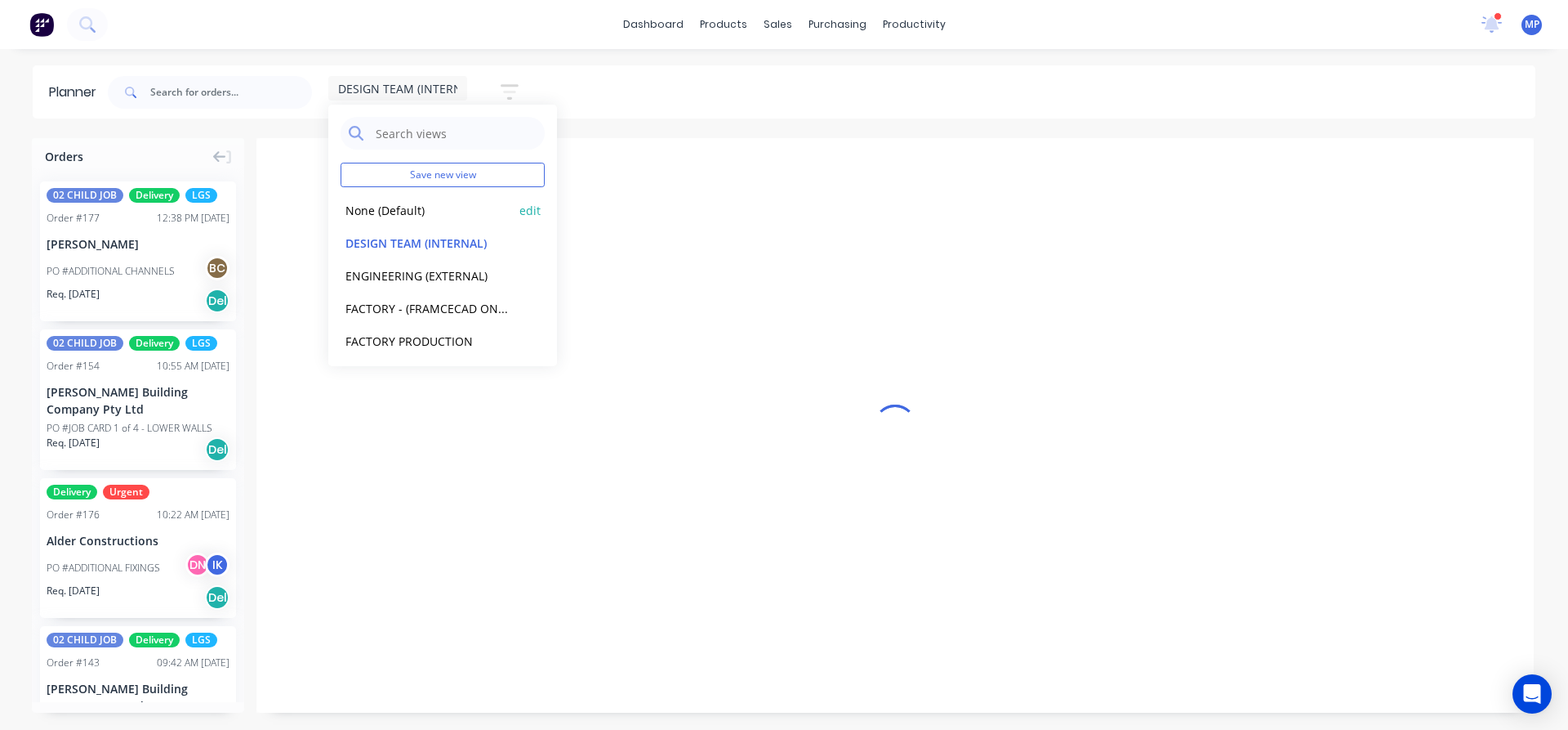
scroll to position [0, 1140]
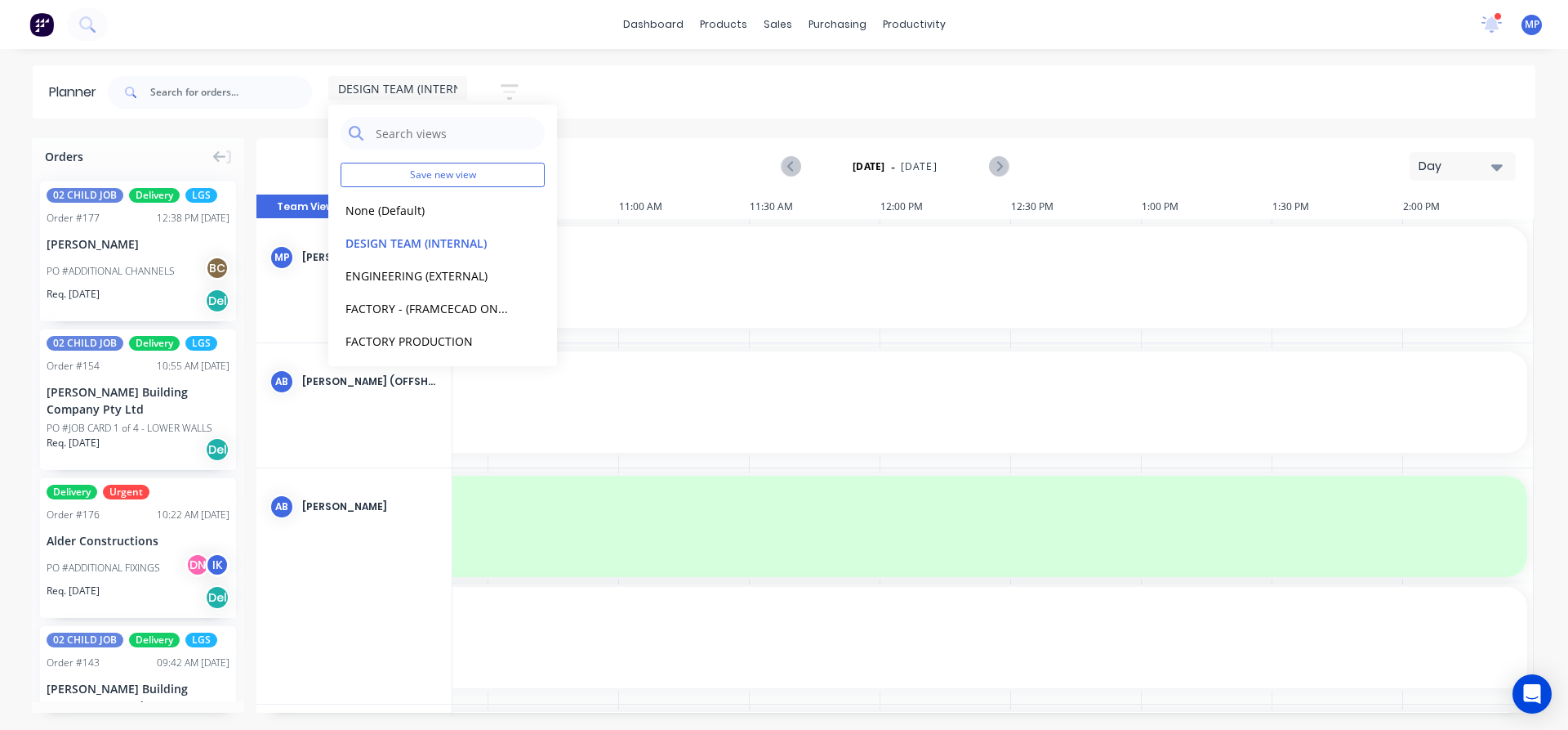
click at [1500, 169] on icon "button" at bounding box center [1497, 166] width 11 height 18
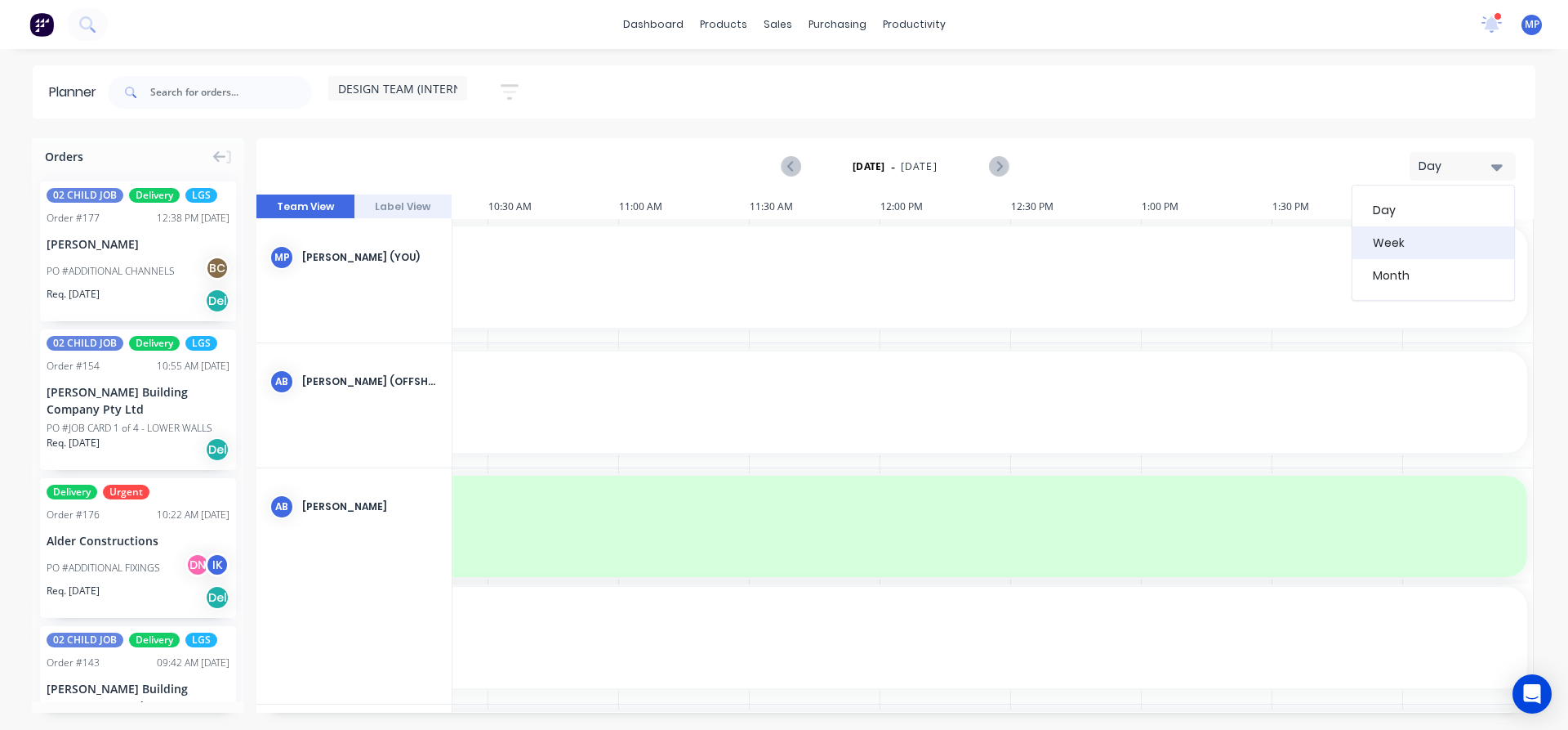
click at [1408, 245] on div "Week" at bounding box center [1433, 242] width 162 height 33
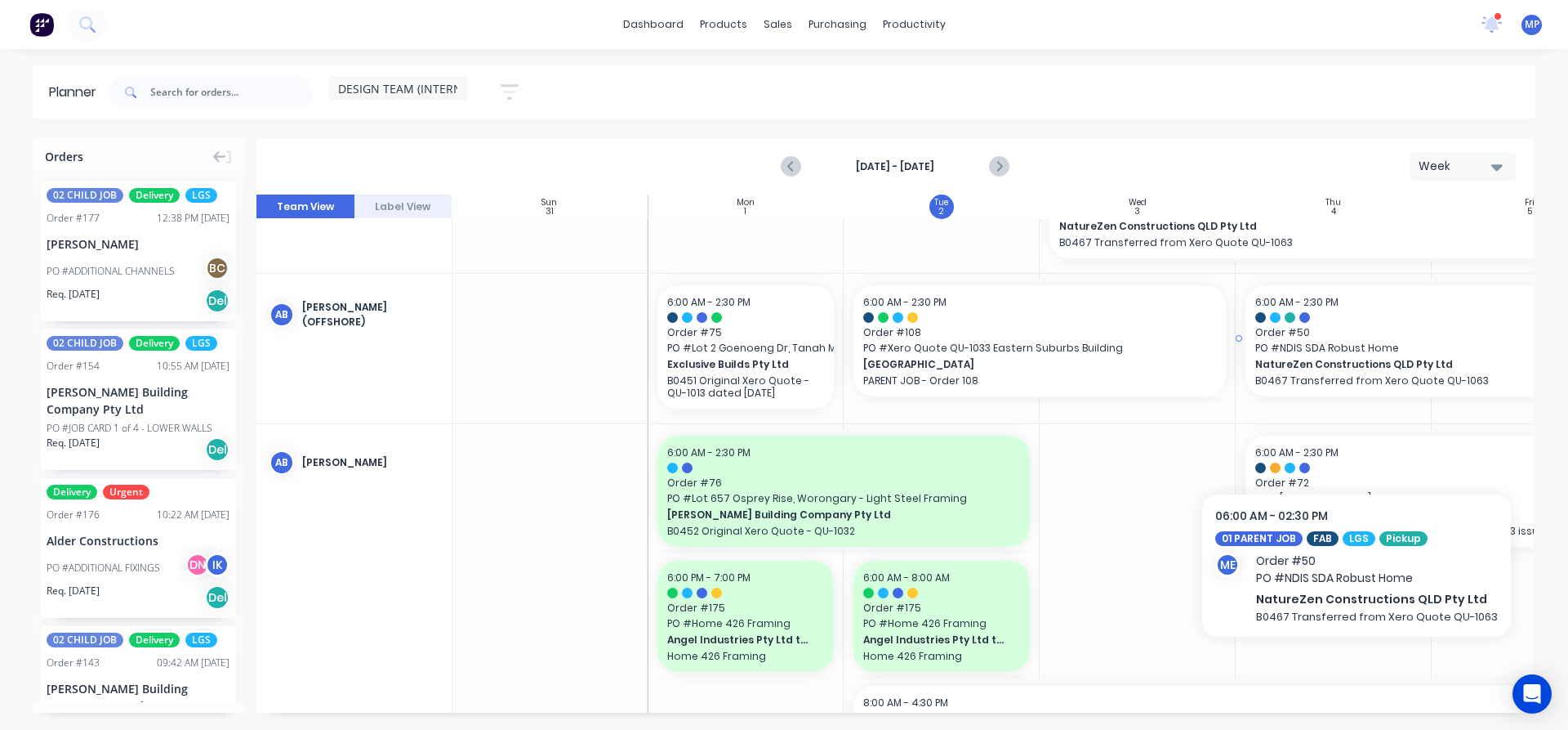
scroll to position [490, 1]
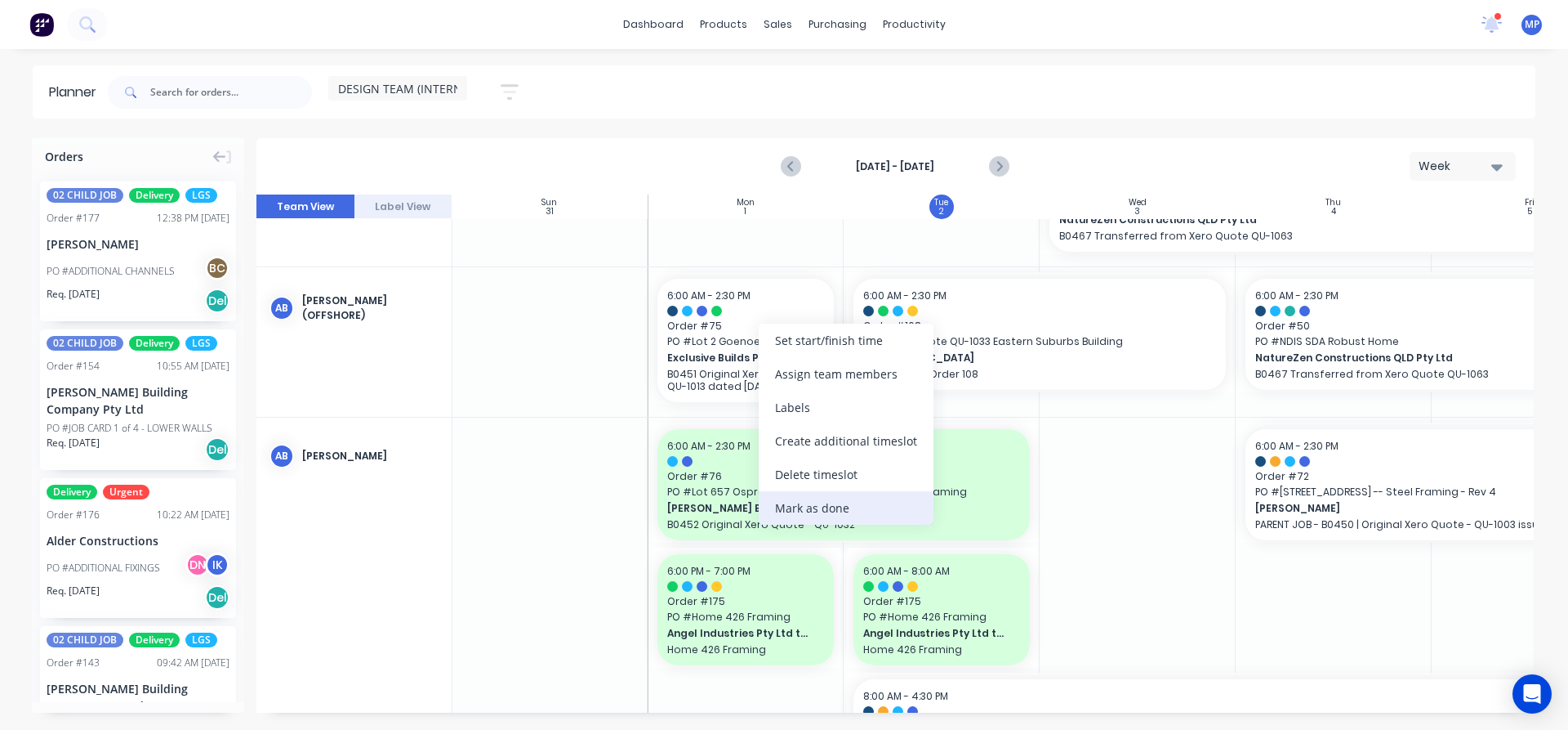
click at [806, 509] on div "Mark as done" at bounding box center [846, 508] width 175 height 33
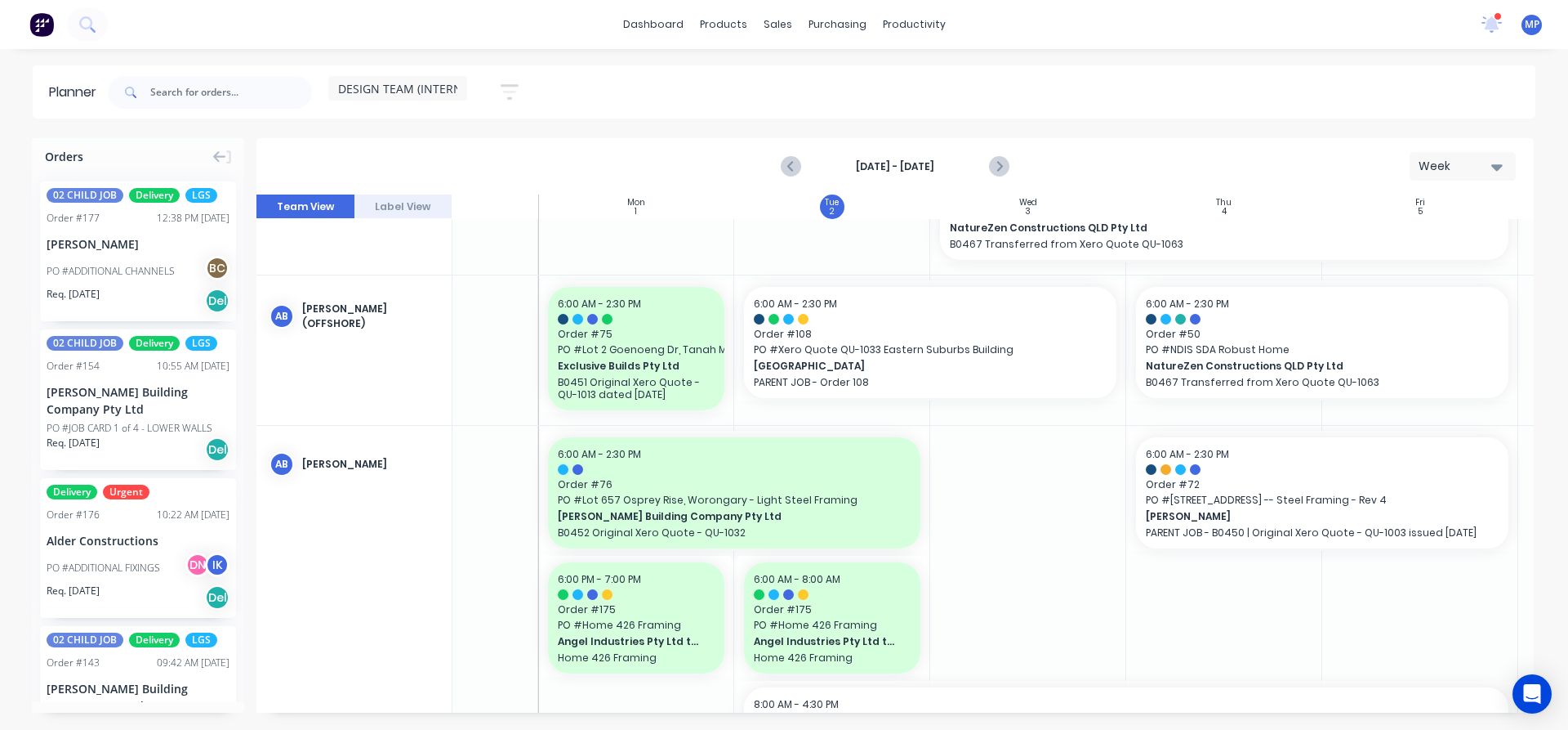
scroll to position [483, 297]
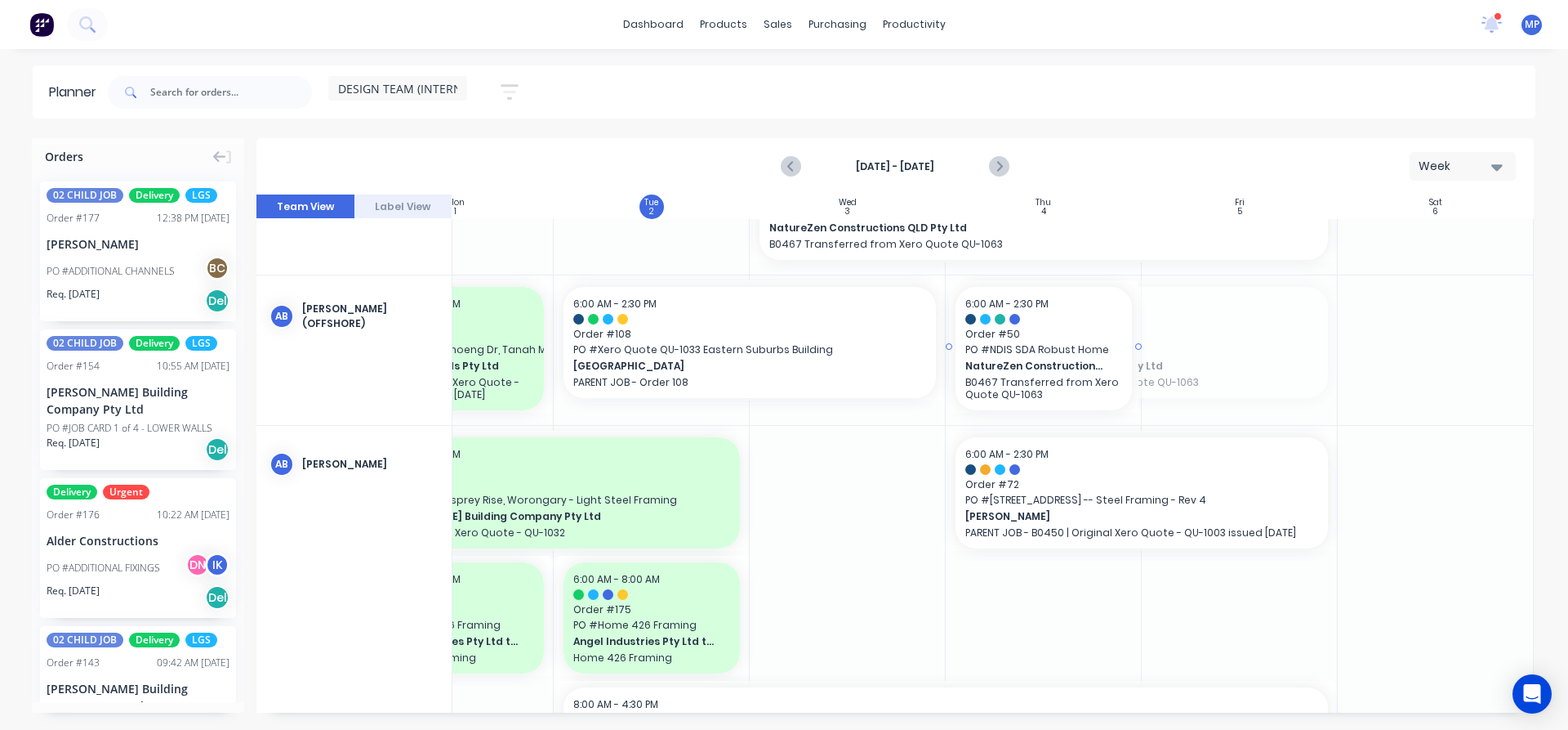
drag, startPoint x: 1329, startPoint y: 339, endPoint x: 1126, endPoint y: 346, distance: 203.1
click at [1285, 338] on div at bounding box center [1240, 350] width 196 height 150
drag, startPoint x: 1272, startPoint y: 344, endPoint x: 1285, endPoint y: 391, distance: 48.8
click at [1285, 391] on div at bounding box center [1240, 350] width 196 height 150
click at [1485, 24] on icon at bounding box center [1492, 25] width 20 height 17
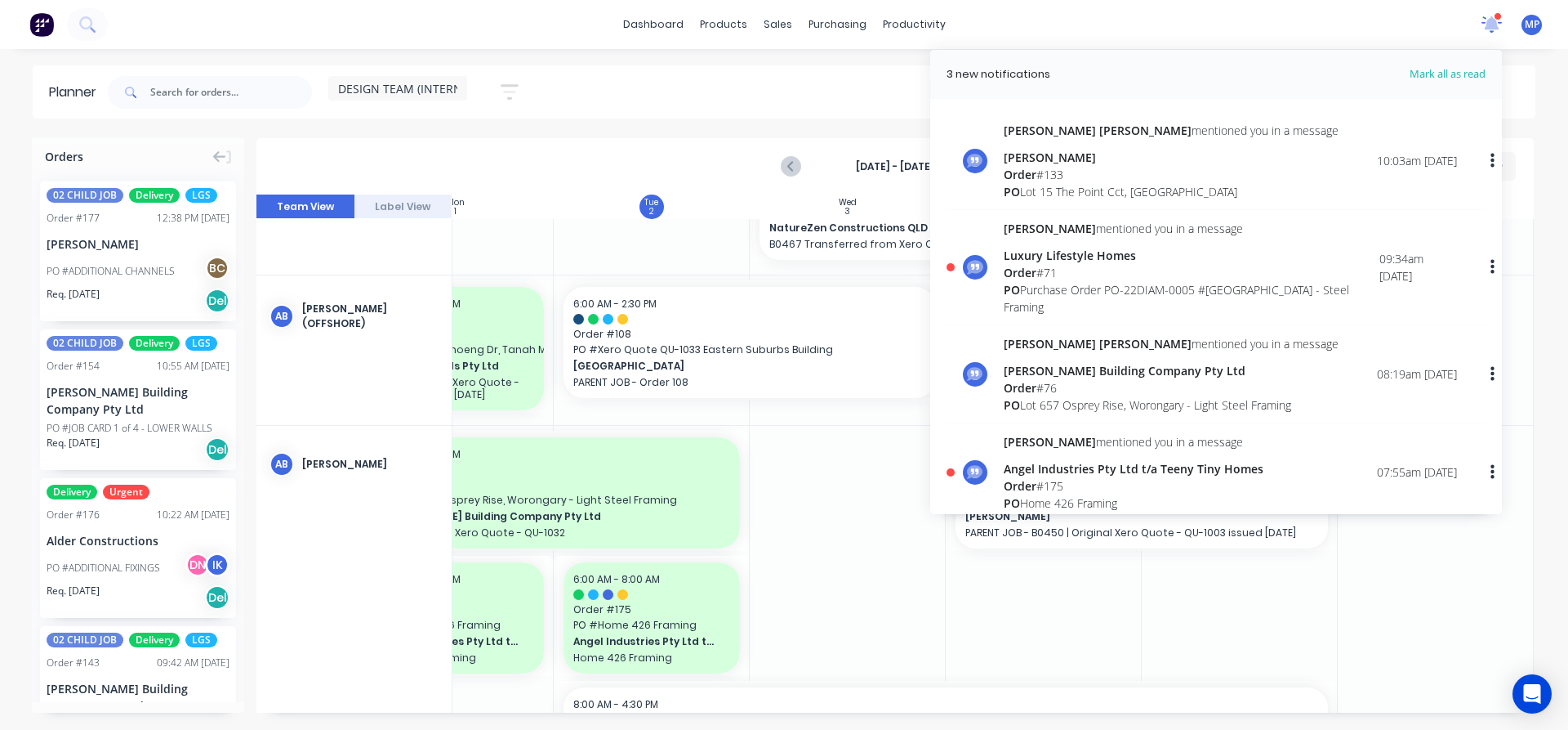
click at [1485, 24] on icon at bounding box center [1492, 25] width 20 height 17
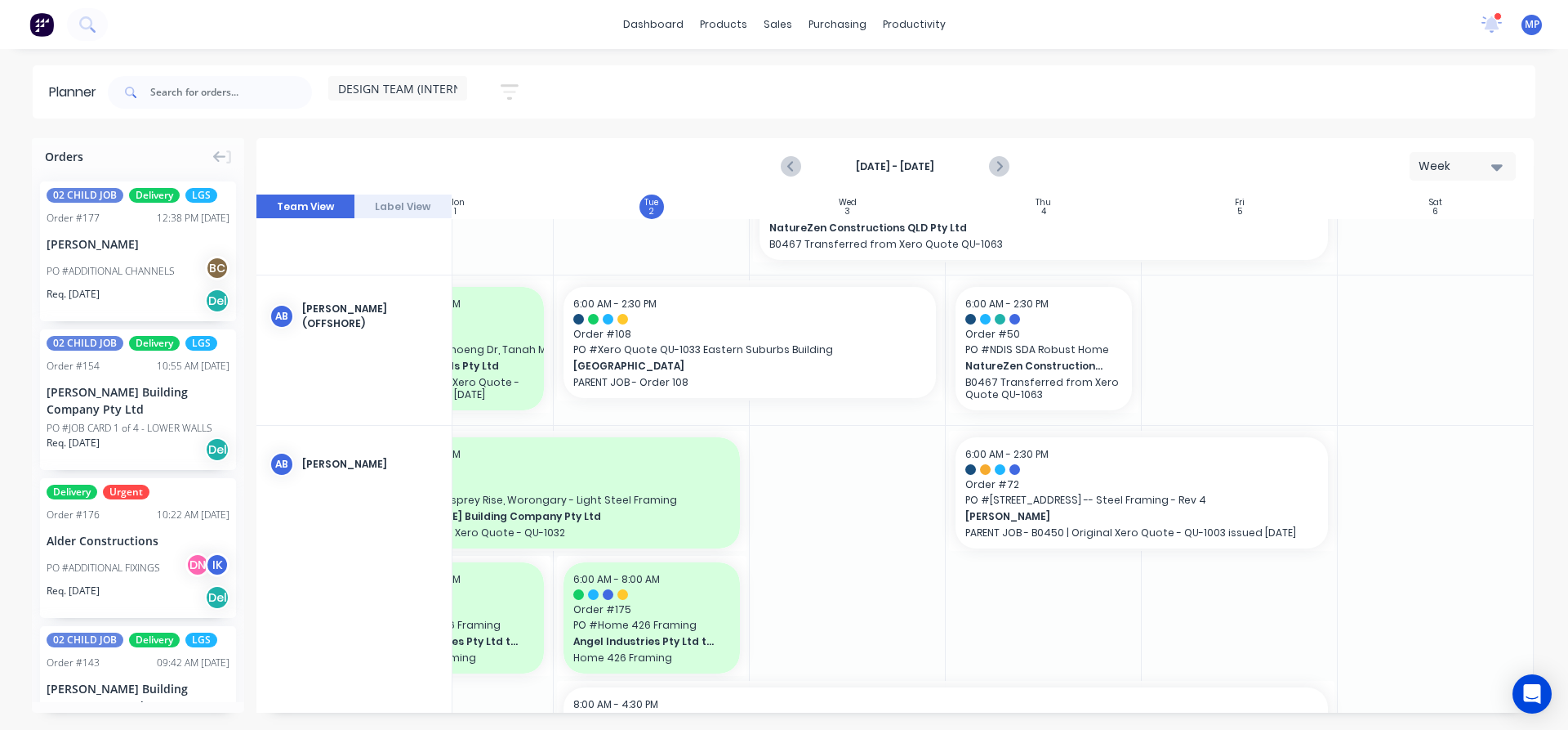
click at [664, 114] on div "DESIGN TEAM (INTERNAL) Save new view None (Default) edit DESIGN TEAM (INTERNAL)…" at bounding box center [820, 92] width 1431 height 49
click at [703, 133] on div "Planner DESIGN TEAM (INTERNAL) Save new view None (Default) edit DESIGN TEAM (I…" at bounding box center [784, 397] width 1568 height 664
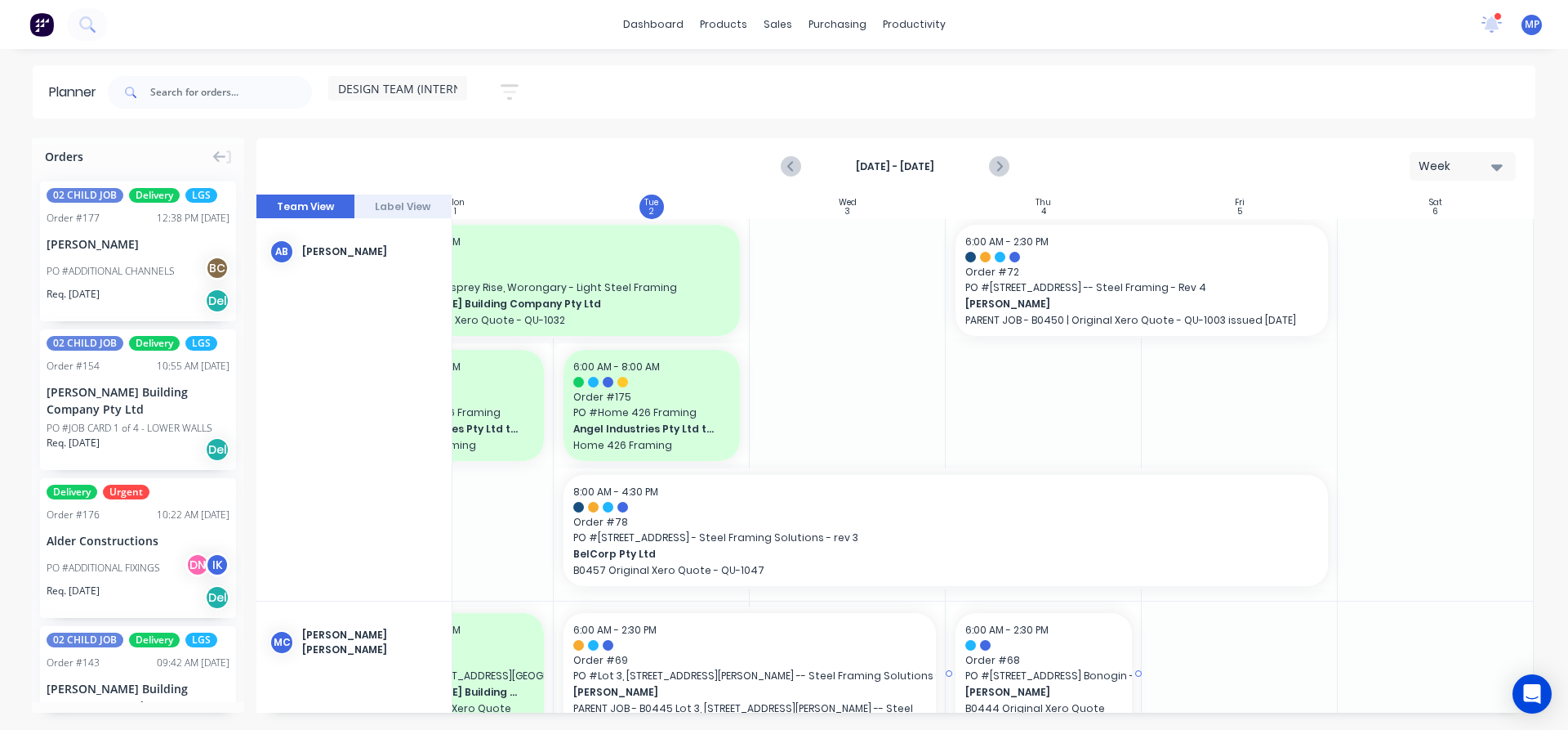
scroll to position [891, 297]
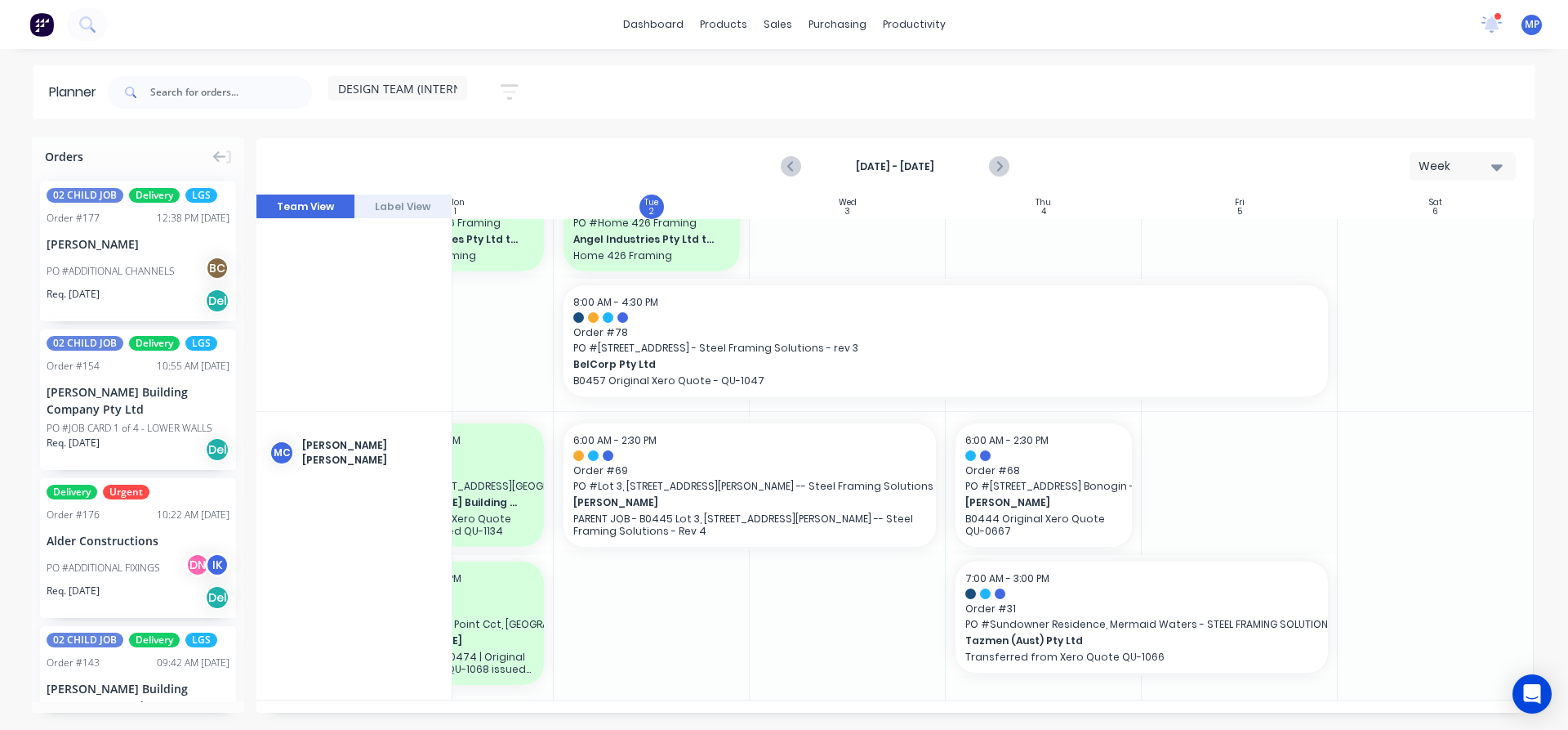
click at [450, 89] on span "DESIGN TEAM (INTERNAL)" at bounding box center [408, 88] width 140 height 17
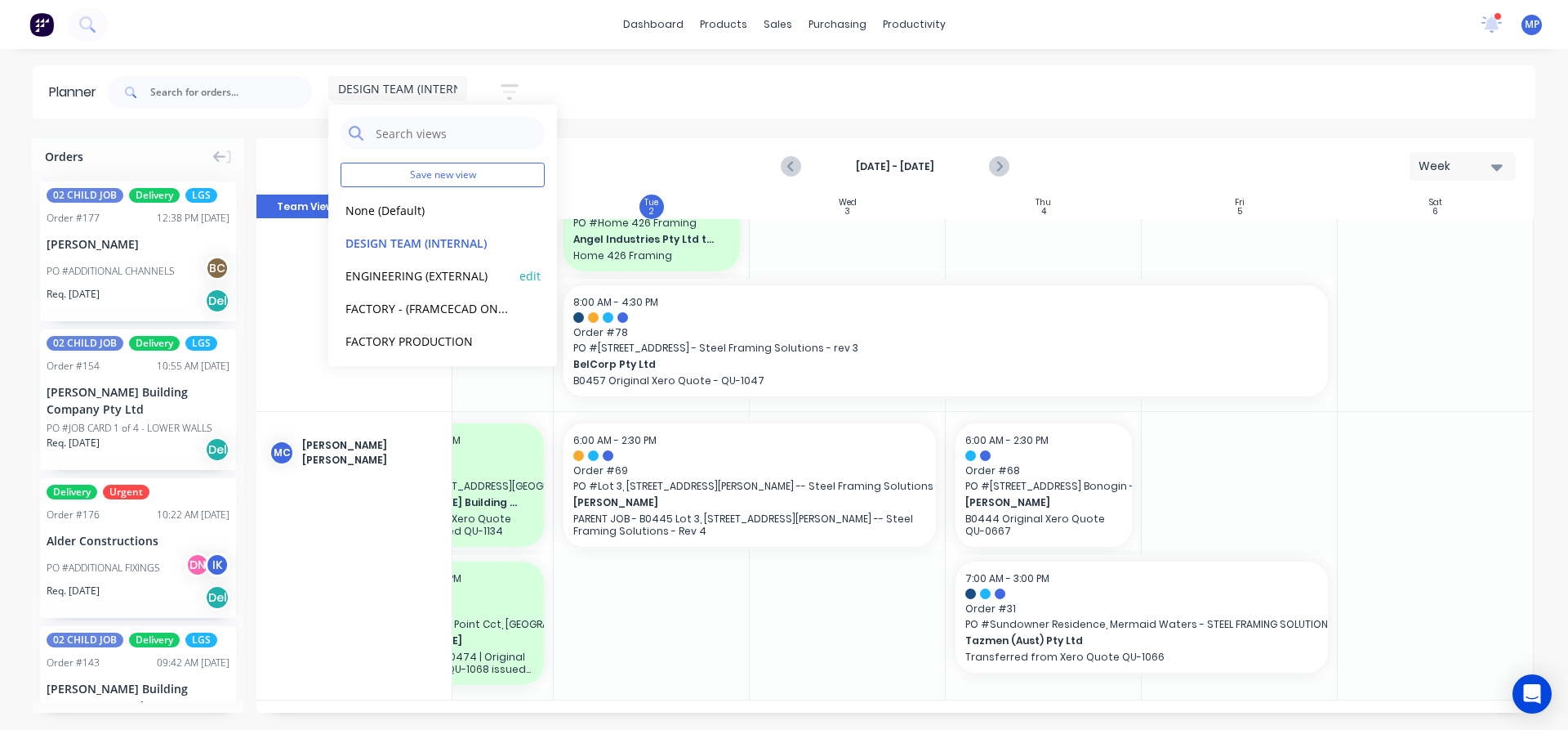
click at [432, 280] on button "ENGINEERING (EXTERNAL)" at bounding box center [427, 275] width 174 height 19
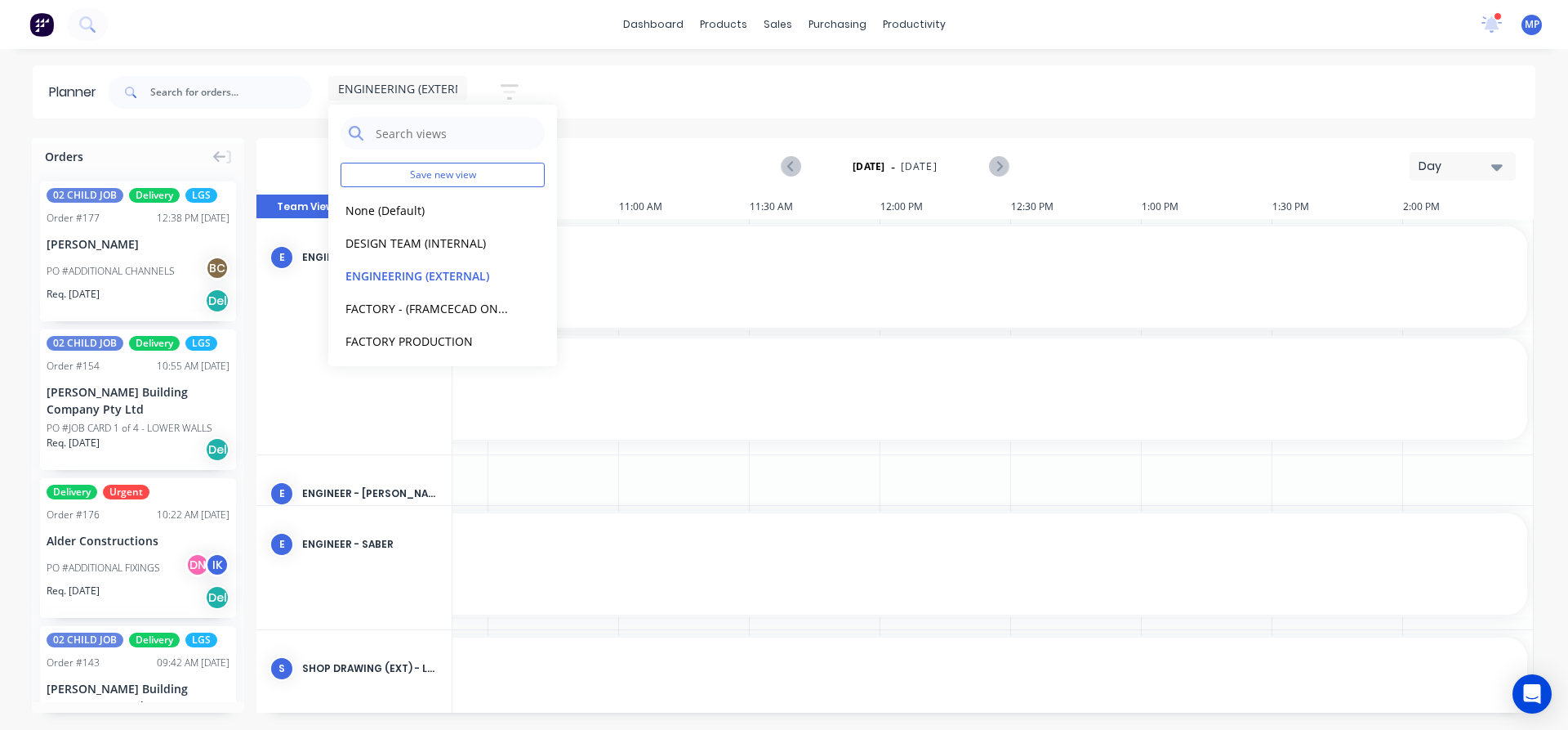
scroll to position [0, 1147]
click at [724, 90] on div "ENGINEERING (EXTERNAL) Save new view None (Default) edit DESIGN TEAM (INTERNAL)…" at bounding box center [820, 92] width 1431 height 49
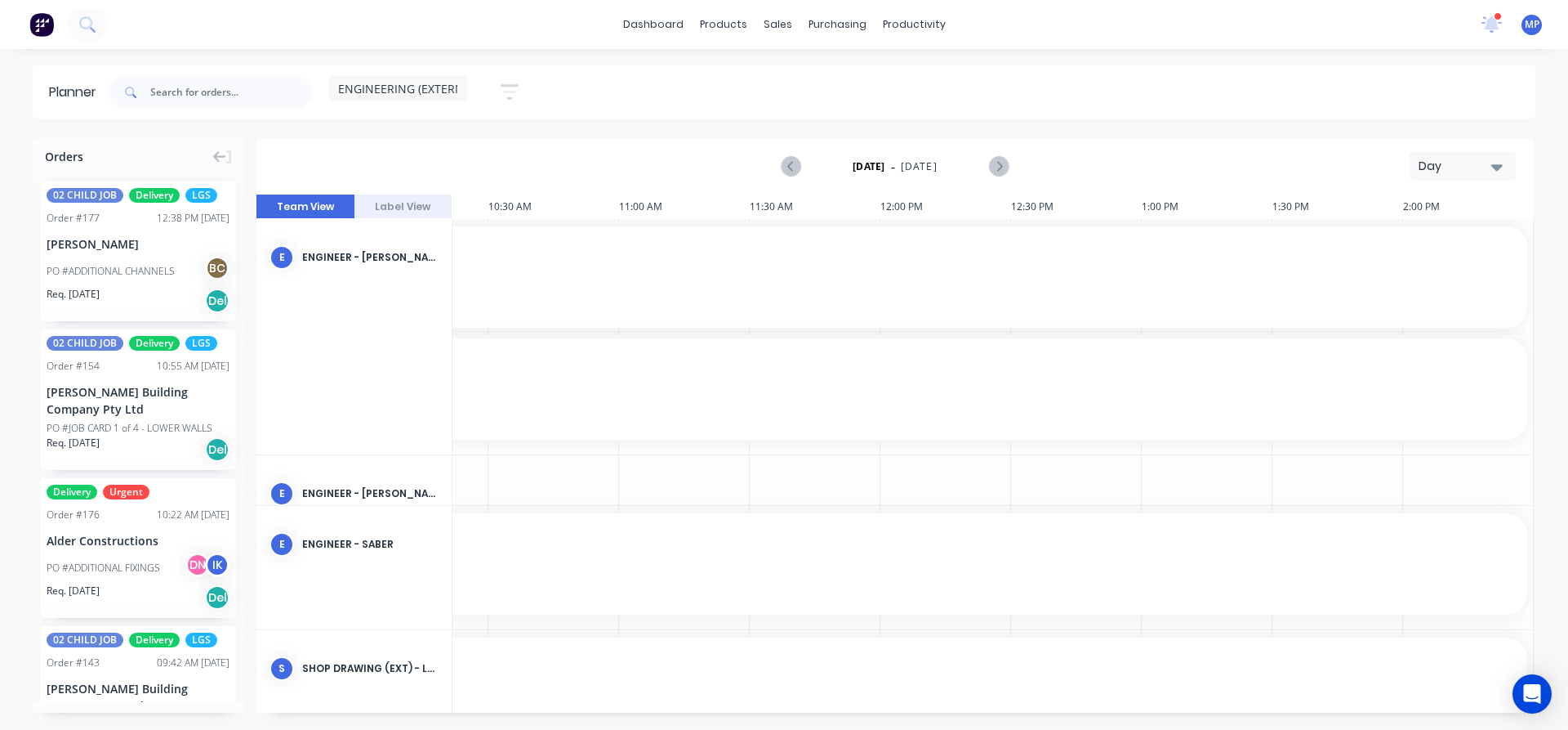
click at [1499, 166] on icon "button" at bounding box center [1497, 167] width 11 height 7
click at [1393, 238] on div "Week" at bounding box center [1433, 242] width 162 height 33
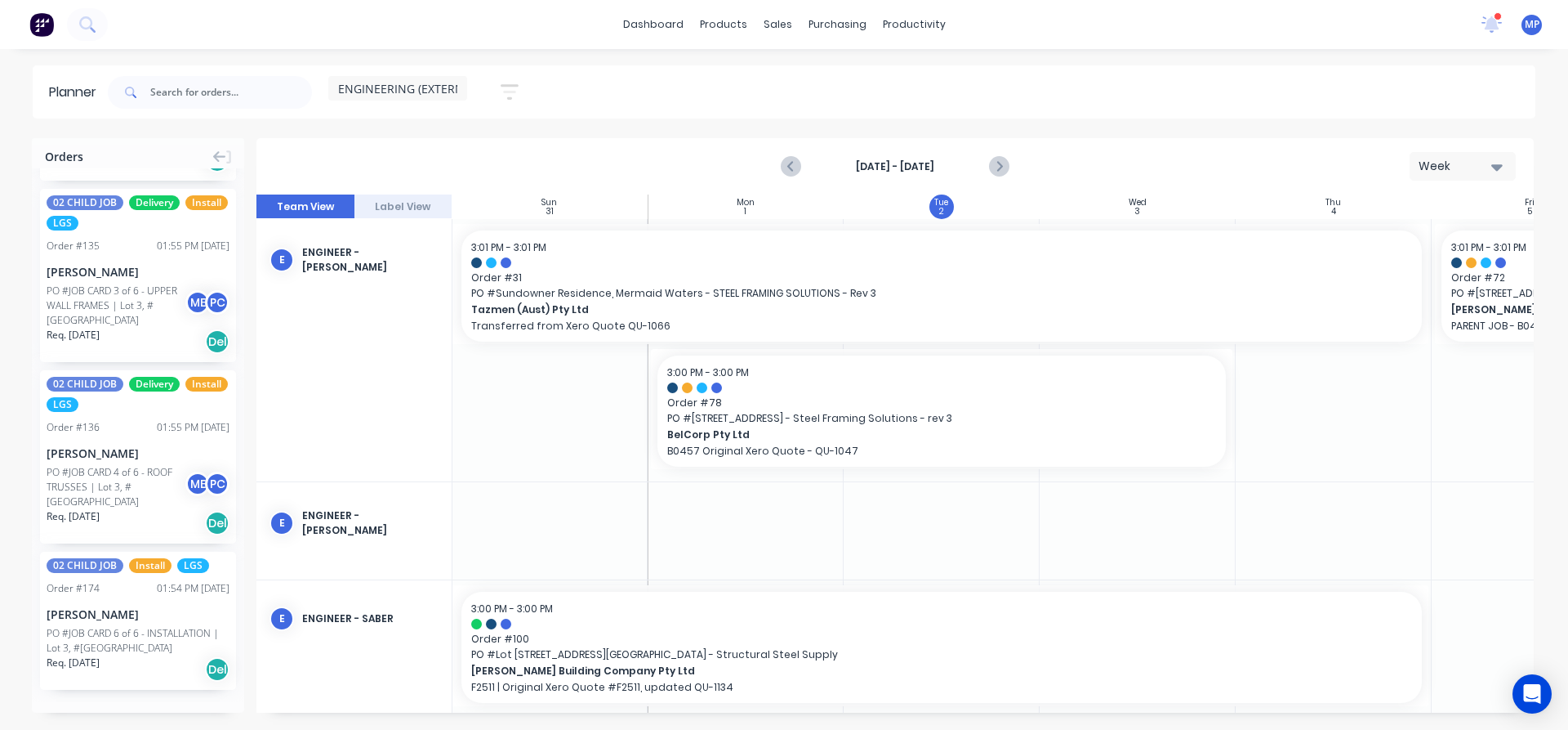
scroll to position [2922, 0]
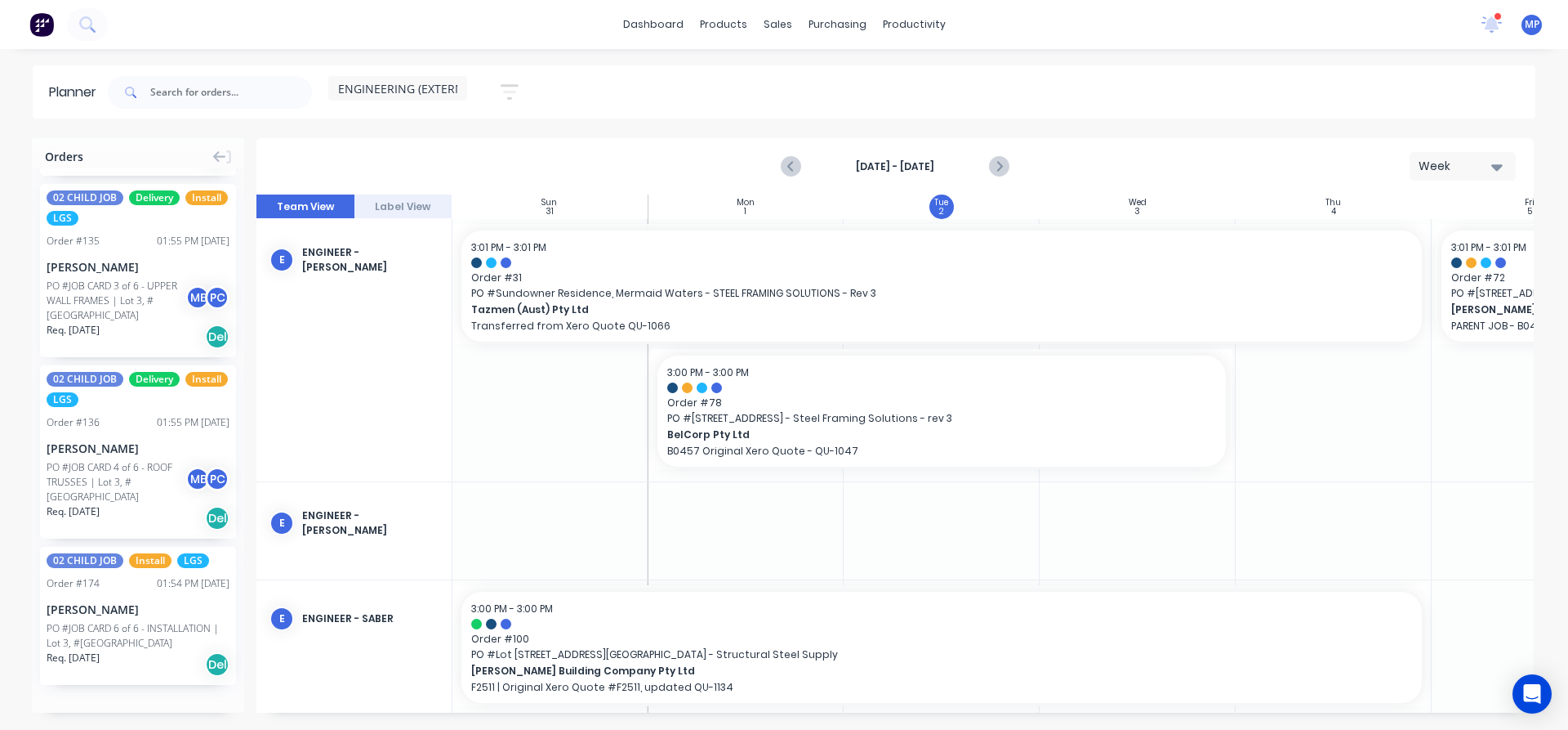
click at [124, 705] on button "Load more orders" at bounding box center [138, 719] width 196 height 29
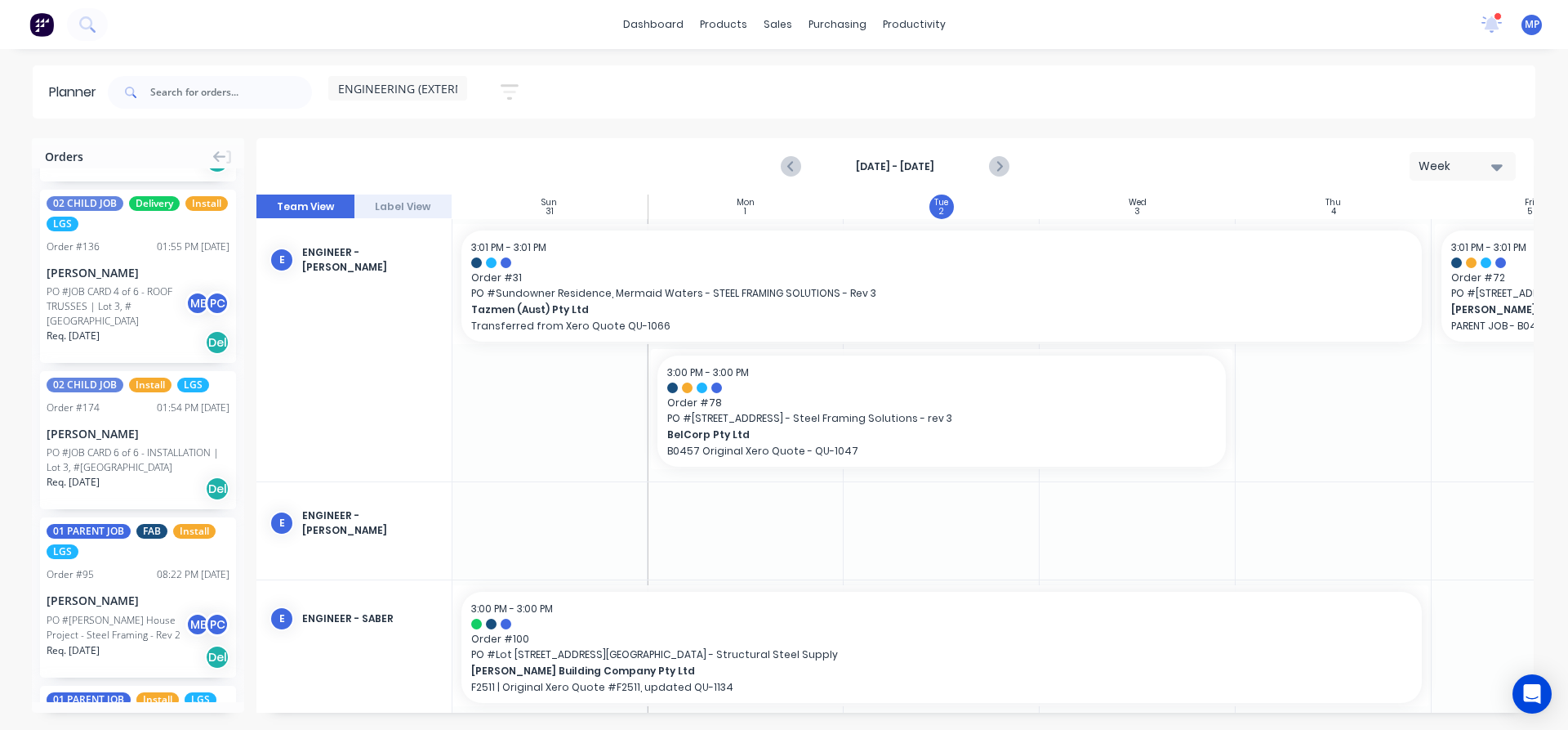
scroll to position [3248, 0]
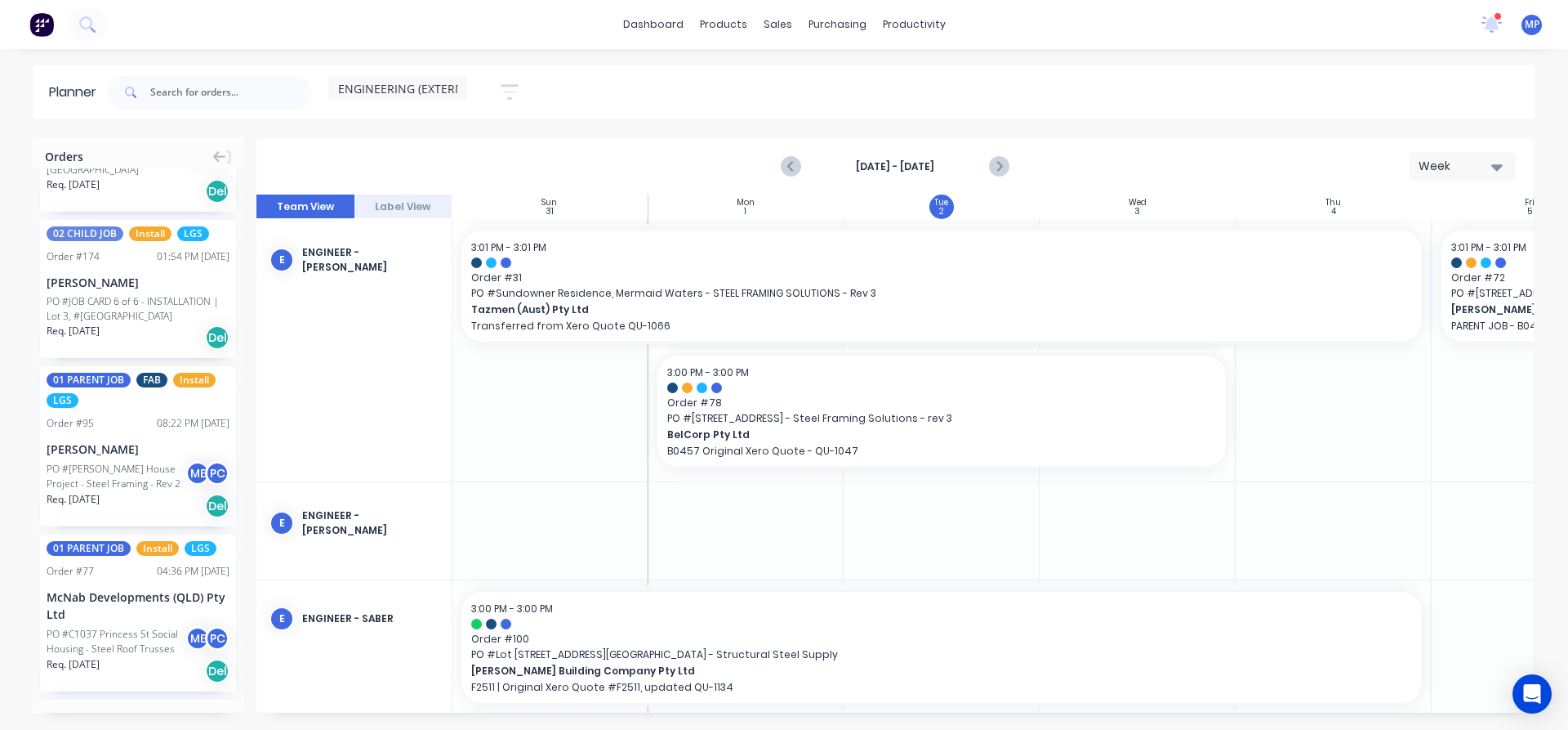
click at [138, 20] on div "dashboard products sales purchasing productivity dashboard products Product Cat…" at bounding box center [784, 24] width 1568 height 49
click at [184, 86] on input "text" at bounding box center [231, 92] width 162 height 33
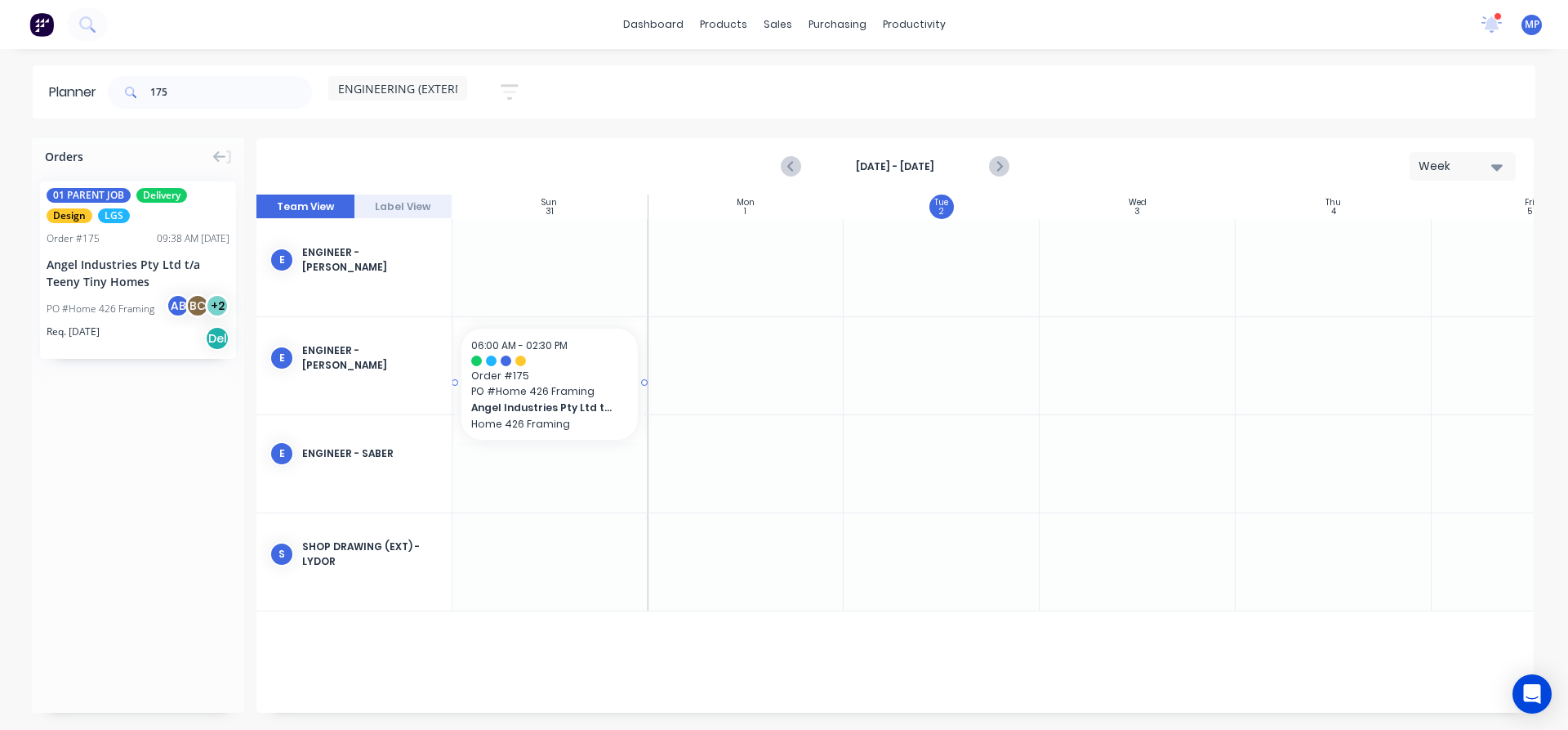
scroll to position [0, 0]
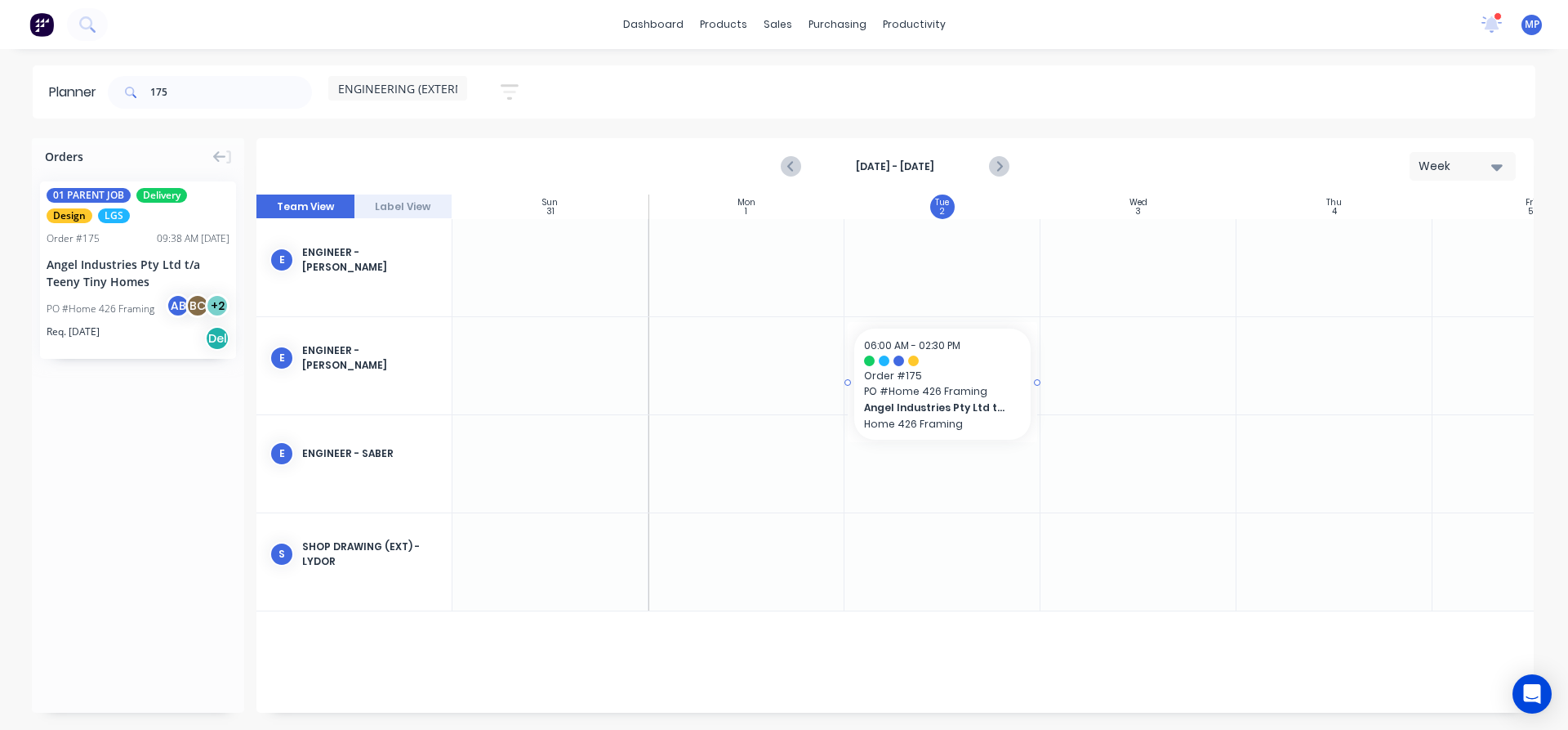
drag, startPoint x: 110, startPoint y: 278, endPoint x: 953, endPoint y: 356, distance: 846.6
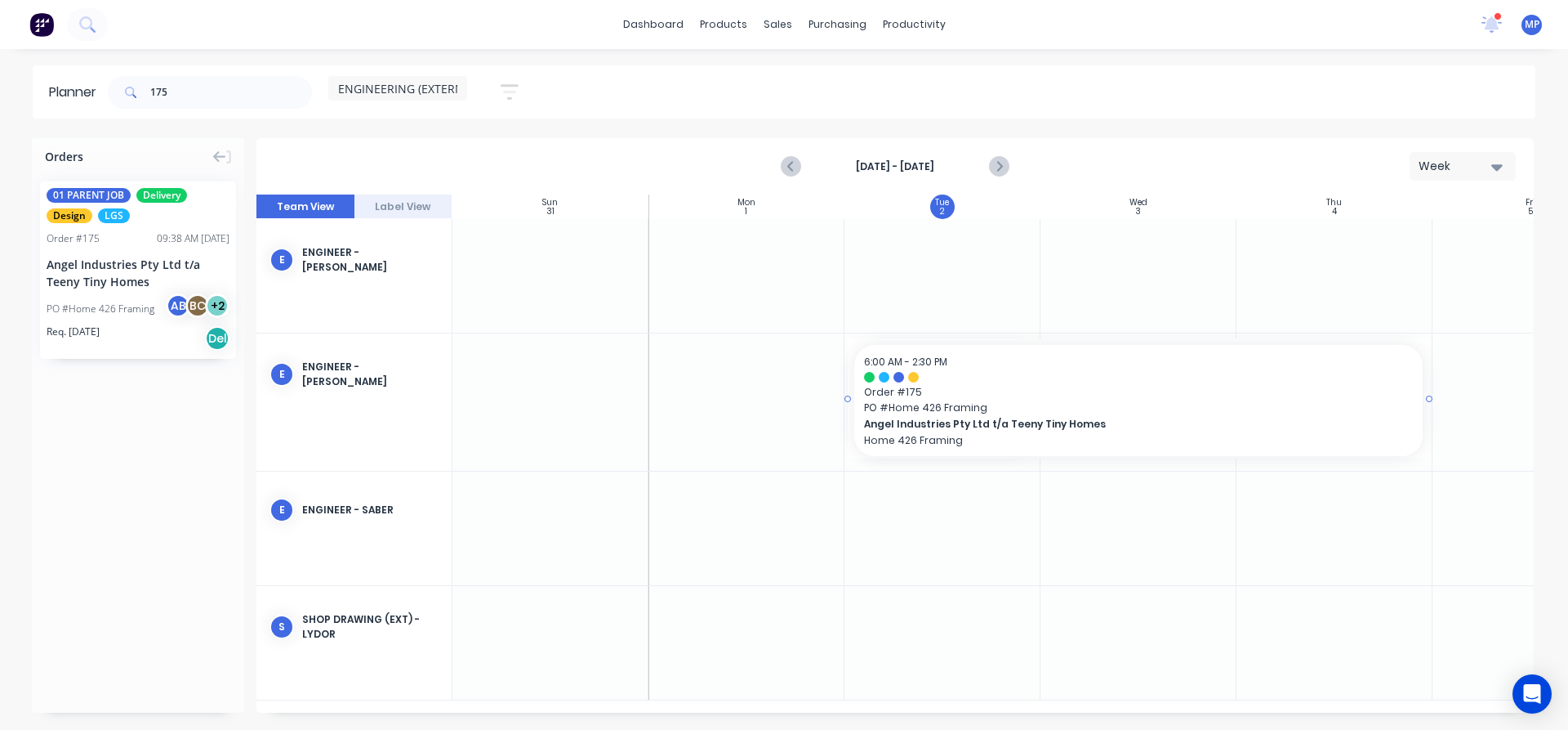
drag, startPoint x: 1038, startPoint y: 397, endPoint x: 1325, endPoint y: 395, distance: 287.0
click at [173, 429] on div "Orders 01 PARENT JOB Delivery Design LGS Order # 175 09:38 AM 01/09/25 Angel In…" at bounding box center [138, 426] width 213 height 575
click at [195, 97] on input "175" at bounding box center [231, 92] width 162 height 33
type input "1"
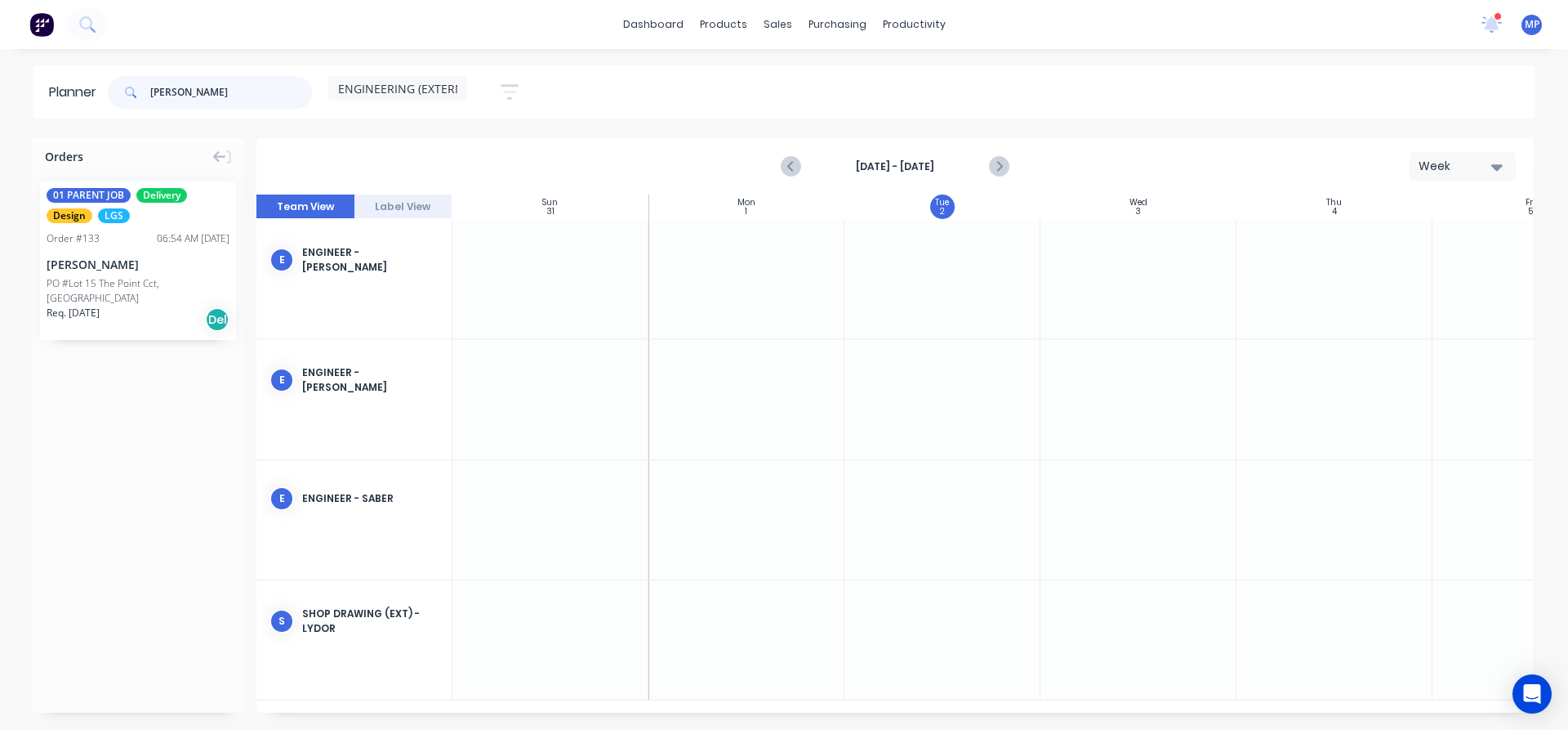
type input "brad"
click at [1500, 165] on icon "button" at bounding box center [1497, 167] width 11 height 7
click at [1496, 168] on icon "button" at bounding box center [1497, 167] width 11 height 7
drag, startPoint x: 91, startPoint y: 272, endPoint x: 1316, endPoint y: 417, distance: 1233.6
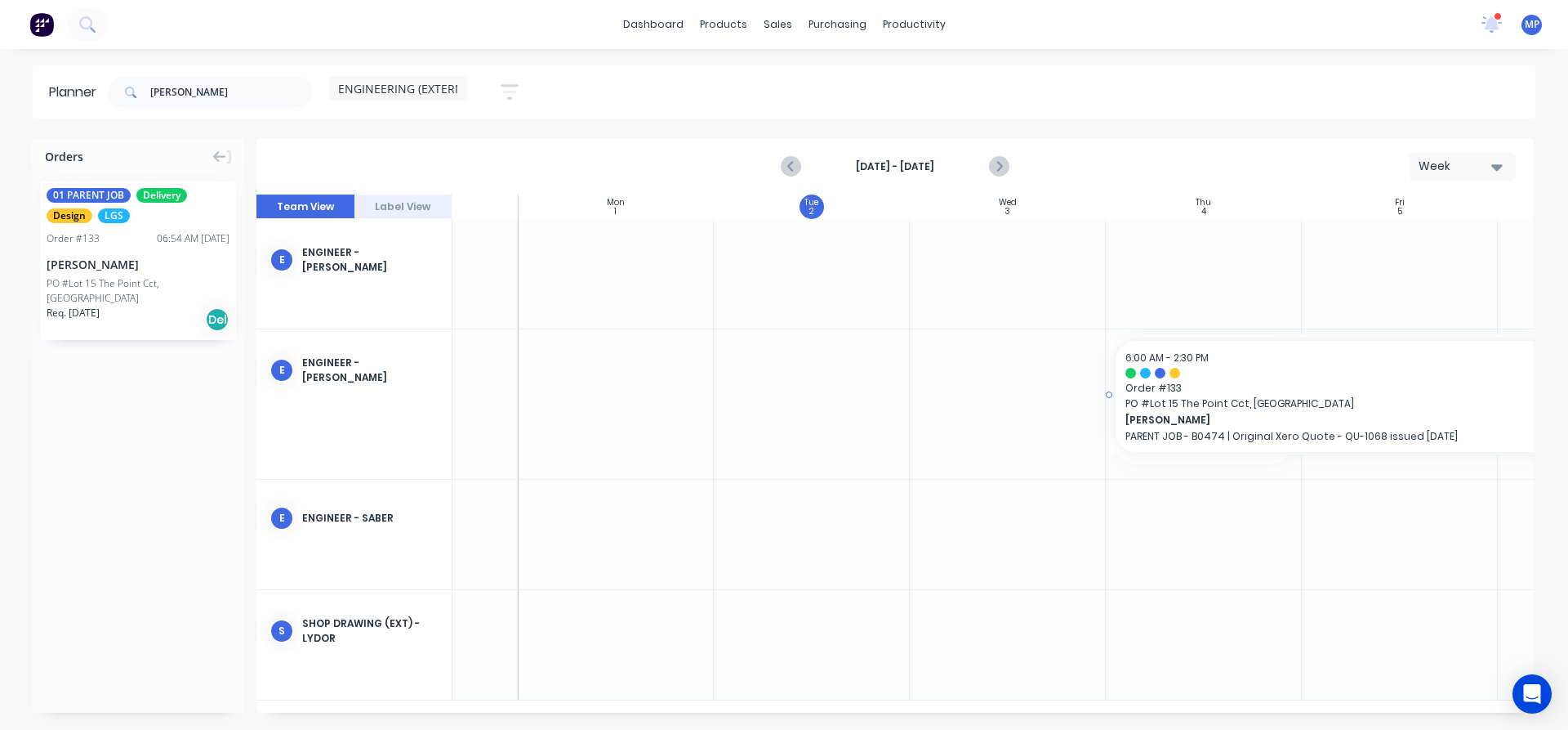
drag, startPoint x: 1430, startPoint y: 400, endPoint x: 1541, endPoint y: 396, distance: 111.1
click at [1541, 396] on div "Orders 01 PARENT JOB Delivery Design LGS Order # 133 06:54 AM 27/08/25 Brad Wes…" at bounding box center [784, 433] width 1568 height 591
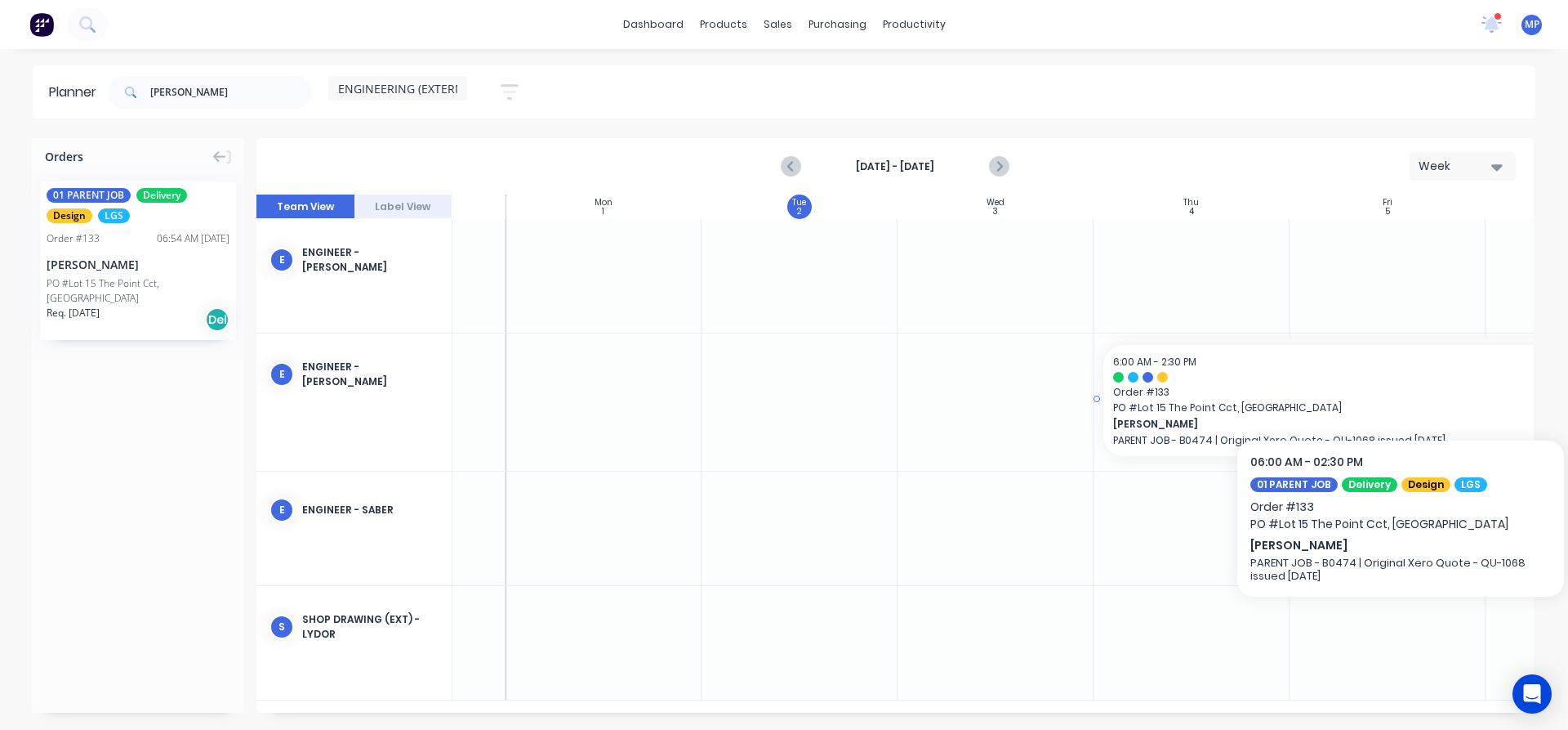
click at [1405, 380] on div at bounding box center [1388, 377] width 549 height 10
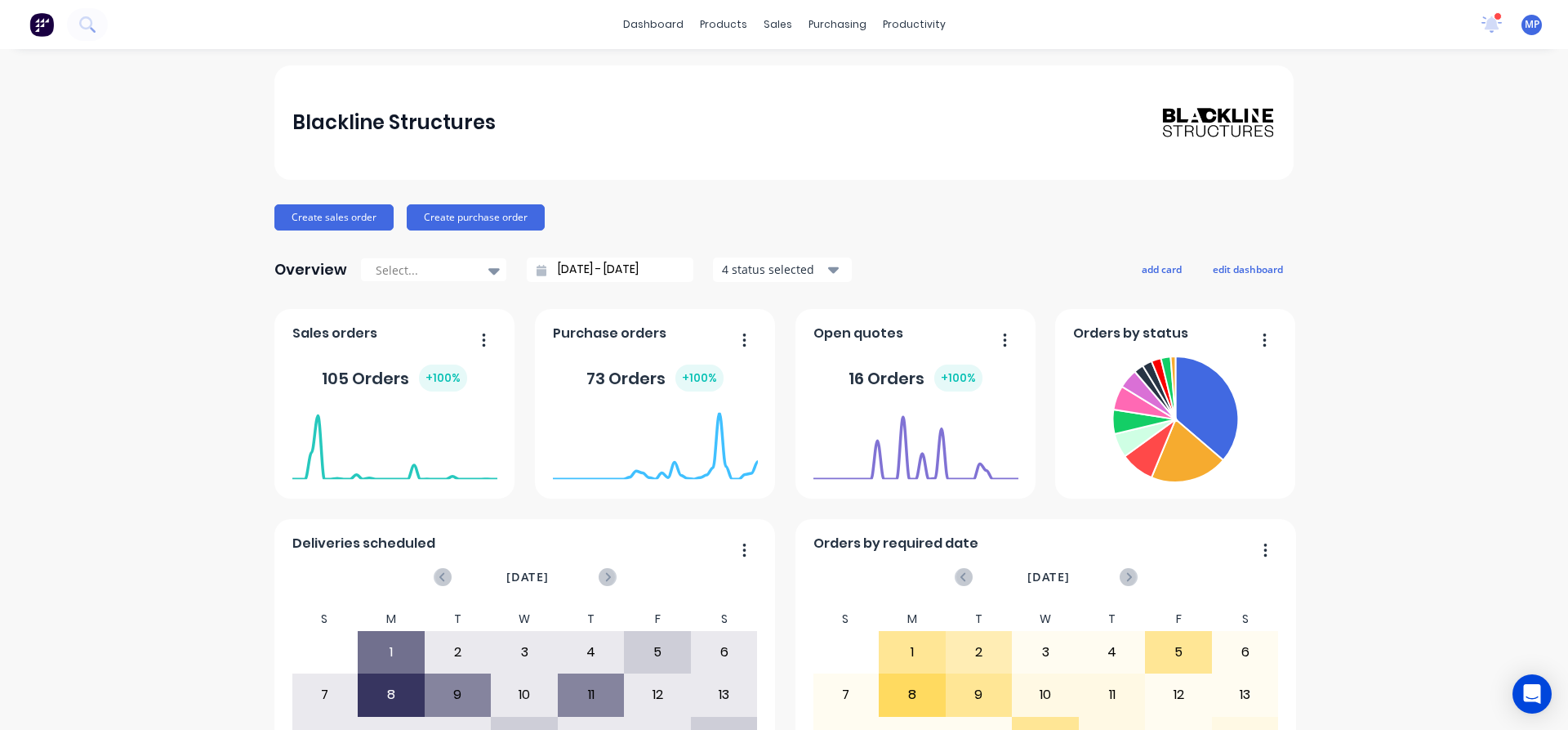
click at [41, 25] on img at bounding box center [42, 24] width 24 height 24
click at [923, 108] on div "Planner" at bounding box center [931, 112] width 38 height 15
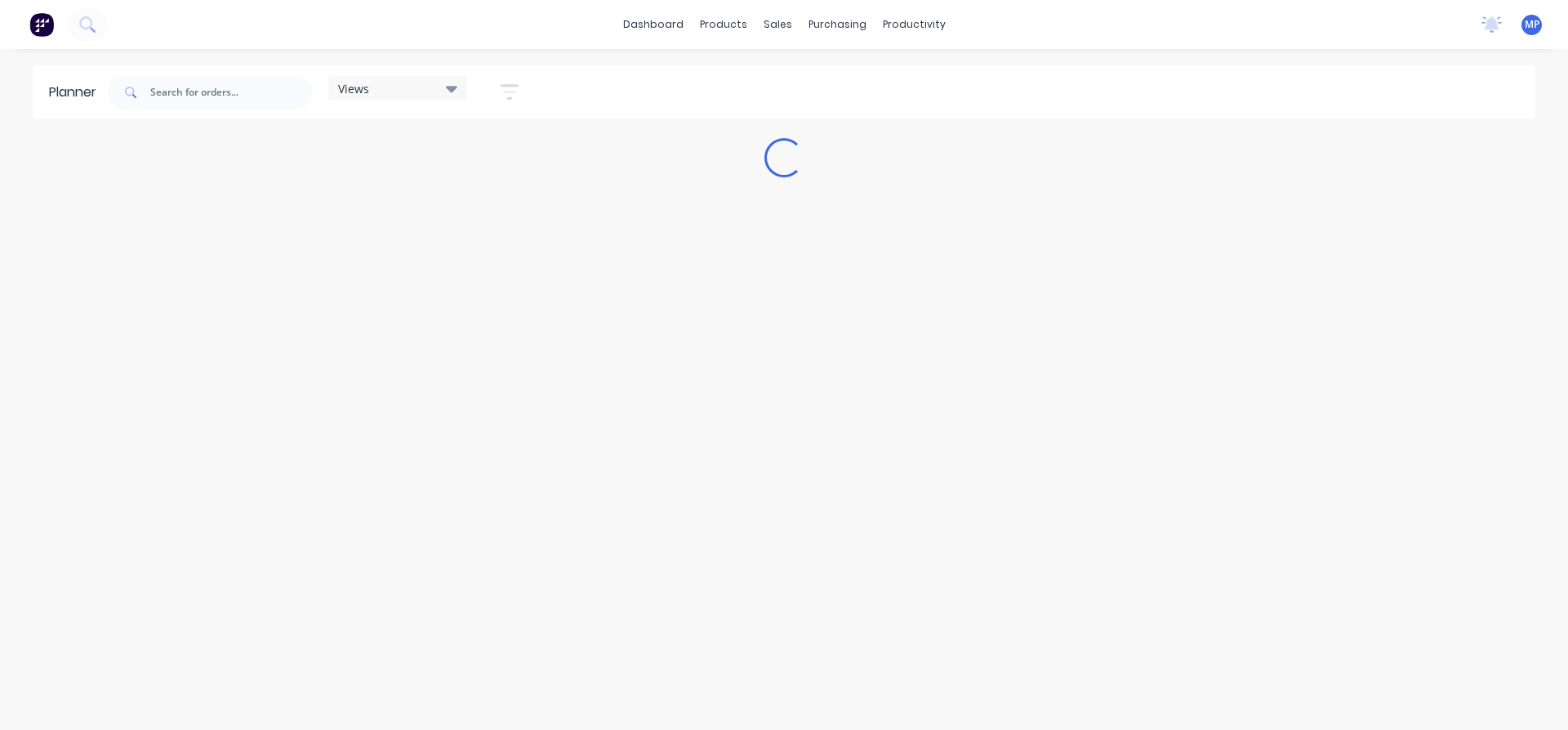
scroll to position [291, 0]
click at [449, 84] on icon at bounding box center [452, 87] width 11 height 18
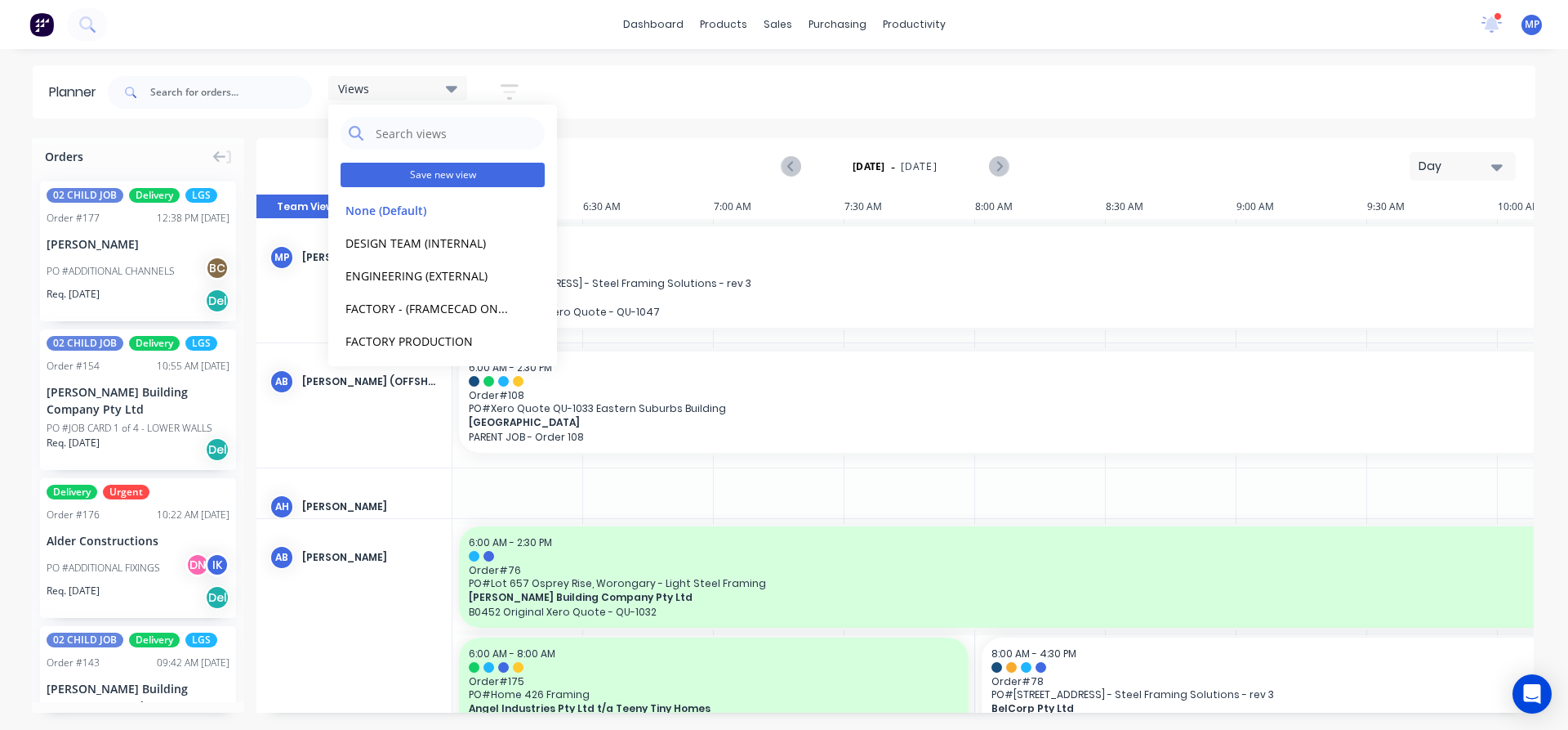
scroll to position [0, 1147]
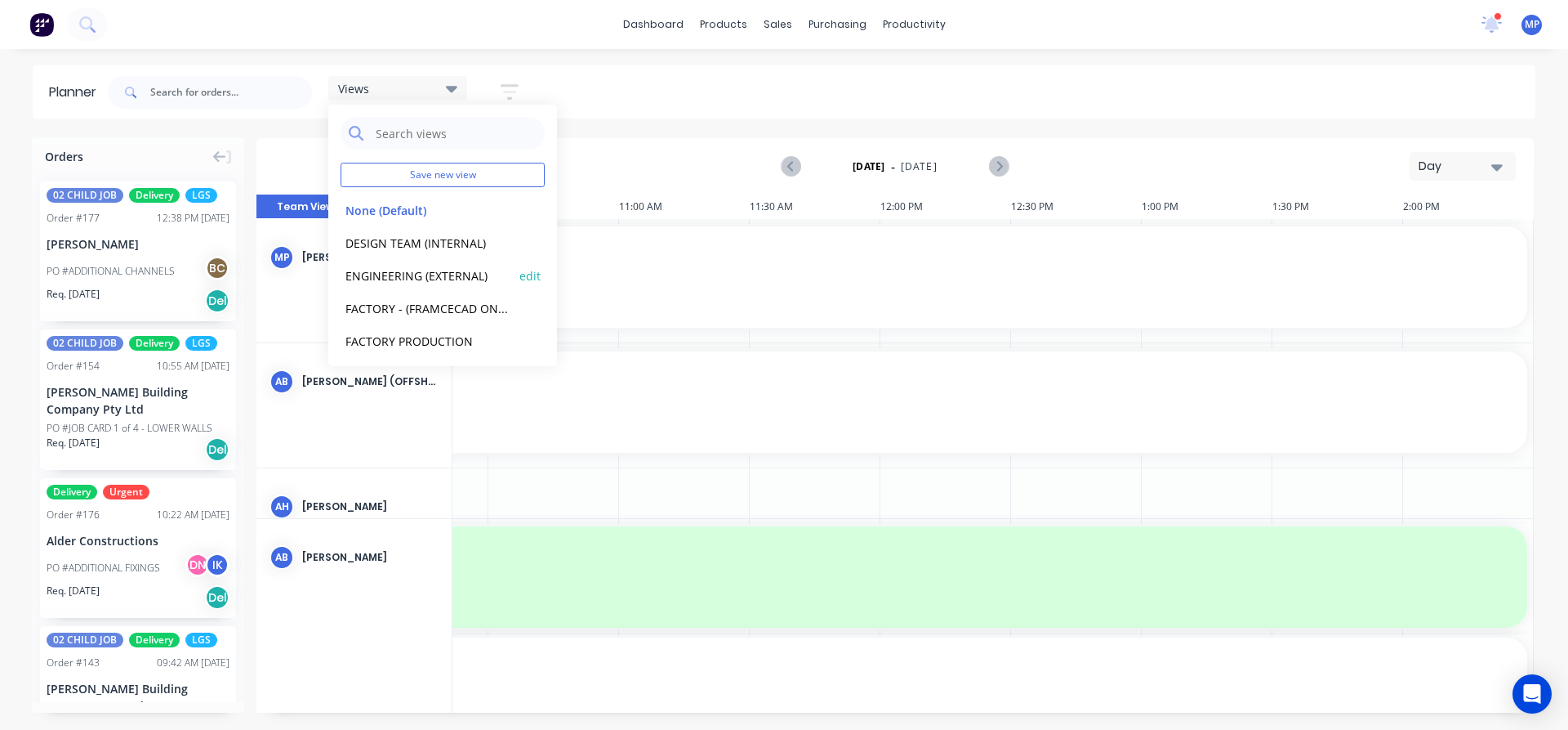
click at [434, 273] on button "ENGINEERING (EXTERNAL)" at bounding box center [427, 275] width 174 height 19
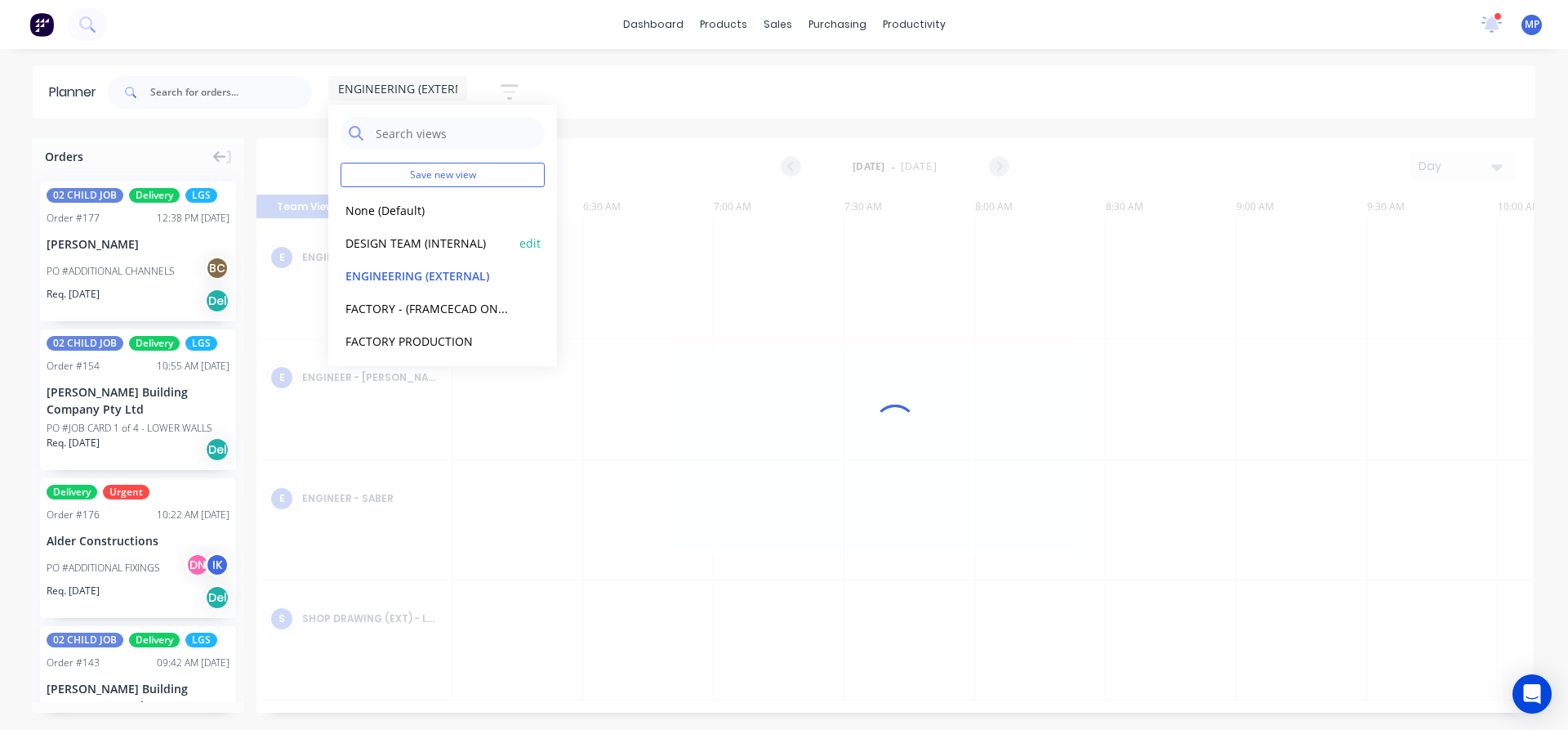
scroll to position [0, 1140]
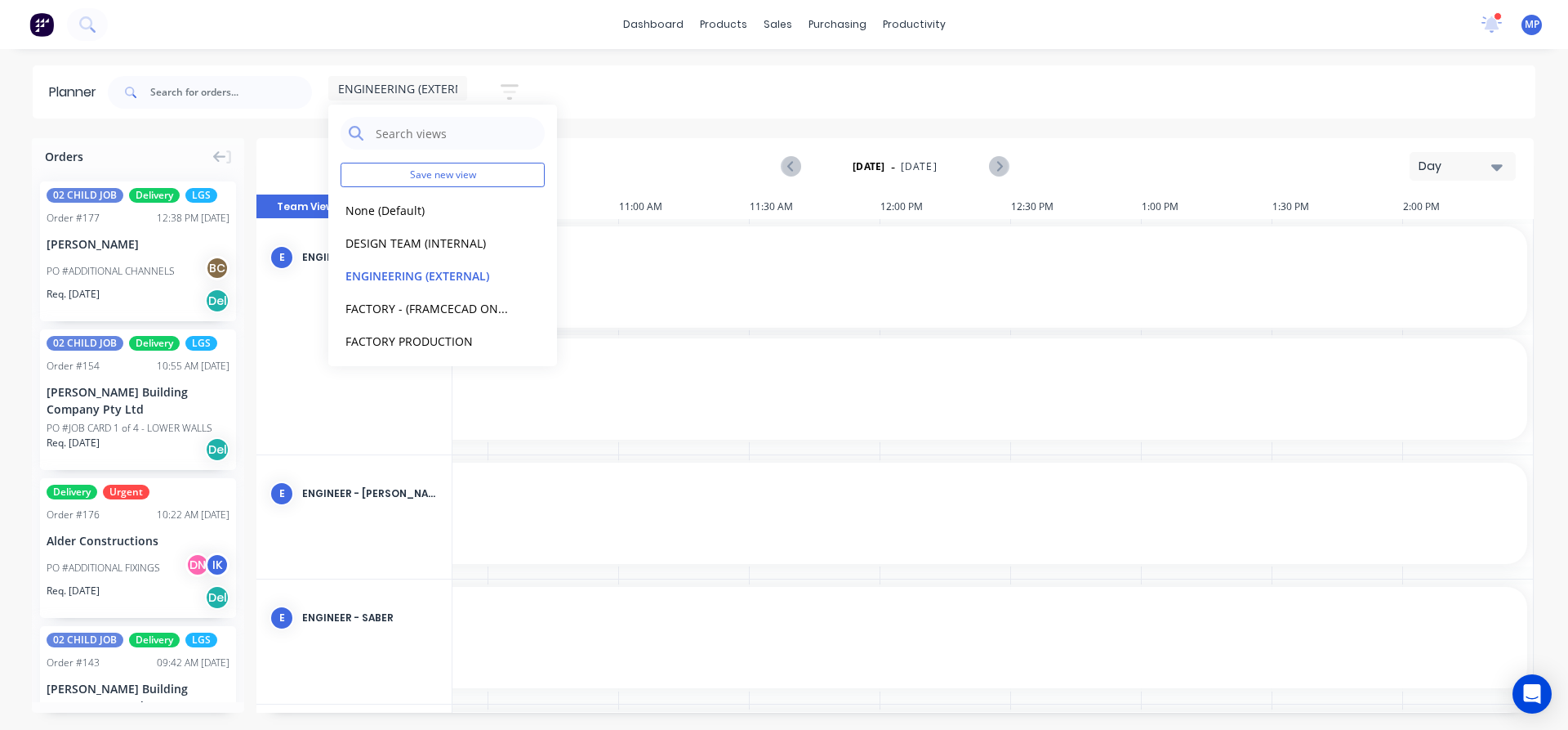
click at [1507, 172] on button "Day" at bounding box center [1463, 166] width 106 height 29
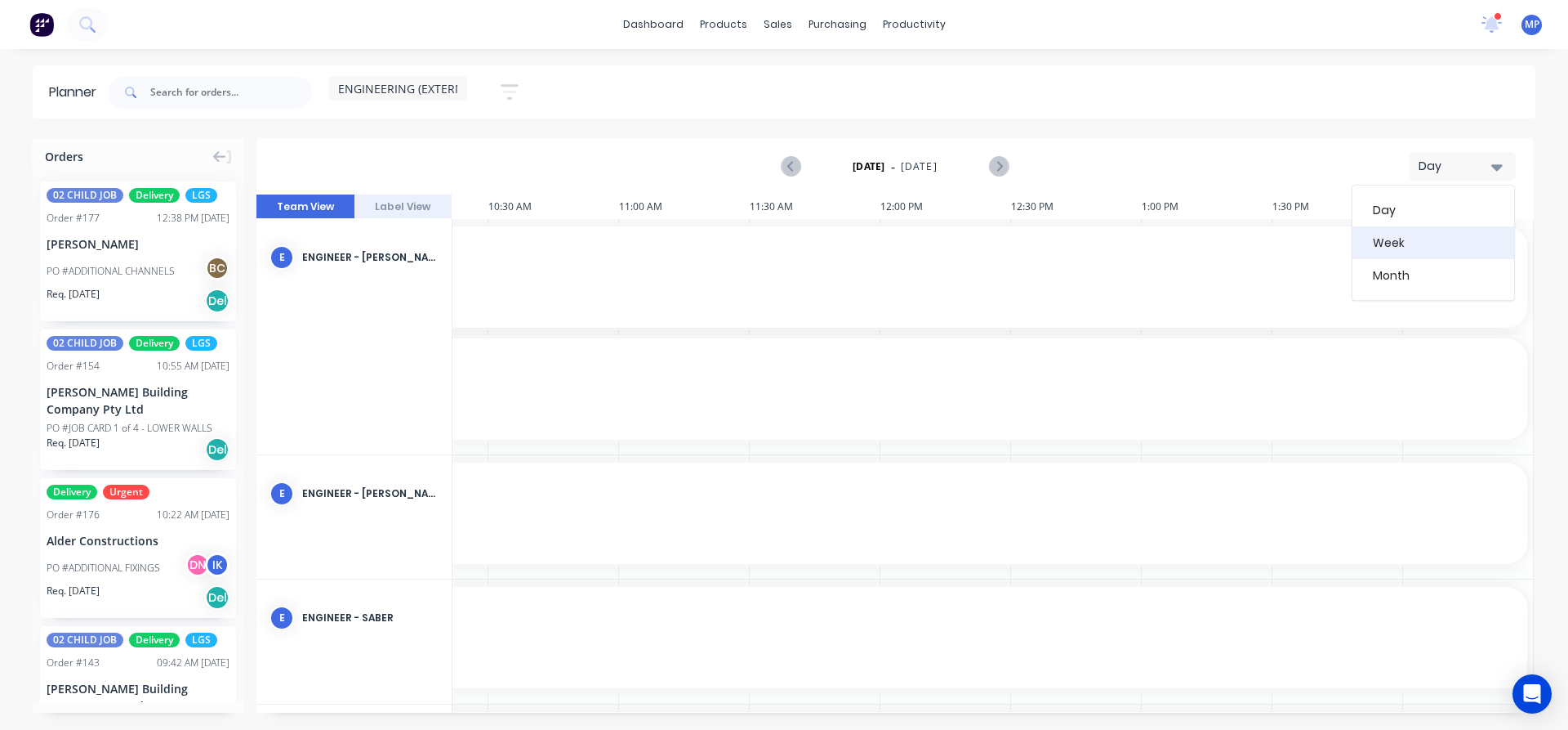
click at [1407, 248] on div "Week" at bounding box center [1433, 242] width 162 height 33
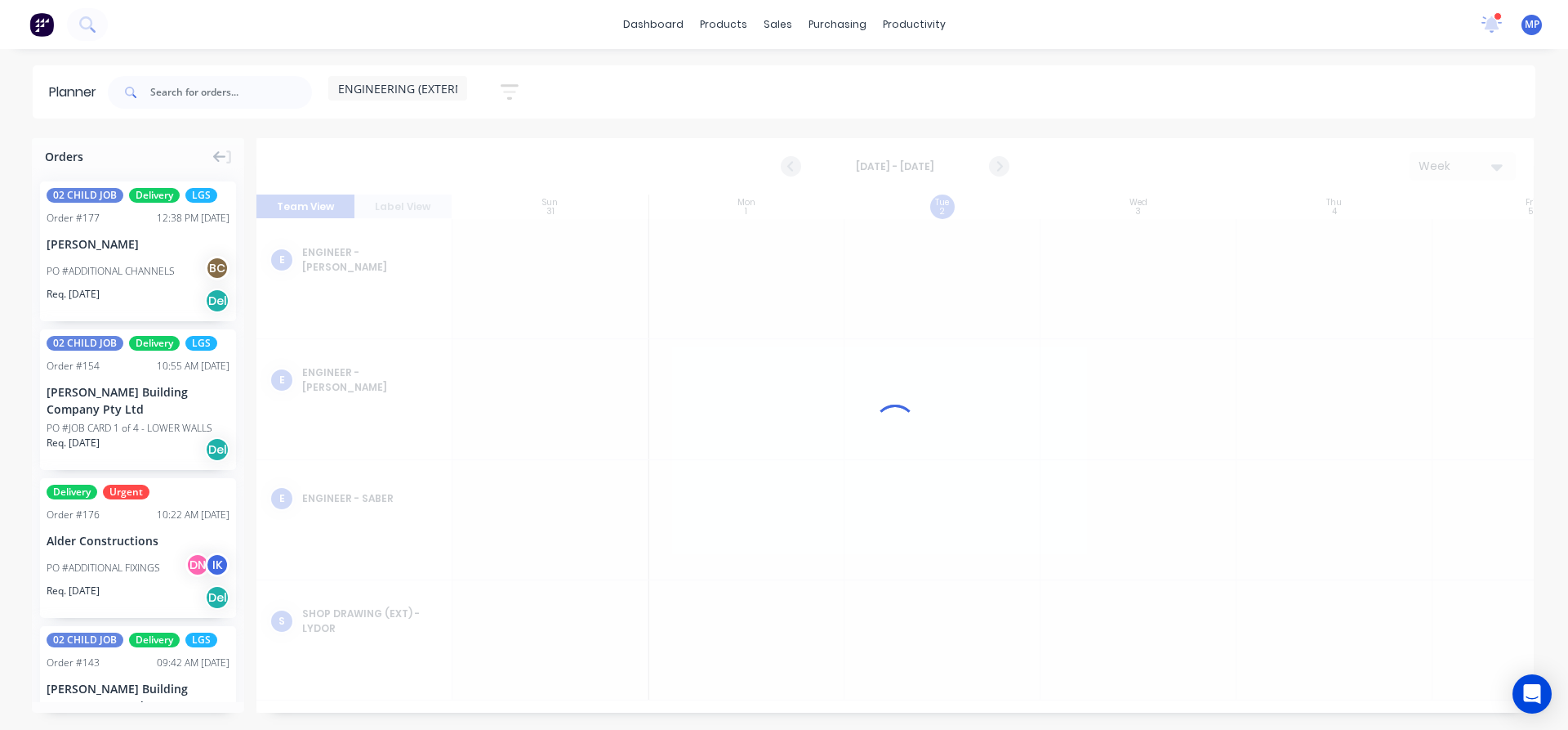
scroll to position [0, 1]
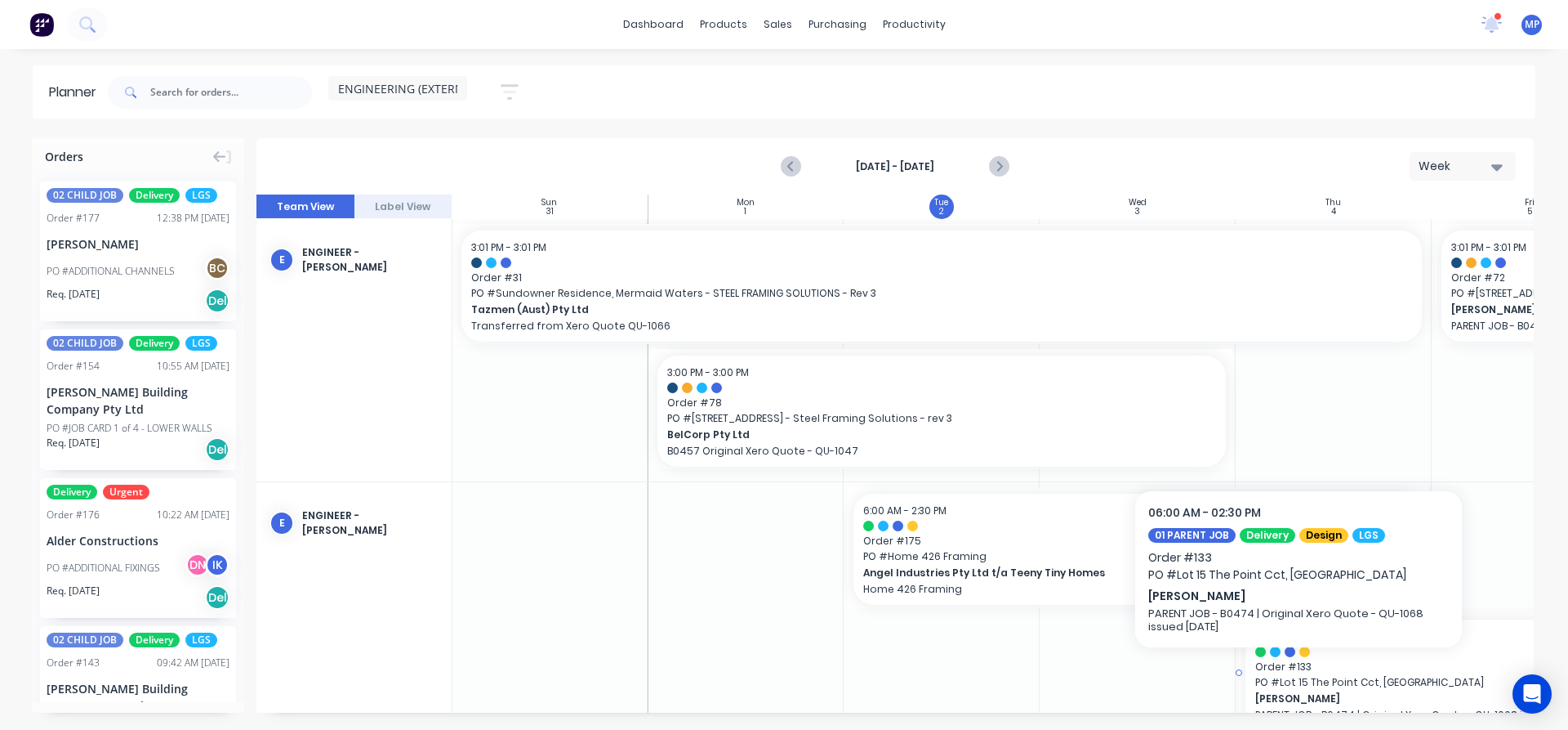
click at [1298, 676] on span "PO # Lot 15 The Point Cct, [GEOGRAPHIC_DATA]" at bounding box center [1530, 683] width 549 height 15
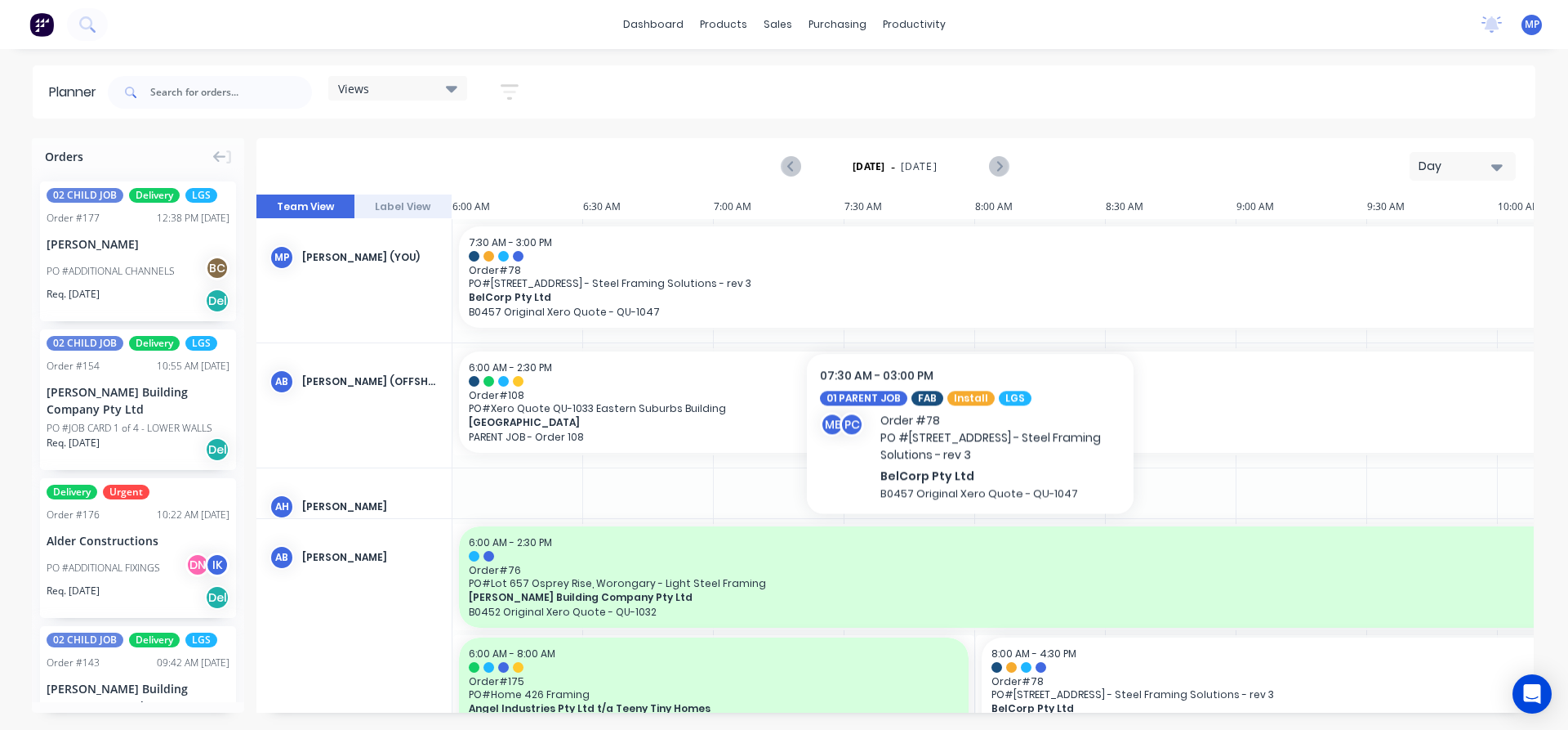
scroll to position [291, 0]
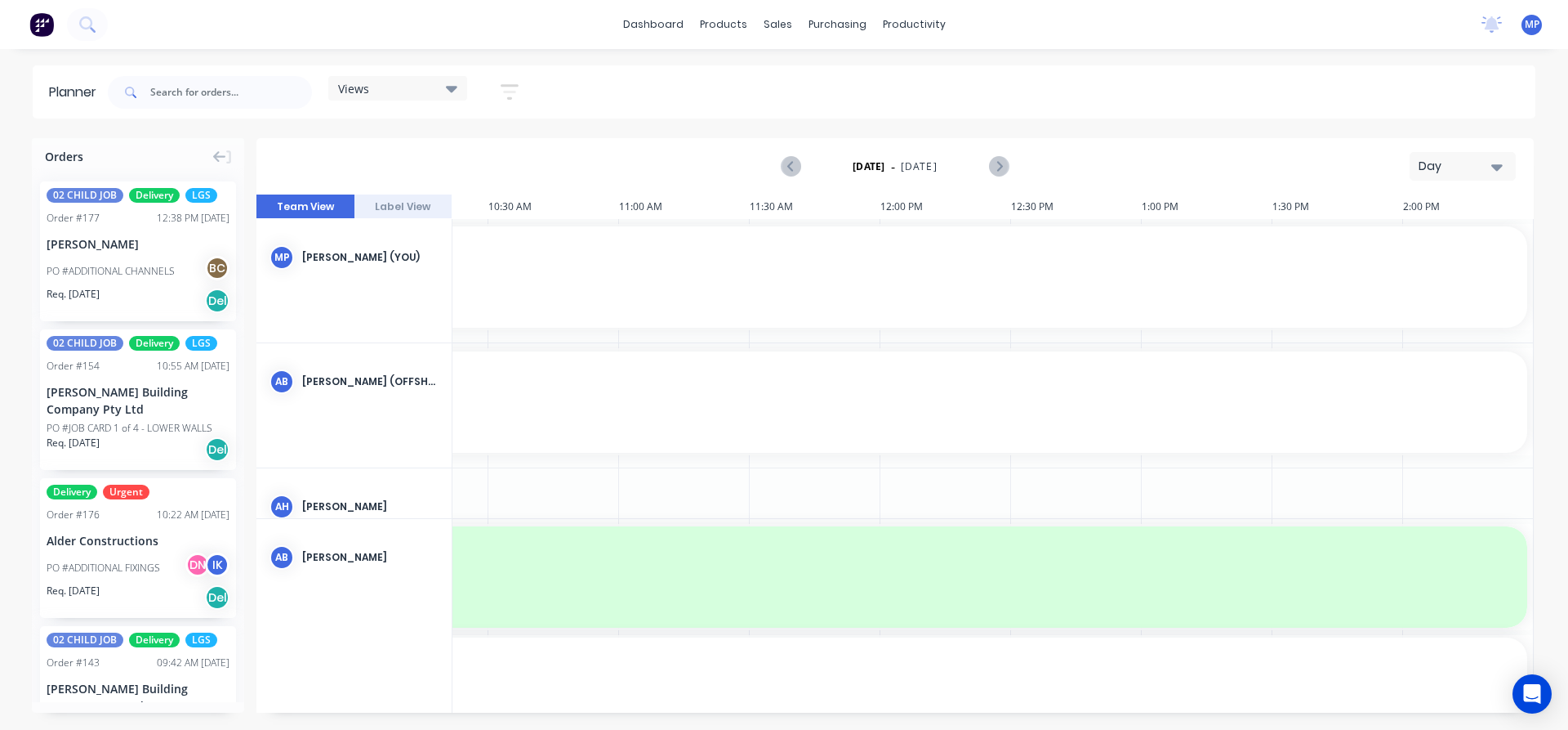
click at [1504, 165] on button "Day" at bounding box center [1463, 166] width 106 height 29
click at [1399, 241] on div "Week" at bounding box center [1433, 242] width 162 height 33
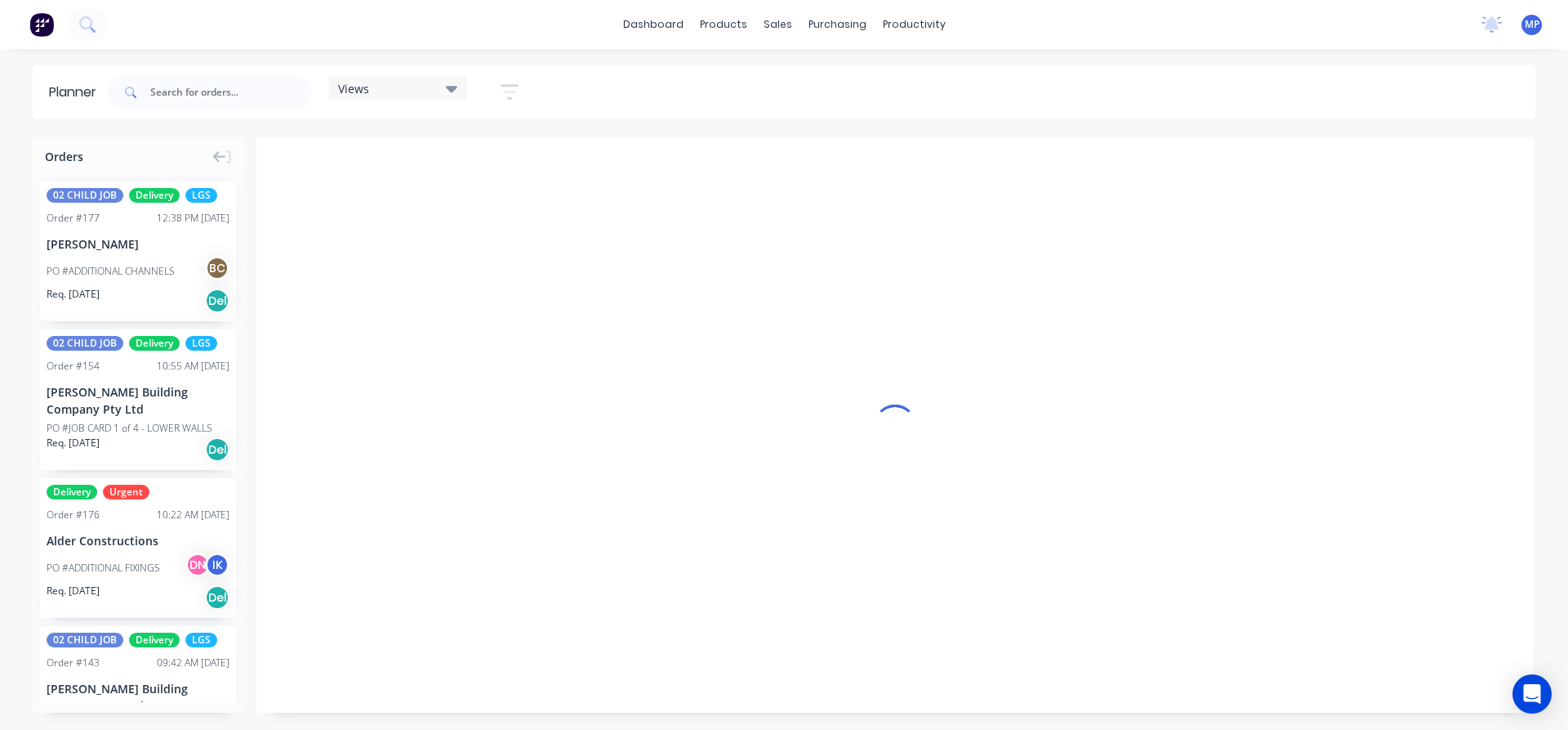
scroll to position [0, 1]
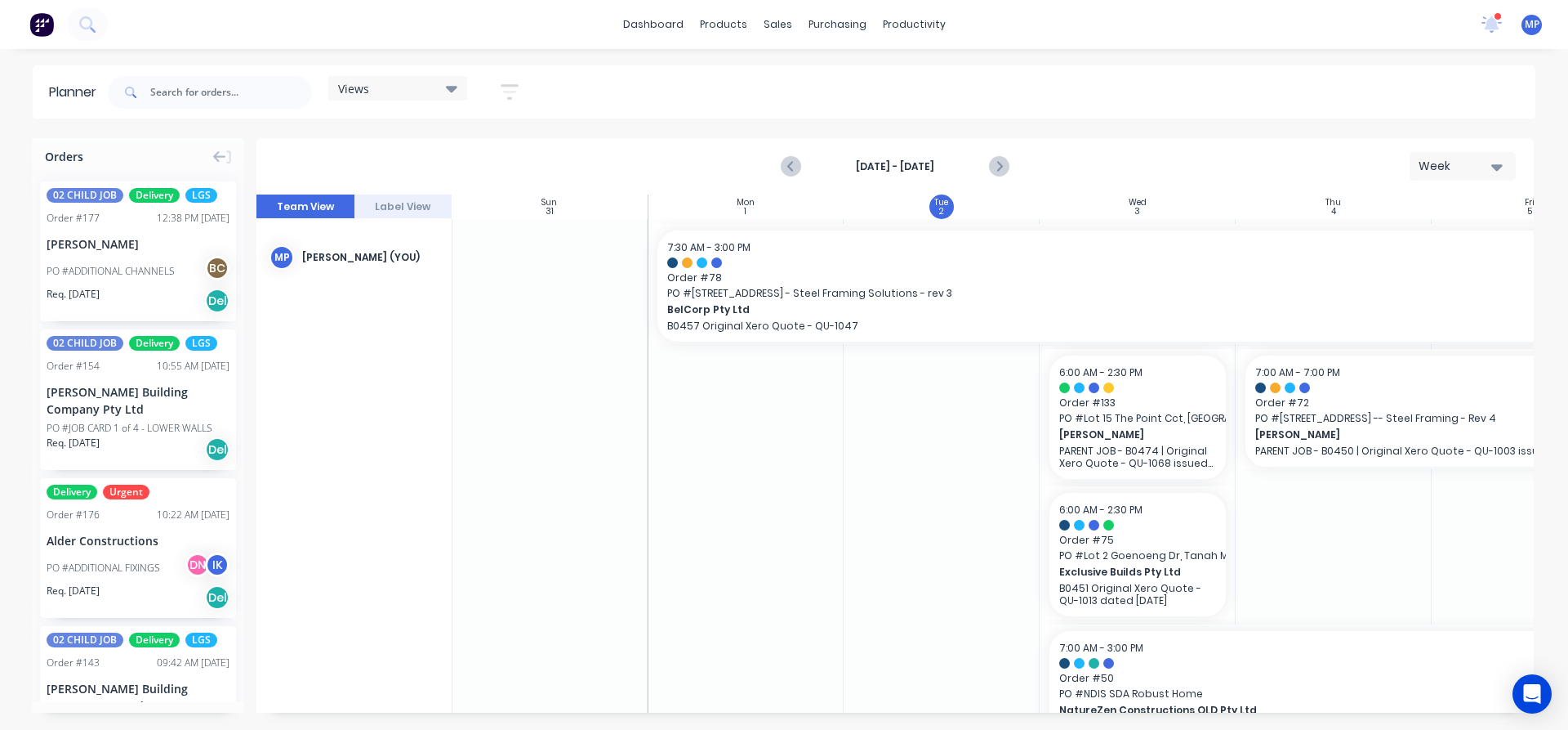
click at [445, 87] on div "Views" at bounding box center [398, 88] width 119 height 15
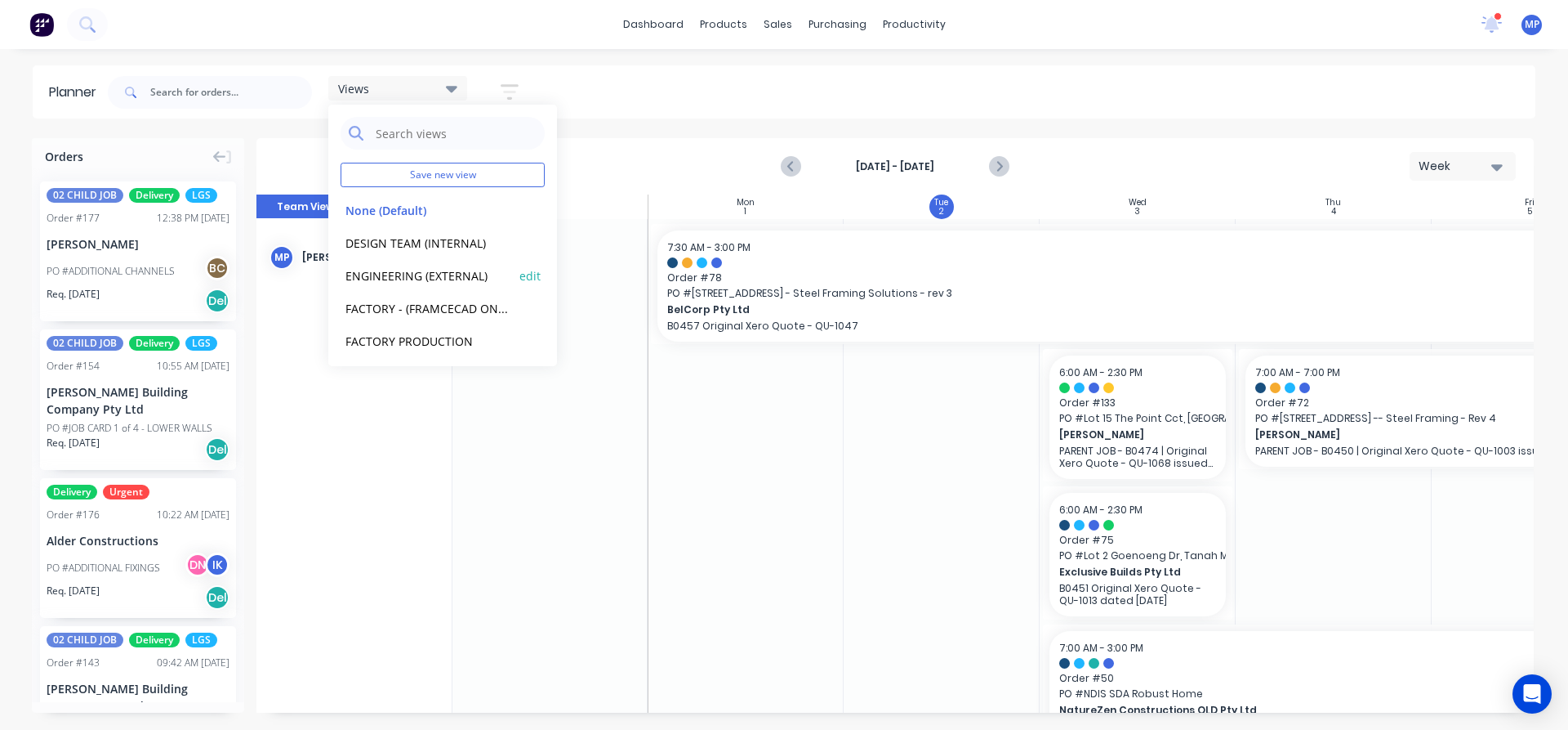
click at [421, 273] on button "ENGINEERING (EXTERNAL)" at bounding box center [427, 275] width 174 height 19
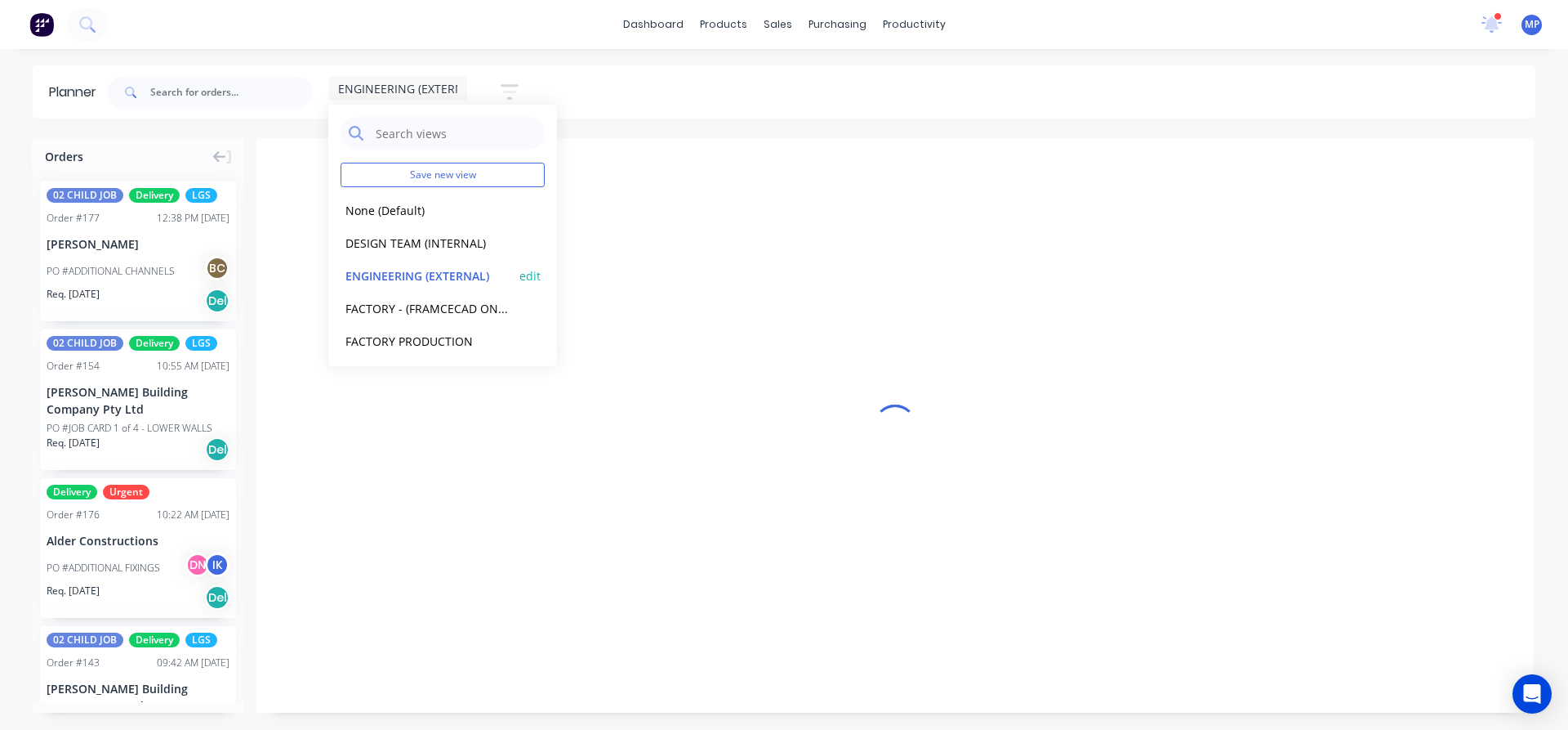
scroll to position [0, 1140]
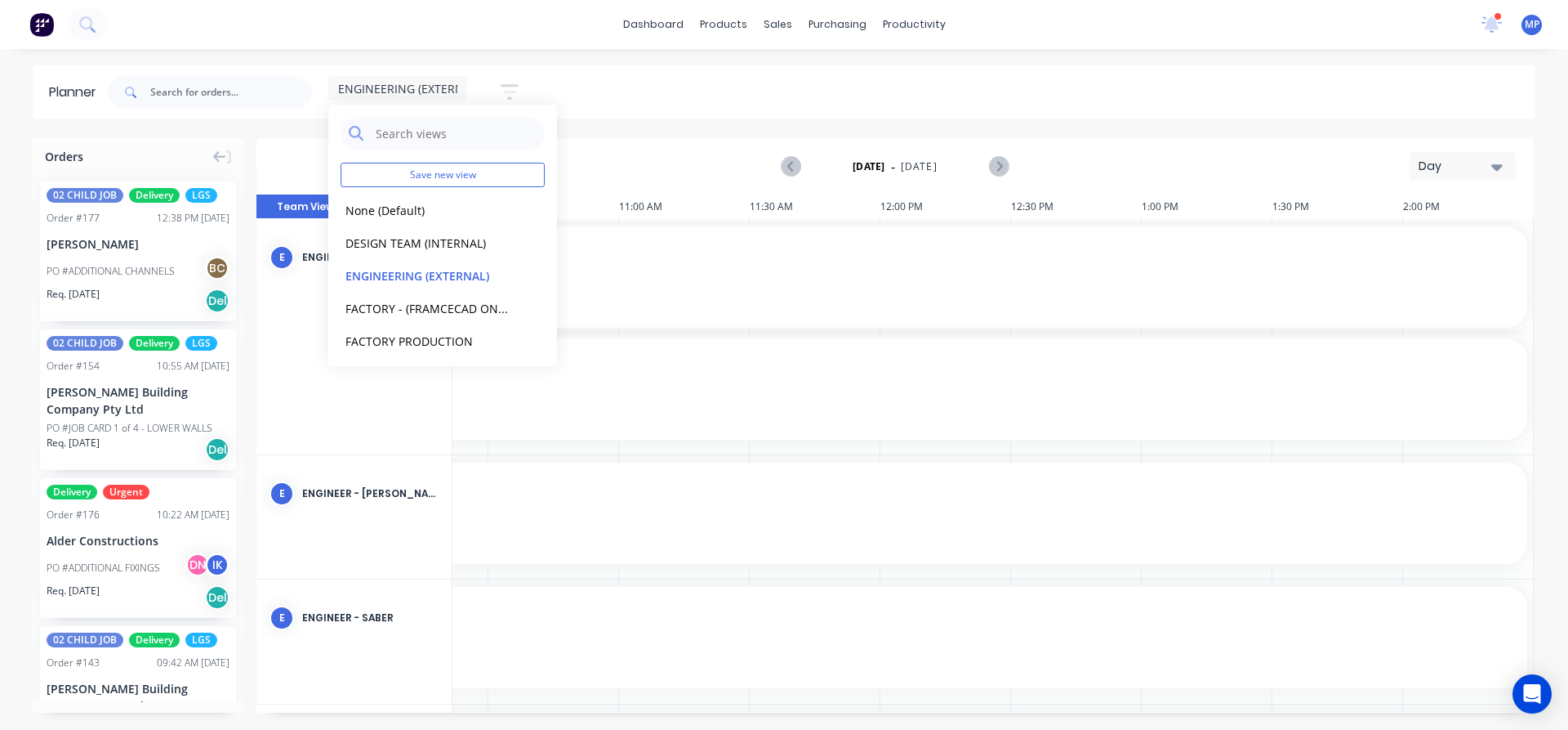
click at [1228, 90] on div "ENGINEERING (EXTERNAL) Save new view None (Default) edit DESIGN TEAM (INTERNAL)…" at bounding box center [820, 92] width 1431 height 49
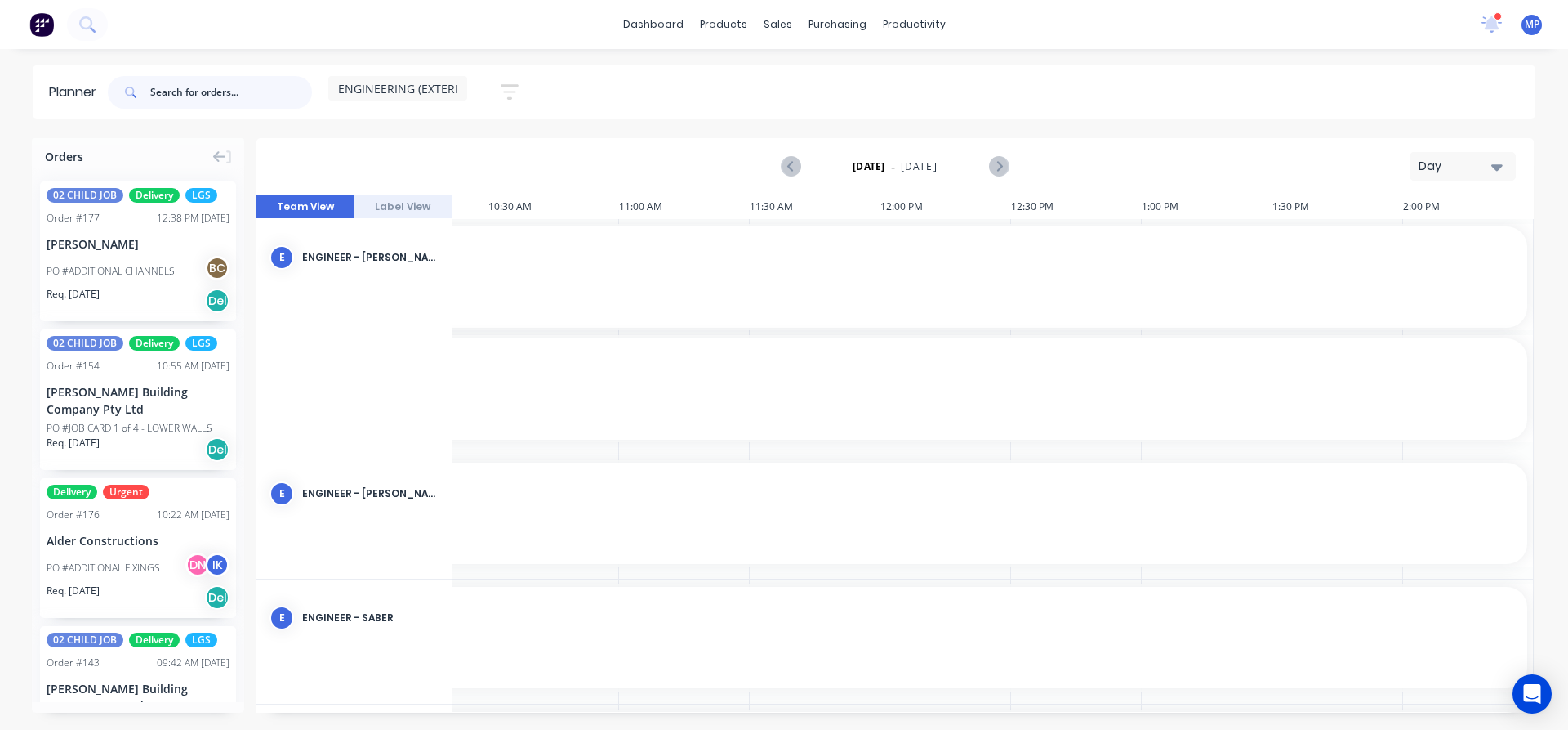
click at [204, 90] on input "text" at bounding box center [231, 92] width 162 height 33
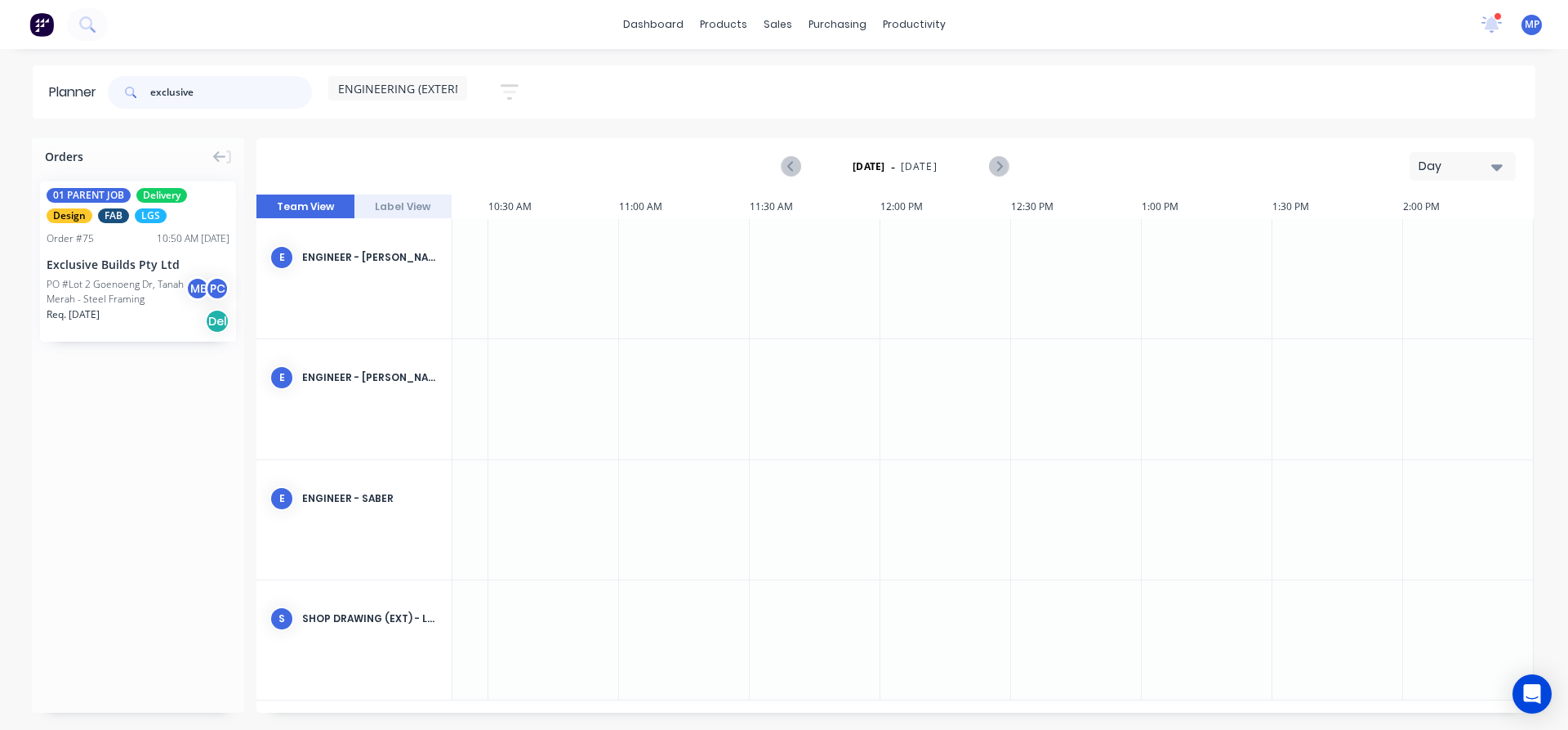
type input "exclusive"
click at [87, 279] on div "PO #Lot 2 Goenoeng Dr, Tanah Merah - Steel Framing" at bounding box center [118, 292] width 144 height 30
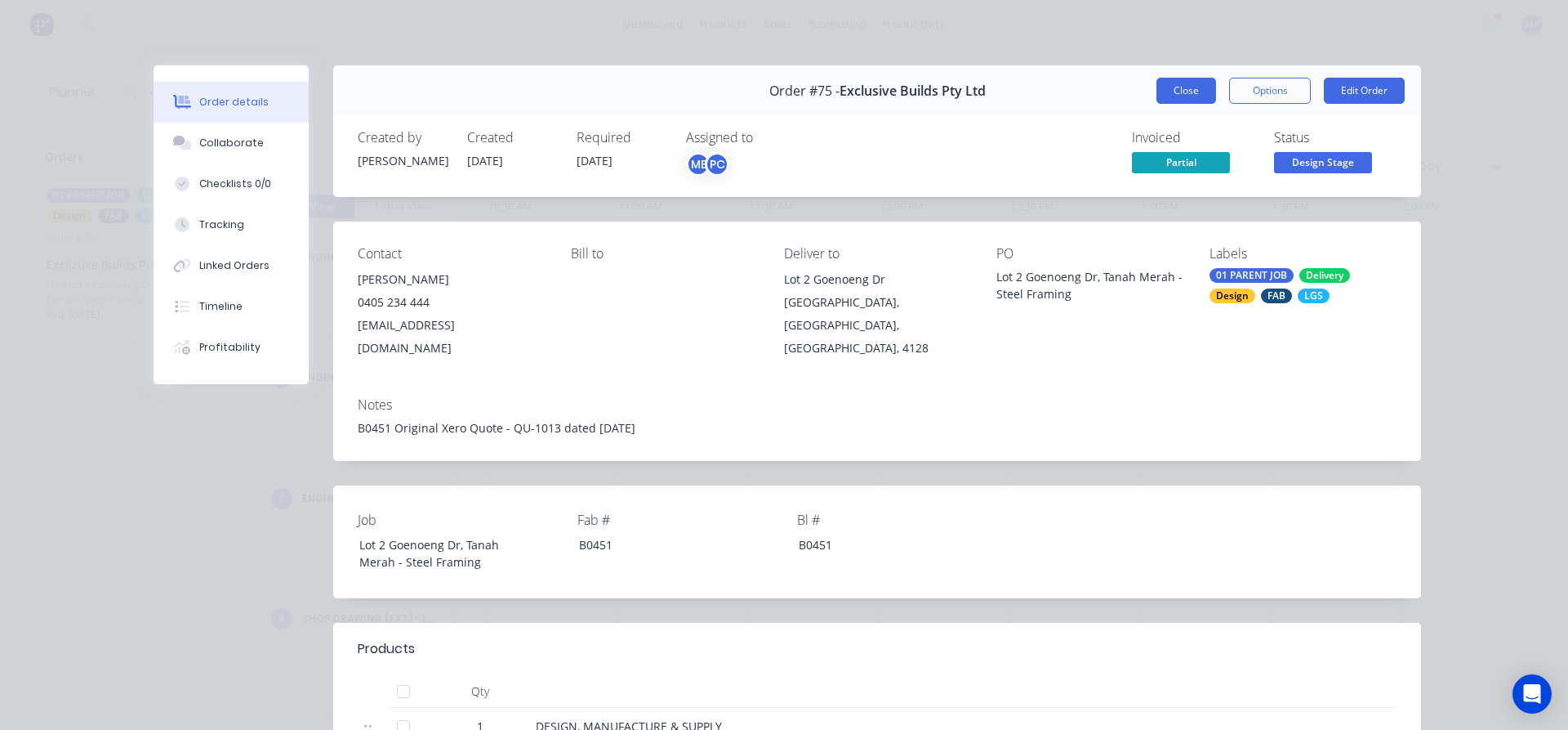
click at [1183, 101] on button "Close" at bounding box center [1186, 90] width 59 height 26
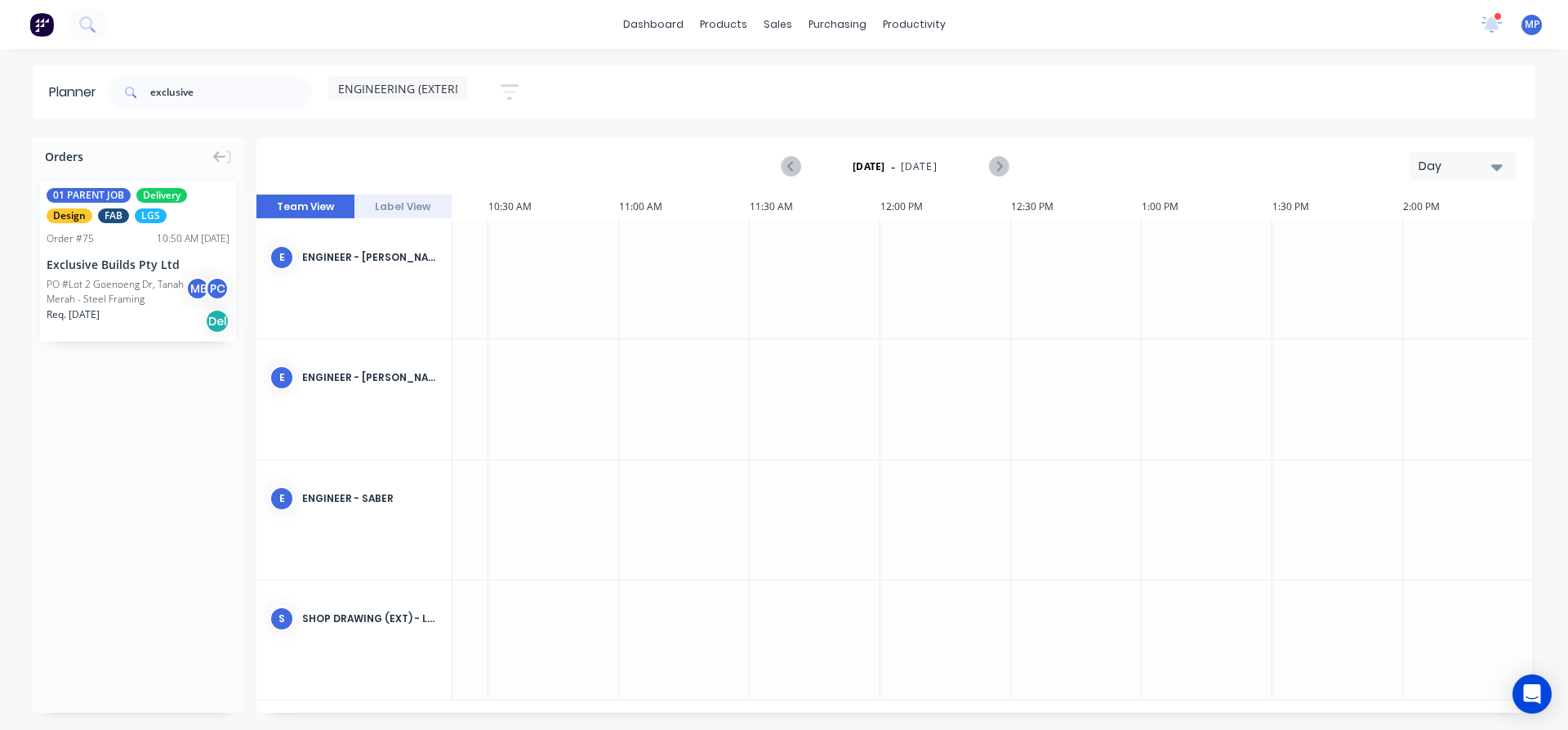
click at [1500, 167] on icon "button" at bounding box center [1497, 167] width 11 height 7
click at [1413, 241] on div "Week" at bounding box center [1433, 242] width 162 height 33
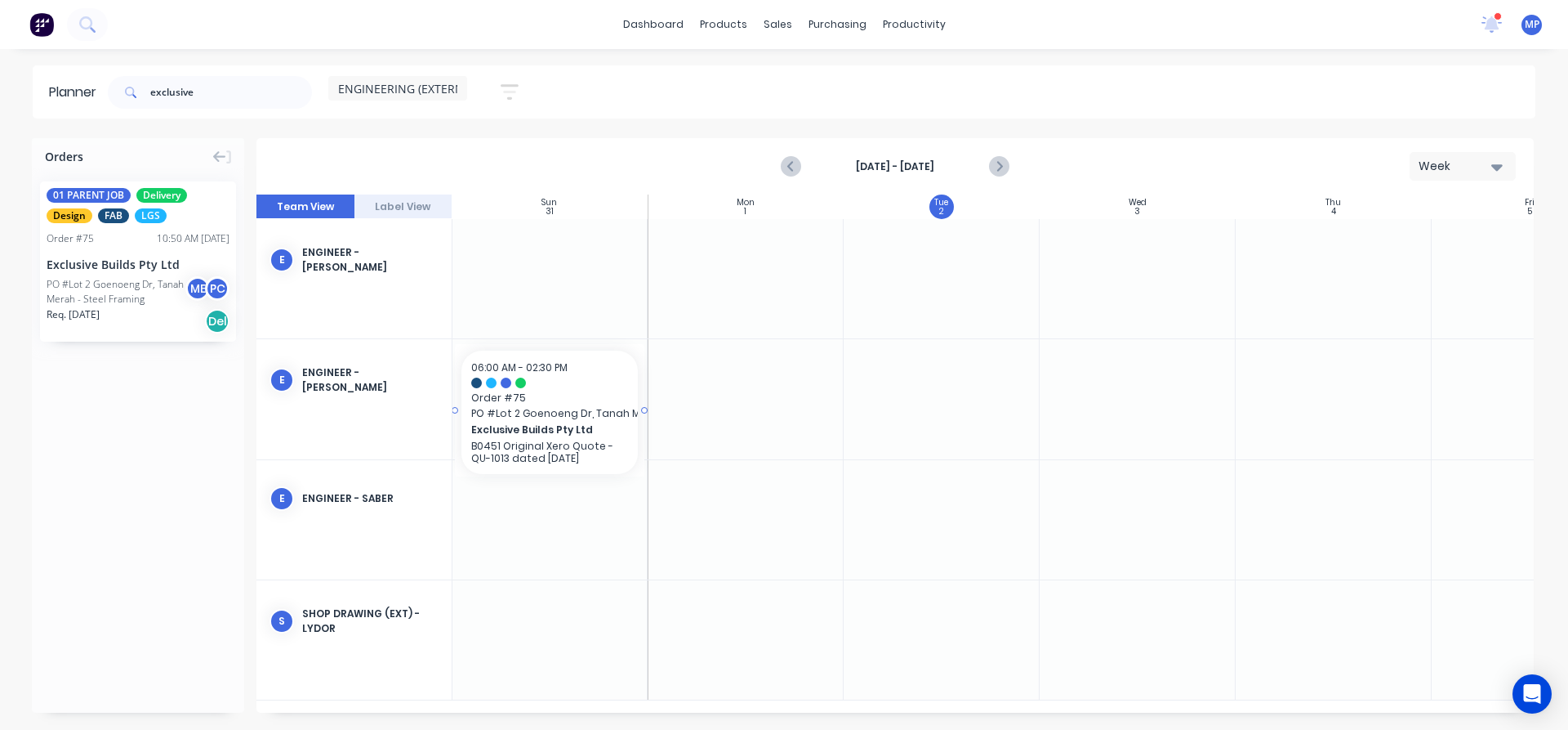
scroll to position [0, 0]
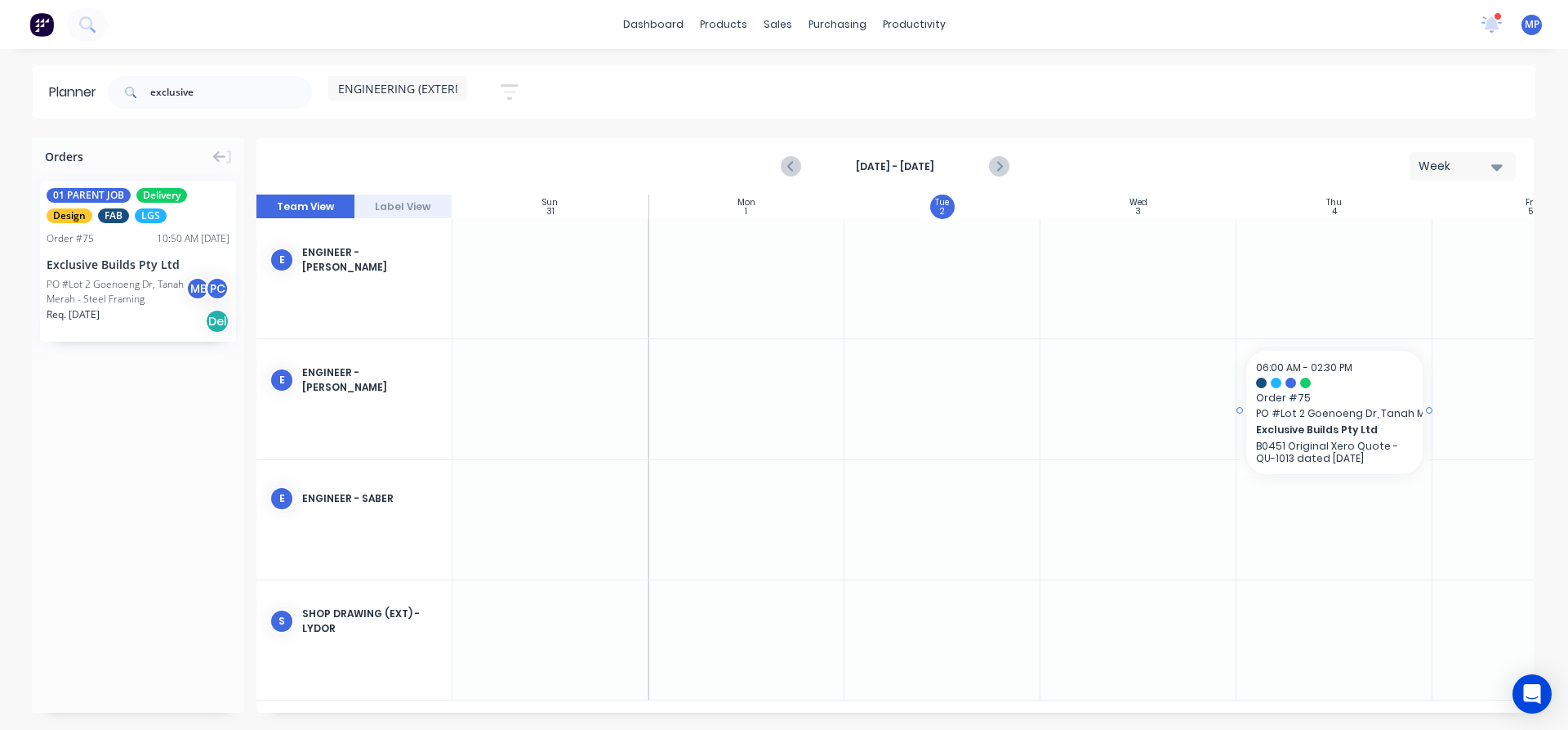
drag, startPoint x: 86, startPoint y: 260, endPoint x: 1374, endPoint y: 378, distance: 1293.4
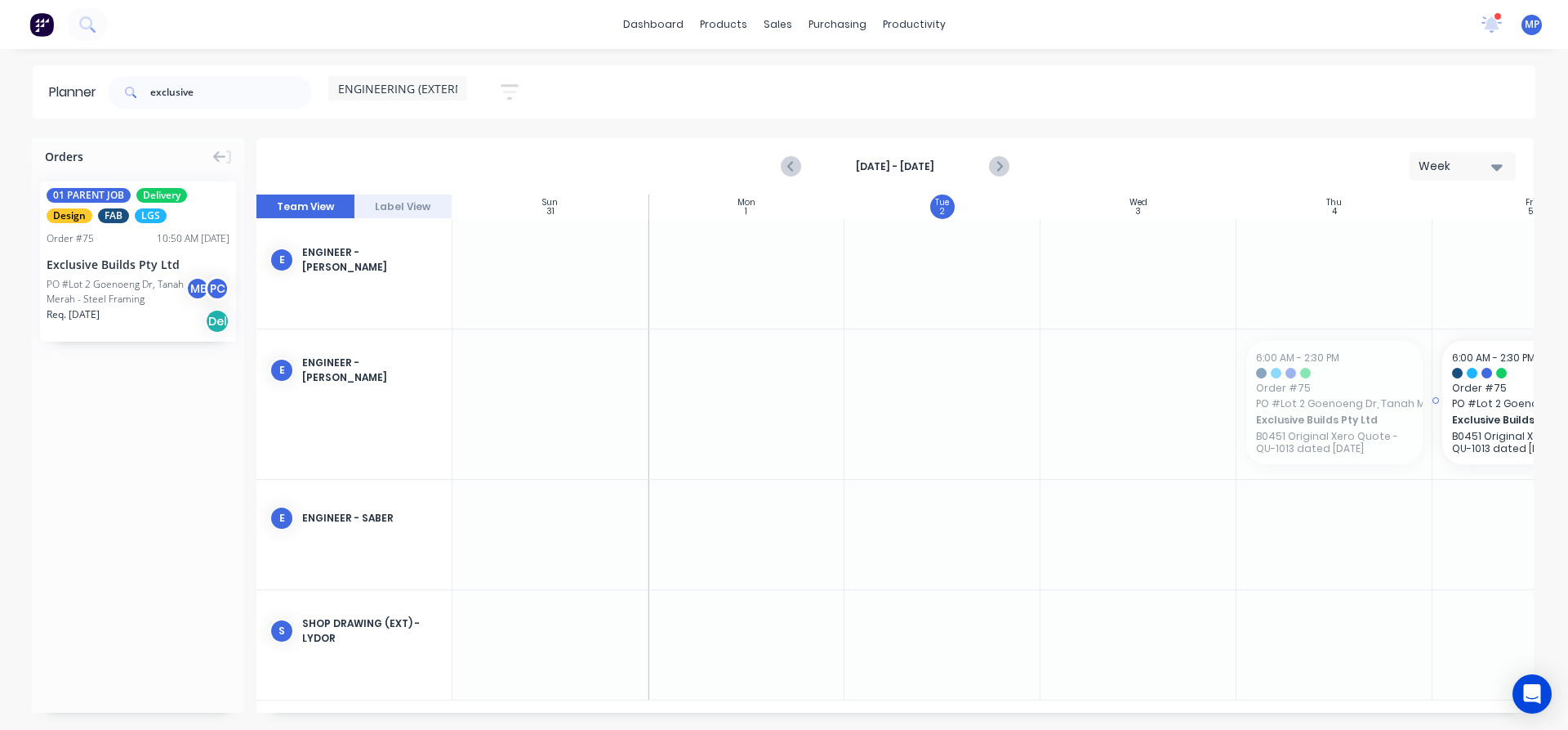
drag, startPoint x: 1298, startPoint y: 406, endPoint x: 1478, endPoint y: 396, distance: 180.3
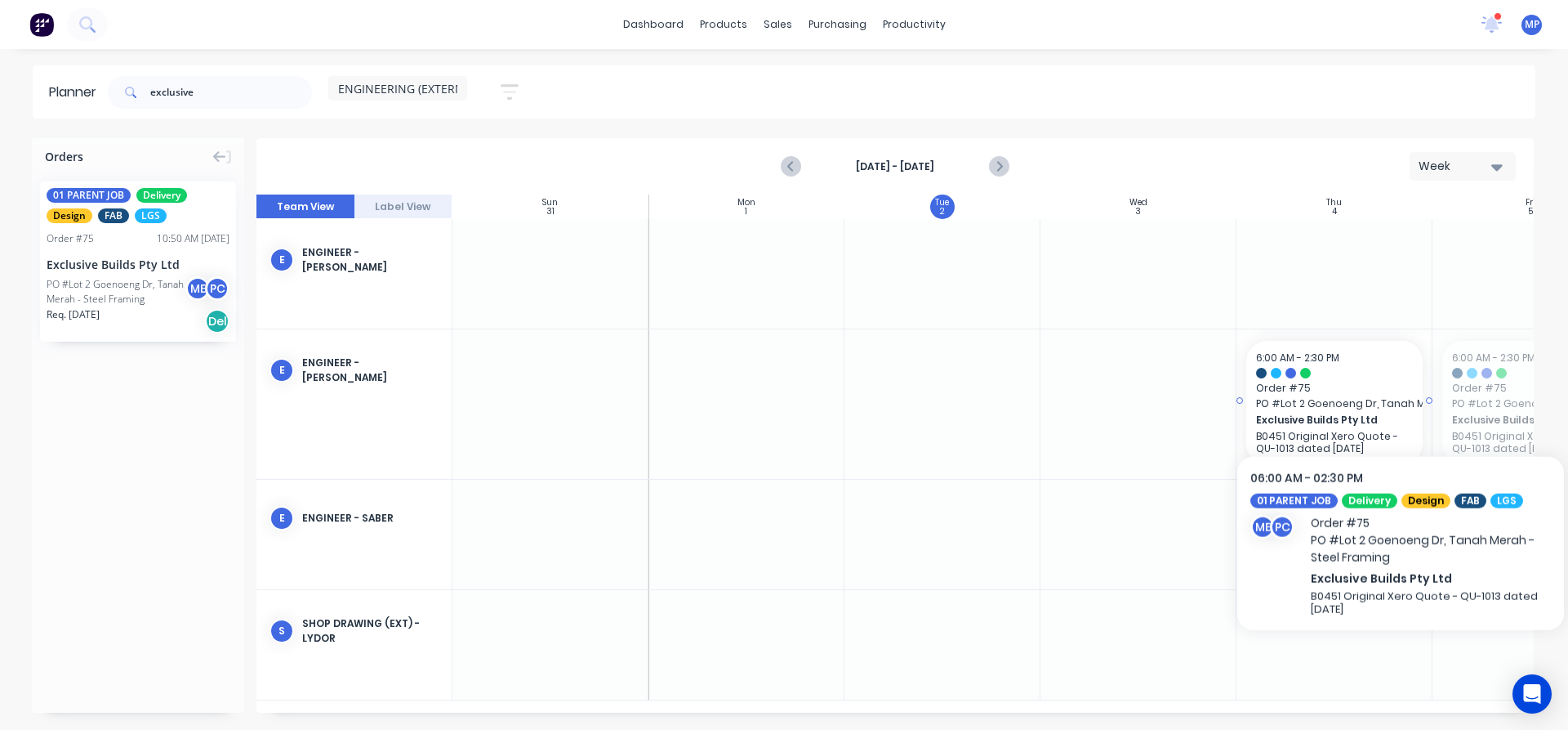
drag, startPoint x: 1488, startPoint y: 394, endPoint x: 1479, endPoint y: 391, distance: 9.5
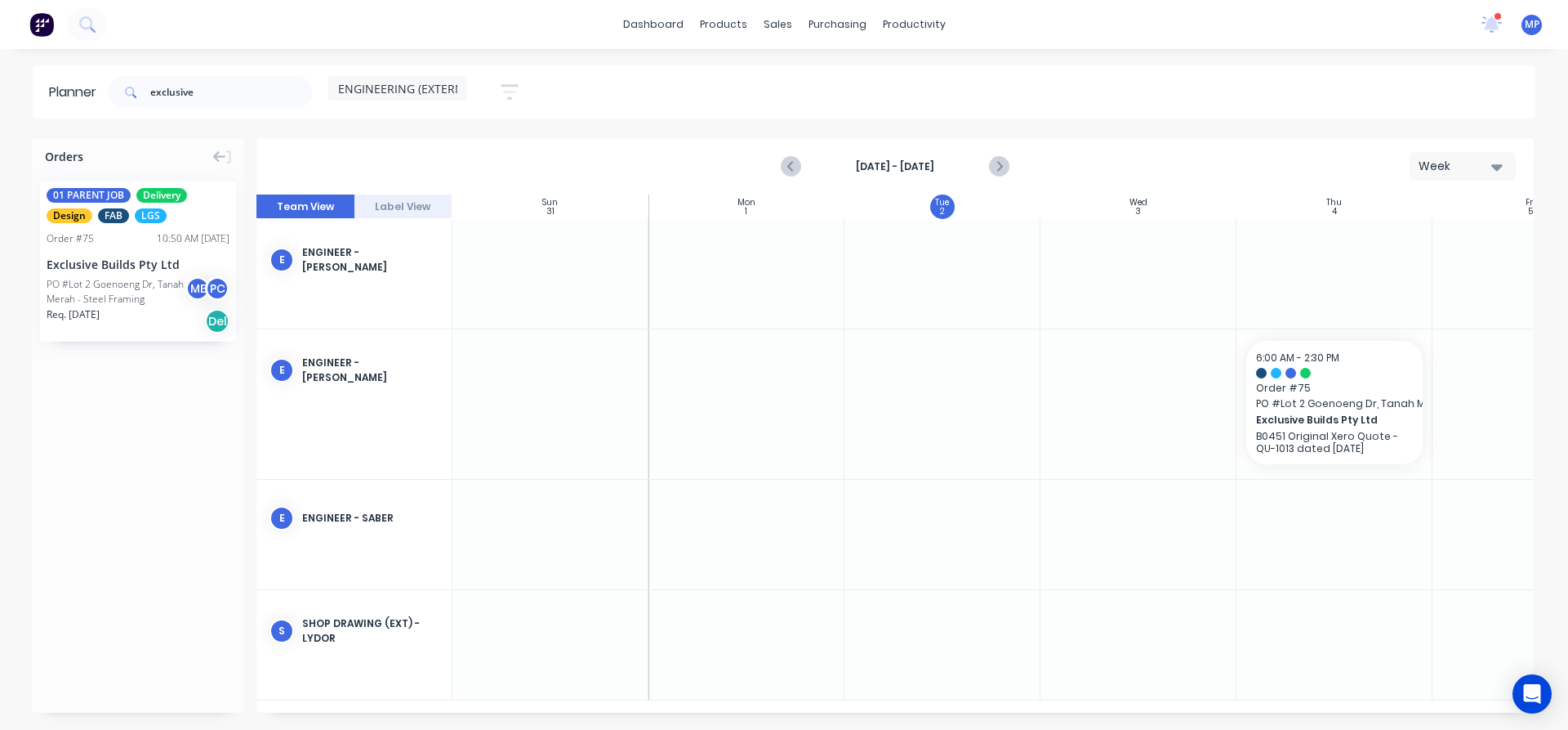
click at [100, 454] on div "Orders 01 PARENT JOB Delivery Design FAB LGS Order # 75 10:50 AM [DATE] Exclusi…" at bounding box center [138, 426] width 213 height 575
click at [217, 87] on input "exclusive" at bounding box center [231, 92] width 162 height 33
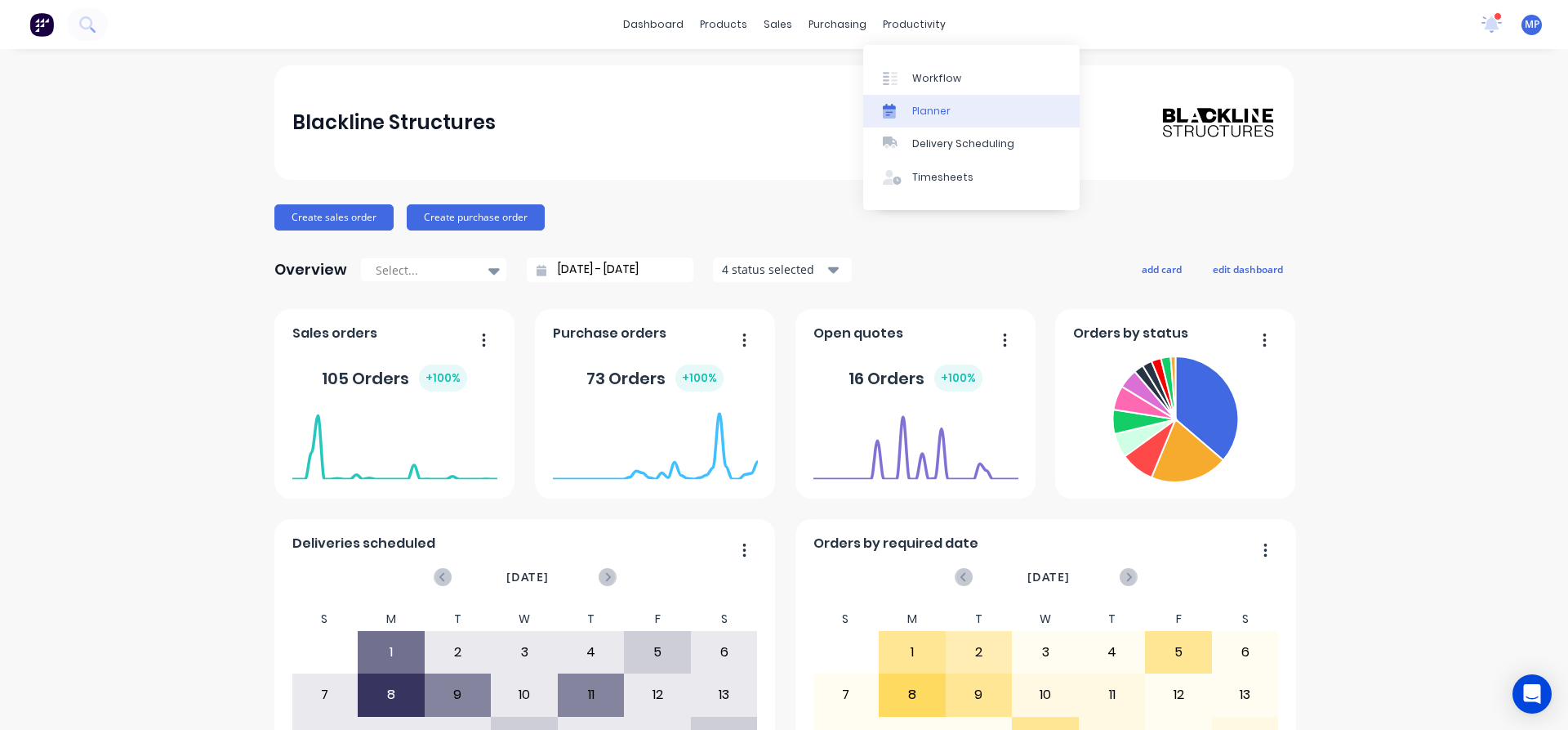
click at [920, 115] on div "Planner" at bounding box center [931, 112] width 38 height 15
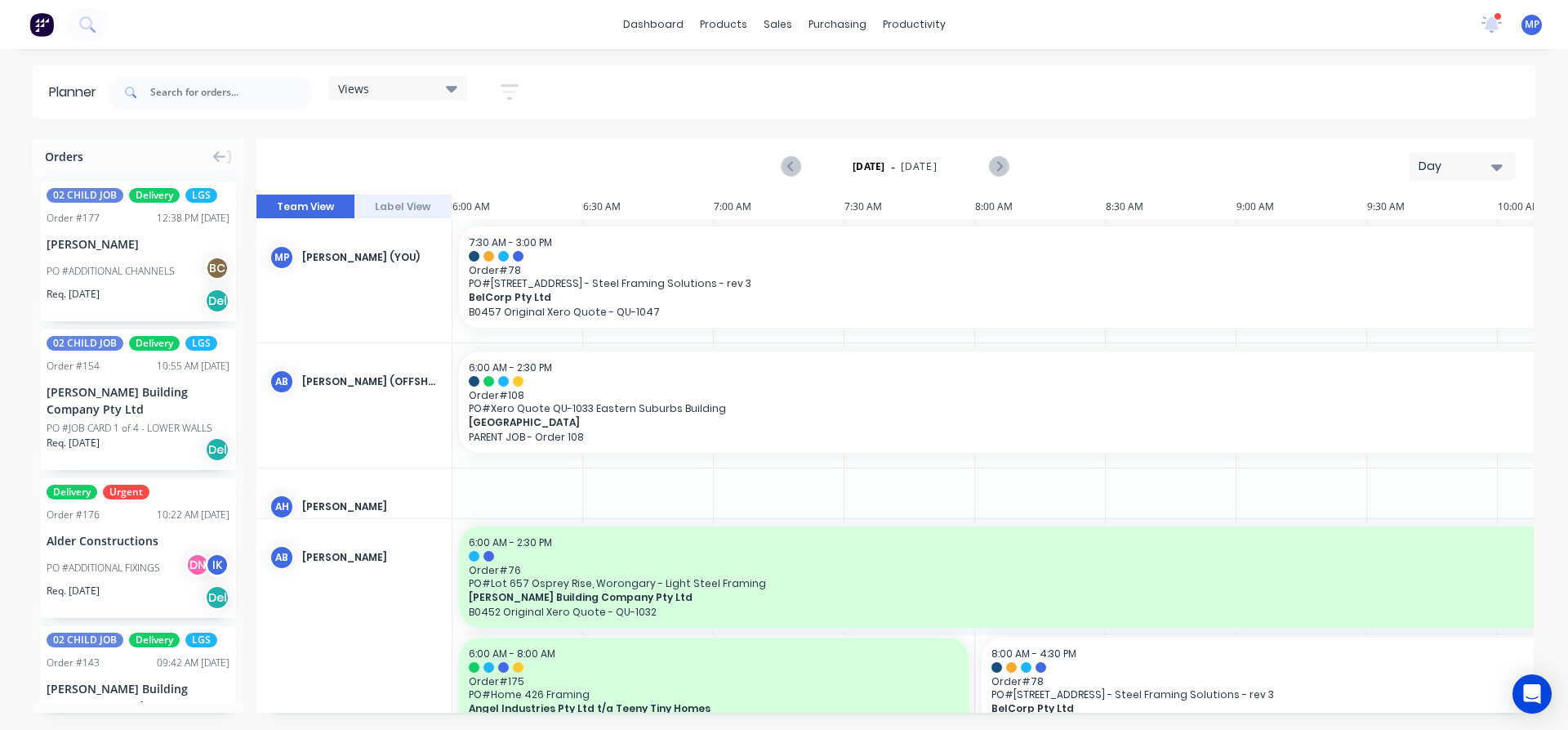
scroll to position [291, 0]
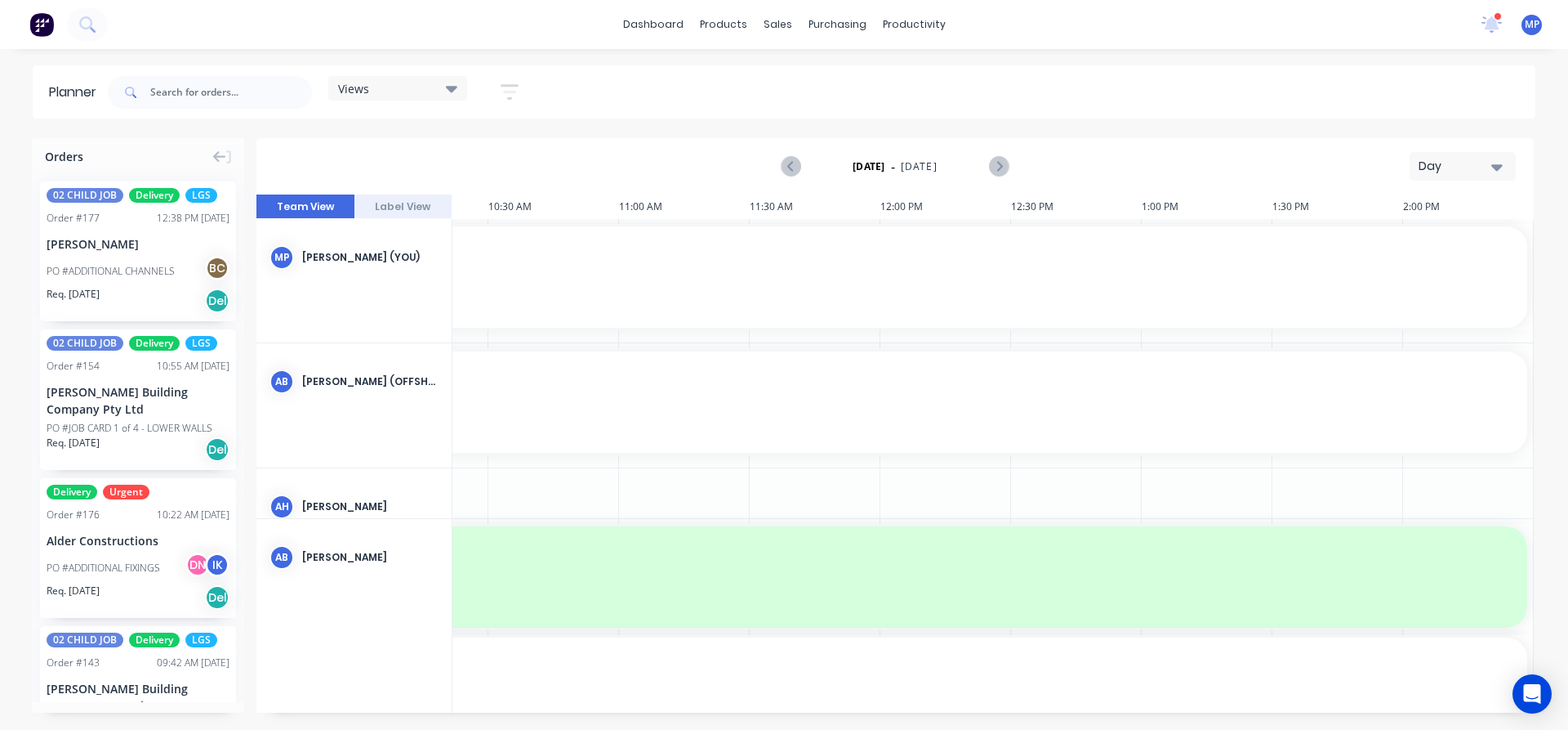
click at [457, 89] on icon at bounding box center [452, 87] width 11 height 18
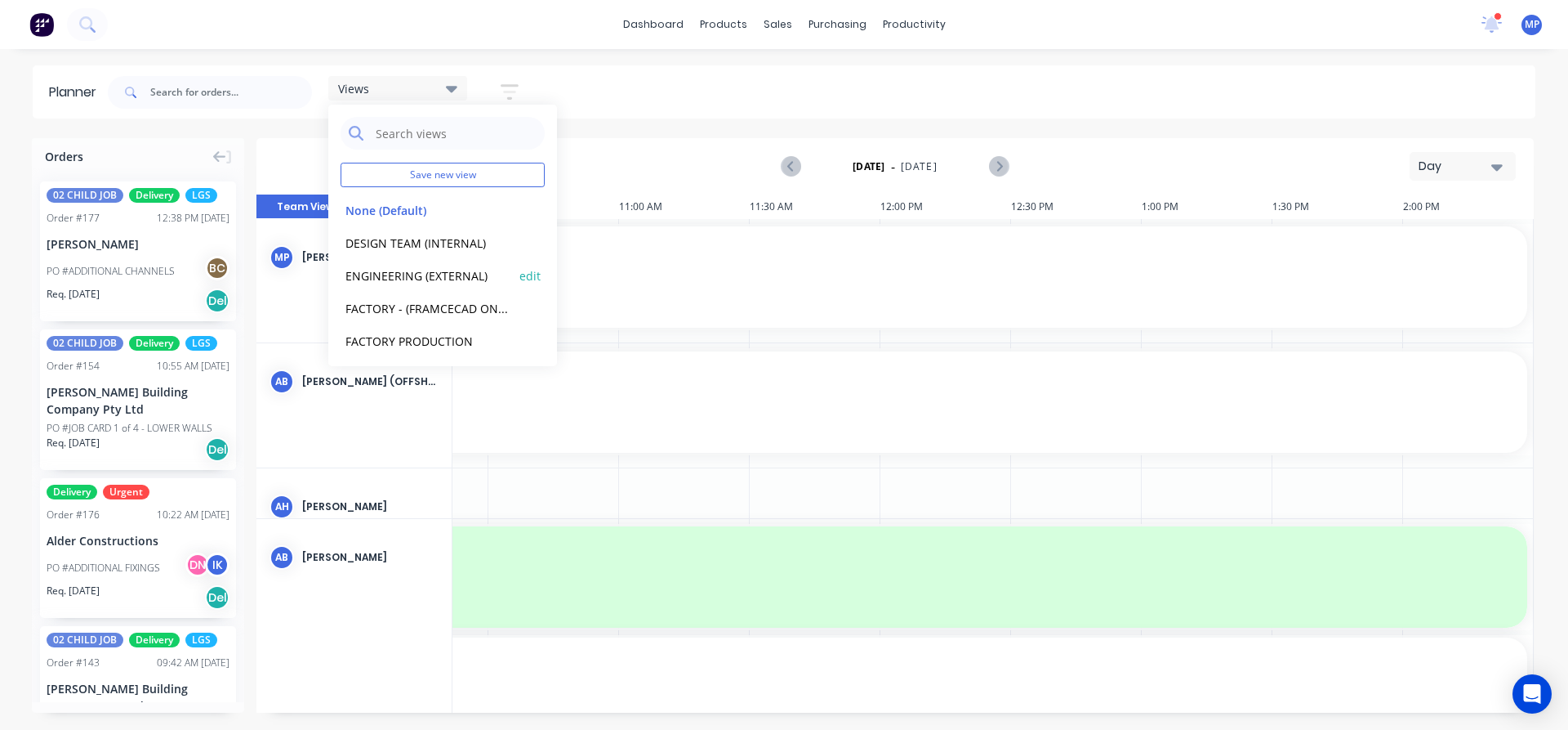
click at [426, 273] on button "ENGINEERING (EXTERNAL)" at bounding box center [427, 275] width 174 height 19
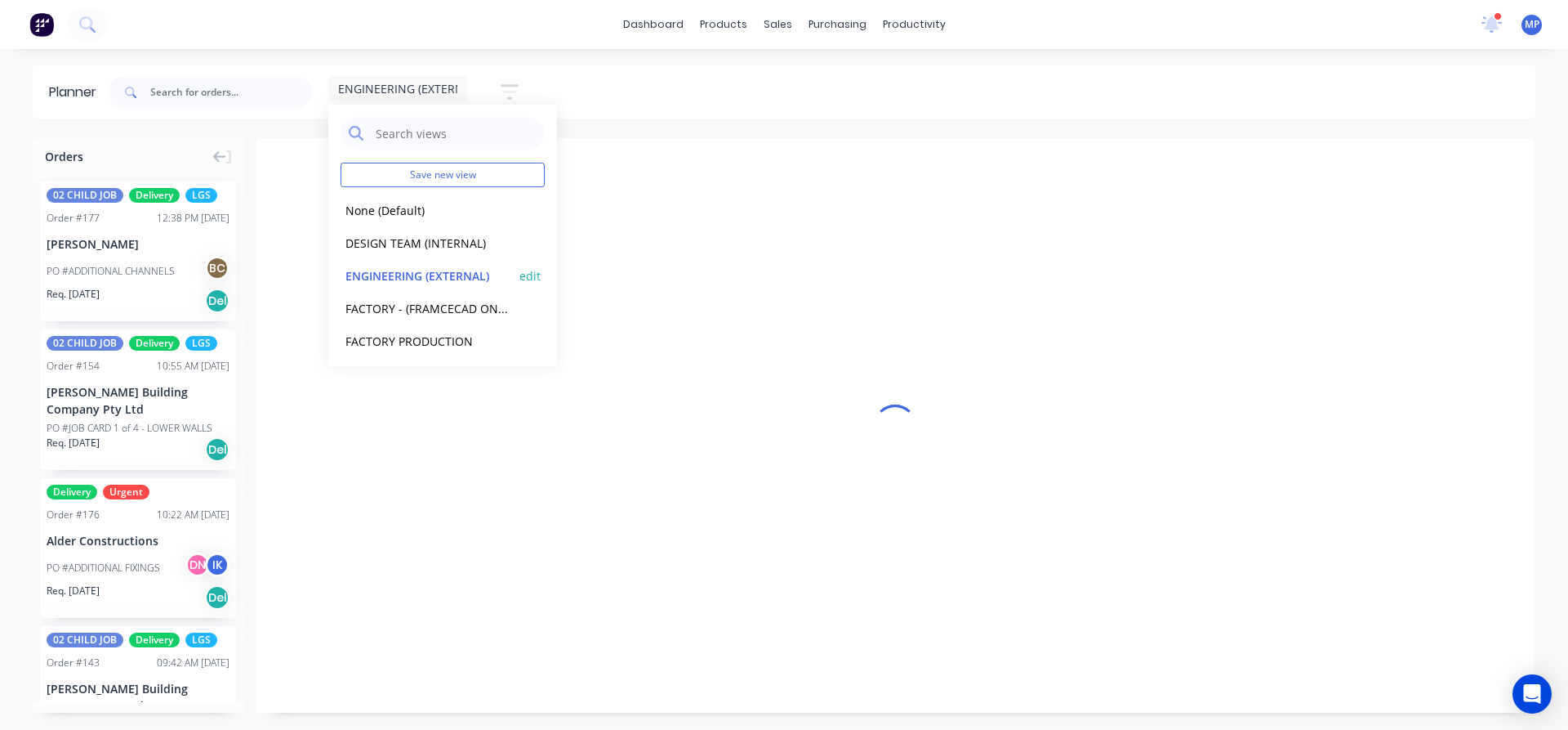
scroll to position [0, 1140]
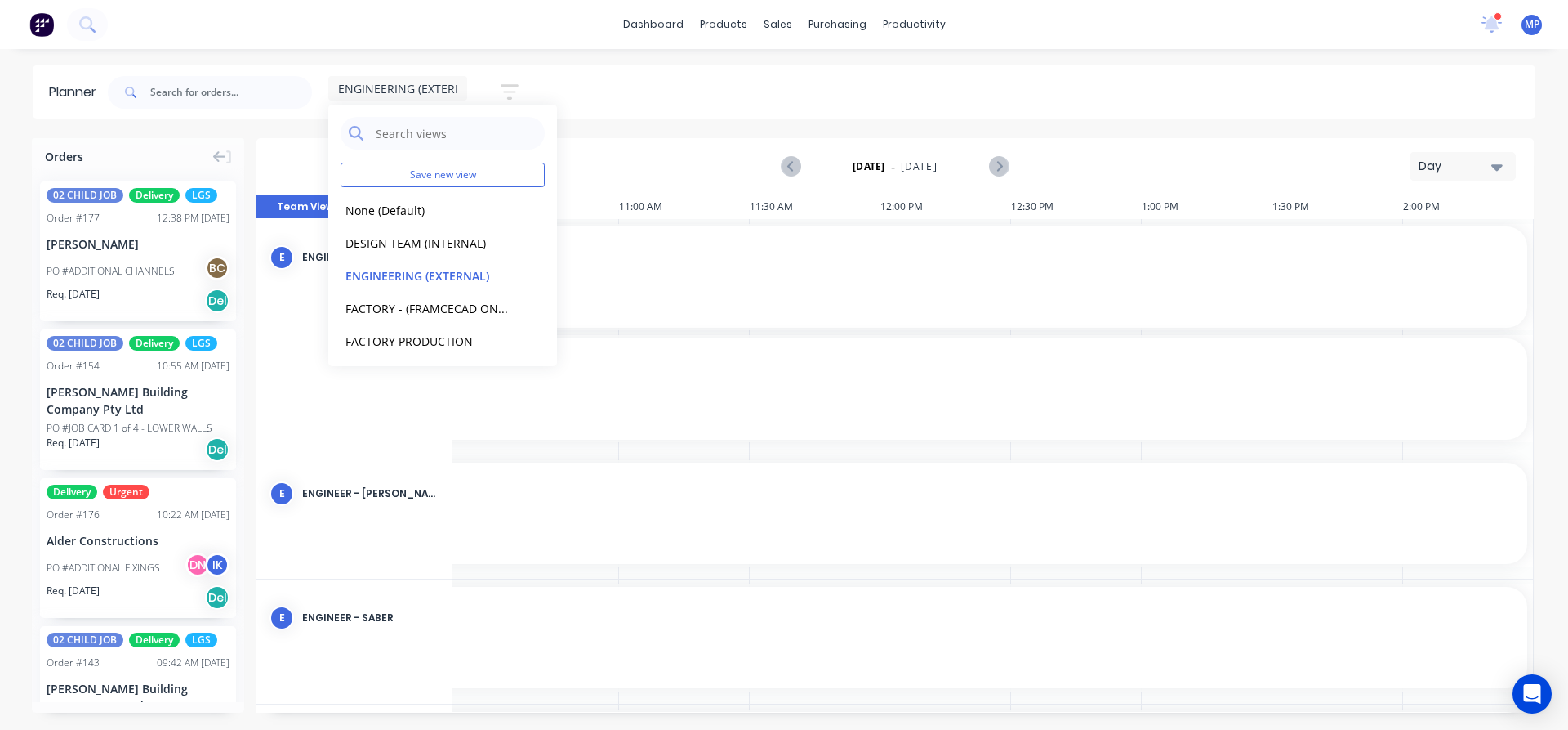
click at [1150, 93] on div "ENGINEERING (EXTERNAL) Save new view None (Default) edit DESIGN TEAM (INTERNAL)…" at bounding box center [820, 92] width 1431 height 49
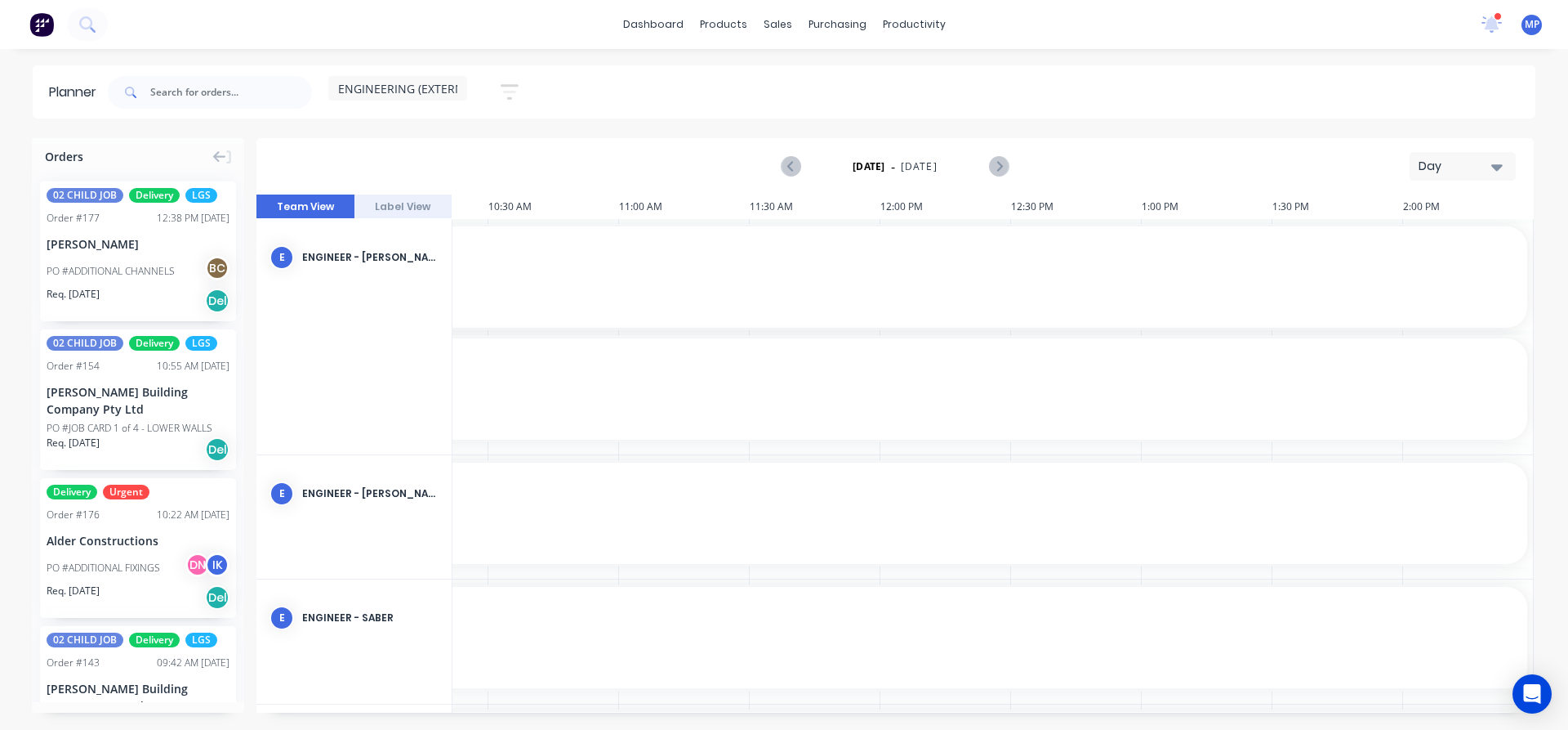
click at [1499, 162] on icon "button" at bounding box center [1497, 166] width 11 height 18
click at [1398, 244] on div "Week" at bounding box center [1433, 242] width 162 height 33
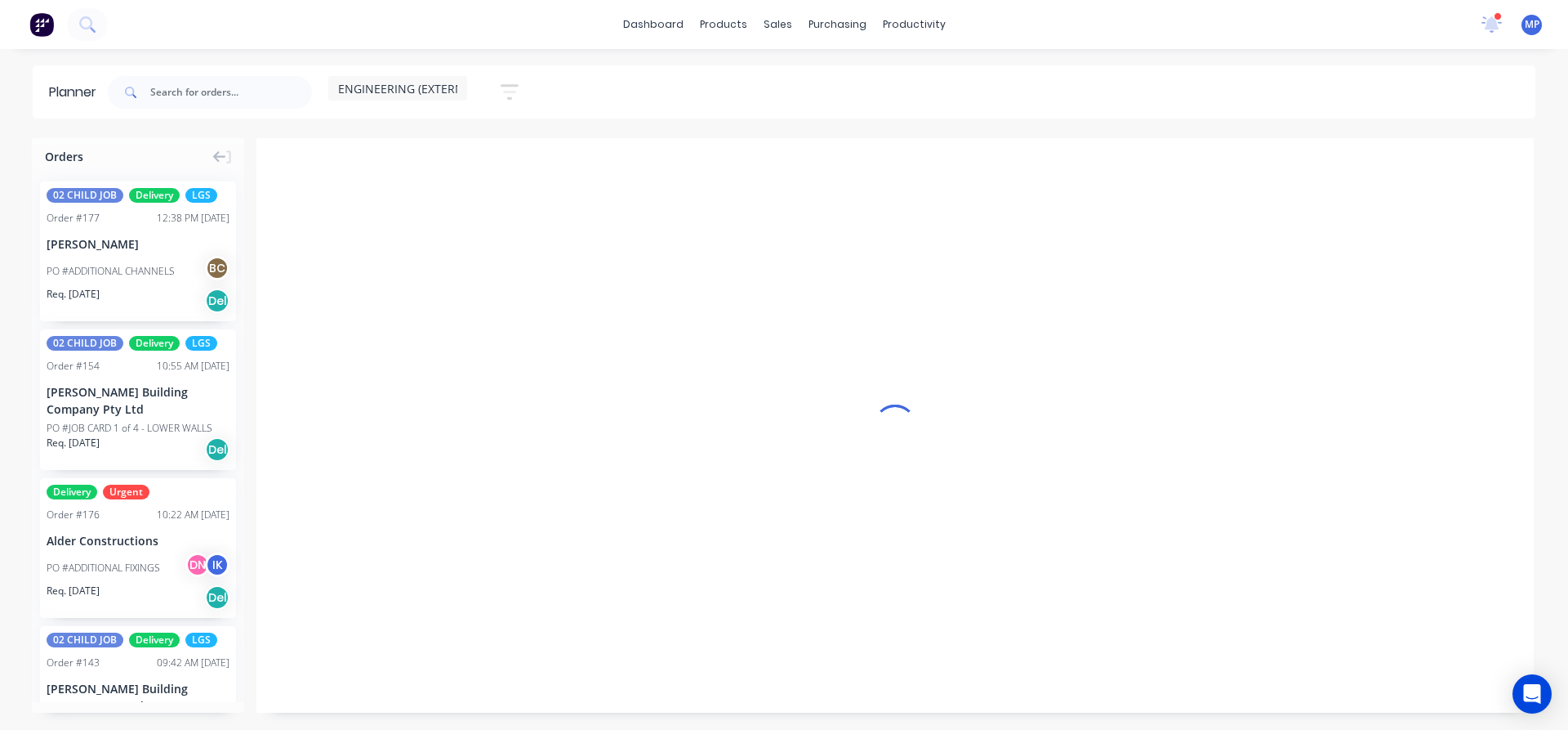
scroll to position [0, 1]
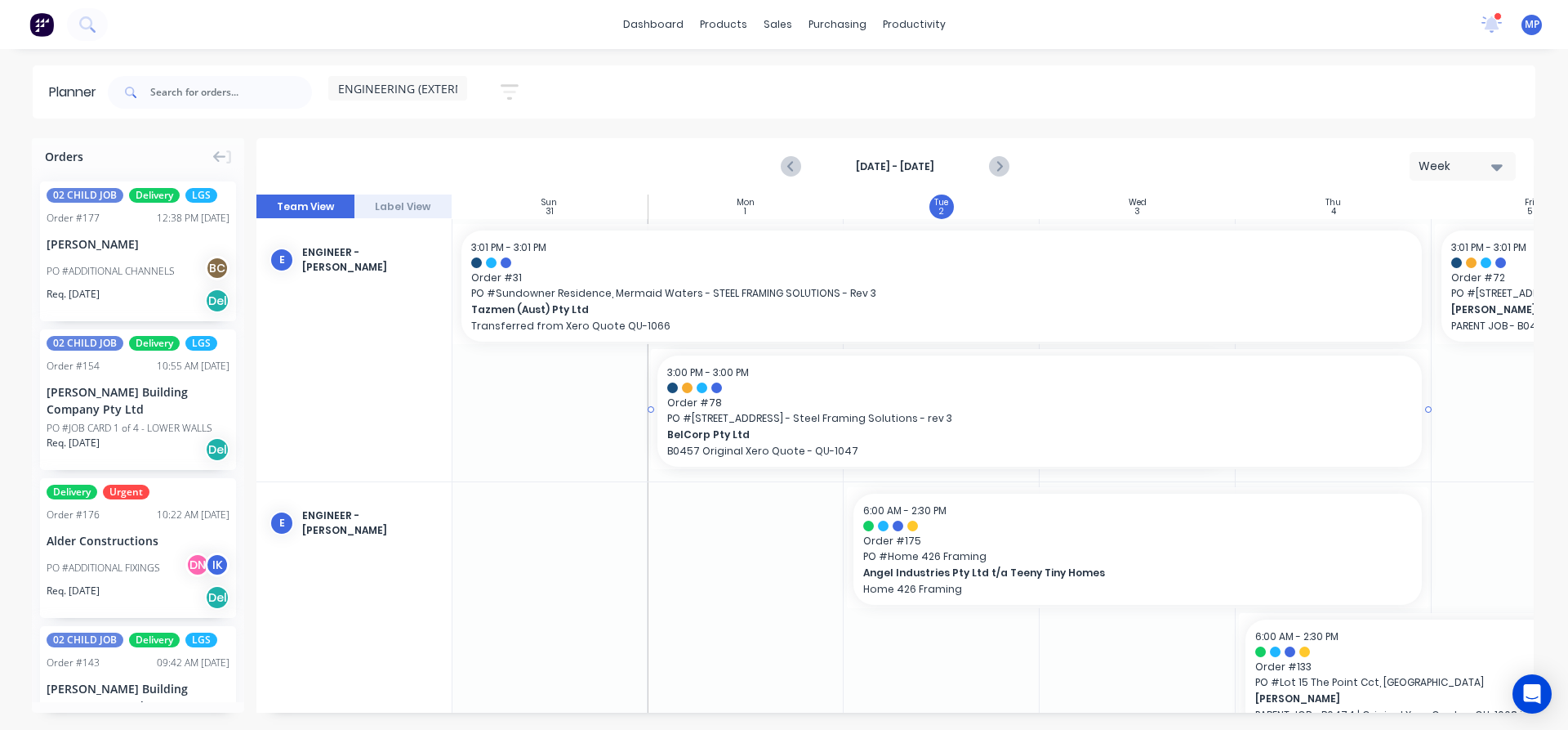
drag, startPoint x: 1232, startPoint y: 410, endPoint x: 1378, endPoint y: 419, distance: 146.3
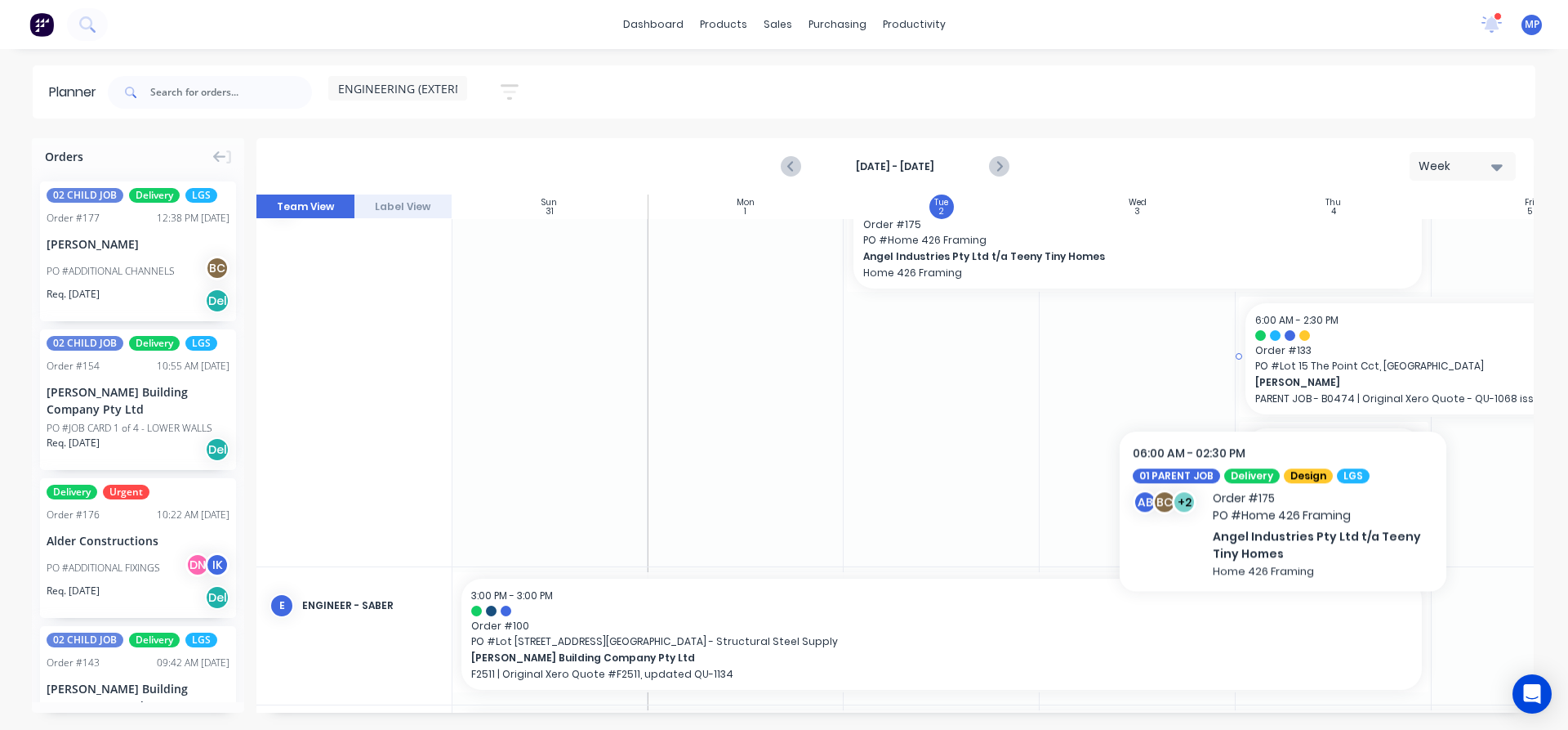
scroll to position [327, 1]
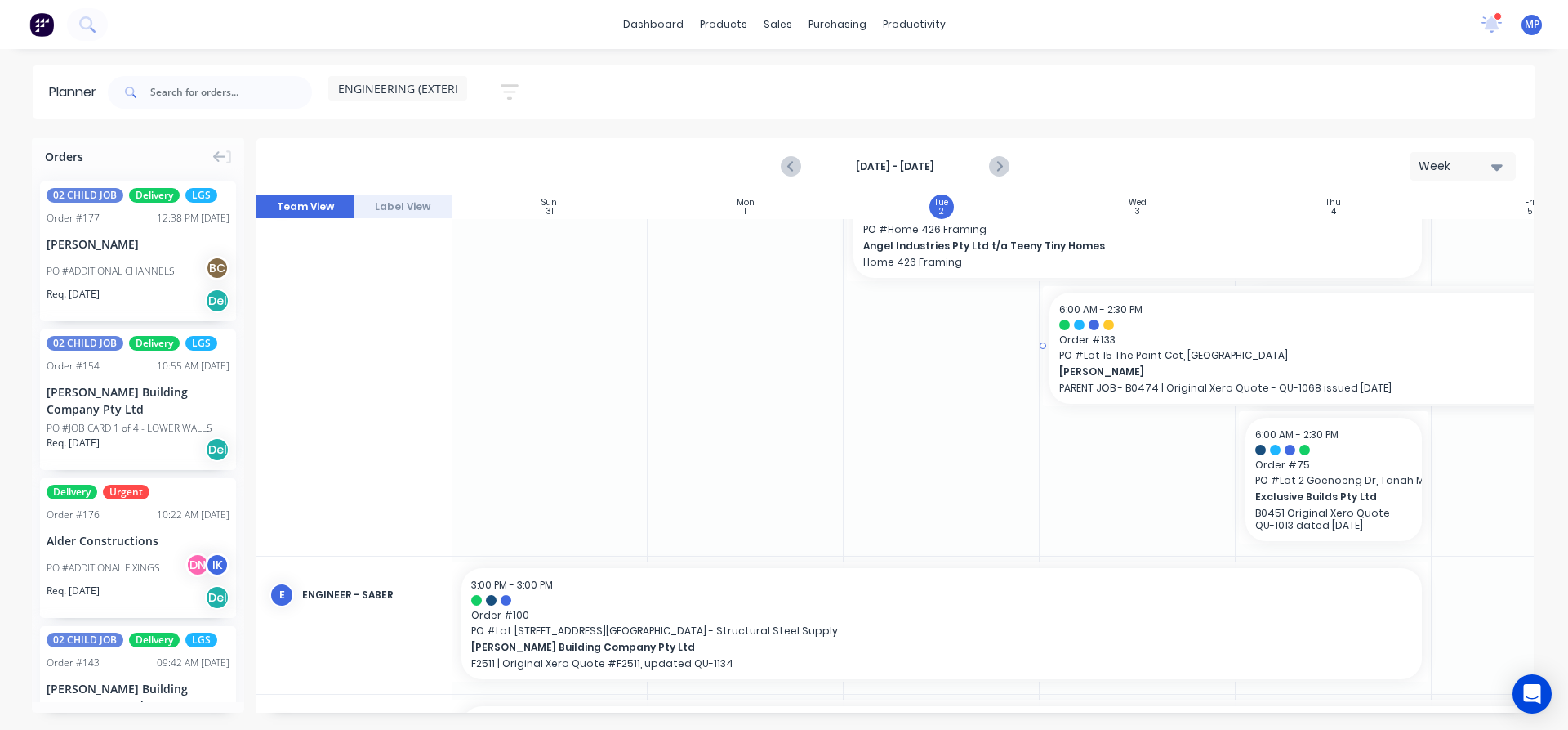
drag, startPoint x: 1241, startPoint y: 344, endPoint x: 1230, endPoint y: 341, distance: 11.4
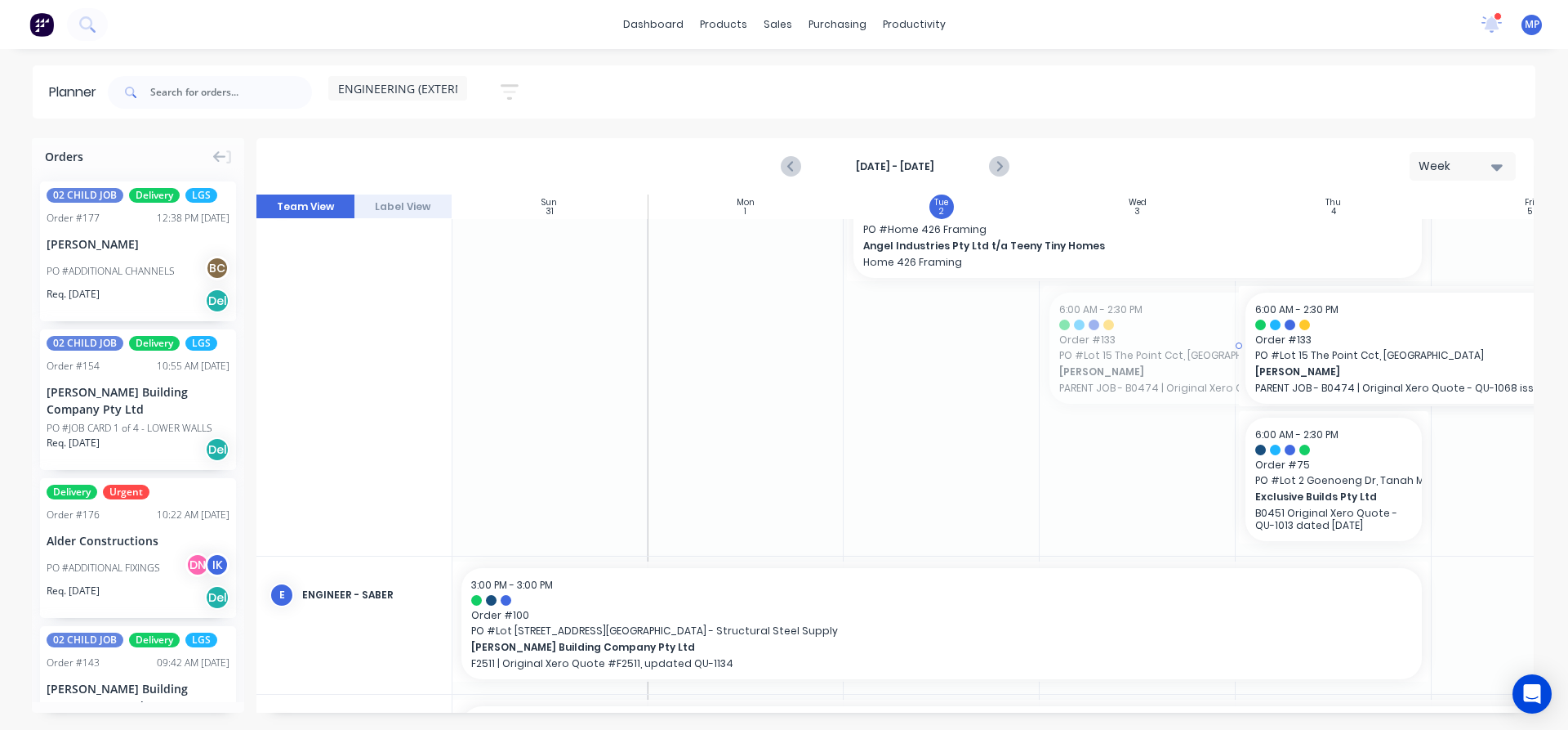
drag, startPoint x: 1044, startPoint y: 343, endPoint x: 1254, endPoint y: 353, distance: 210.2
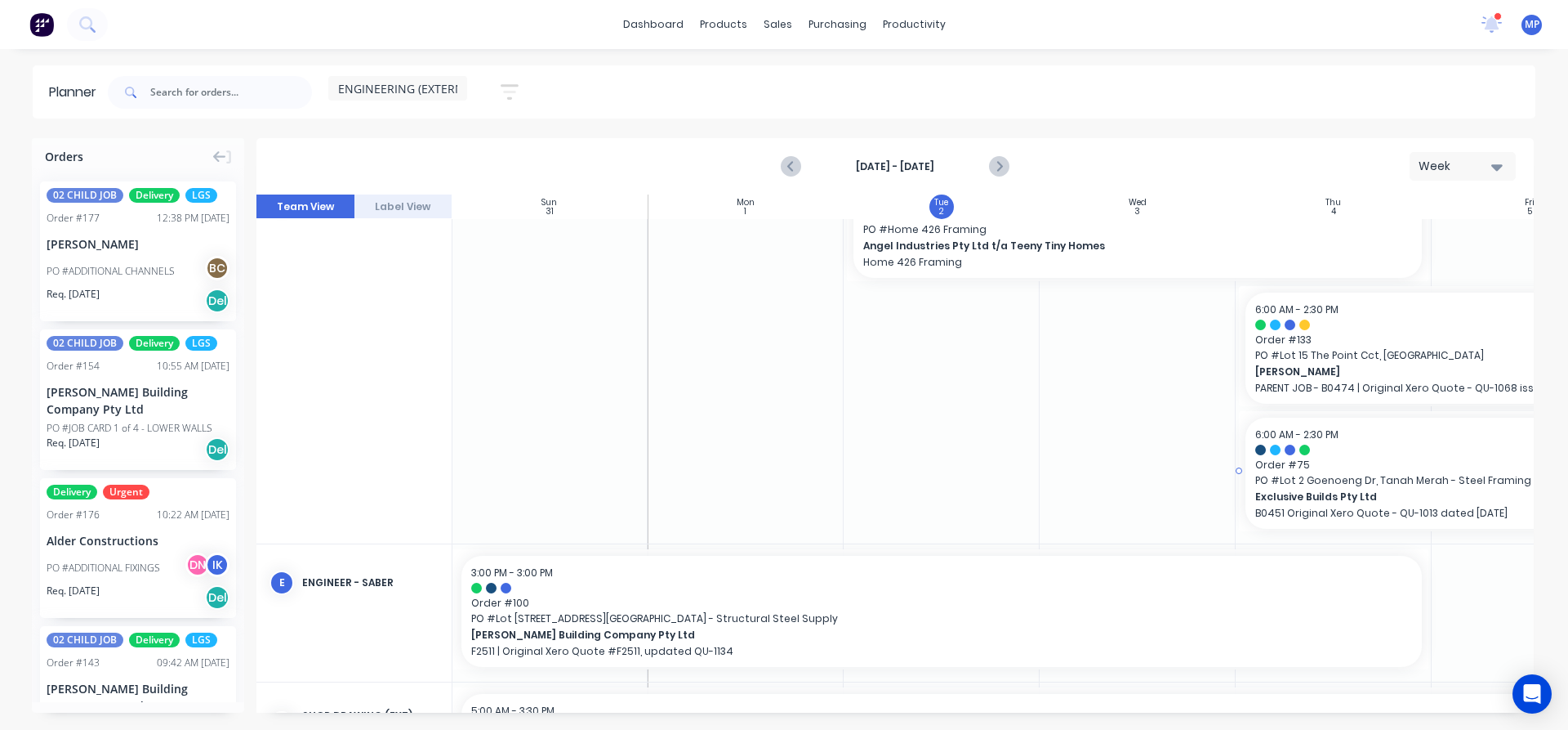
scroll to position [314, 1]
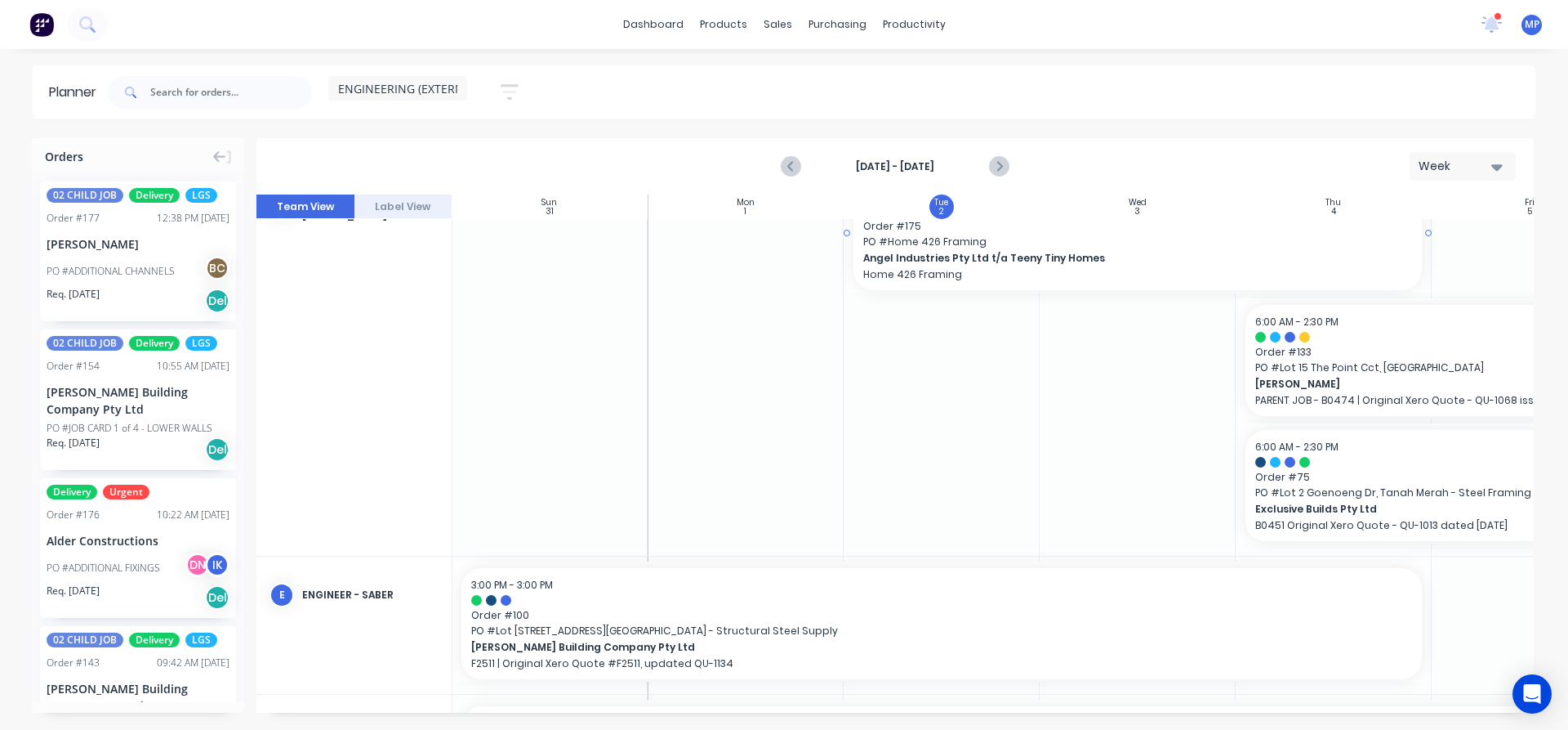
click at [1401, 246] on span "PO # Home 426 Framing" at bounding box center [1138, 242] width 549 height 15
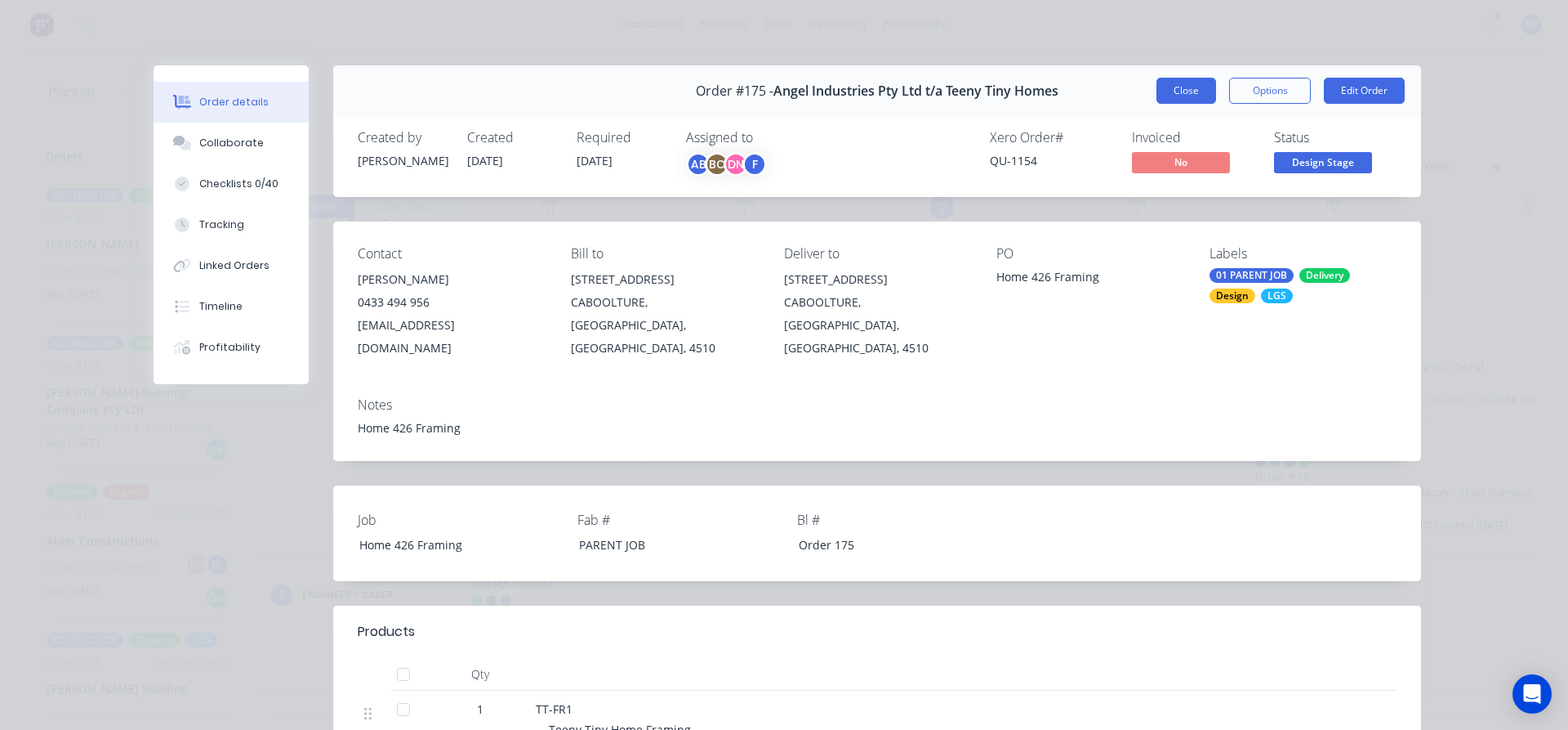
click at [1173, 85] on button "Close" at bounding box center [1186, 90] width 59 height 26
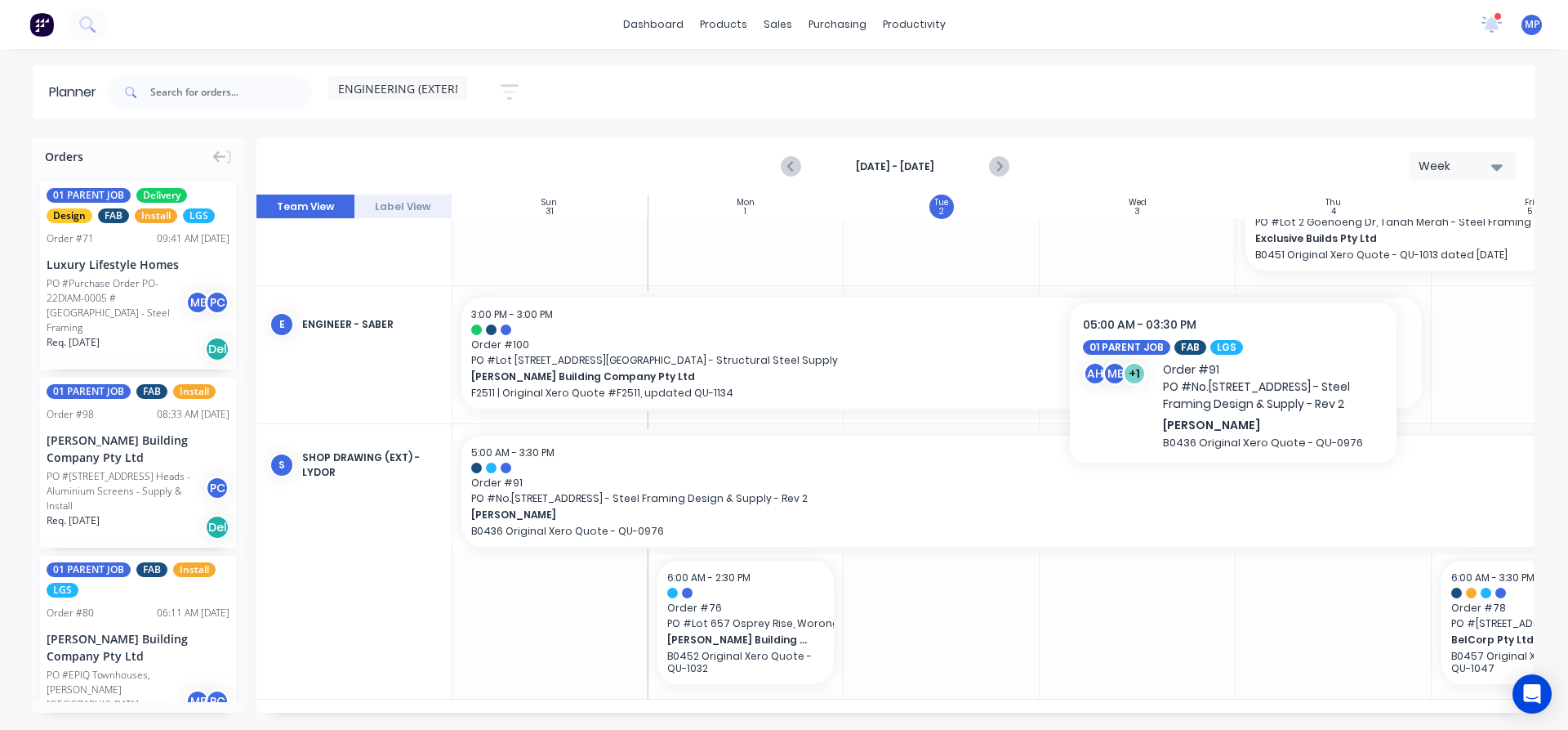
scroll to position [591, 1]
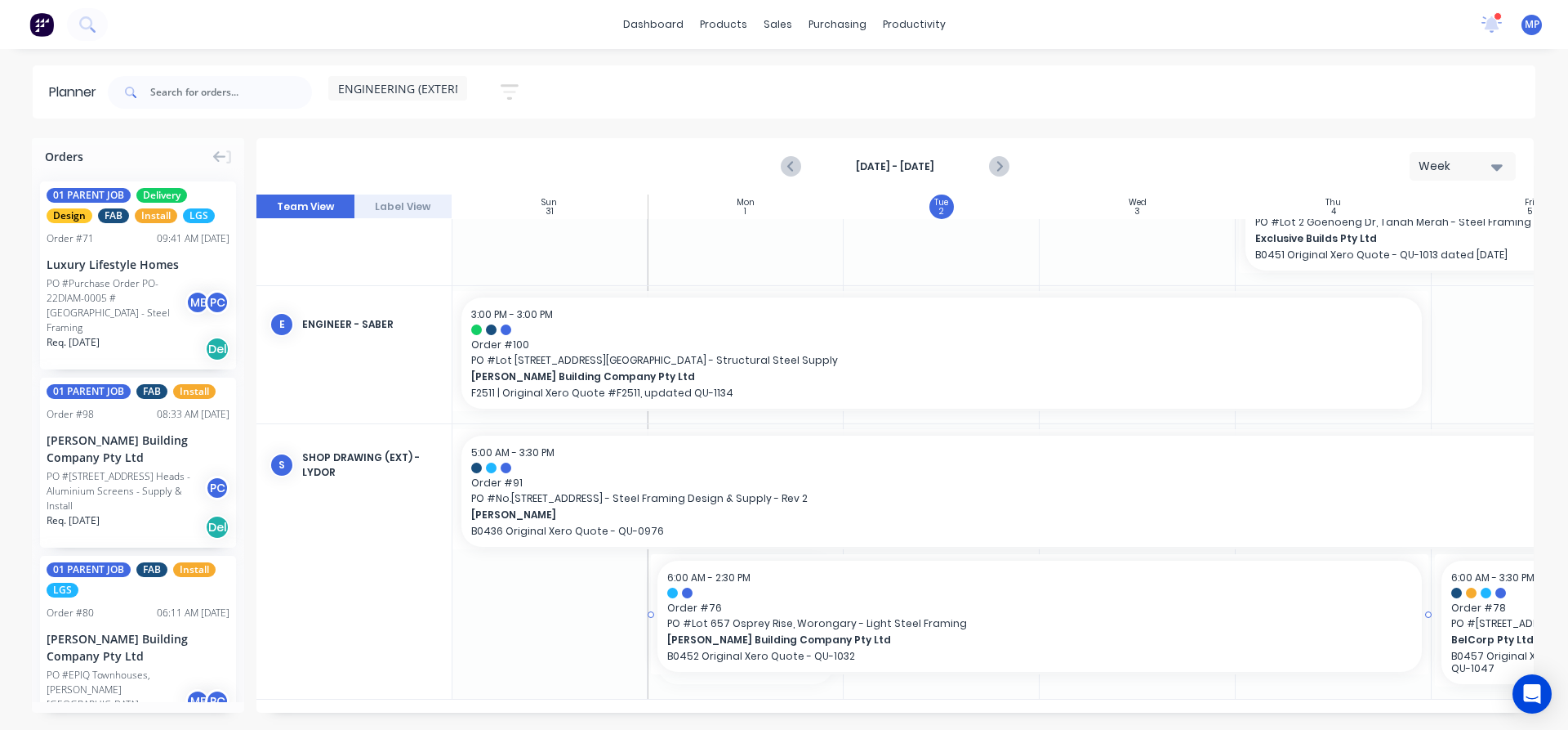
drag, startPoint x: 838, startPoint y: 616, endPoint x: 1343, endPoint y: 620, distance: 505.0
drag, startPoint x: 1430, startPoint y: 611, endPoint x: 1015, endPoint y: 591, distance: 415.5
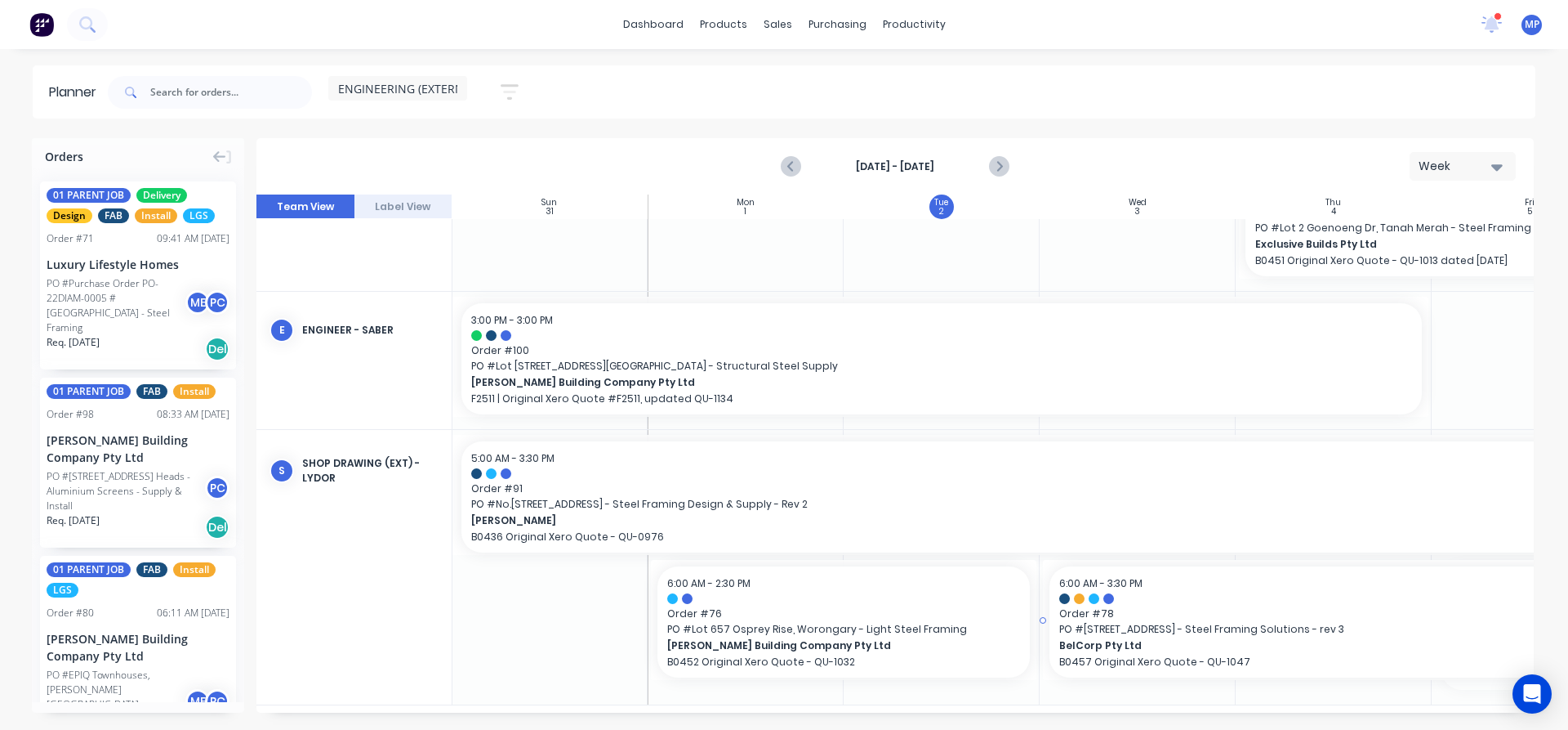
drag, startPoint x: 1436, startPoint y: 626, endPoint x: 1104, endPoint y: 612, distance: 332.3
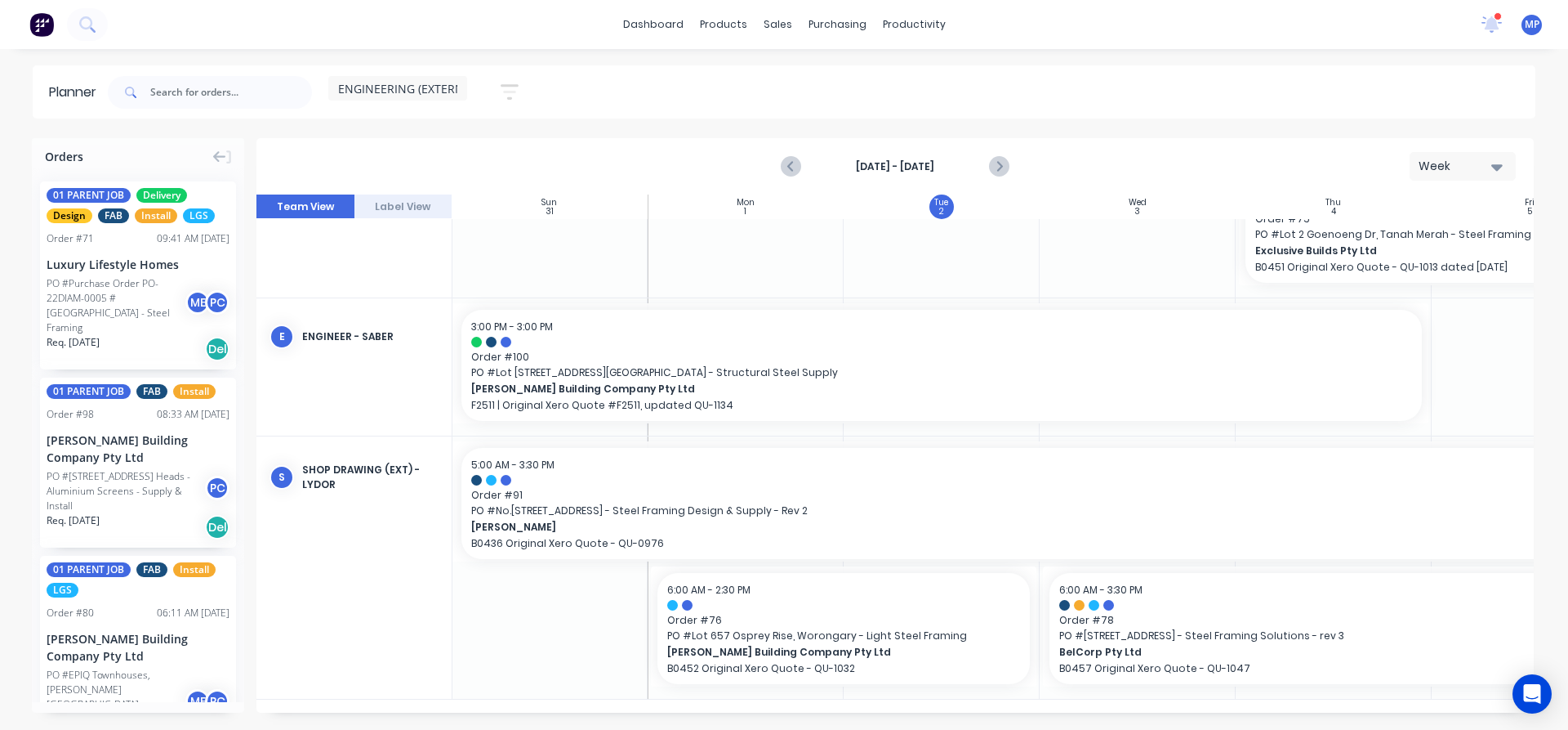
click at [994, 89] on div "ENGINEERING (EXTERNAL) Save new view None (Default) edit DESIGN TEAM (INTERNAL)…" at bounding box center [820, 92] width 1431 height 49
click at [986, 88] on div "ENGINEERING (EXTERNAL) Save new view None (Default) edit DESIGN TEAM (INTERNAL)…" at bounding box center [820, 92] width 1431 height 49
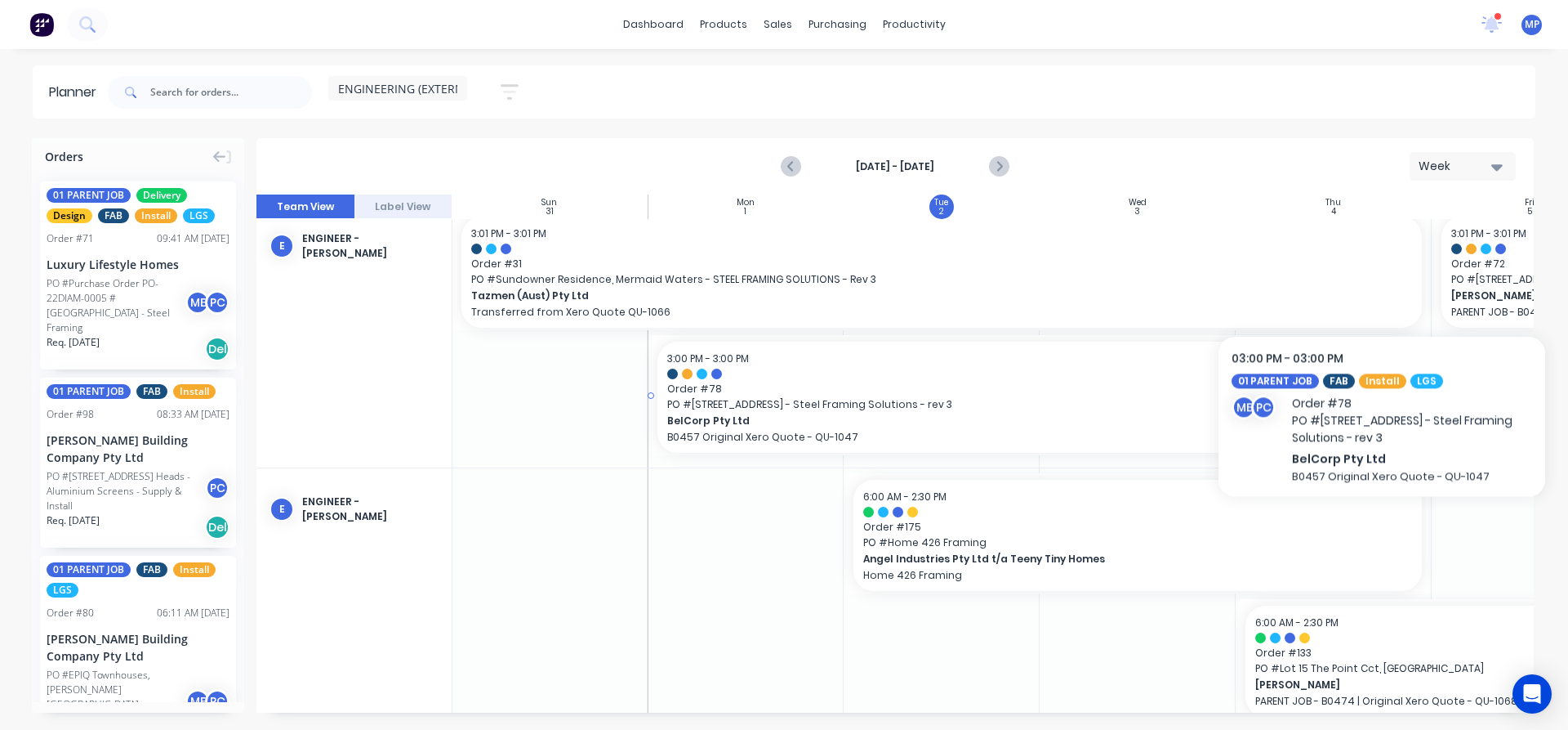
scroll to position [7, 1]
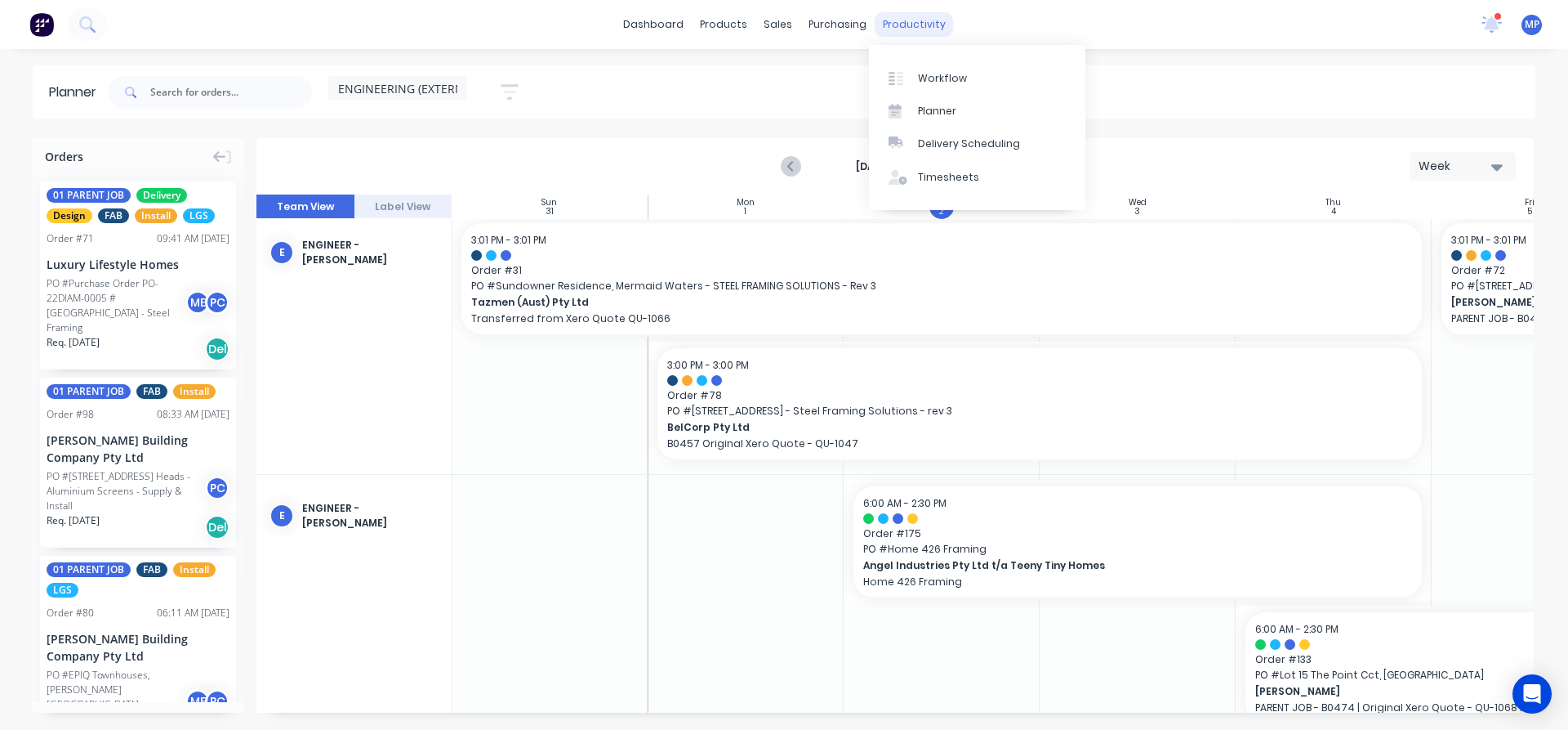
click at [914, 25] on div "productivity" at bounding box center [914, 24] width 79 height 24
click at [944, 113] on div "Planner" at bounding box center [937, 112] width 38 height 15
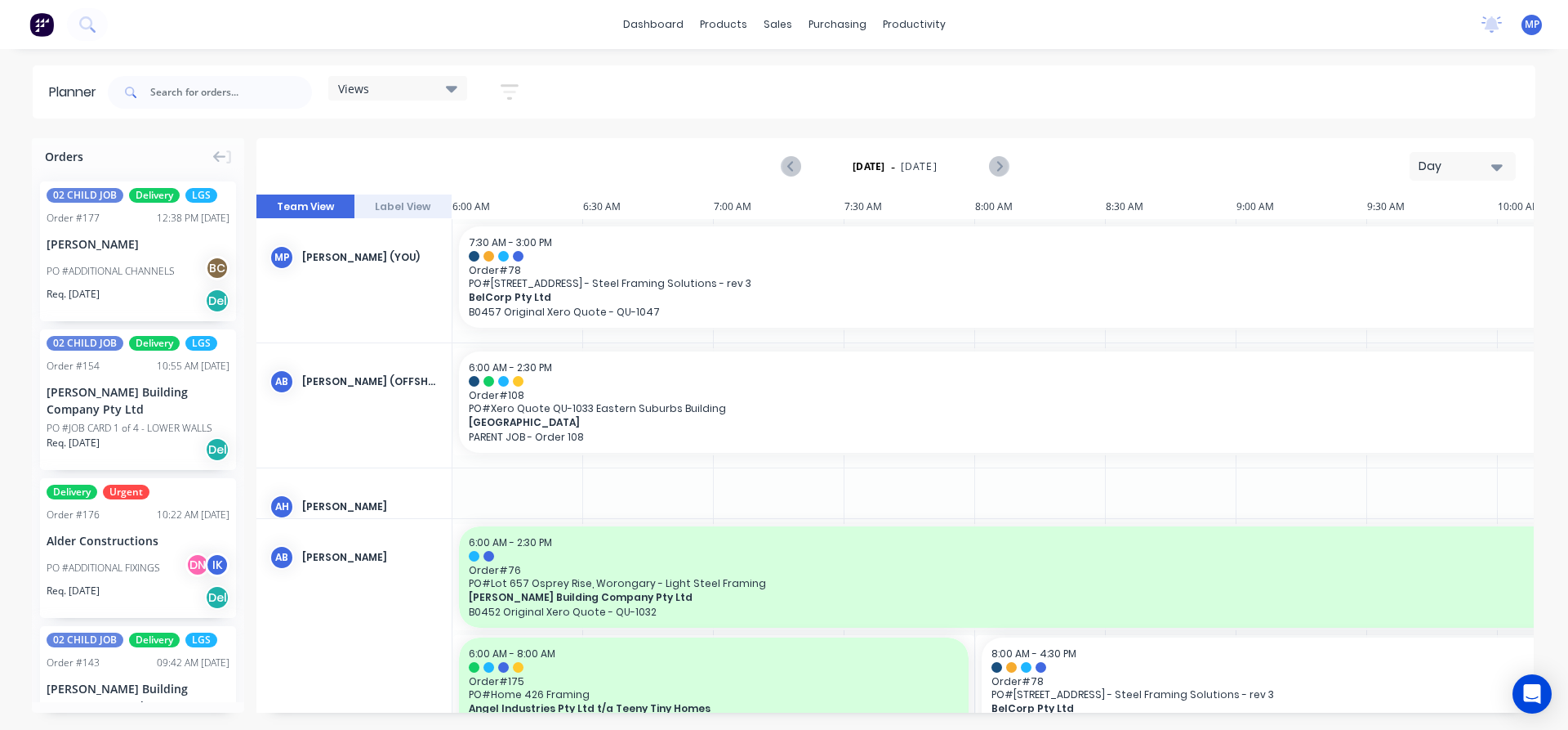
scroll to position [291, 0]
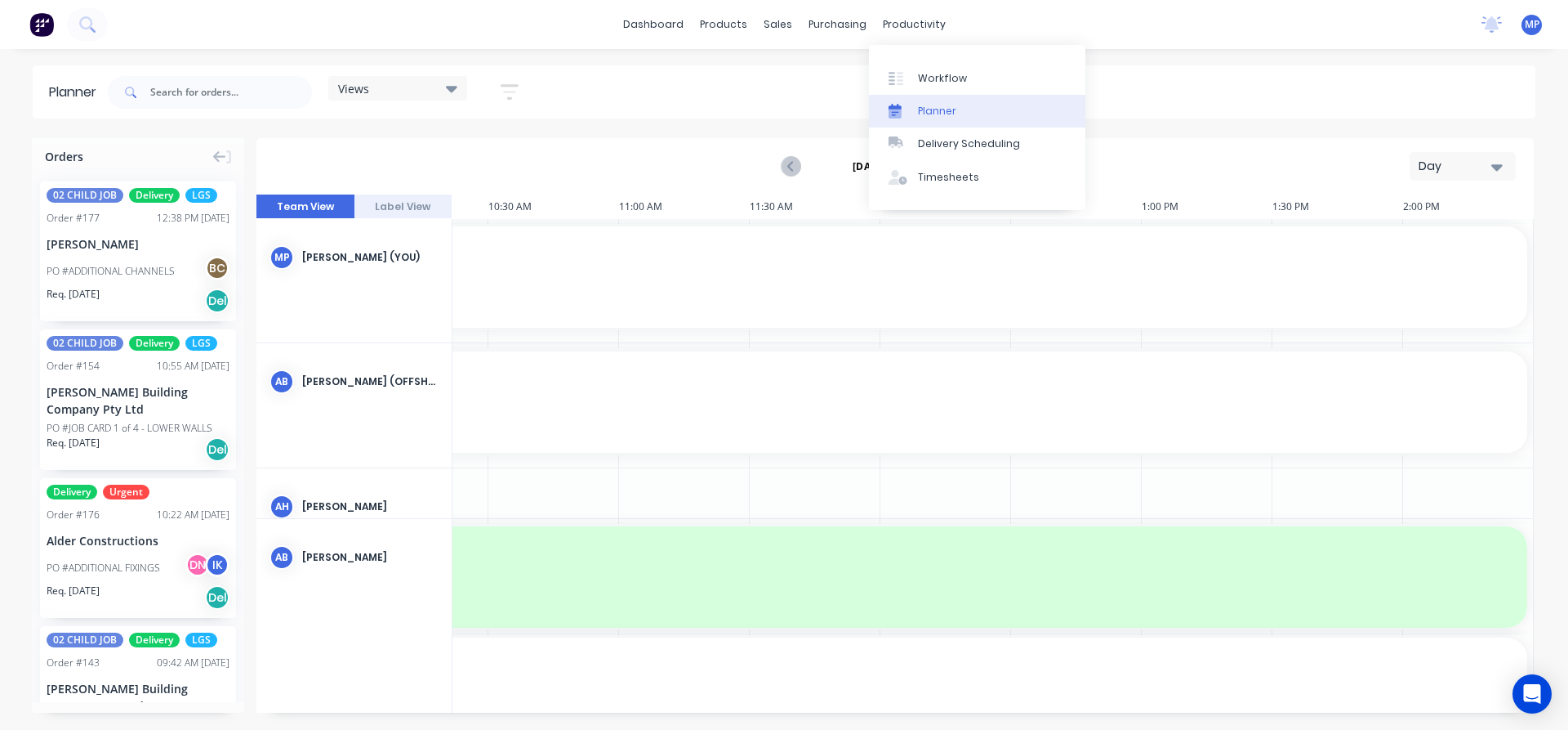
click at [929, 109] on div "Planner" at bounding box center [937, 112] width 38 height 15
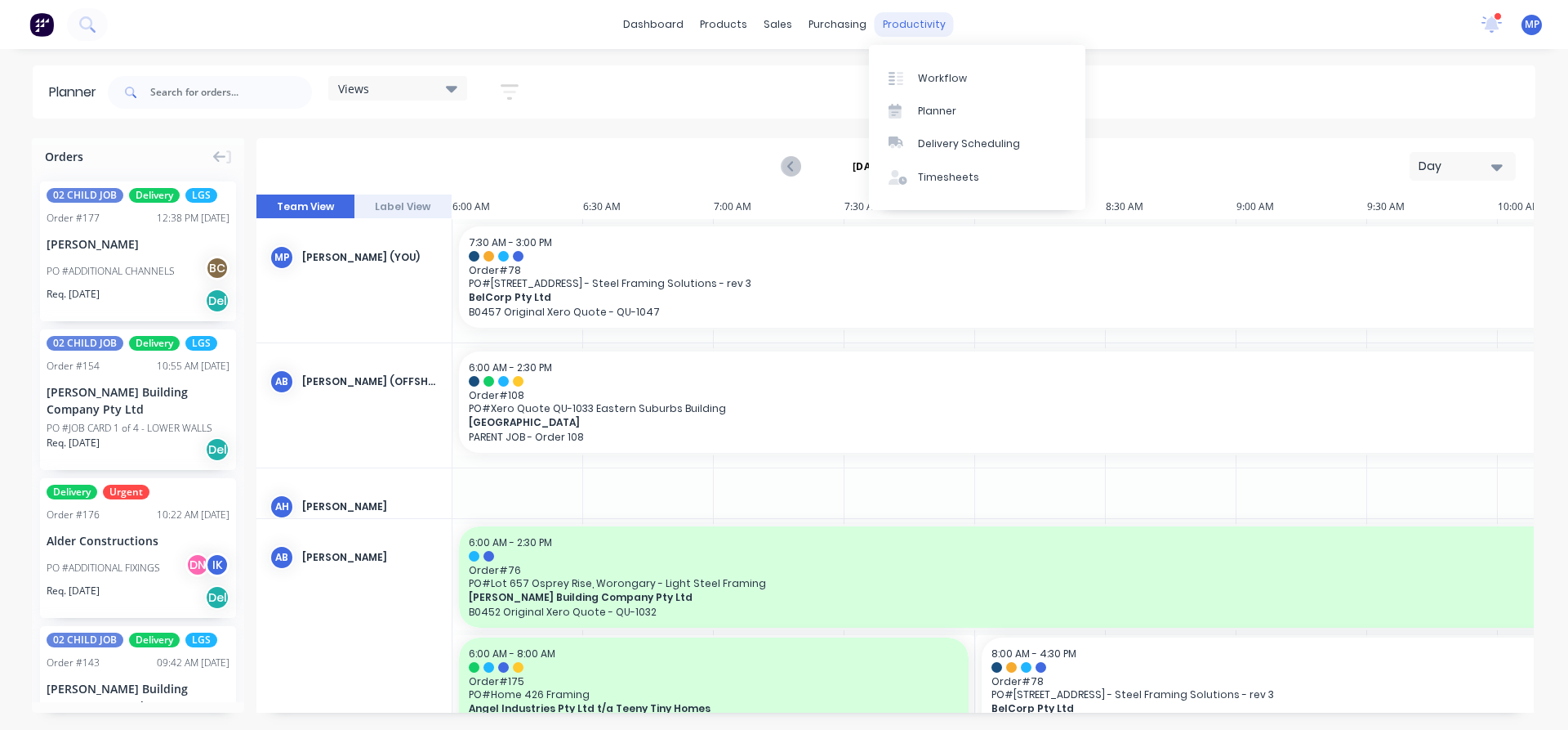
scroll to position [291, 0]
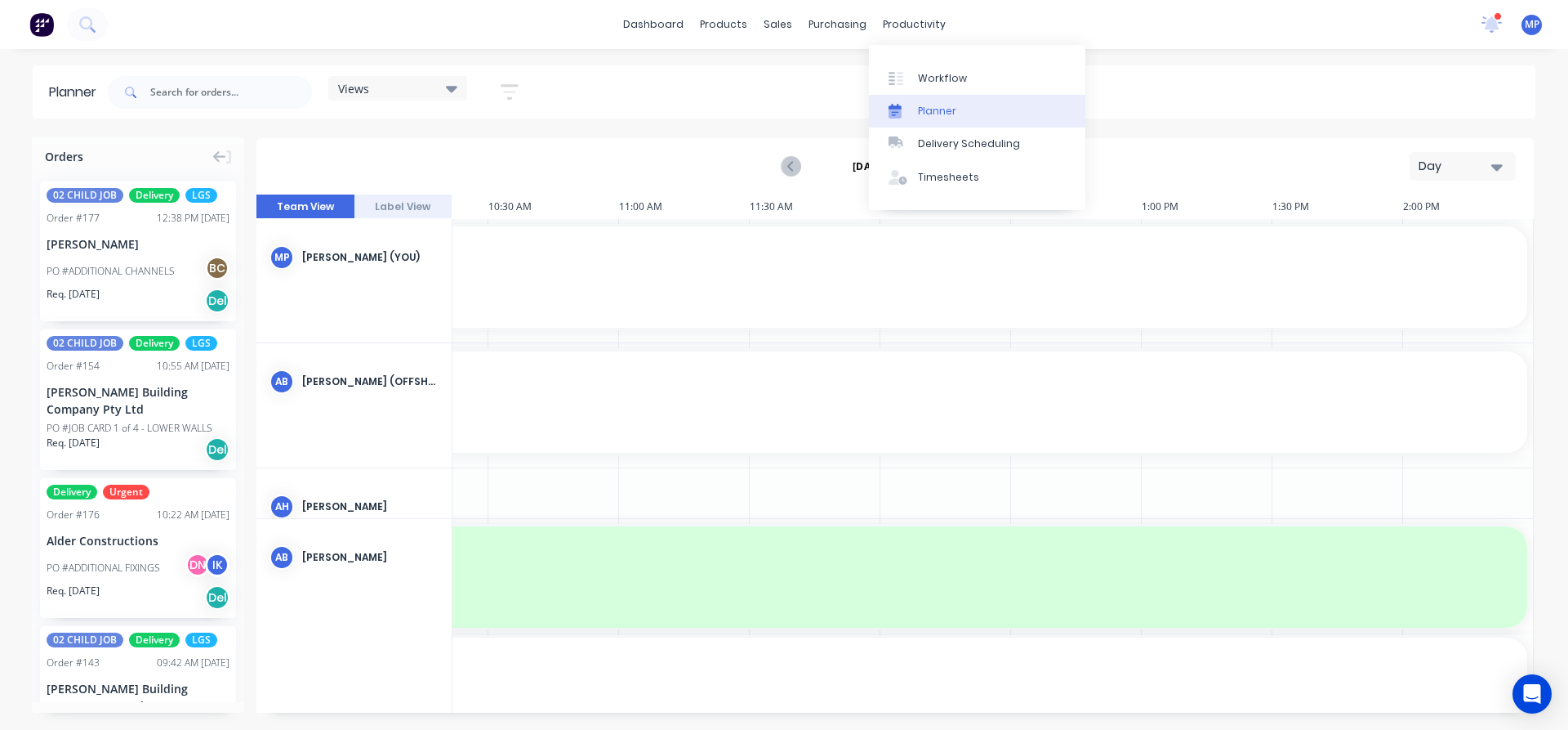
click at [941, 113] on div "Planner" at bounding box center [937, 112] width 38 height 15
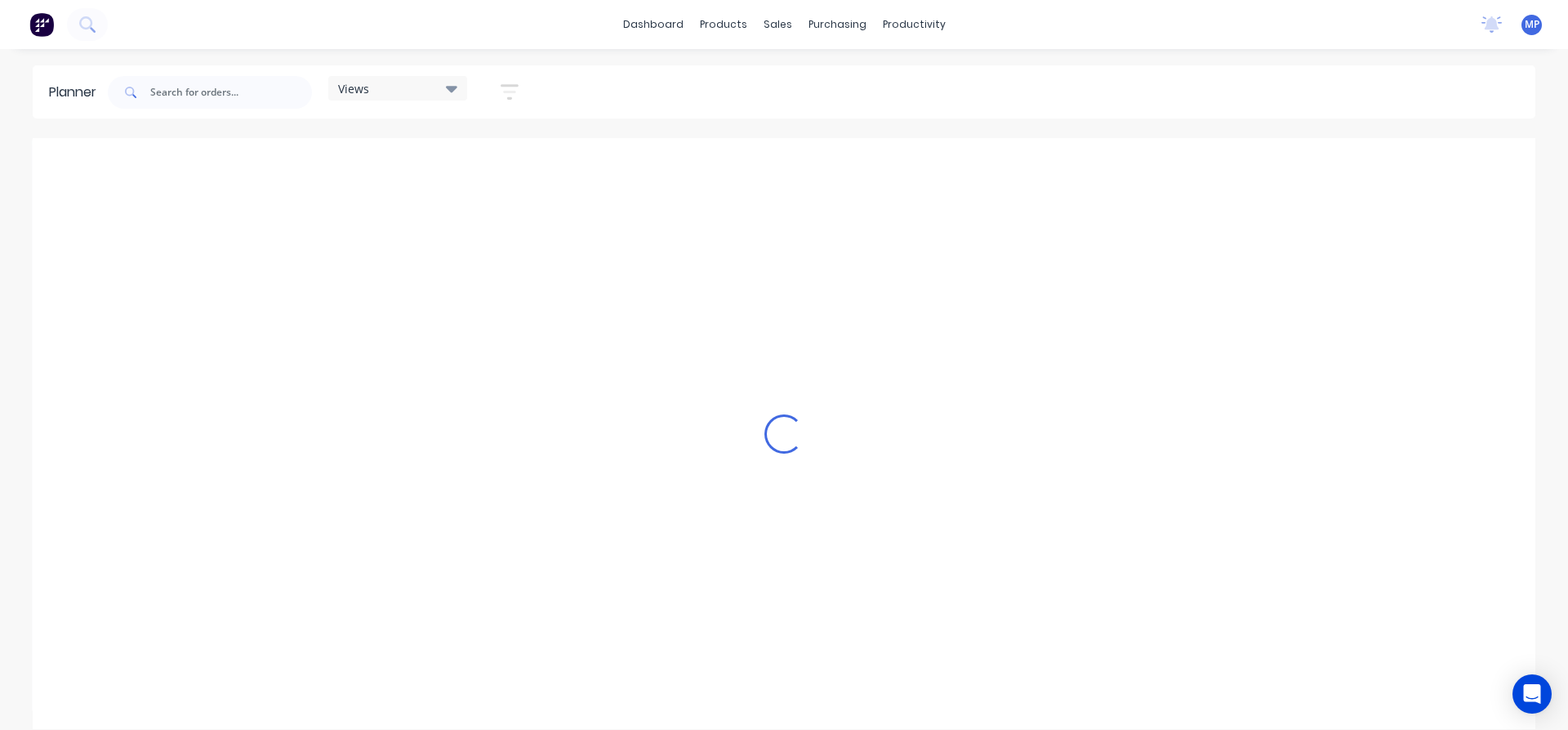
scroll to position [0, 1147]
click at [455, 88] on icon at bounding box center [452, 88] width 11 height 7
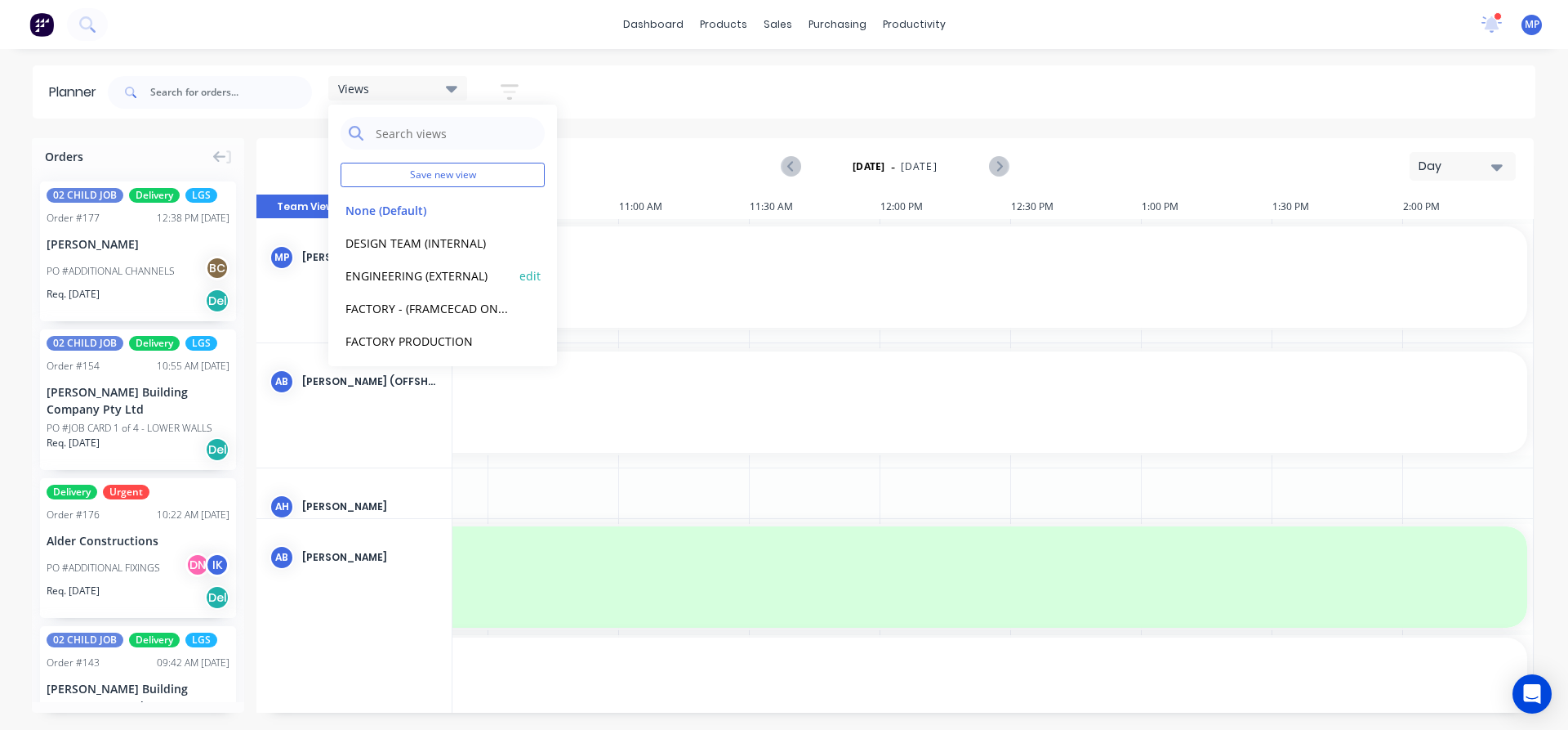
click at [421, 273] on button "ENGINEERING (EXTERNAL)" at bounding box center [427, 275] width 174 height 19
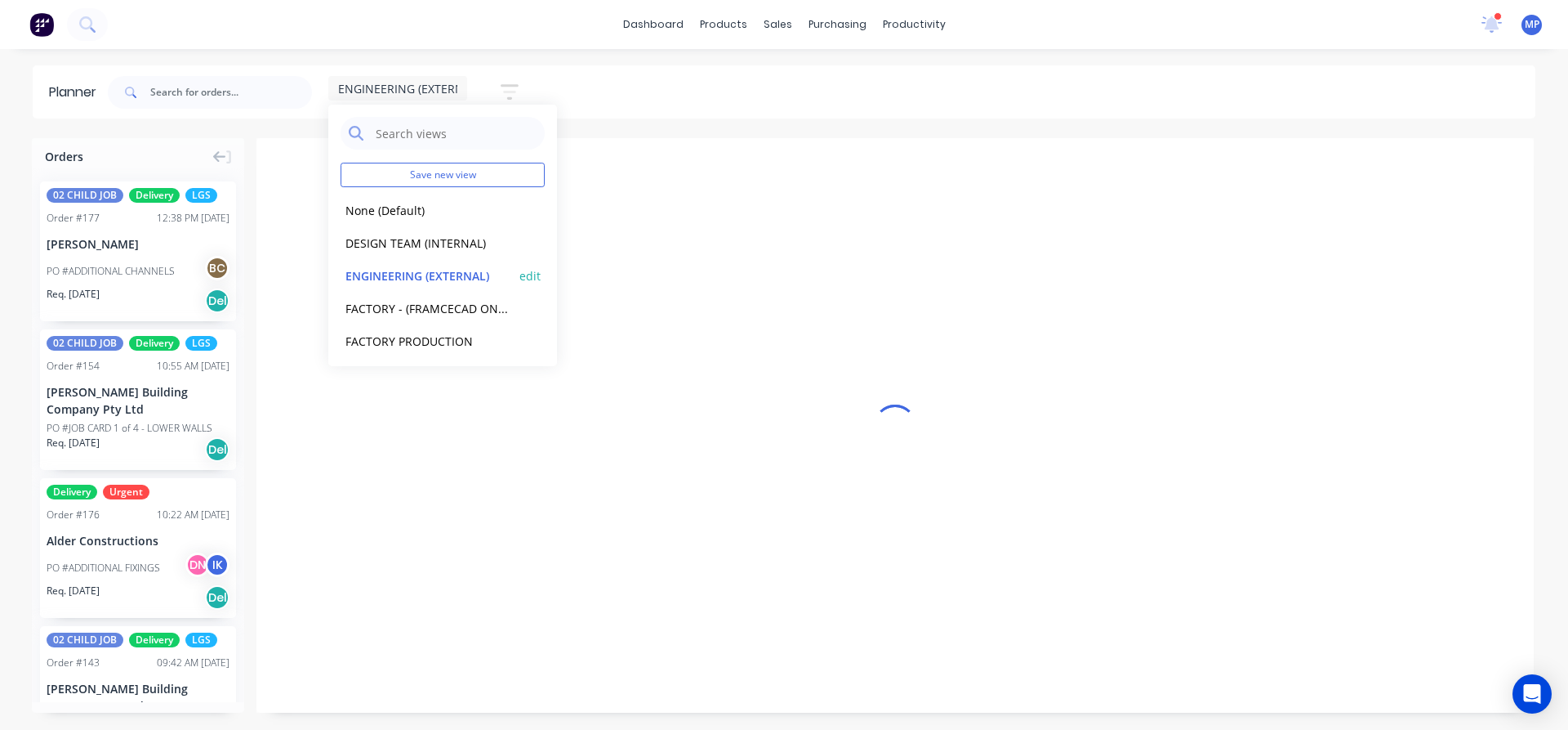
scroll to position [0, 1140]
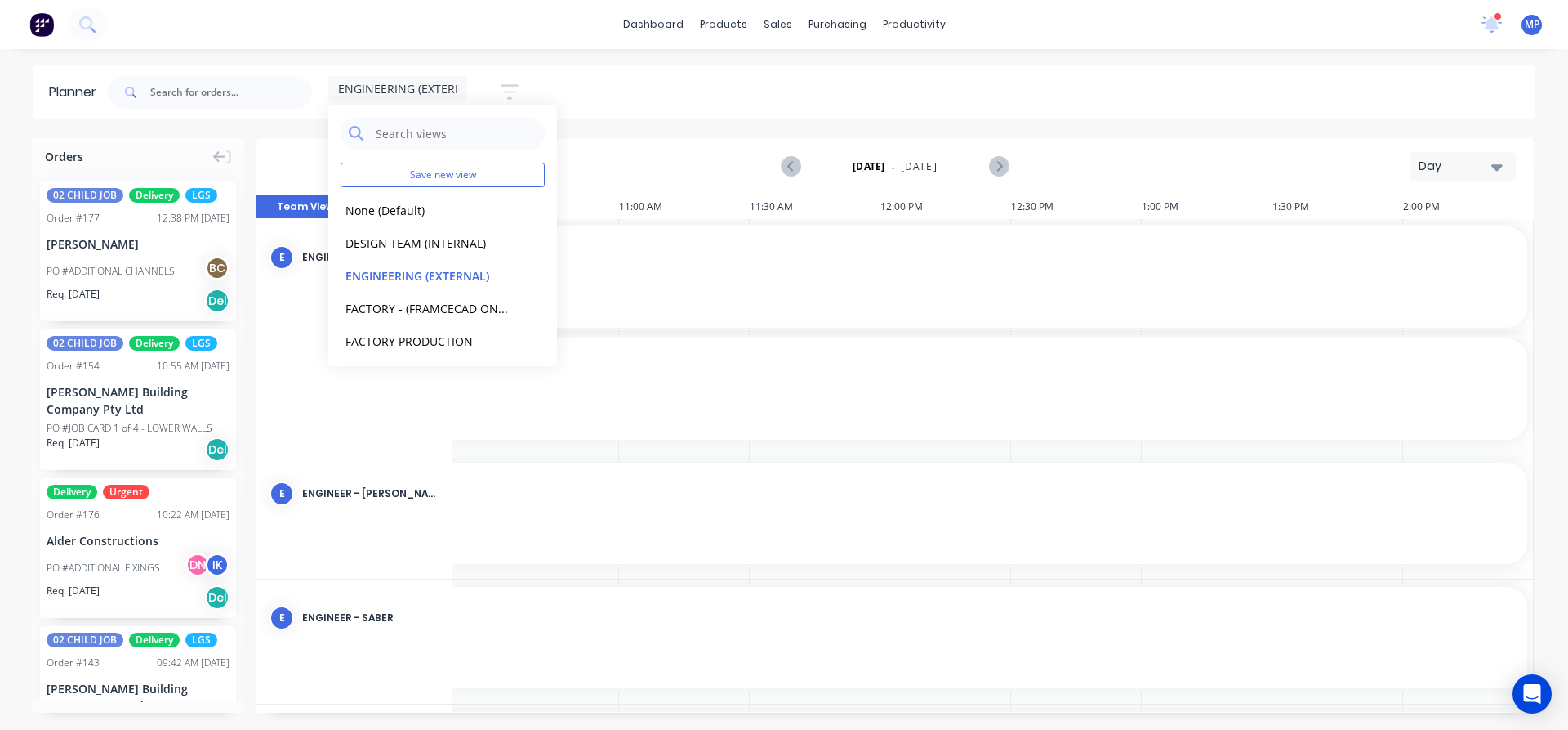
click at [779, 86] on div "ENGINEERING (EXTERNAL) Save new view None (Default) edit DESIGN TEAM (INTERNAL)…" at bounding box center [820, 92] width 1431 height 49
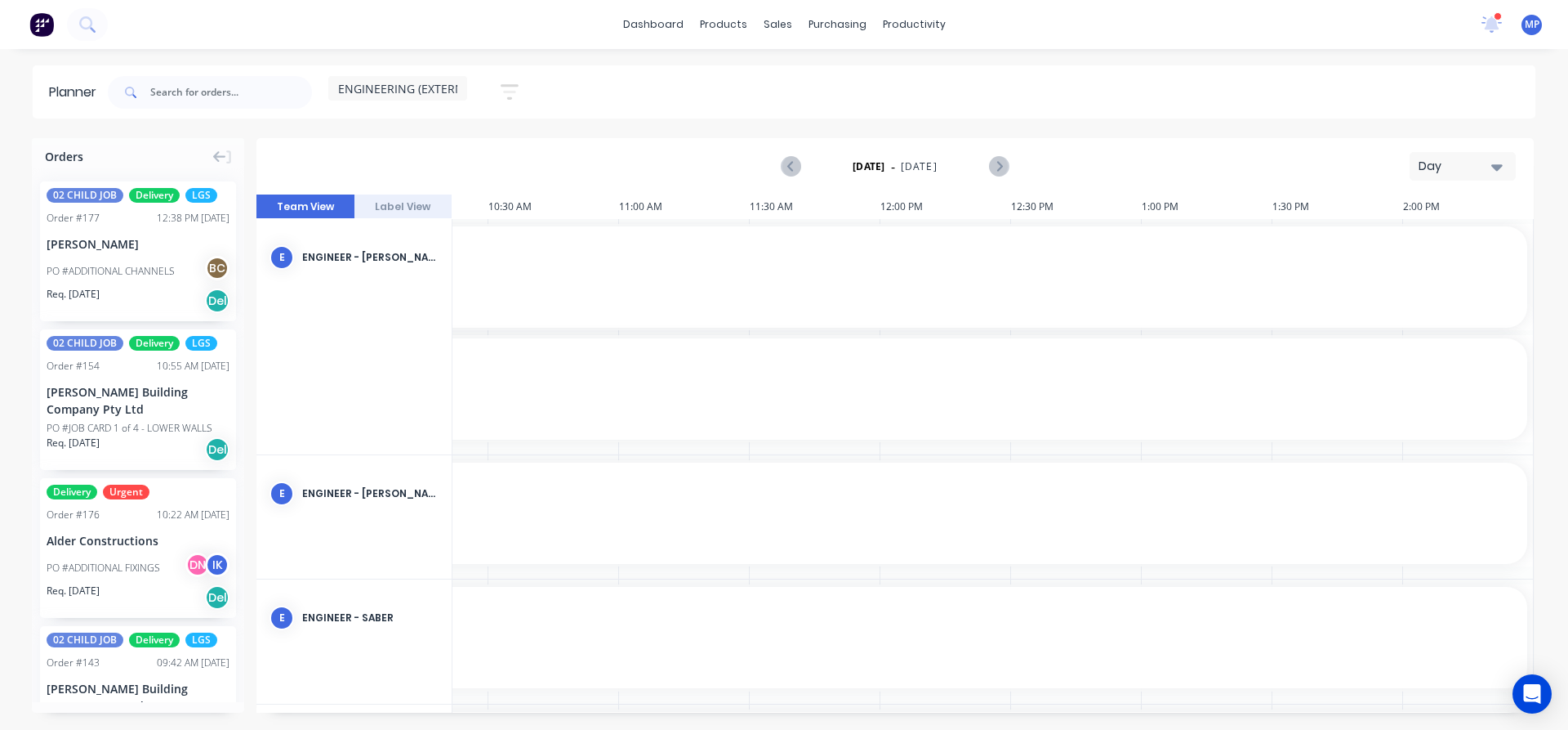
click at [1504, 173] on button "Day" at bounding box center [1463, 166] width 106 height 29
click at [1395, 245] on div "Week" at bounding box center [1433, 242] width 162 height 33
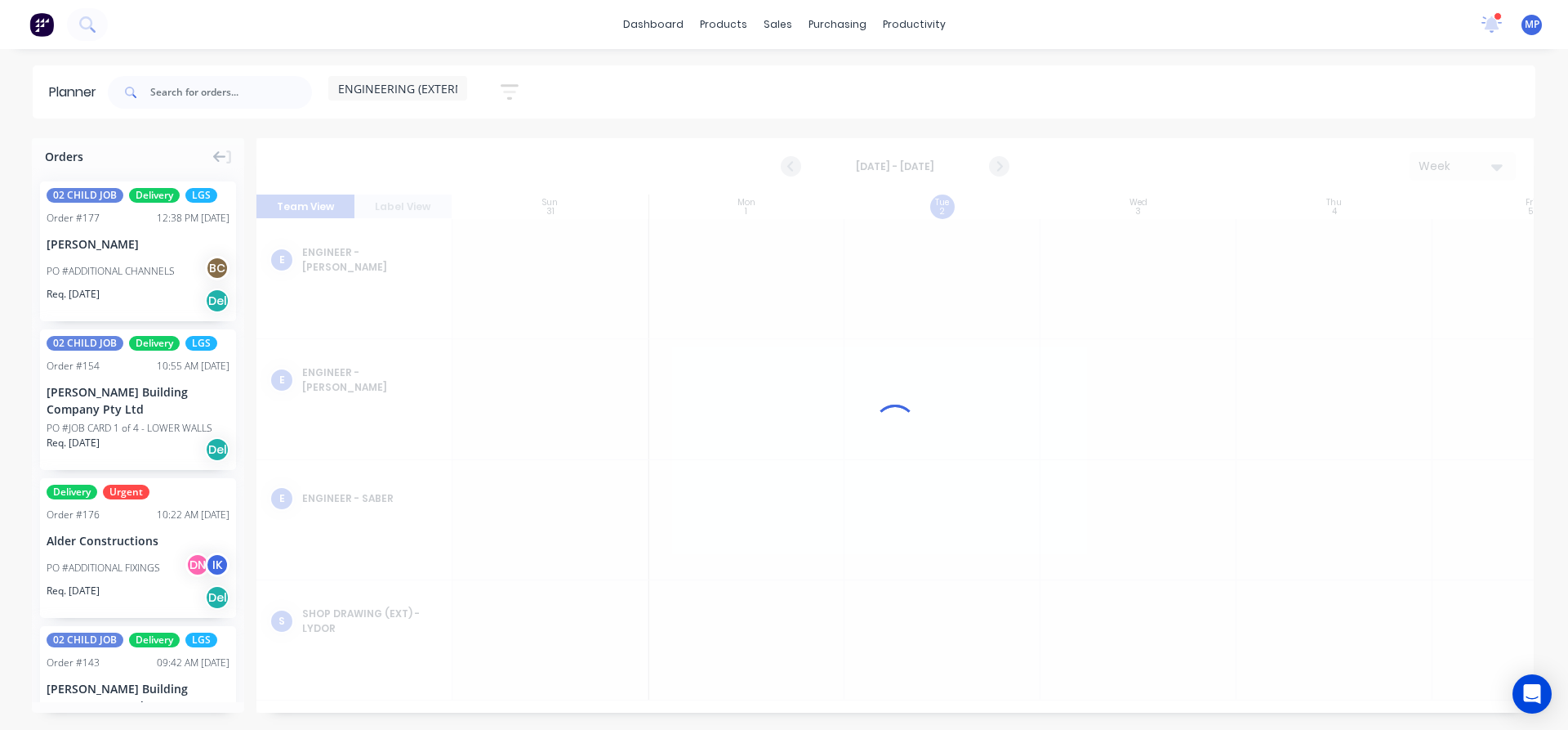
scroll to position [0, 1]
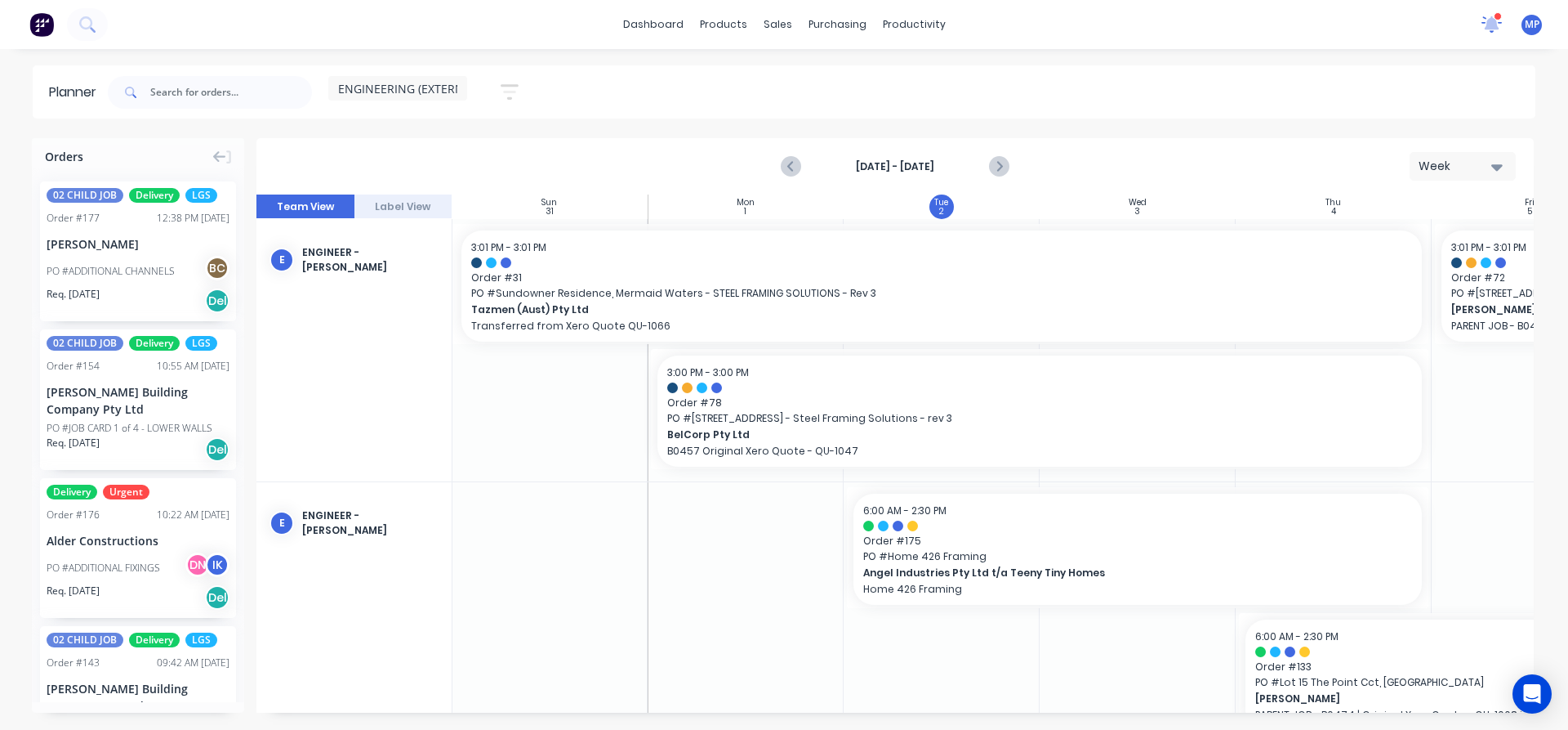
click at [1491, 26] on icon at bounding box center [1493, 23] width 15 height 13
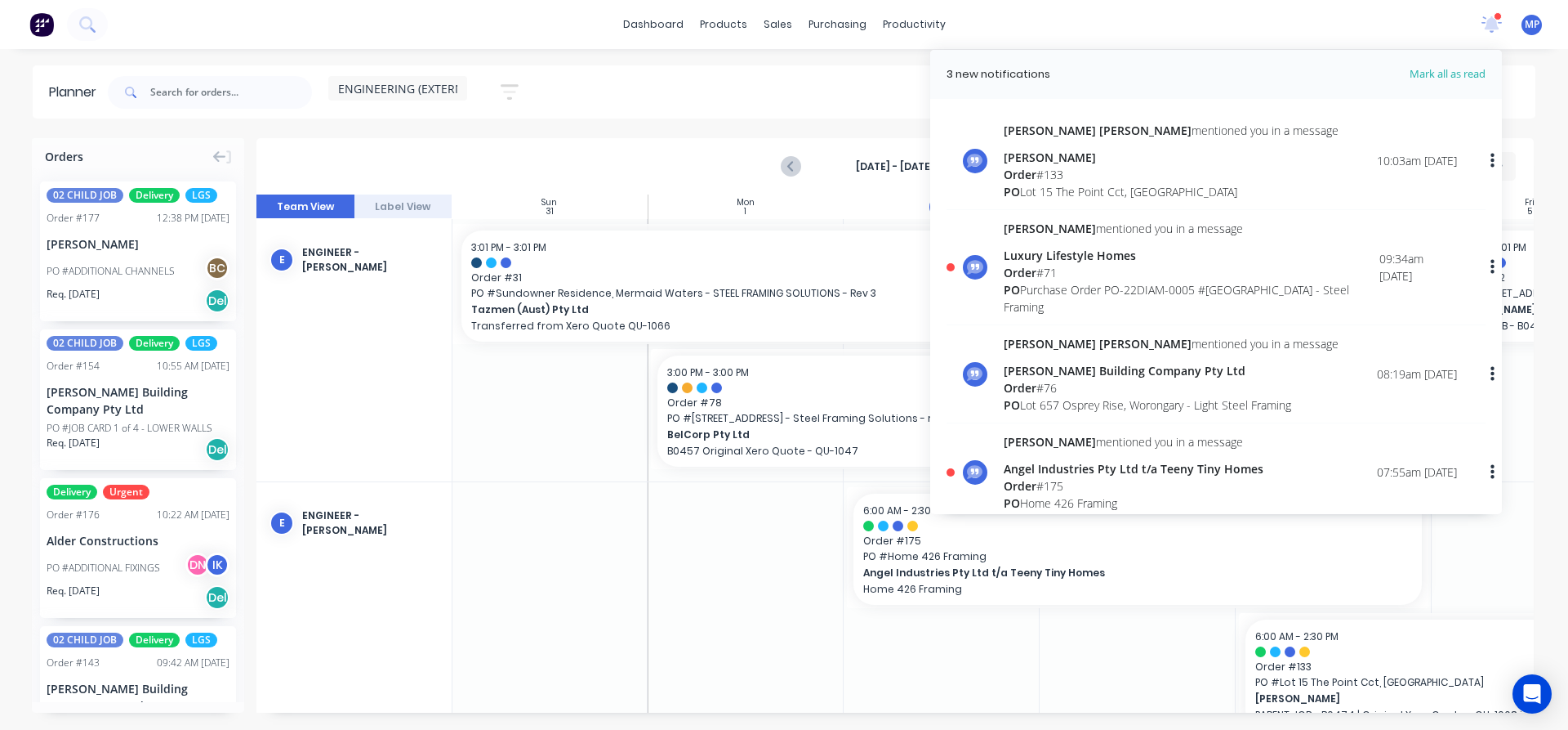
click at [1162, 30] on div "dashboard products sales purchasing productivity dashboard products Product Cat…" at bounding box center [784, 24] width 1568 height 49
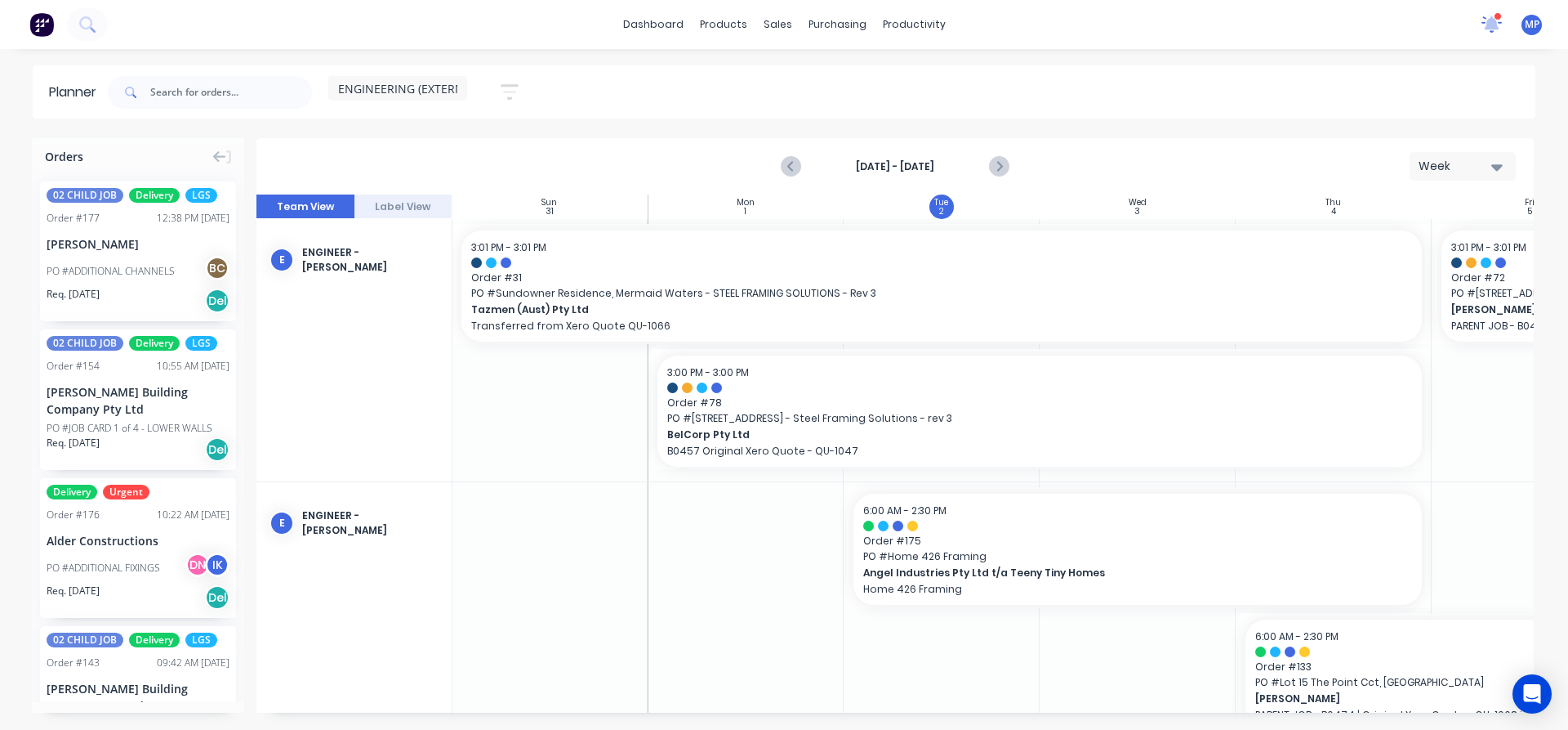
click at [1494, 22] on icon at bounding box center [1493, 23] width 15 height 13
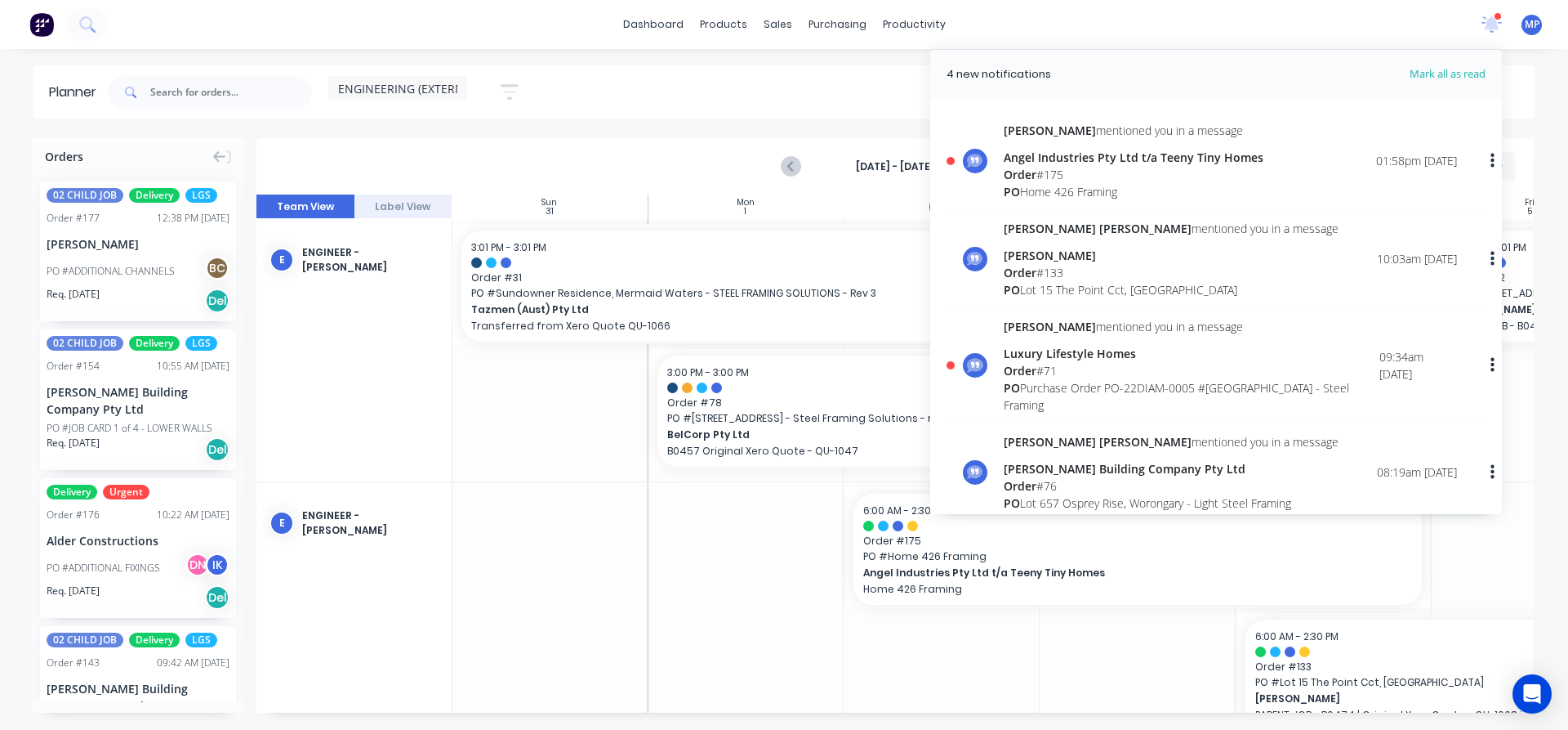
click at [1081, 189] on div "PO Home 426 Framing" at bounding box center [1133, 192] width 259 height 17
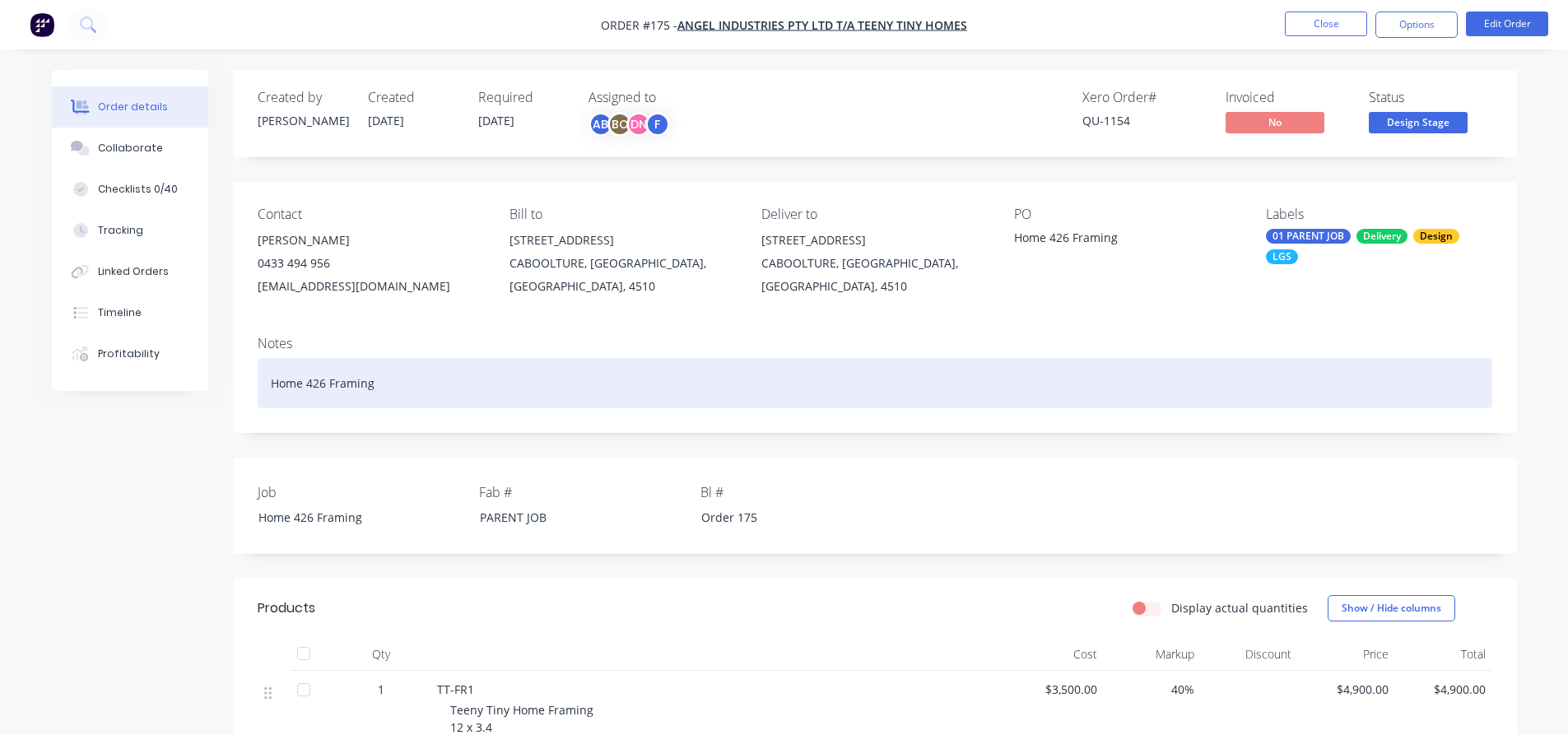
scroll to position [293, 0]
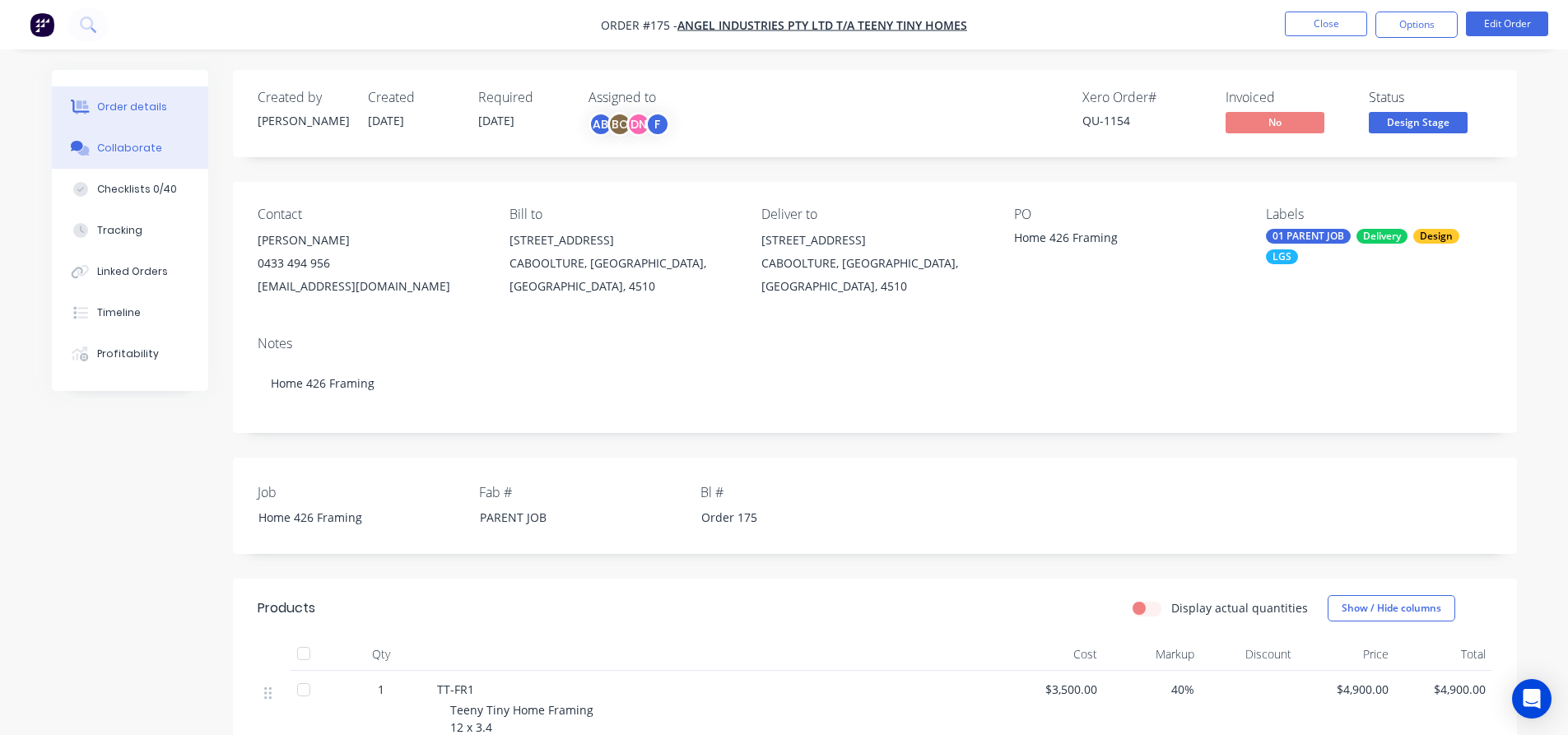
click at [120, 142] on div "Collaborate" at bounding box center [129, 148] width 65 height 15
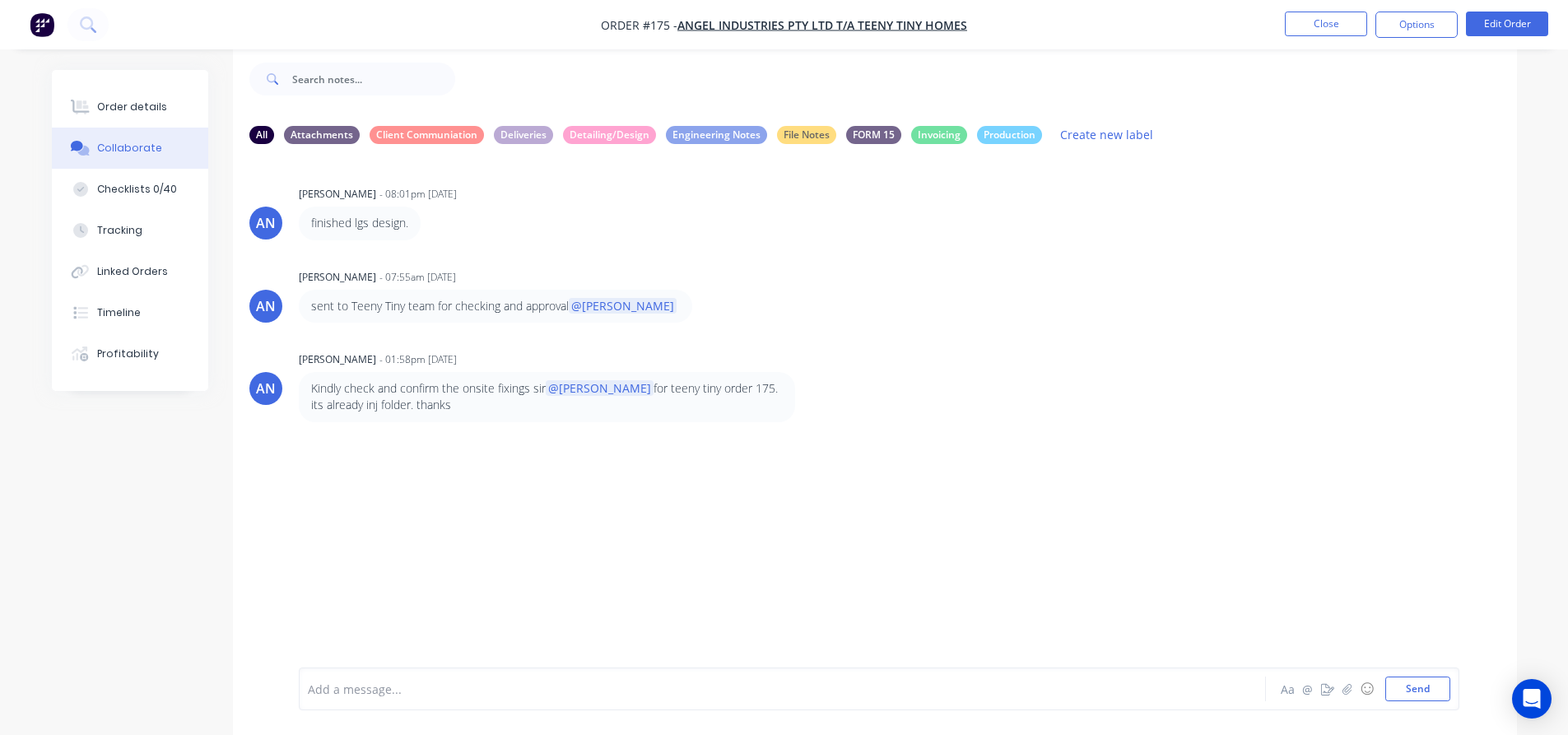
scroll to position [24, 0]
drag, startPoint x: 628, startPoint y: 390, endPoint x: 750, endPoint y: 396, distance: 122.1
type textarea "teeny tiny order 175. its"
click at [750, 396] on p "Kindly check and confirm the onsite fixings sir @[PERSON_NAME] for teeny tiny o…" at bounding box center [547, 396] width 472 height 34
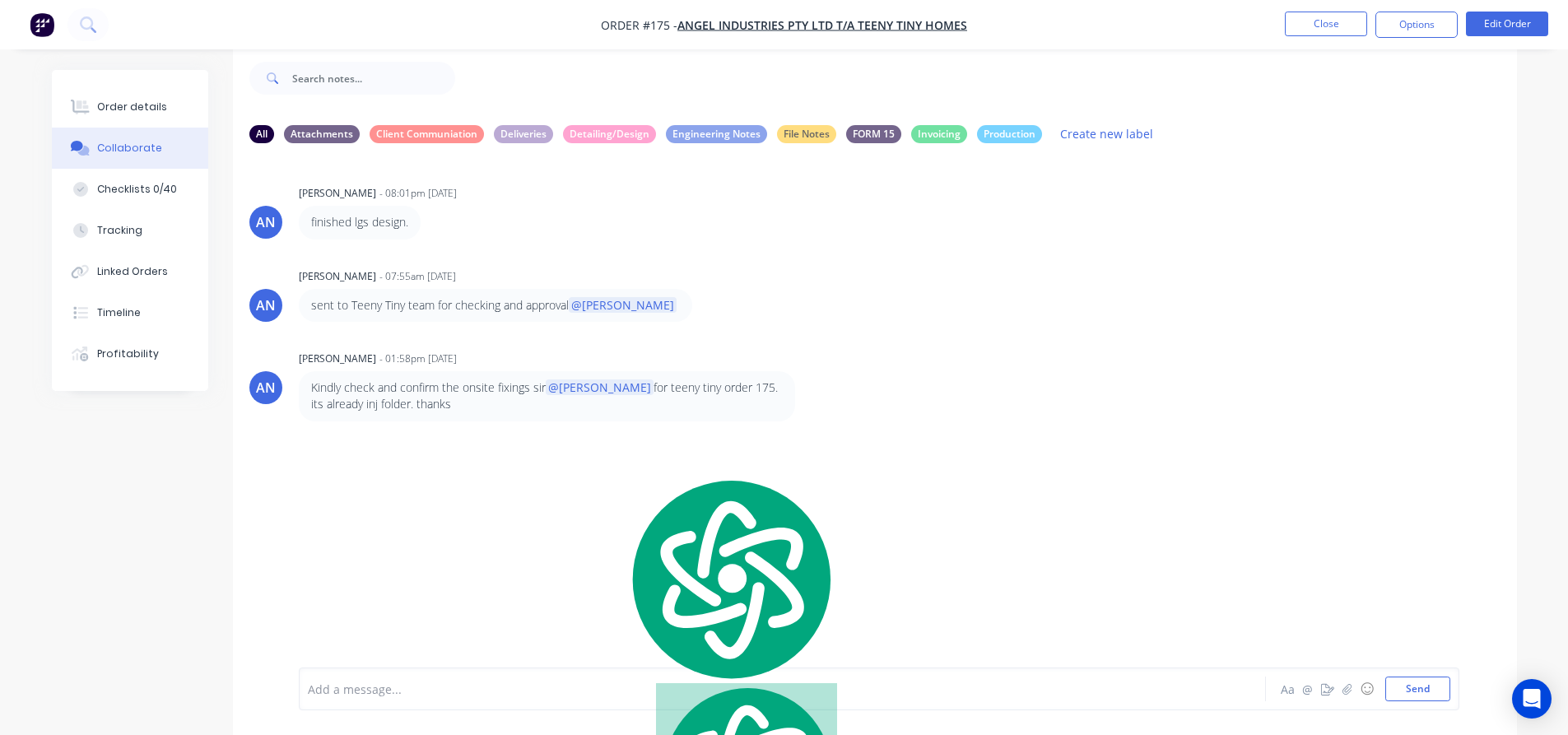
click at [490, 471] on div "AN [PERSON_NAME] - 08:01pm [DATE] finished lgs design. AN [PERSON_NAME] - 07:55…" at bounding box center [875, 399] width 1284 height 486
click at [1102, 280] on div "AN [PERSON_NAME] - 07:55am [DATE] sent to Teeny Tiny team for checking and appr…" at bounding box center [875, 293] width 1284 height 58
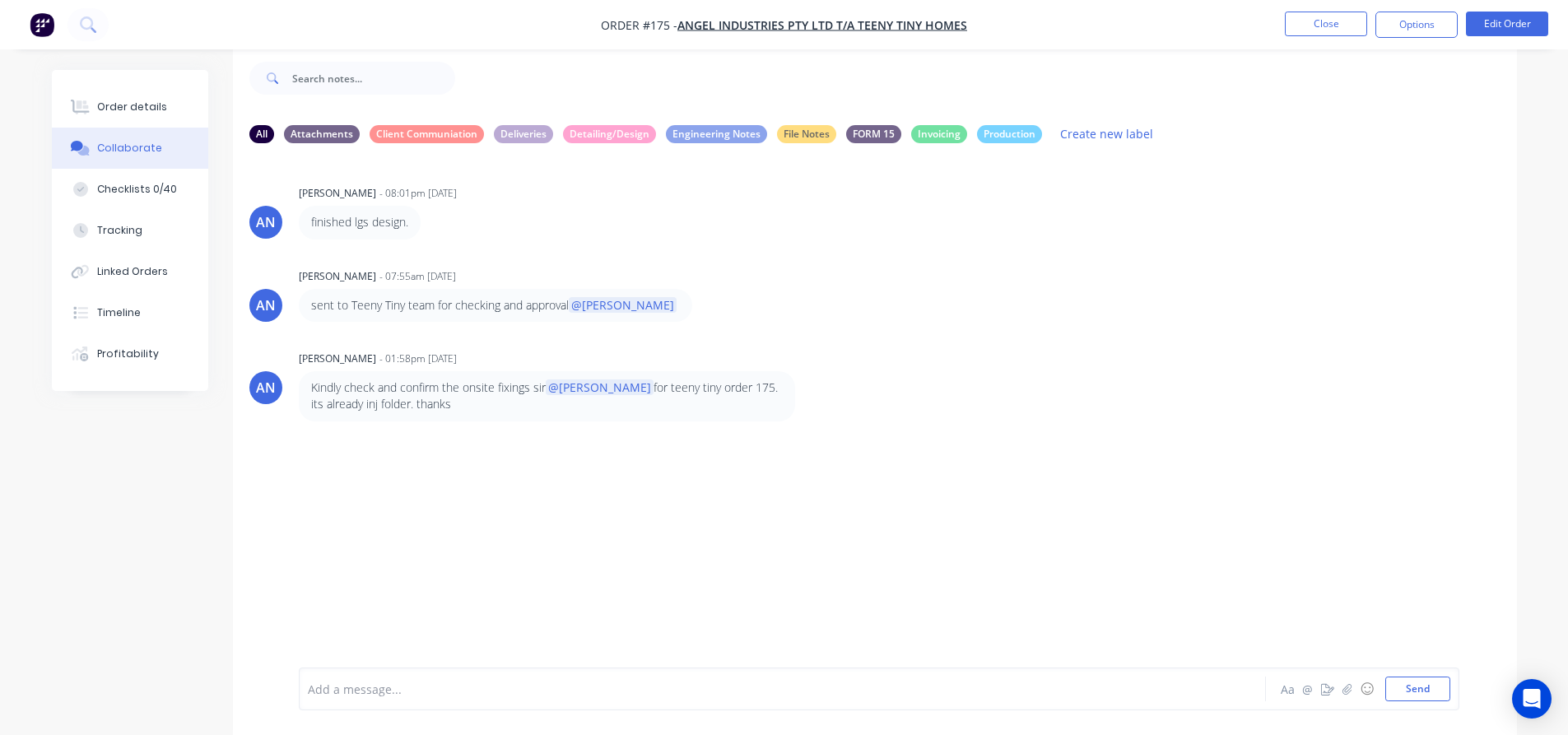
drag, startPoint x: 1161, startPoint y: 282, endPoint x: 1192, endPoint y: 291, distance: 32.3
click at [1161, 283] on div "AN [PERSON_NAME] - 07:55am [DATE] sent to Teeny Tiny team for checking and appr…" at bounding box center [875, 293] width 1284 height 58
click at [481, 36] on nav "Order #175 - Angel Industries Pty Ltd t/a Teeny Tiny Homes Close Options Edit O…" at bounding box center [784, 24] width 1568 height 50
click at [1308, 278] on div "AN [PERSON_NAME] - 07:55am [DATE] sent to Teeny Tiny team for checking and appr…" at bounding box center [875, 293] width 1284 height 58
click at [525, 31] on nav "Order #175 - Angel Industries Pty Ltd t/a Teeny Tiny Homes Close Options Edit O…" at bounding box center [784, 24] width 1568 height 50
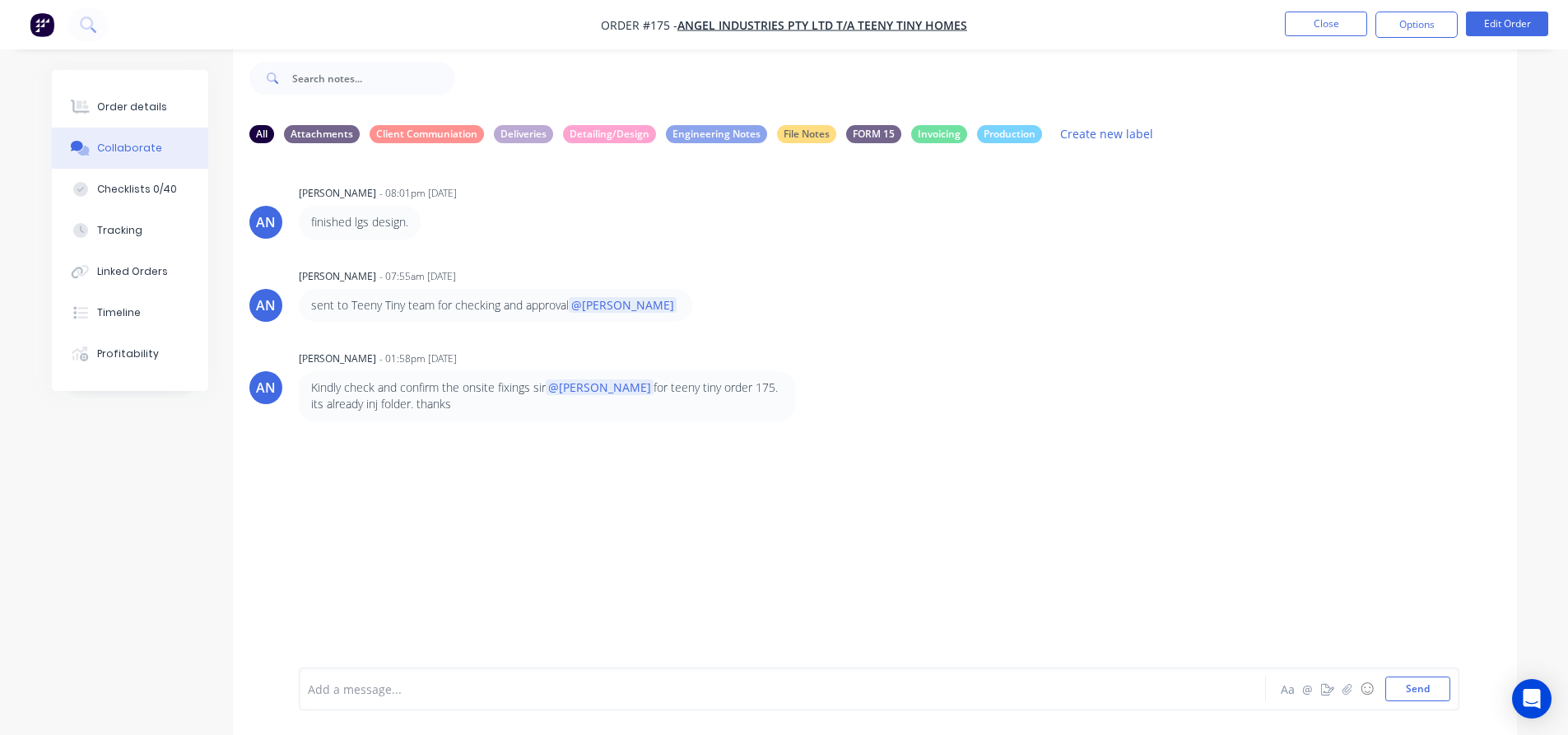
click at [1070, 216] on div "AN [PERSON_NAME] - 08:01pm [DATE] finished lgs design." at bounding box center [875, 210] width 1284 height 58
click at [1318, 20] on button "Close" at bounding box center [1326, 23] width 82 height 24
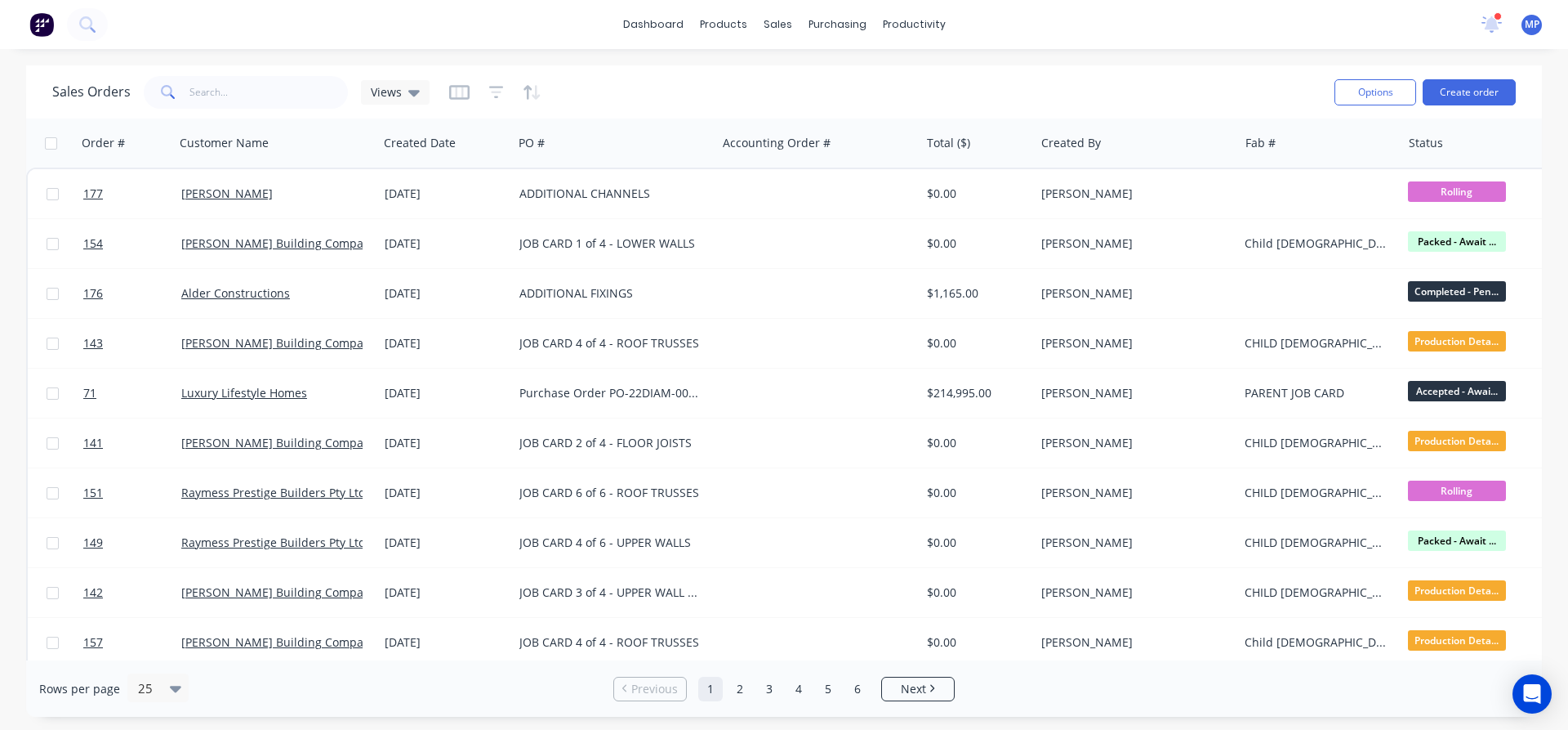
click at [1018, 88] on div "Sales Orders Views" at bounding box center [687, 91] width 1270 height 40
click at [1494, 23] on icon at bounding box center [1492, 22] width 17 height 16
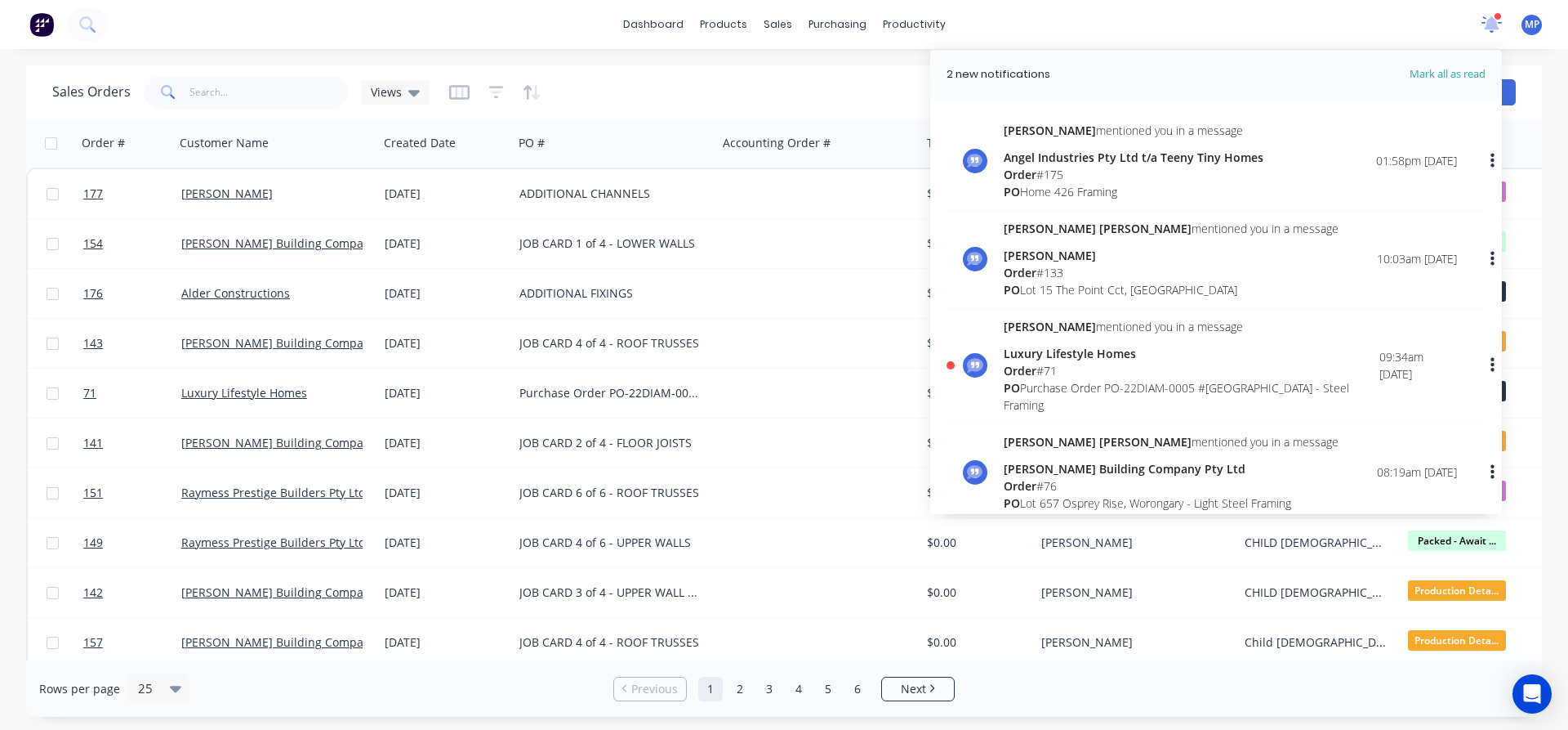
click at [1494, 23] on icon at bounding box center [1493, 22] width 17 height 16
click at [1494, 23] on icon at bounding box center [1493, 22] width 15 height 13
click at [1494, 23] on icon at bounding box center [1492, 22] width 17 height 16
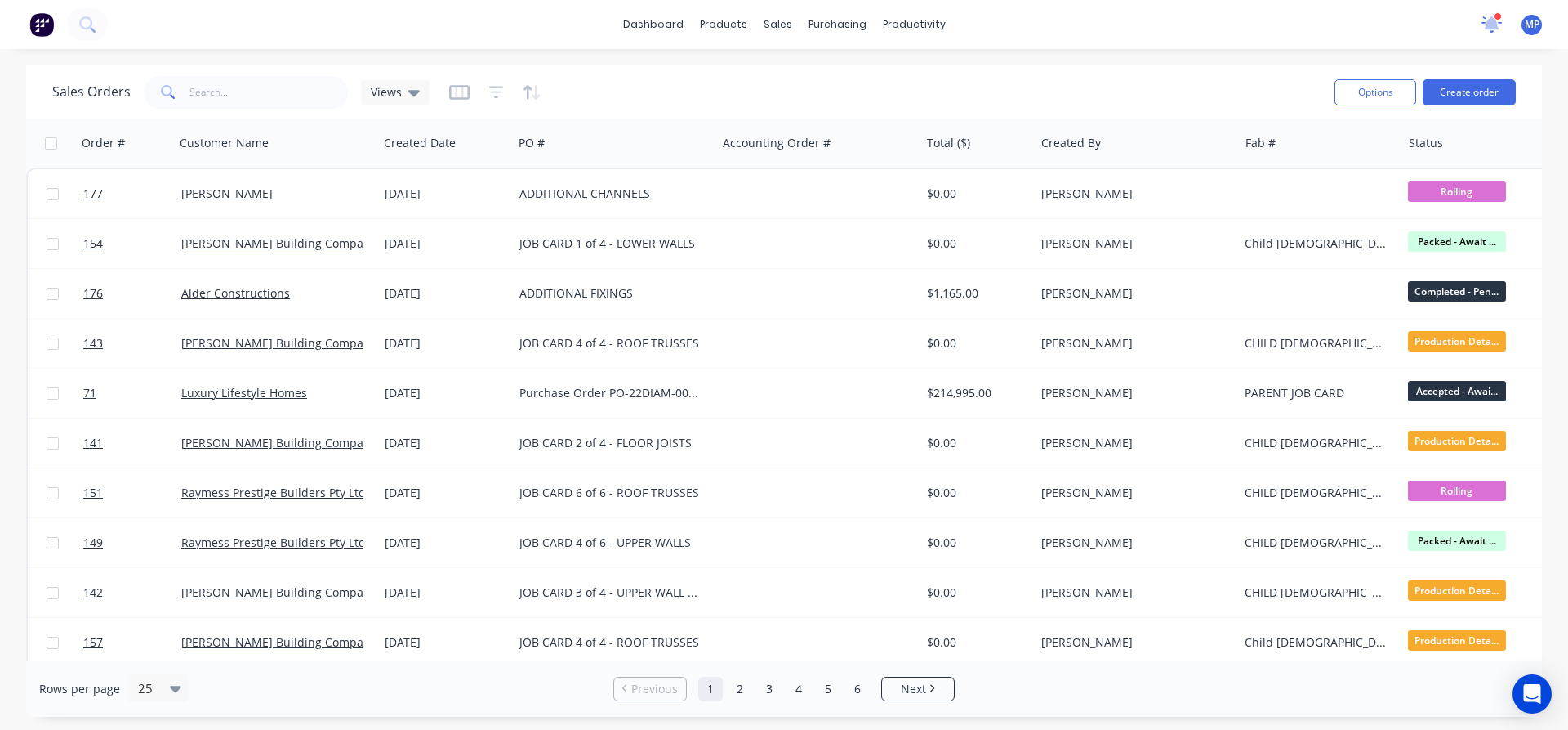
click at [1494, 23] on icon at bounding box center [1493, 23] width 15 height 13
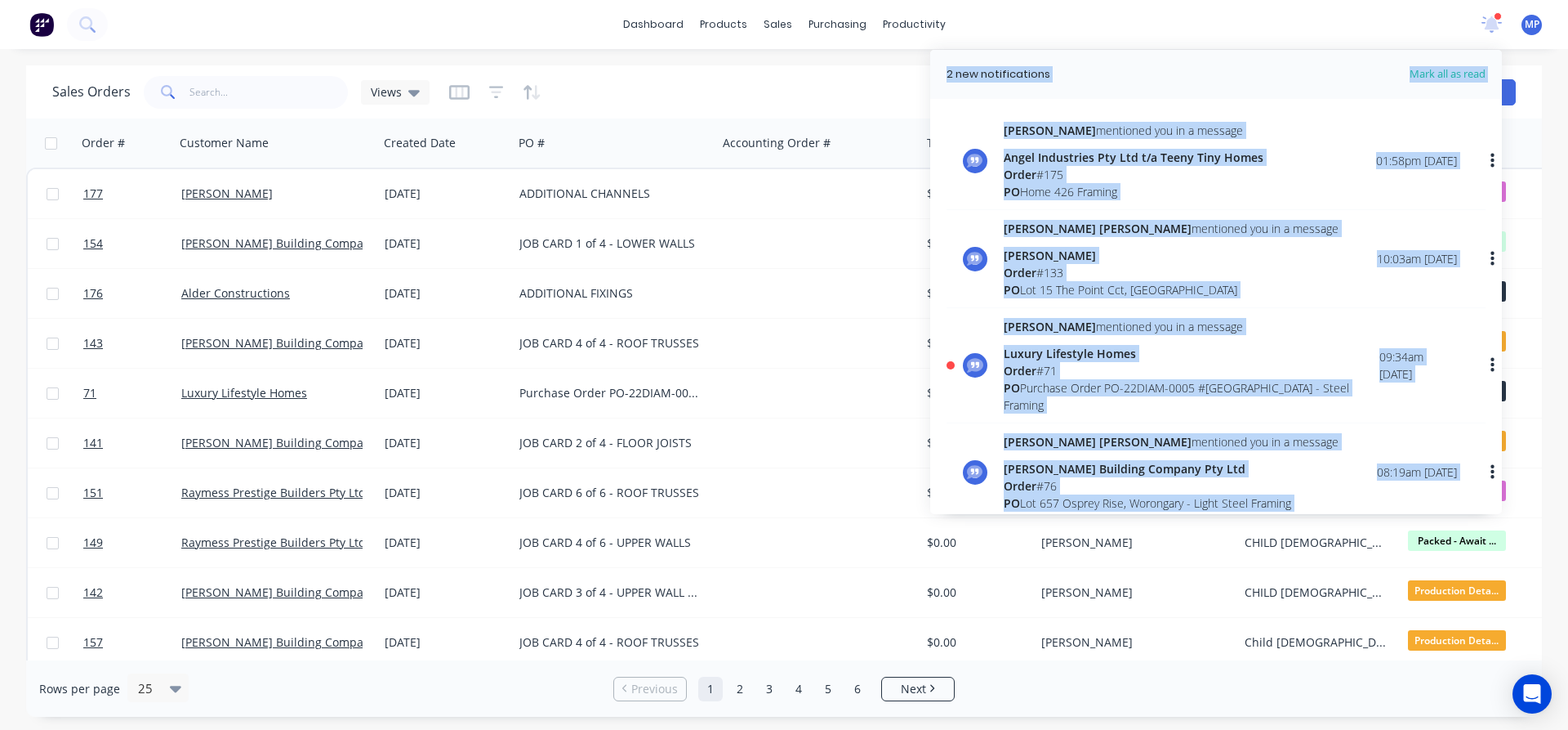
click at [1048, 358] on div "Luxury Lifestyle Homes" at bounding box center [1192, 353] width 376 height 17
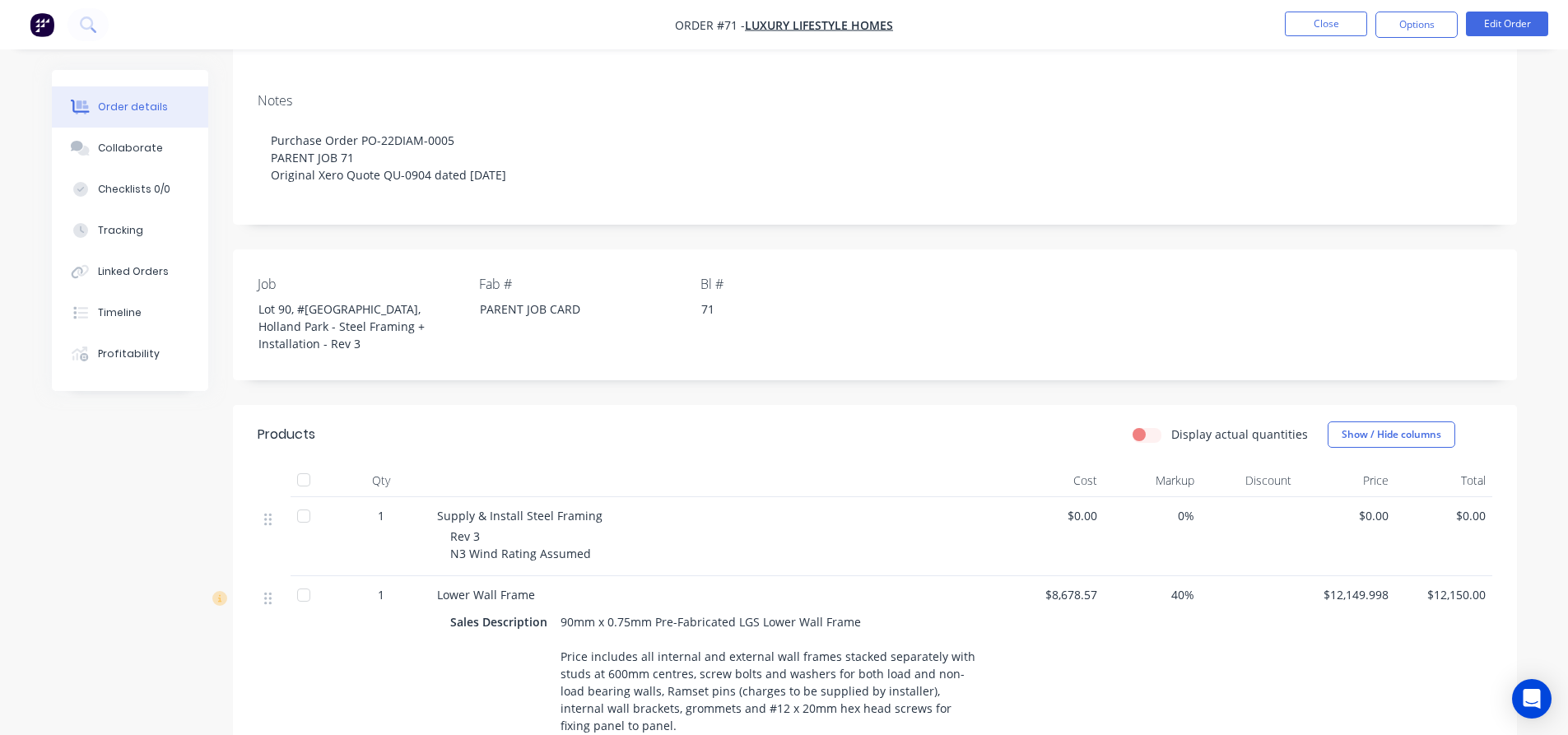
scroll to position [576, 0]
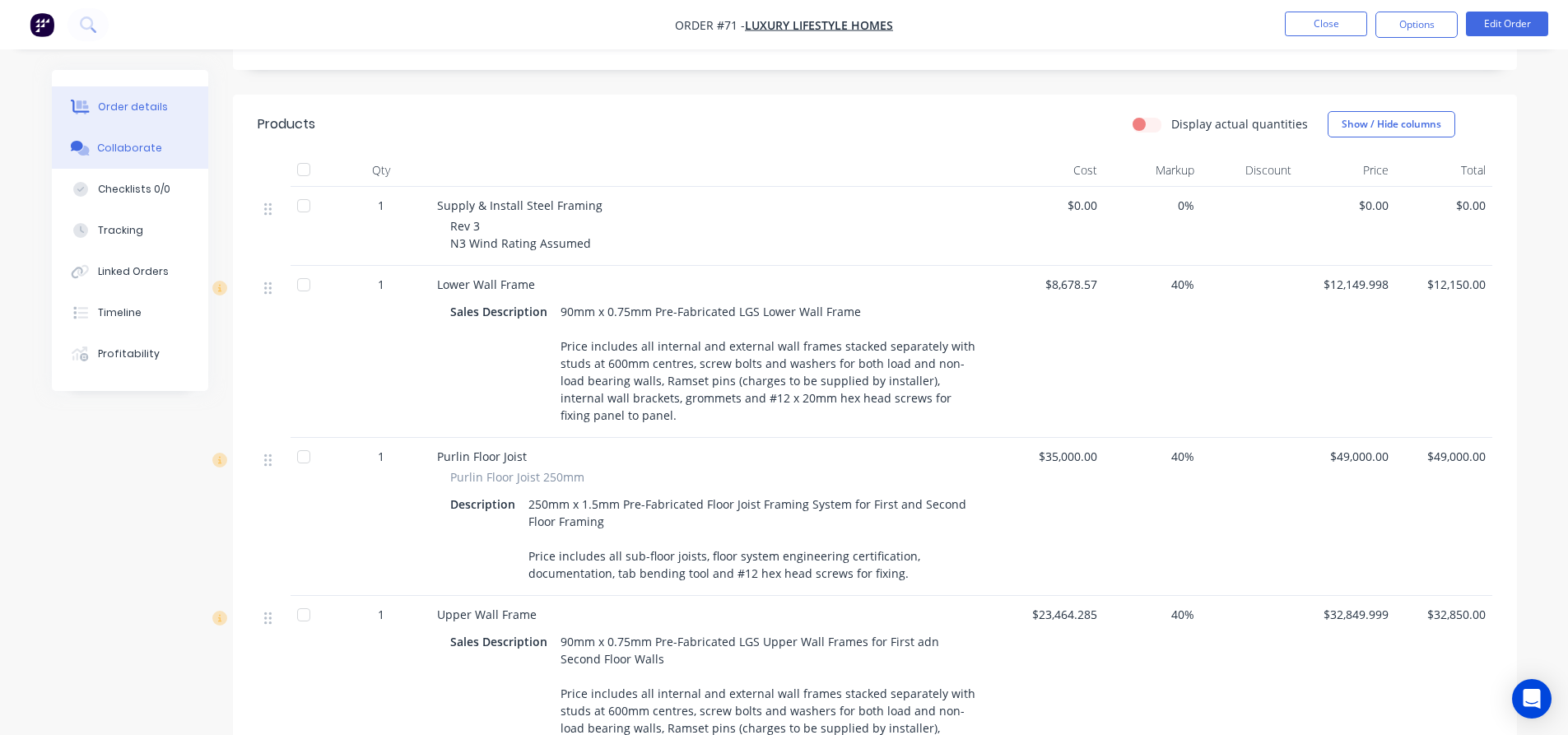
click at [144, 146] on div "Collaborate" at bounding box center [129, 148] width 65 height 15
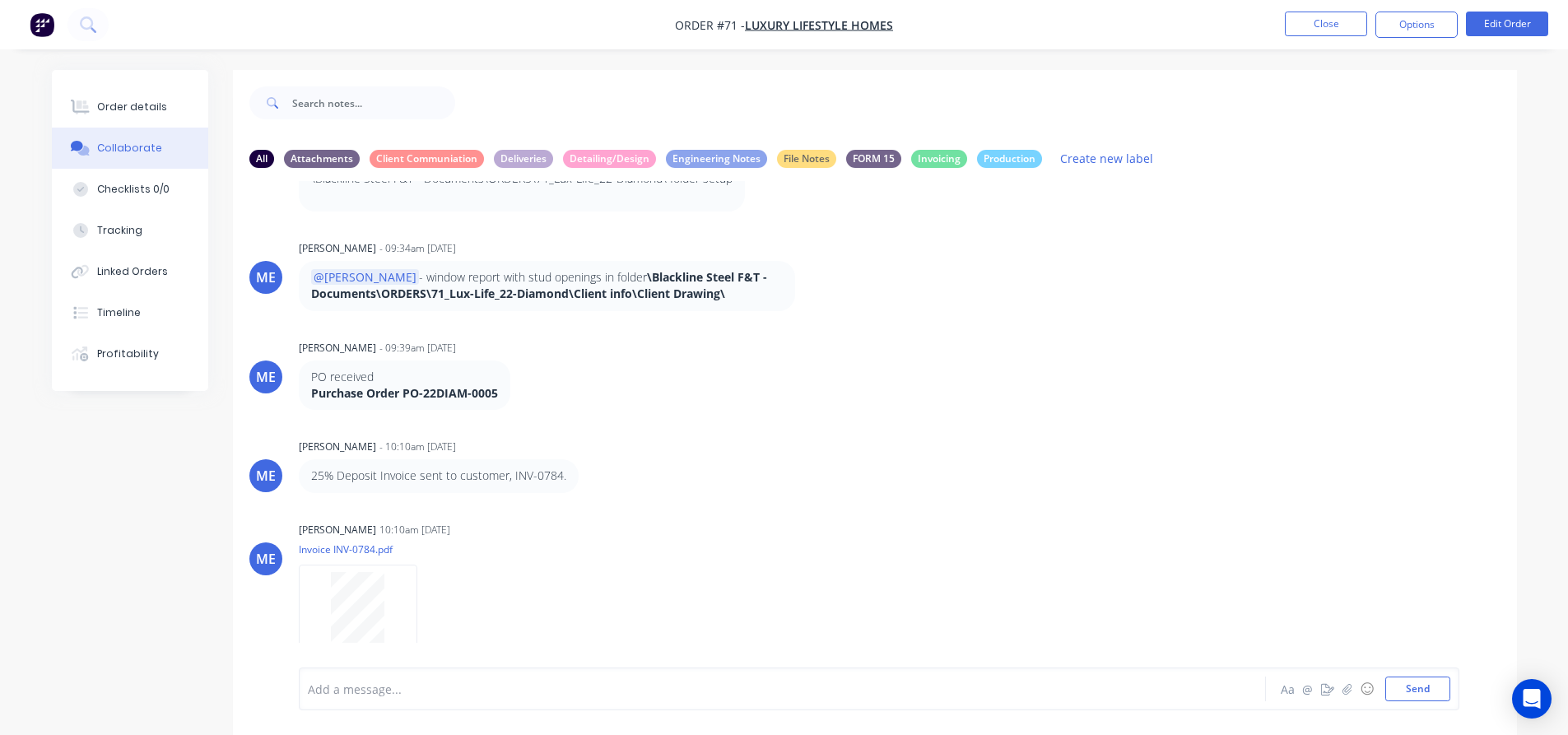
scroll to position [214, 0]
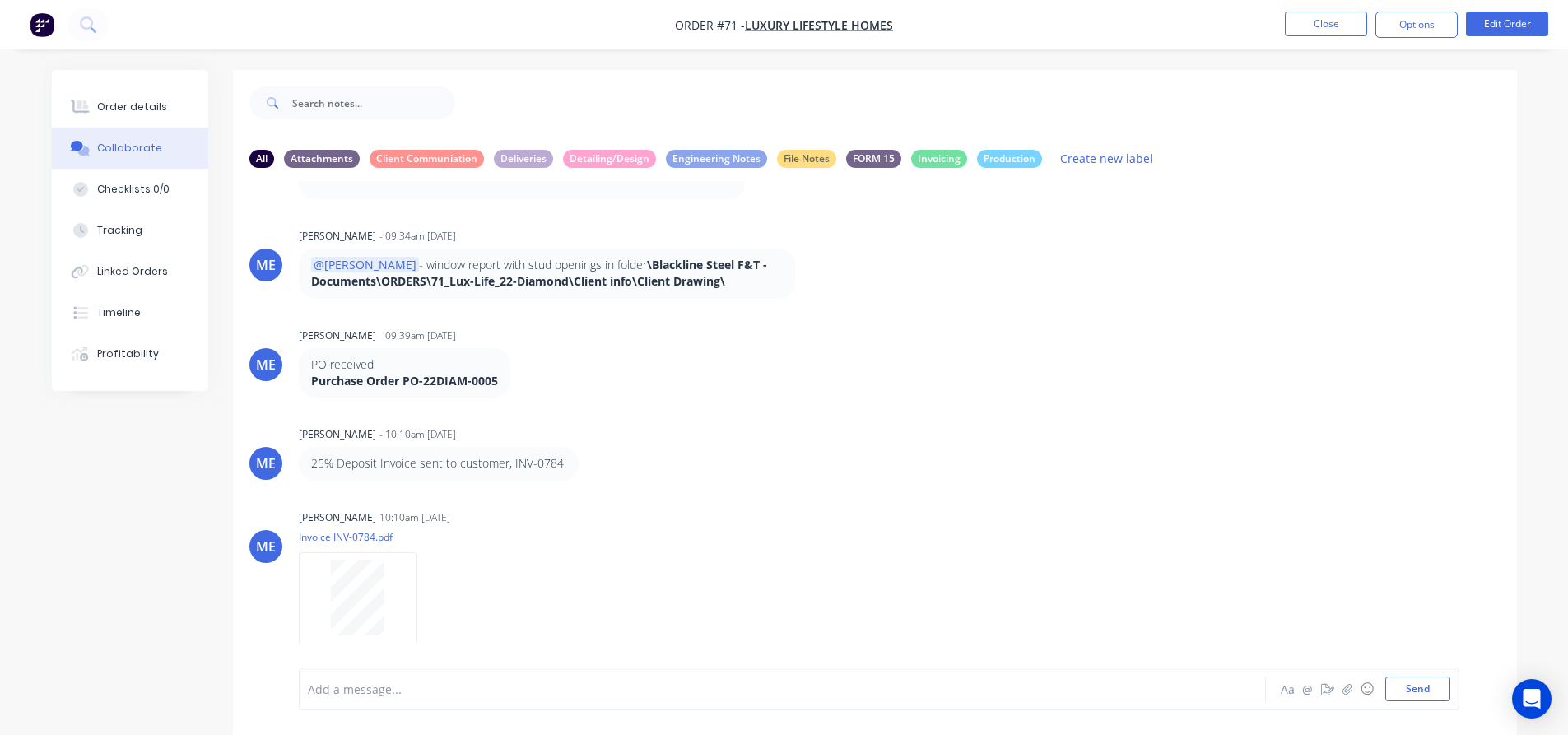
click at [1161, 288] on div "ME Michael Elms - 09:34am 02/09/25 @Marlon - window report with stud openings i…" at bounding box center [875, 261] width 1284 height 75
